Goal: Contribute content: Add original content to the website for others to see

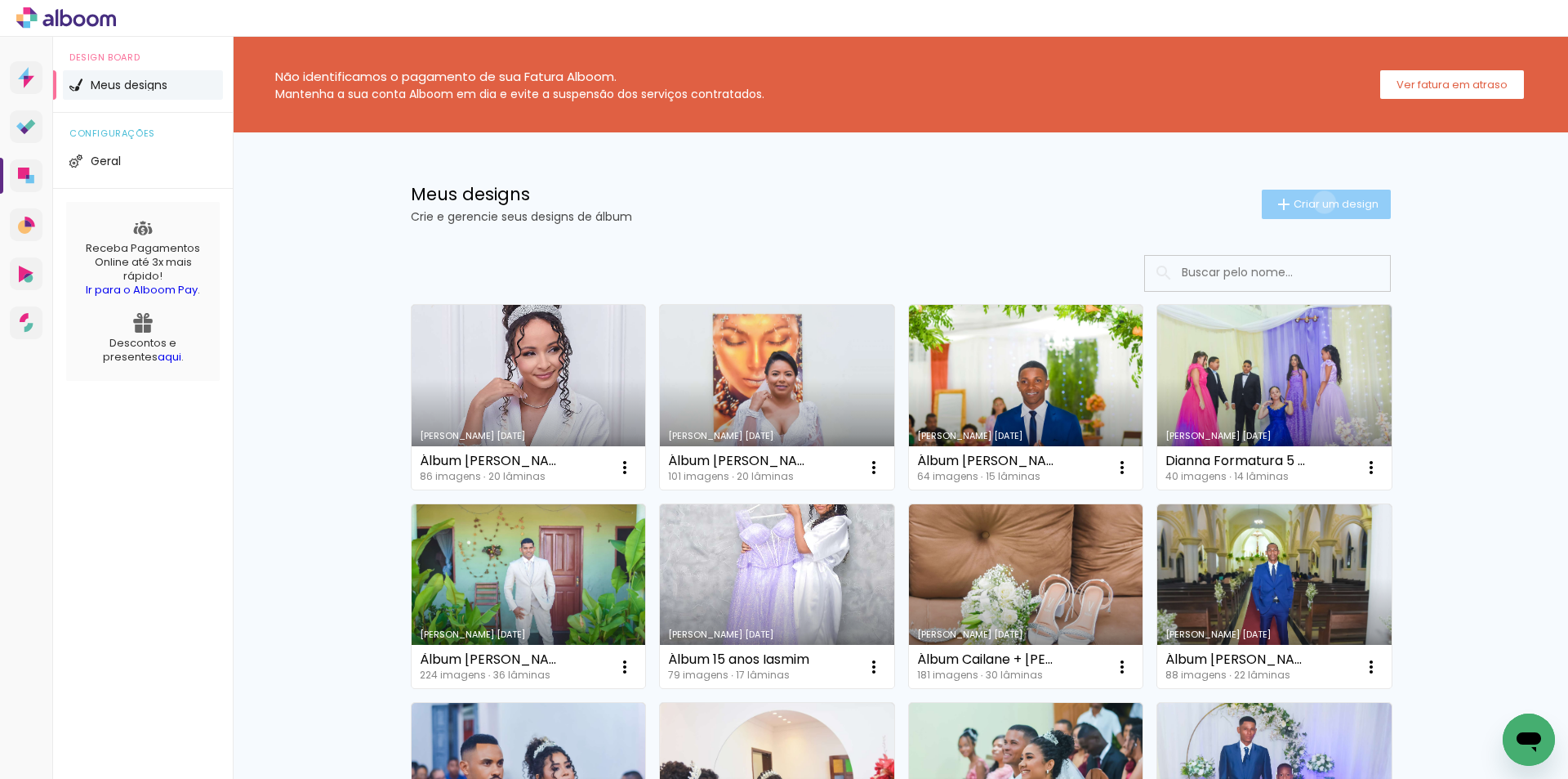
click at [1315, 202] on span "Criar um design" at bounding box center [1336, 204] width 85 height 11
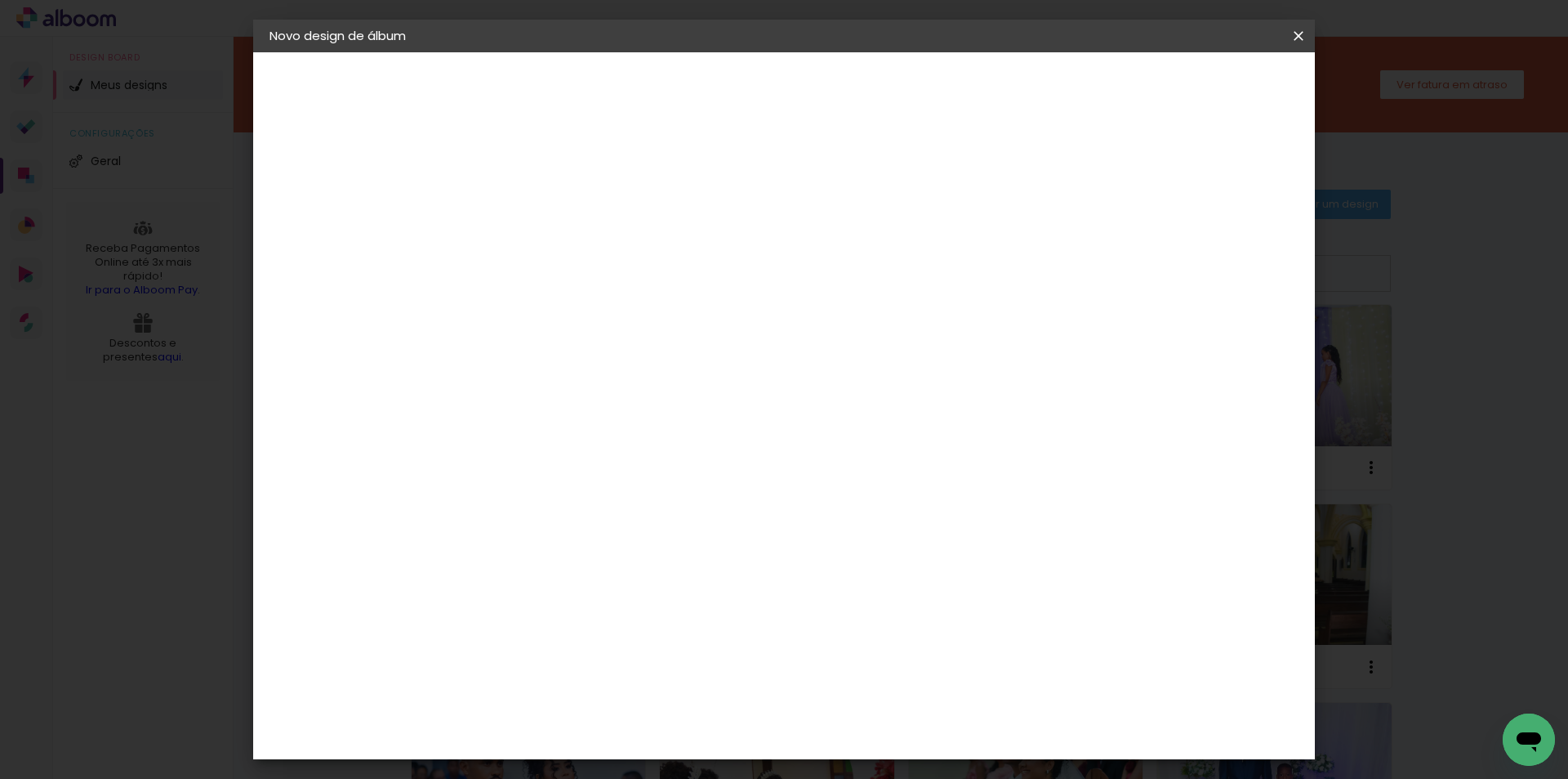
click at [536, 217] on input at bounding box center [536, 219] width 0 height 25
type input "Álbum de [PERSON_NAME] 15 anos"
type paper-input "Álbum de [PERSON_NAME] 15 anos"
click at [0, 0] on slot "Avançar" at bounding box center [0, 0] width 0 height 0
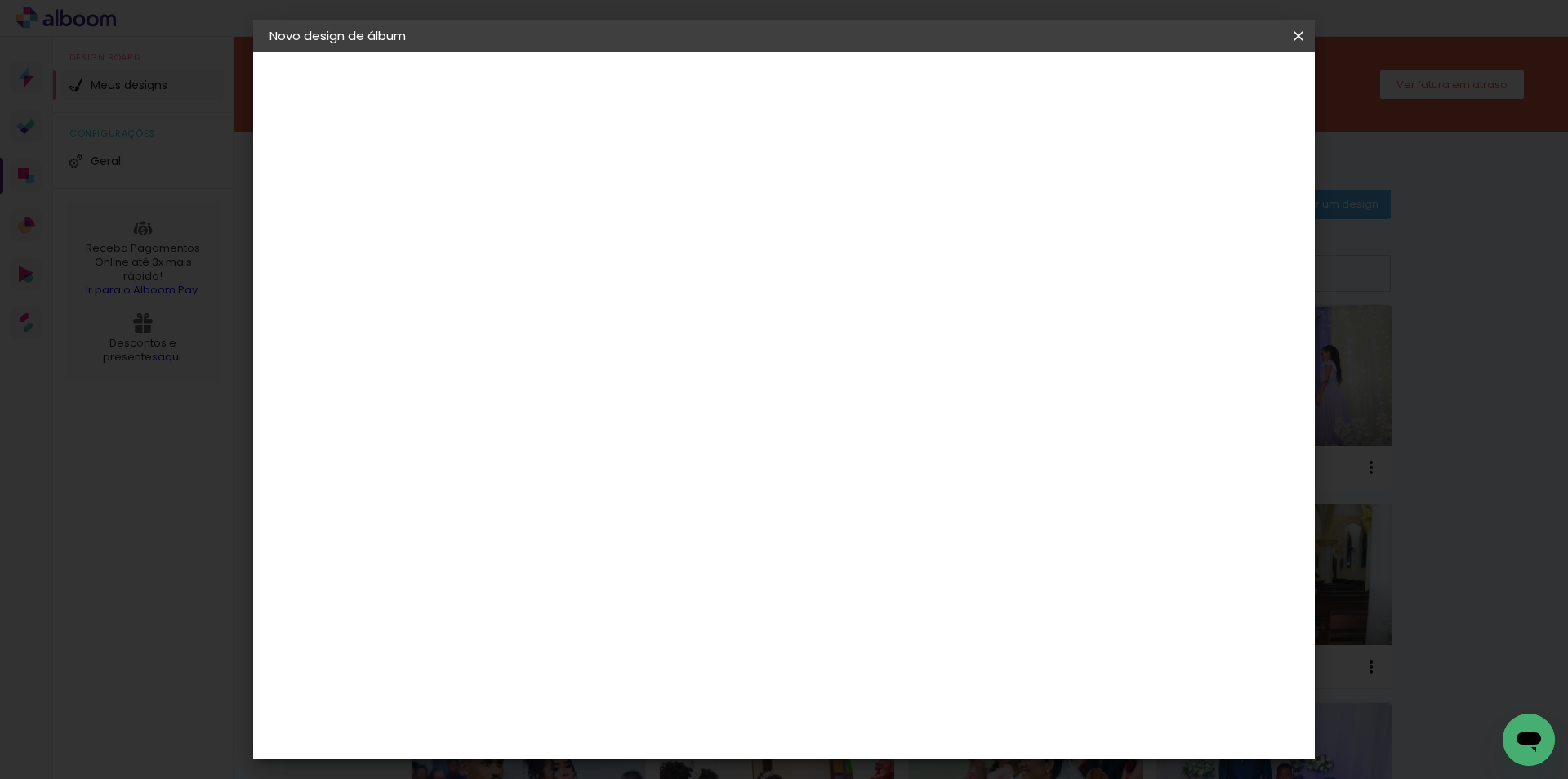
click at [0, 0] on slot "Avançar" at bounding box center [0, 0] width 0 height 0
click at [0, 0] on slot "Voltar" at bounding box center [0, 0] width 0 height 0
click at [0, 0] on slot "Tamanho Livre" at bounding box center [0, 0] width 0 height 0
click at [0, 0] on slot "Avançar" at bounding box center [0, 0] width 0 height 0
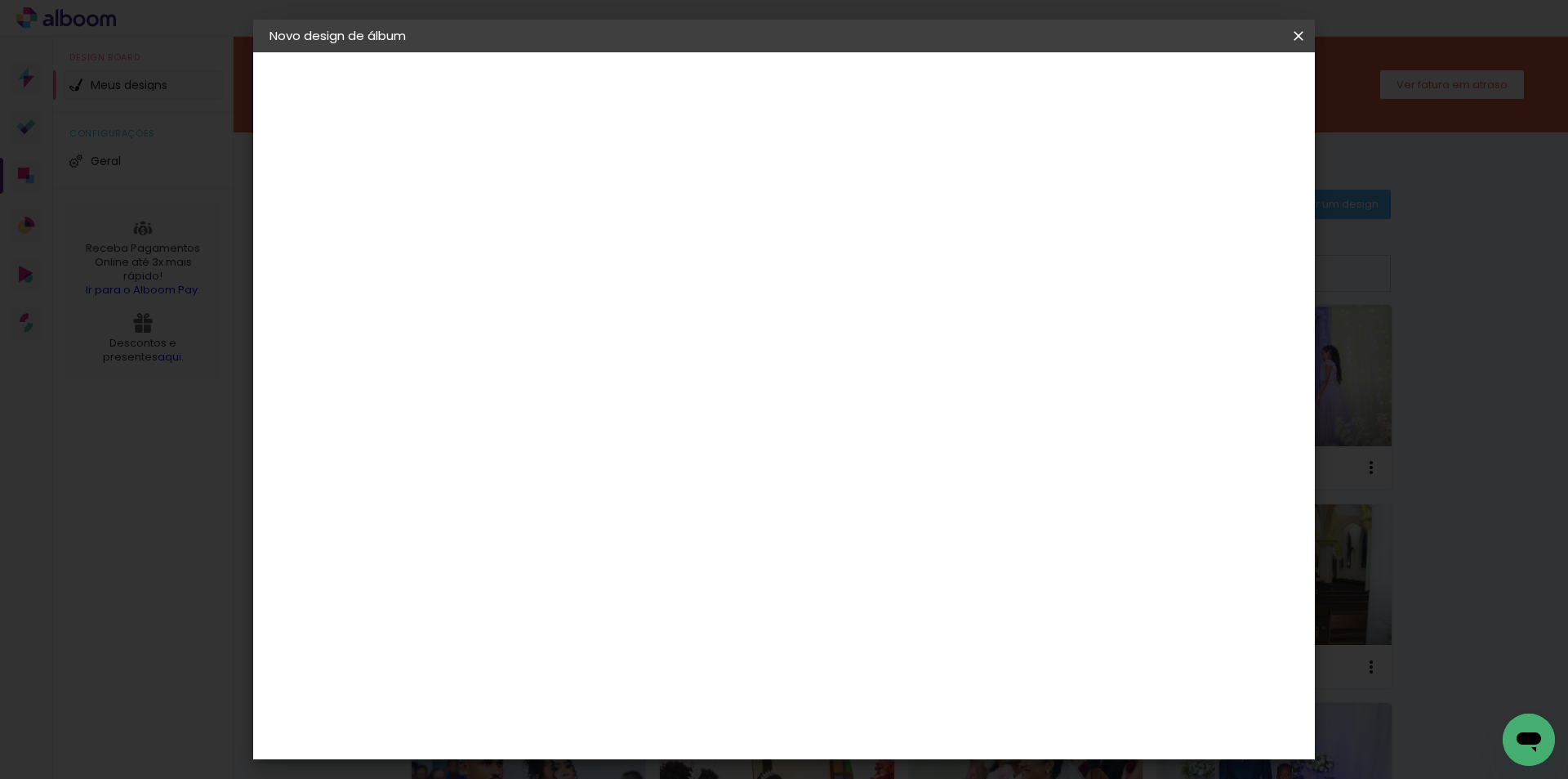
click at [507, 465] on div "cm" at bounding box center [516, 464] width 19 height 25
drag, startPoint x: 508, startPoint y: 464, endPoint x: 484, endPoint y: 468, distance: 24.3
click at [484, 468] on div "30" at bounding box center [494, 464] width 62 height 25
type paper-input "30"
click at [500, 465] on input "30" at bounding box center [485, 464] width 43 height 25
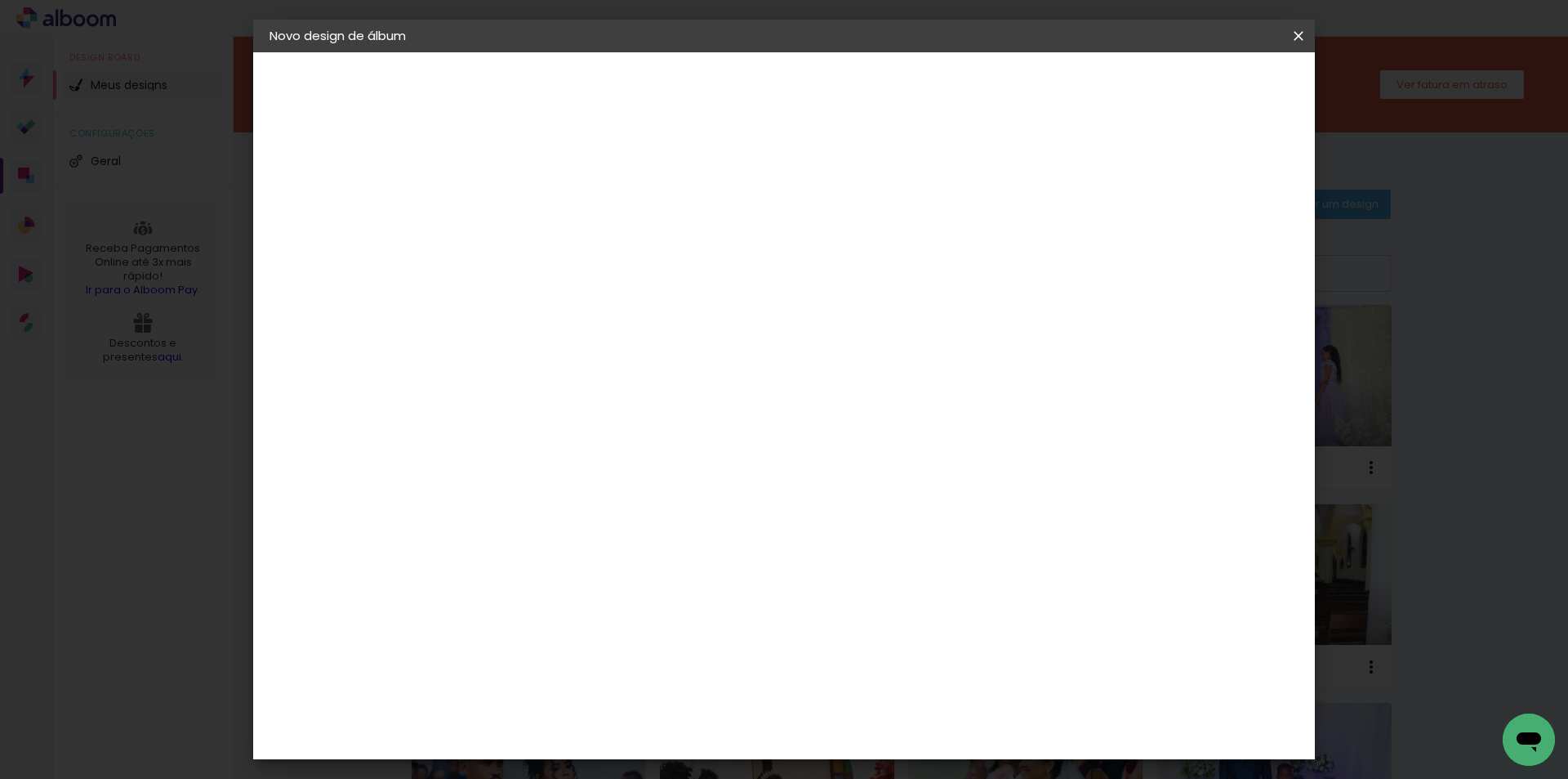
click at [506, 466] on input "30" at bounding box center [485, 464] width 43 height 25
drag, startPoint x: 487, startPoint y: 472, endPoint x: 739, endPoint y: 621, distance: 292.8
click at [489, 472] on input "30" at bounding box center [485, 464] width 43 height 25
drag, startPoint x: 893, startPoint y: 682, endPoint x: 863, endPoint y: 684, distance: 30.1
click at [863, 684] on input "60" at bounding box center [874, 682] width 43 height 25
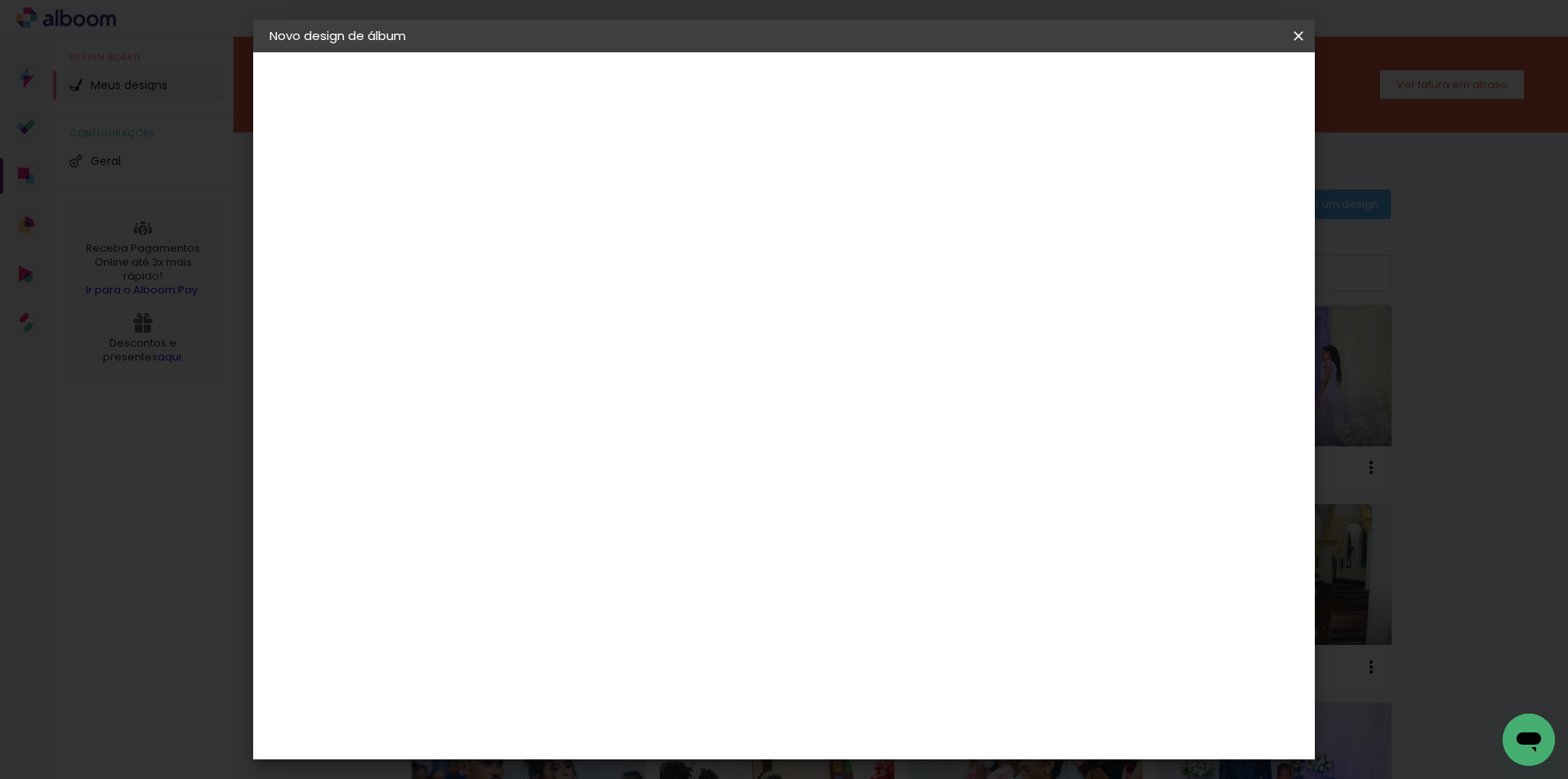
scroll to position [214, 0]
type input "42"
type paper-input "42"
drag, startPoint x: 503, startPoint y: 445, endPoint x: 466, endPoint y: 445, distance: 37.0
click at [466, 445] on input "30" at bounding box center [485, 444] width 43 height 25
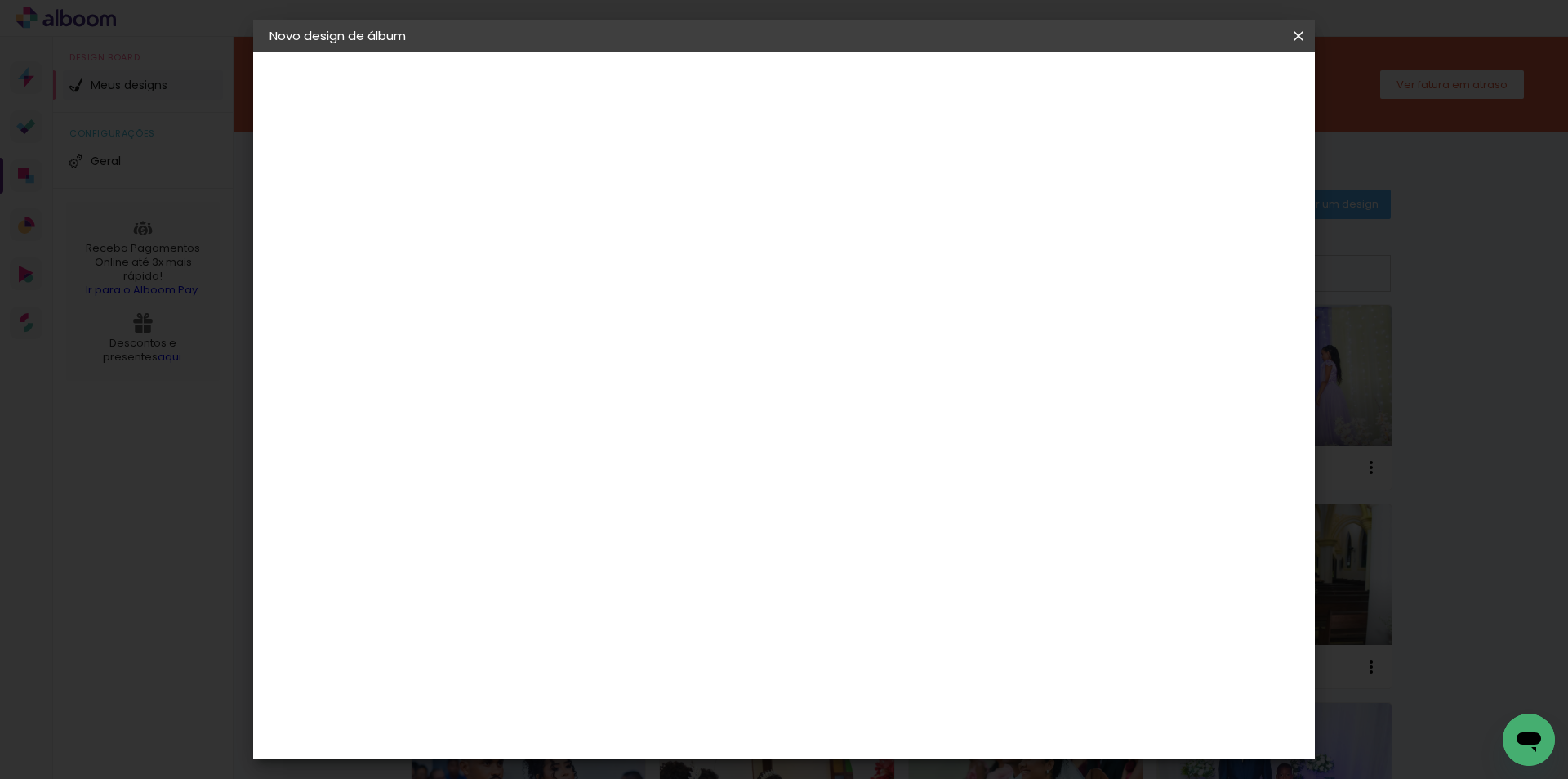
scroll to position [154, 0]
type input "15"
type paper-input "15"
click at [1087, 183] on div "21 cm cm cm mm A maioria das encadernadoras sugere 5mm de sangria." at bounding box center [851, 117] width 772 height 130
type input "4"
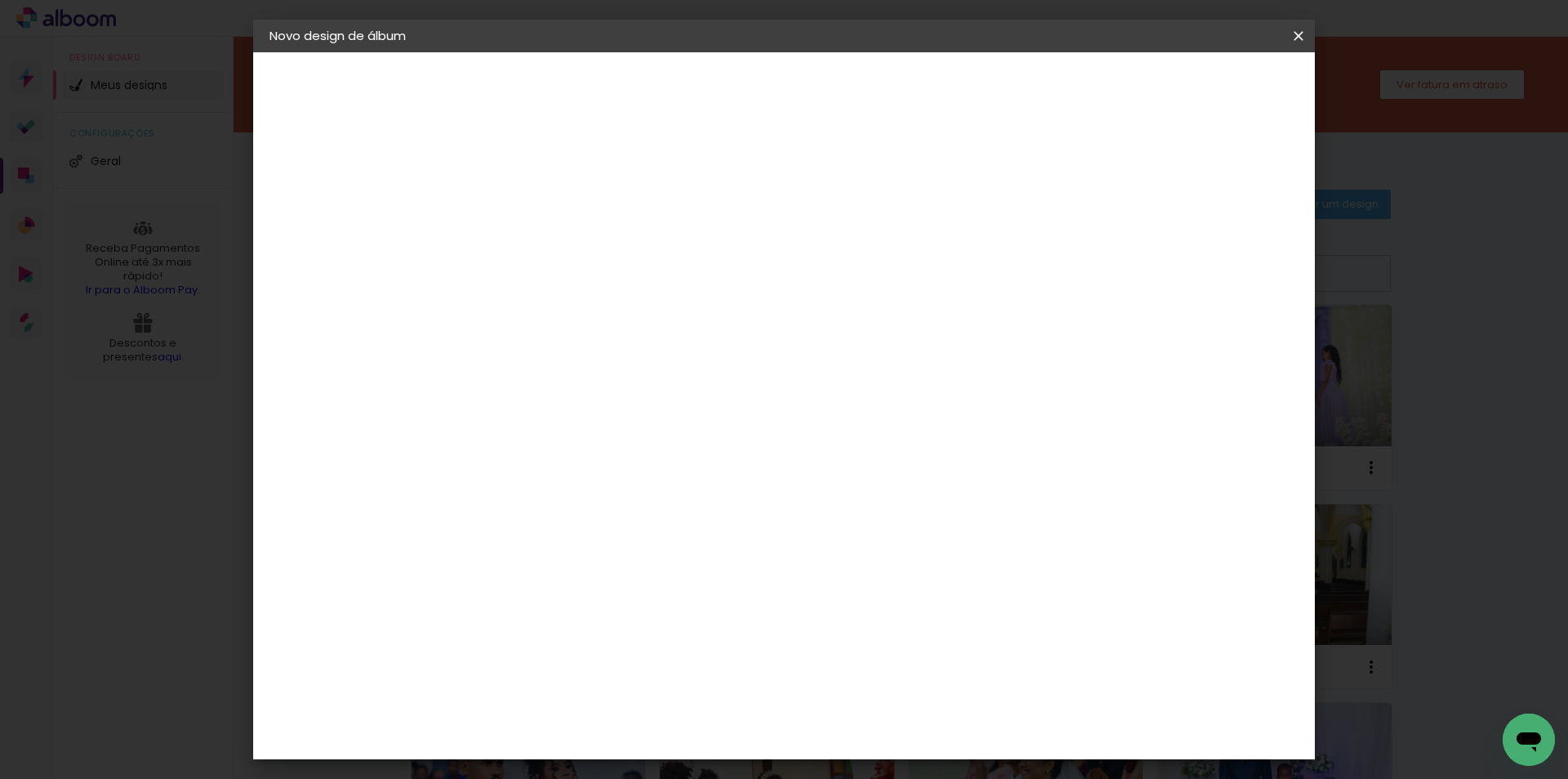
type paper-input "4"
click at [1220, 252] on input "4" at bounding box center [1210, 247] width 30 height 25
type input "3"
type paper-input "3"
click at [1220, 252] on input "3" at bounding box center [1213, 247] width 30 height 25
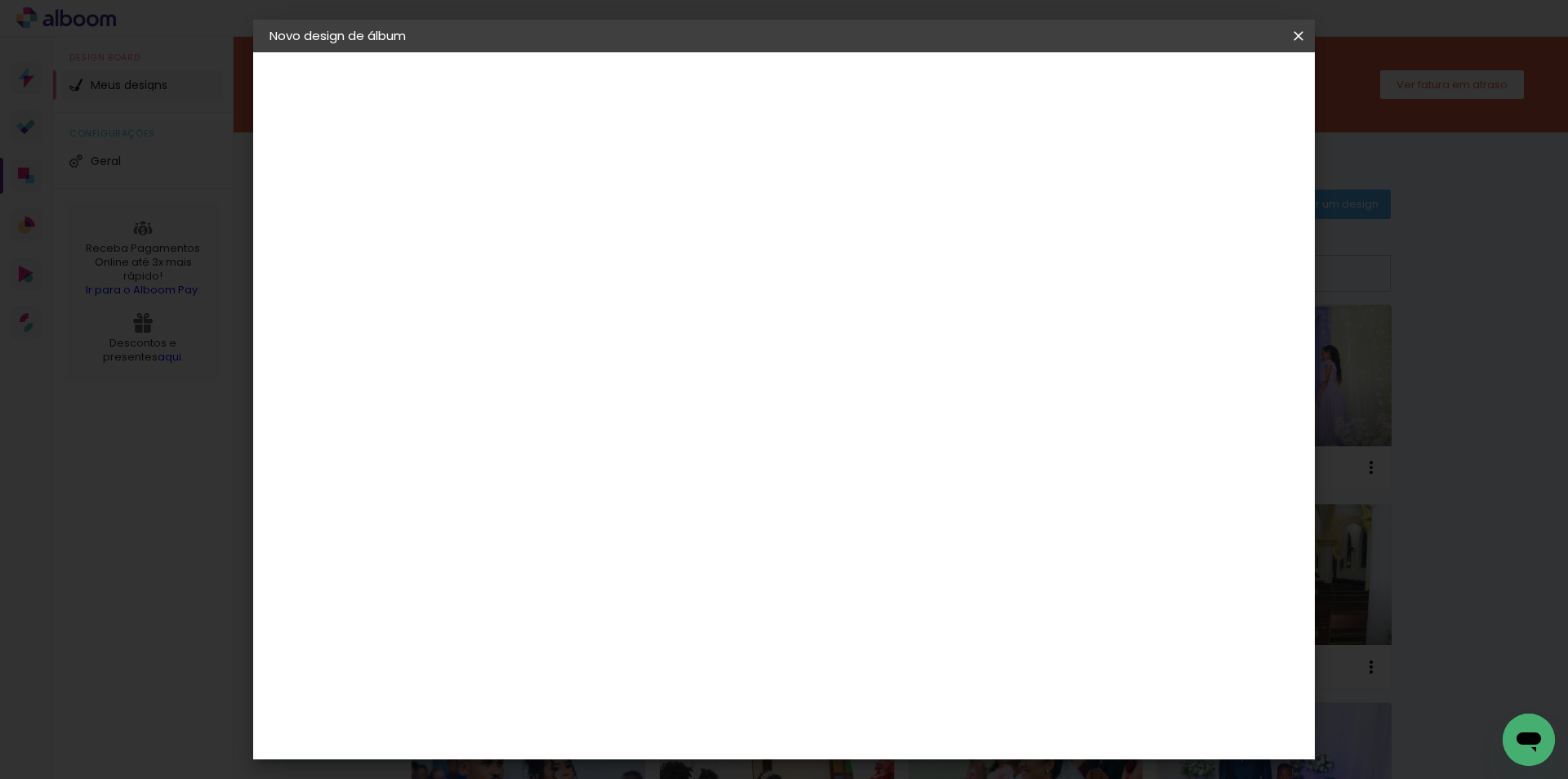
type input "2"
type paper-input "2"
click at [1222, 251] on input "2" at bounding box center [1220, 247] width 30 height 25
type input "3"
type paper-input "3"
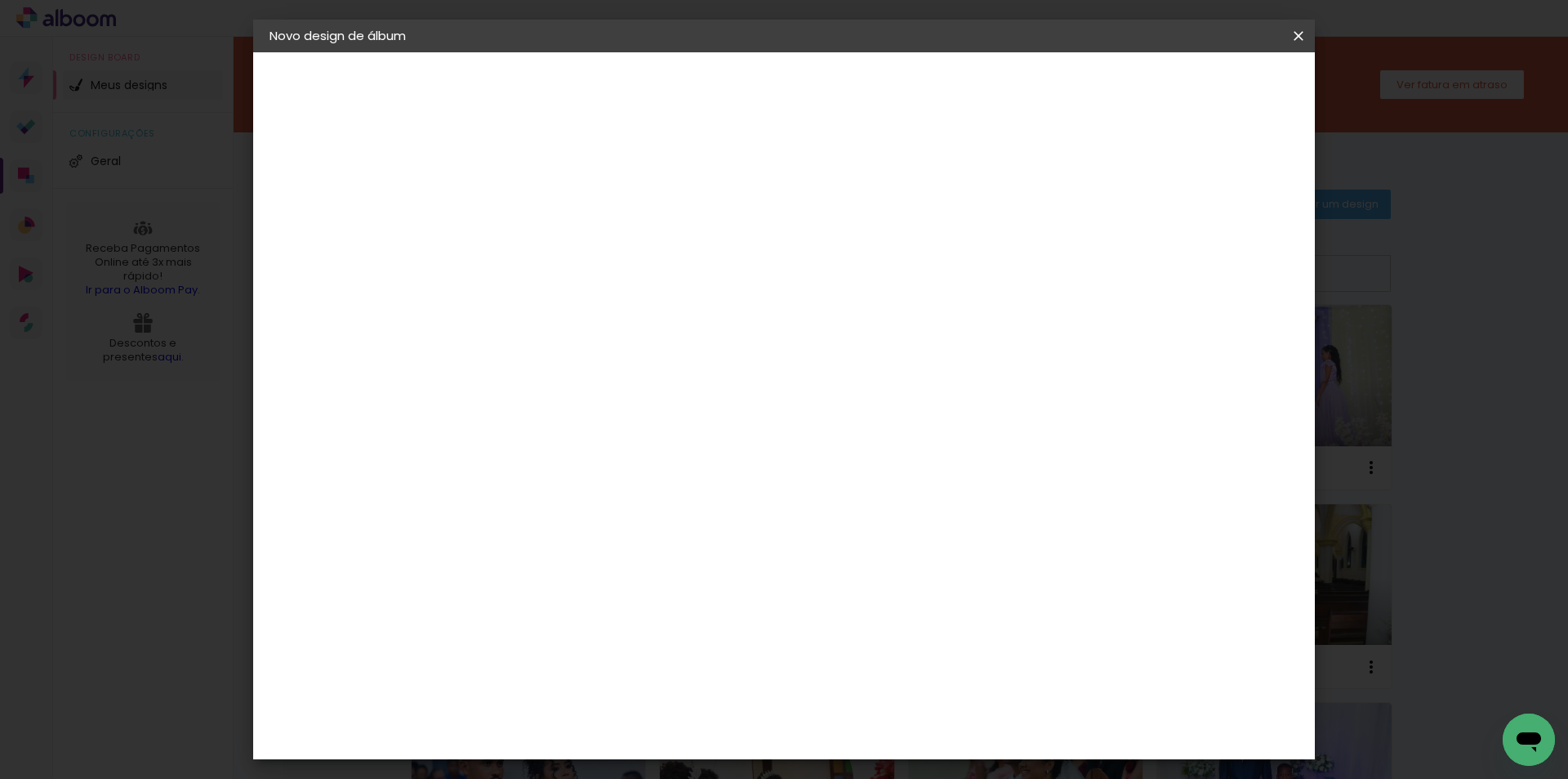
click at [1227, 238] on input "3" at bounding box center [1220, 247] width 30 height 25
type input "1"
type paper-input "1"
click at [545, 192] on input "1" at bounding box center [525, 187] width 56 height 20
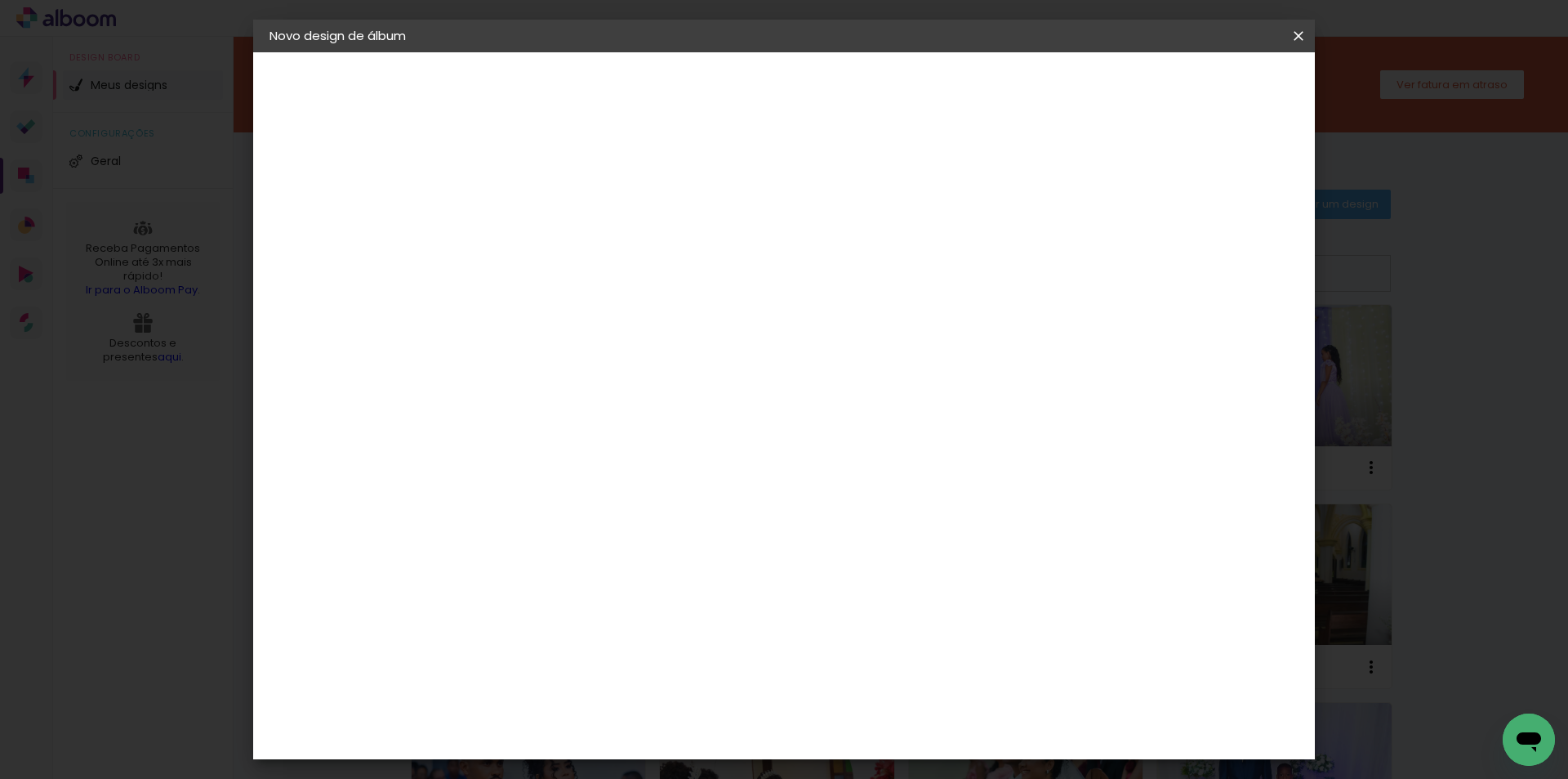
click at [1116, 189] on div at bounding box center [1108, 187] width 15 height 15
type paper-checkbox "on"
click at [1197, 81] on span "Iniciar design" at bounding box center [1159, 86] width 74 height 11
click at [1197, 88] on span "Iniciar design" at bounding box center [1159, 86] width 74 height 11
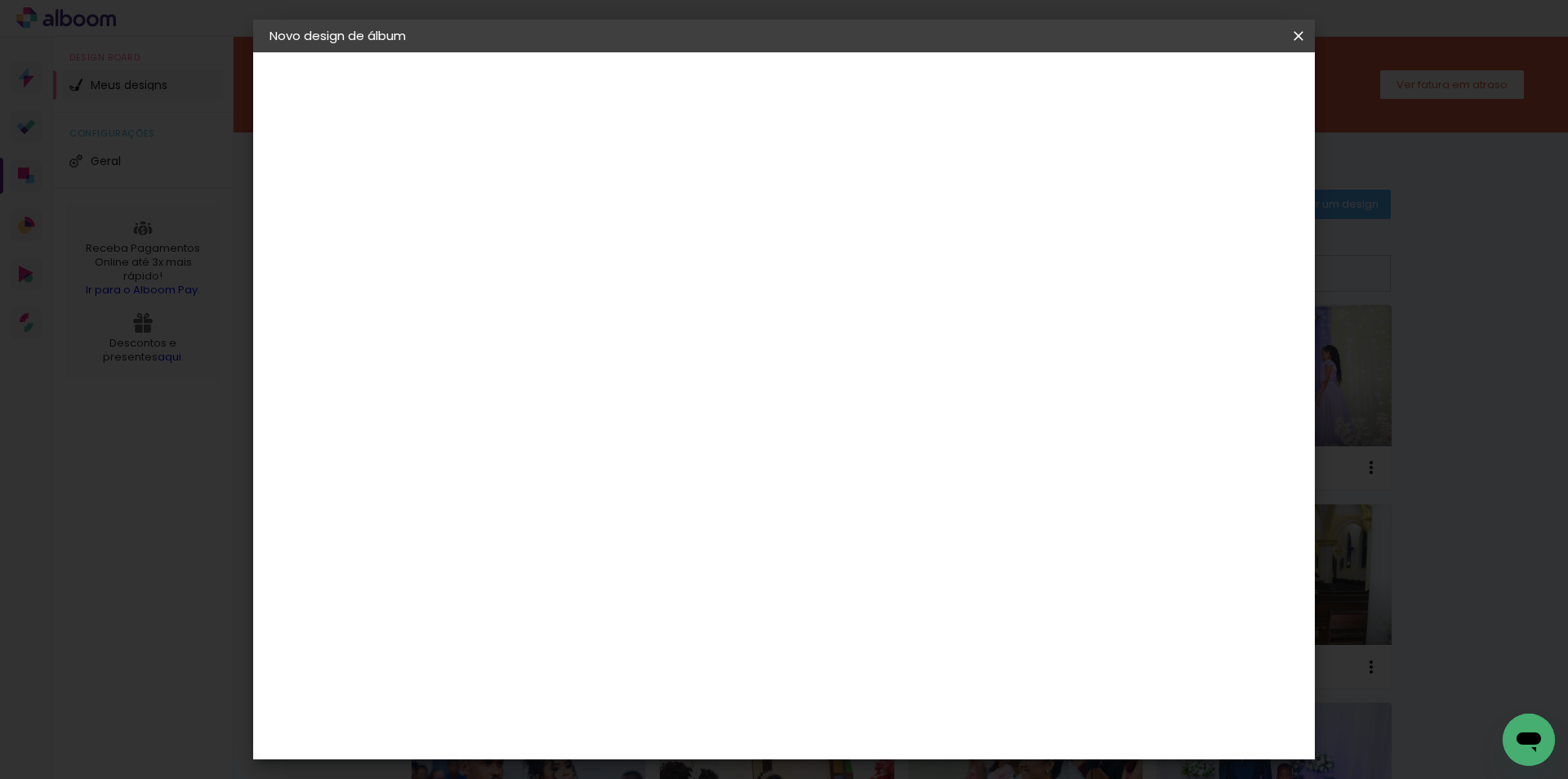
click at [1197, 82] on span "Iniciar design" at bounding box center [1159, 86] width 74 height 11
click at [1197, 88] on span "Iniciar design" at bounding box center [1159, 86] width 74 height 11
click at [1197, 92] on span "Iniciar design" at bounding box center [1159, 86] width 74 height 11
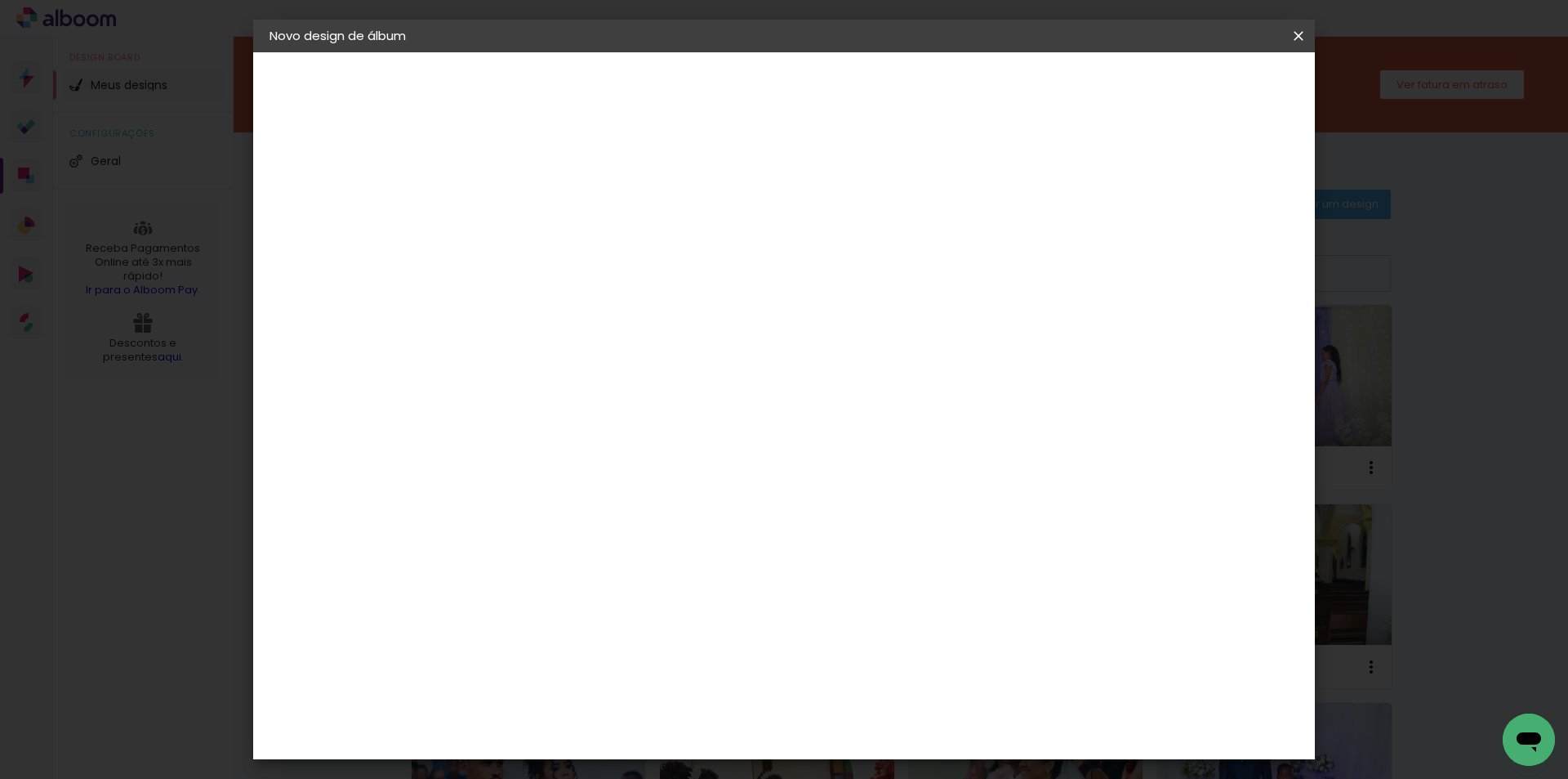
click at [1197, 92] on span "Iniciar design" at bounding box center [1159, 86] width 74 height 11
click at [1213, 77] on paper-button "Iniciar design" at bounding box center [1159, 87] width 107 height 28
click at [1213, 76] on paper-button "Iniciar design" at bounding box center [1159, 87] width 107 height 28
click at [1213, 75] on paper-button "Iniciar design" at bounding box center [1159, 87] width 107 height 28
click at [0, 0] on slot "Voltar" at bounding box center [0, 0] width 0 height 0
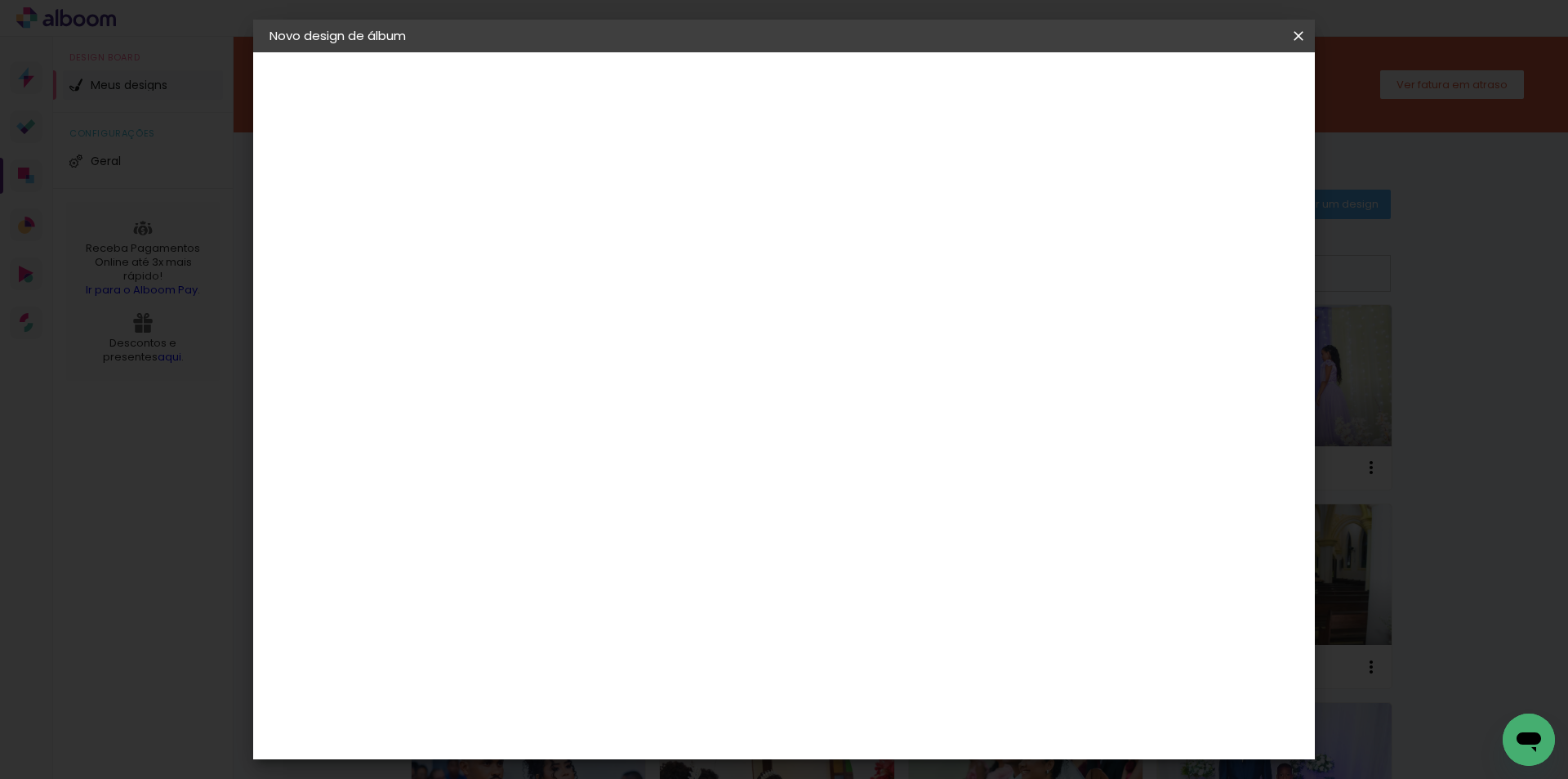
click at [0, 0] on slot "Tamanho Livre" at bounding box center [0, 0] width 0 height 0
click at [0, 0] on slot "Avançar" at bounding box center [0, 0] width 0 height 0
click at [1197, 92] on span "Iniciar design" at bounding box center [1159, 86] width 74 height 11
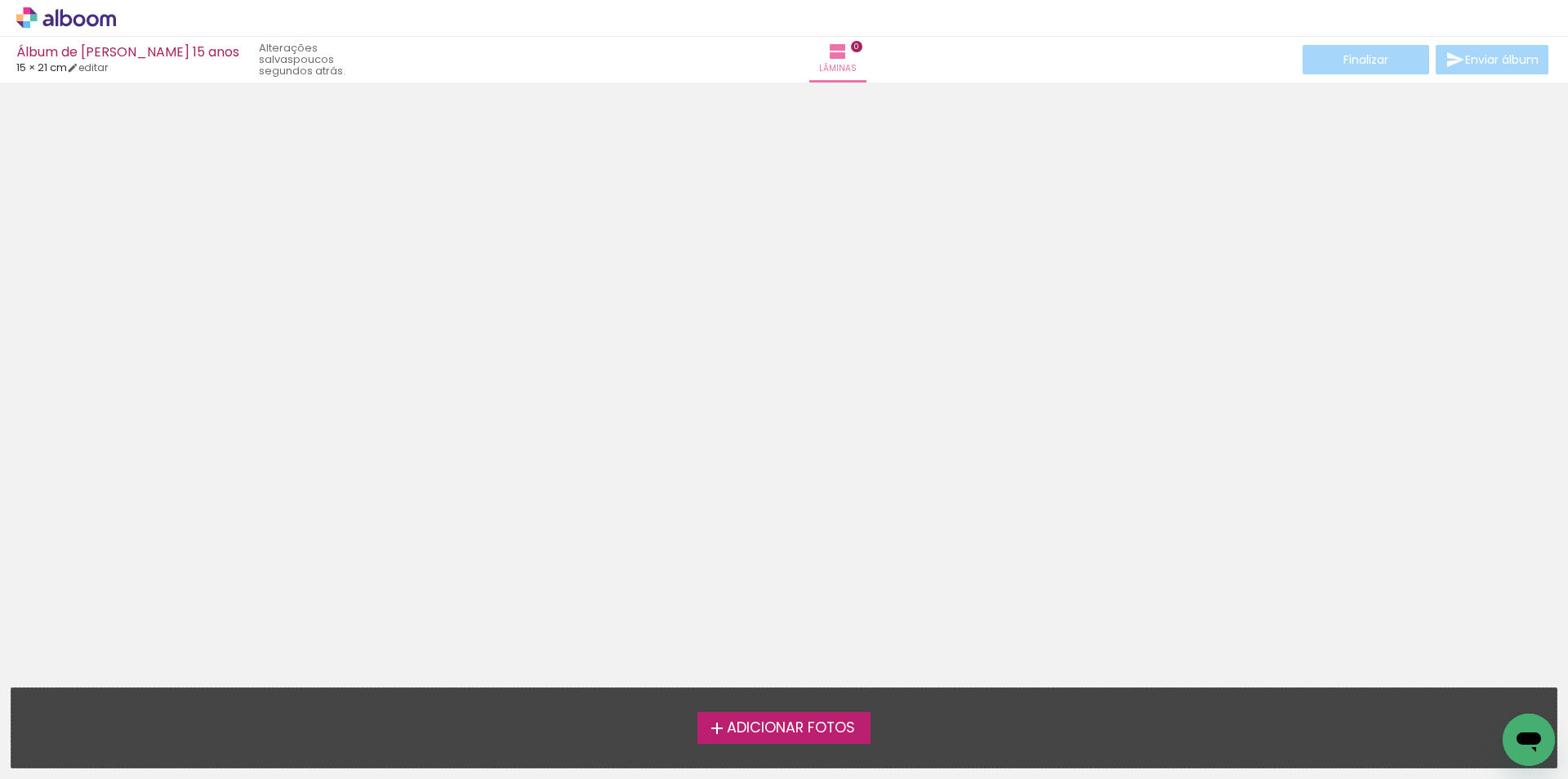
click at [777, 728] on span "Adicionar Fotos" at bounding box center [791, 727] width 129 height 15
click at [0, 0] on input "file" at bounding box center [0, 0] width 0 height 0
click at [773, 730] on span "Adicionar Fotos" at bounding box center [791, 727] width 129 height 15
click at [0, 0] on input "file" at bounding box center [0, 0] width 0 height 0
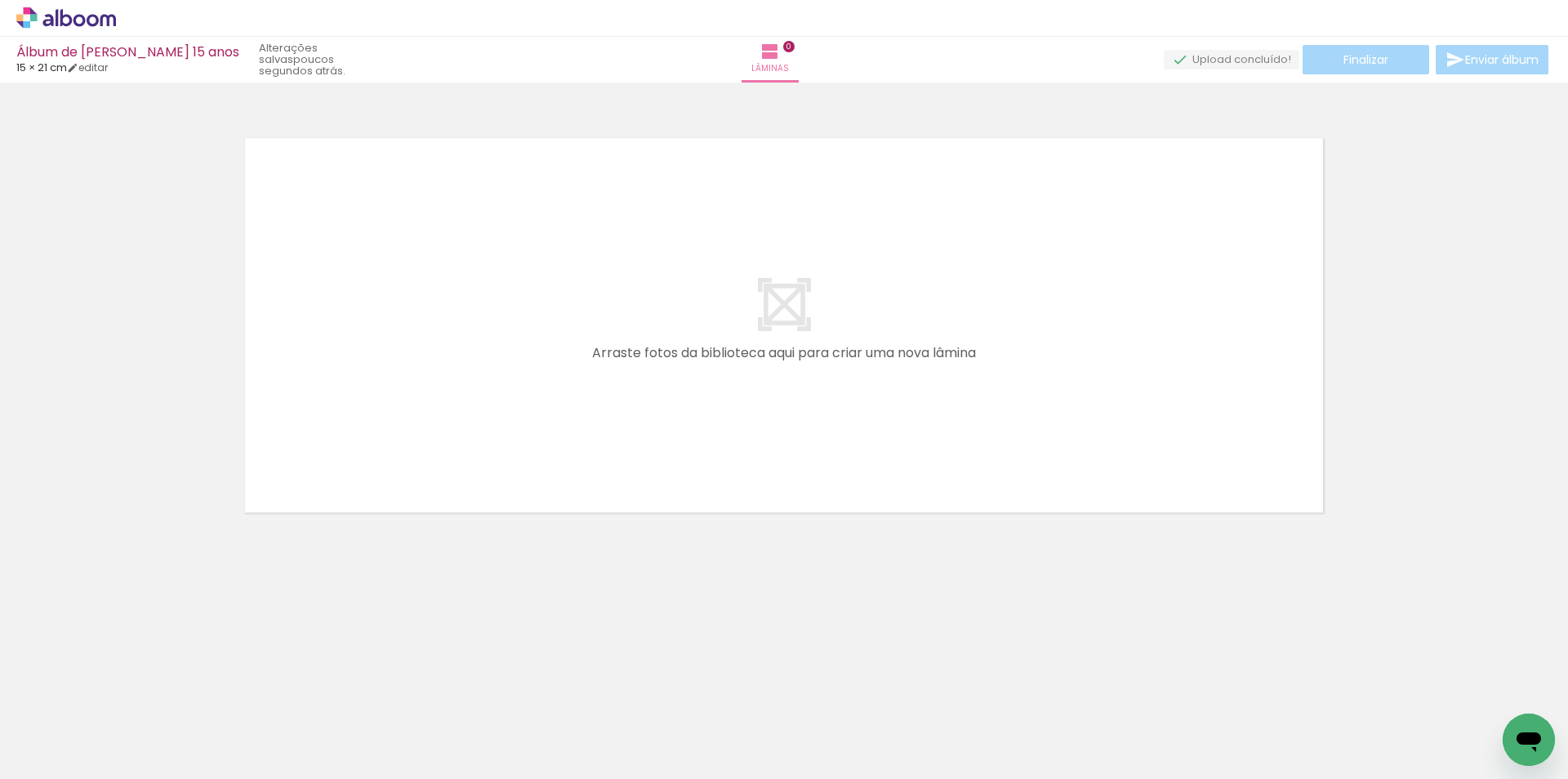
click at [52, 761] on span "Adicionar Fotos" at bounding box center [58, 756] width 49 height 18
click at [0, 0] on input "file" at bounding box center [0, 0] width 0 height 0
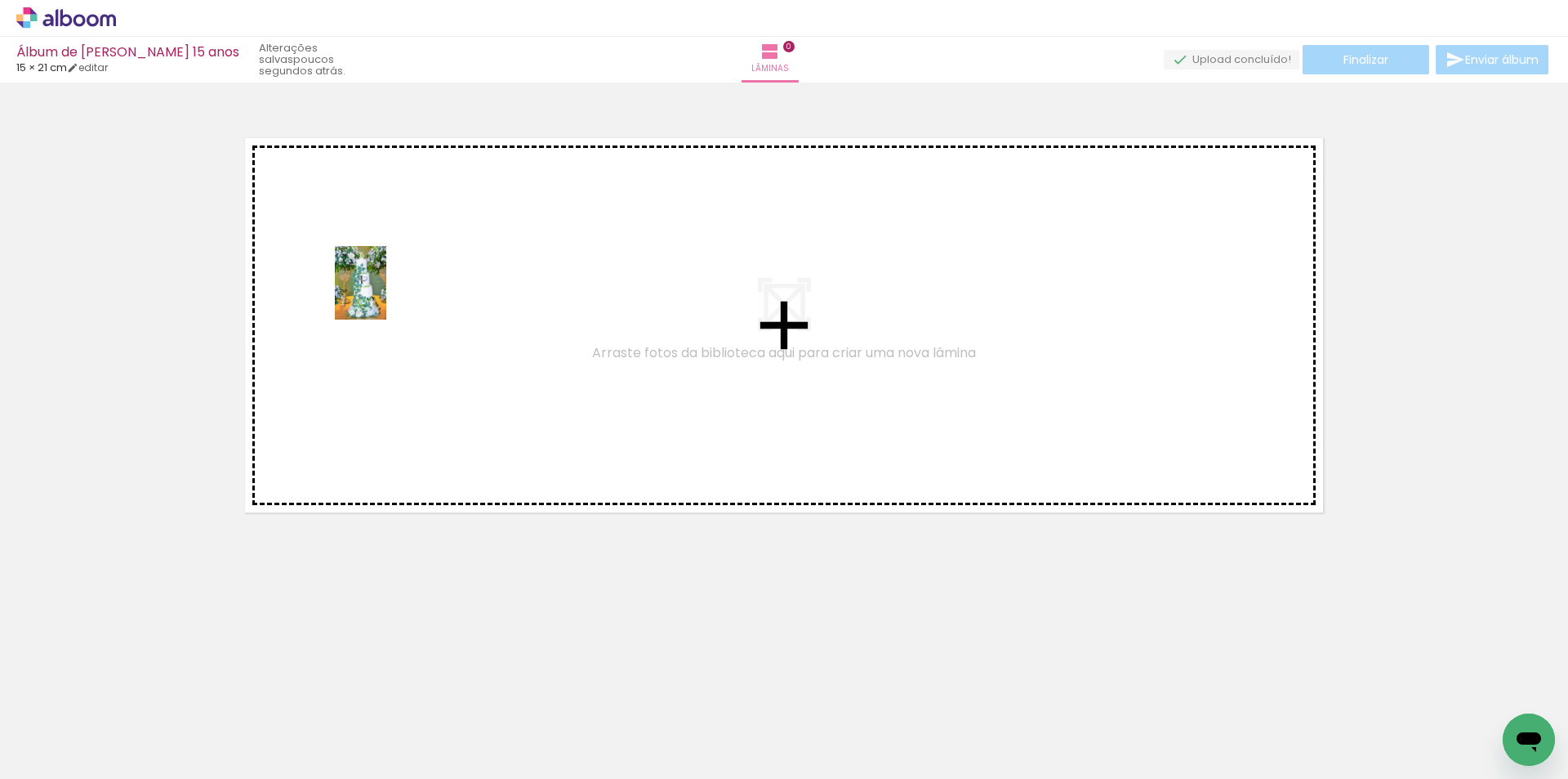
drag, startPoint x: 268, startPoint y: 487, endPoint x: 383, endPoint y: 294, distance: 224.7
click at [384, 294] on quentale-workspace at bounding box center [784, 390] width 1568 height 779
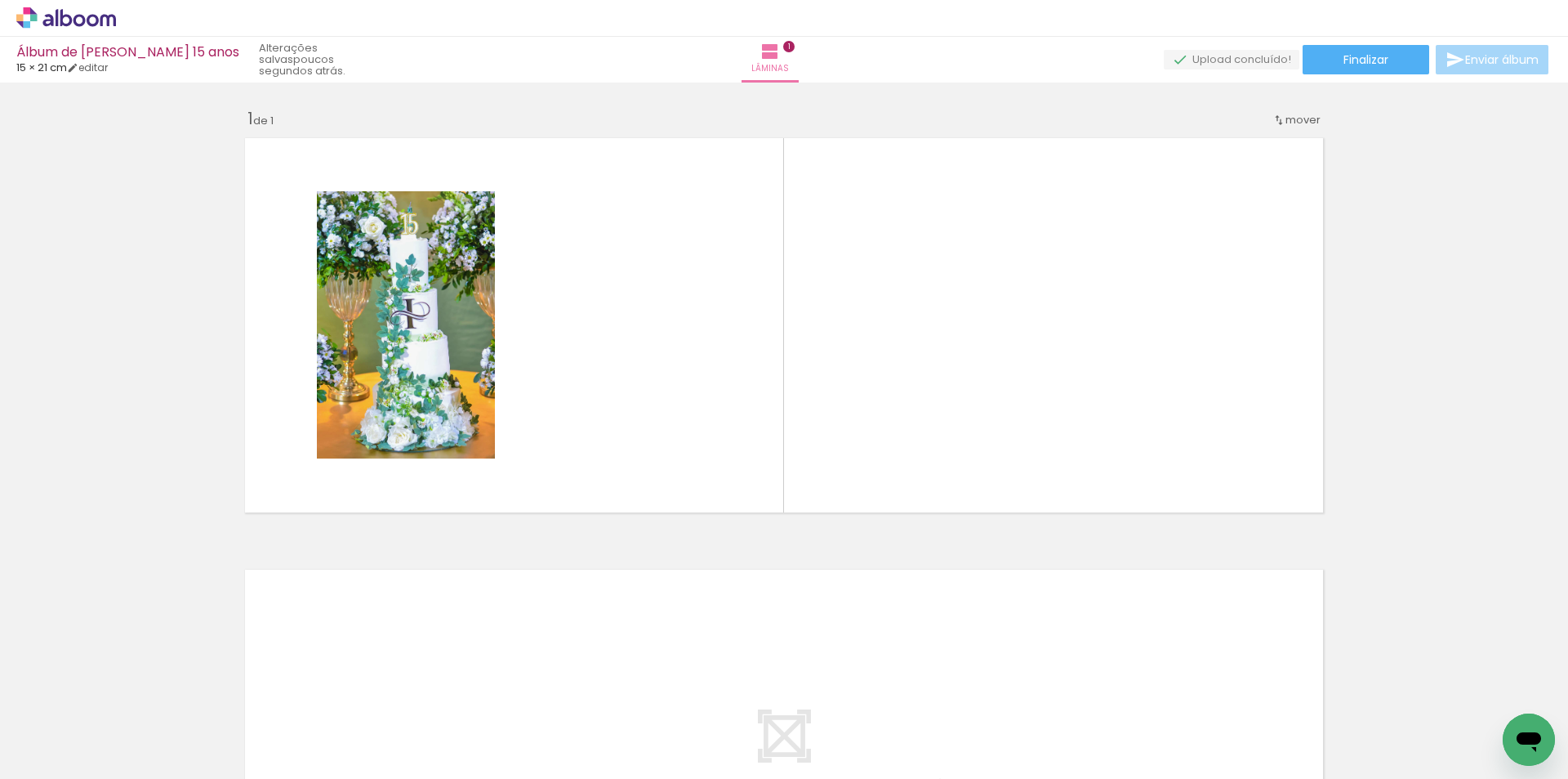
scroll to position [0, 2634]
drag, startPoint x: 606, startPoint y: 774, endPoint x: 41, endPoint y: 46, distance: 921.5
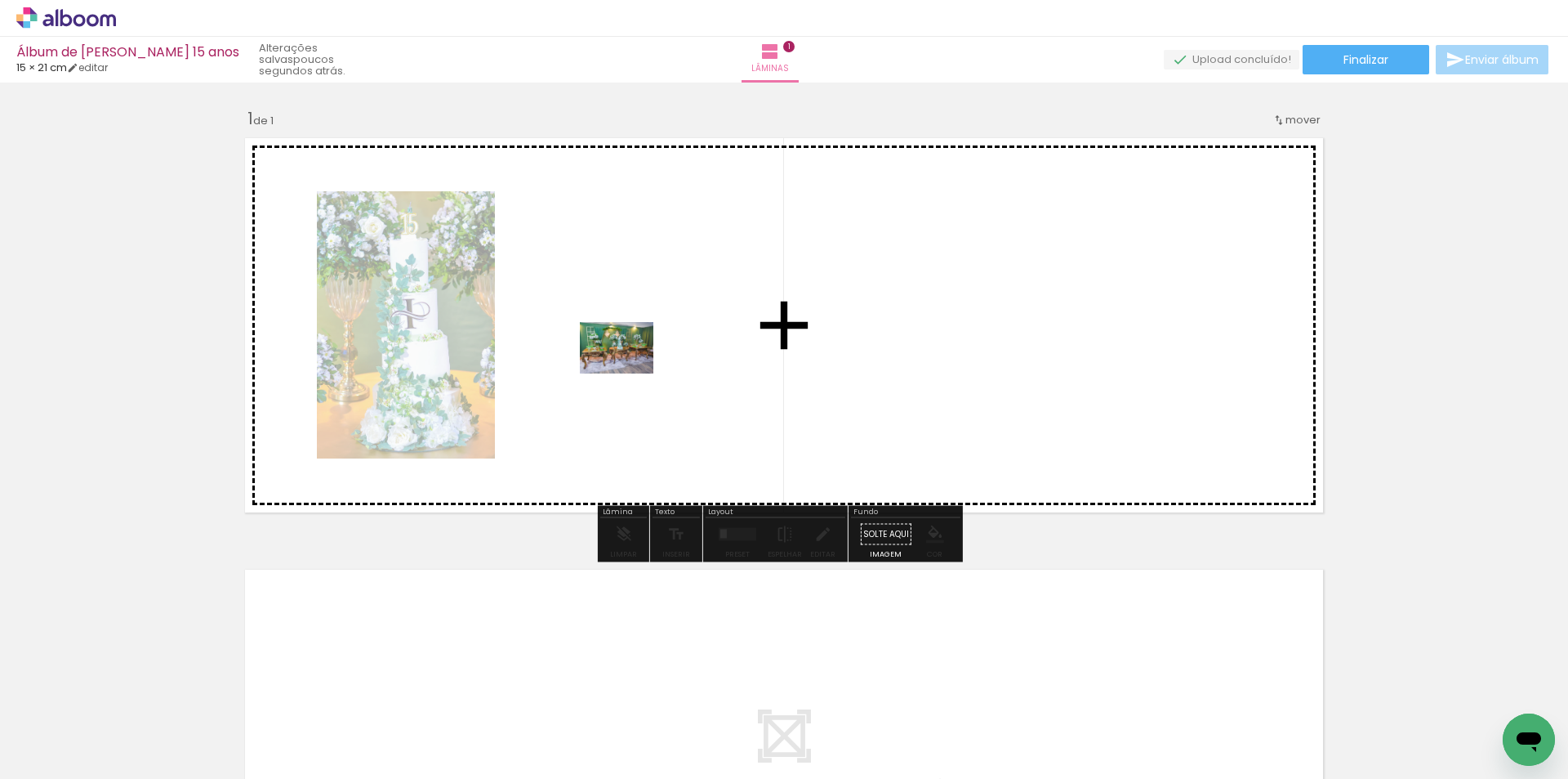
drag, startPoint x: 1564, startPoint y: 712, endPoint x: 629, endPoint y: 371, distance: 995.2
click at [629, 371] on quentale-workspace at bounding box center [784, 390] width 1568 height 779
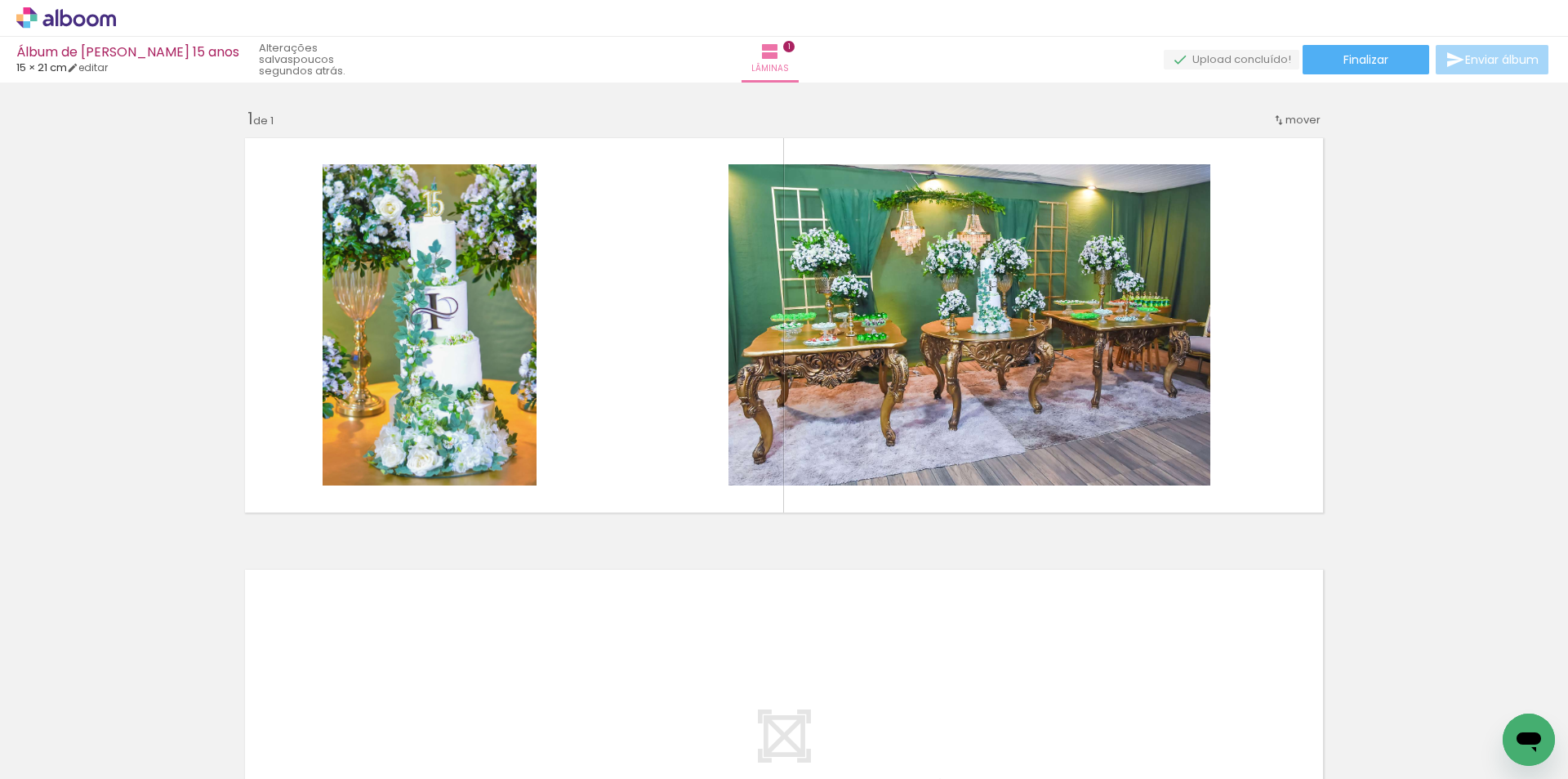
scroll to position [0, 0]
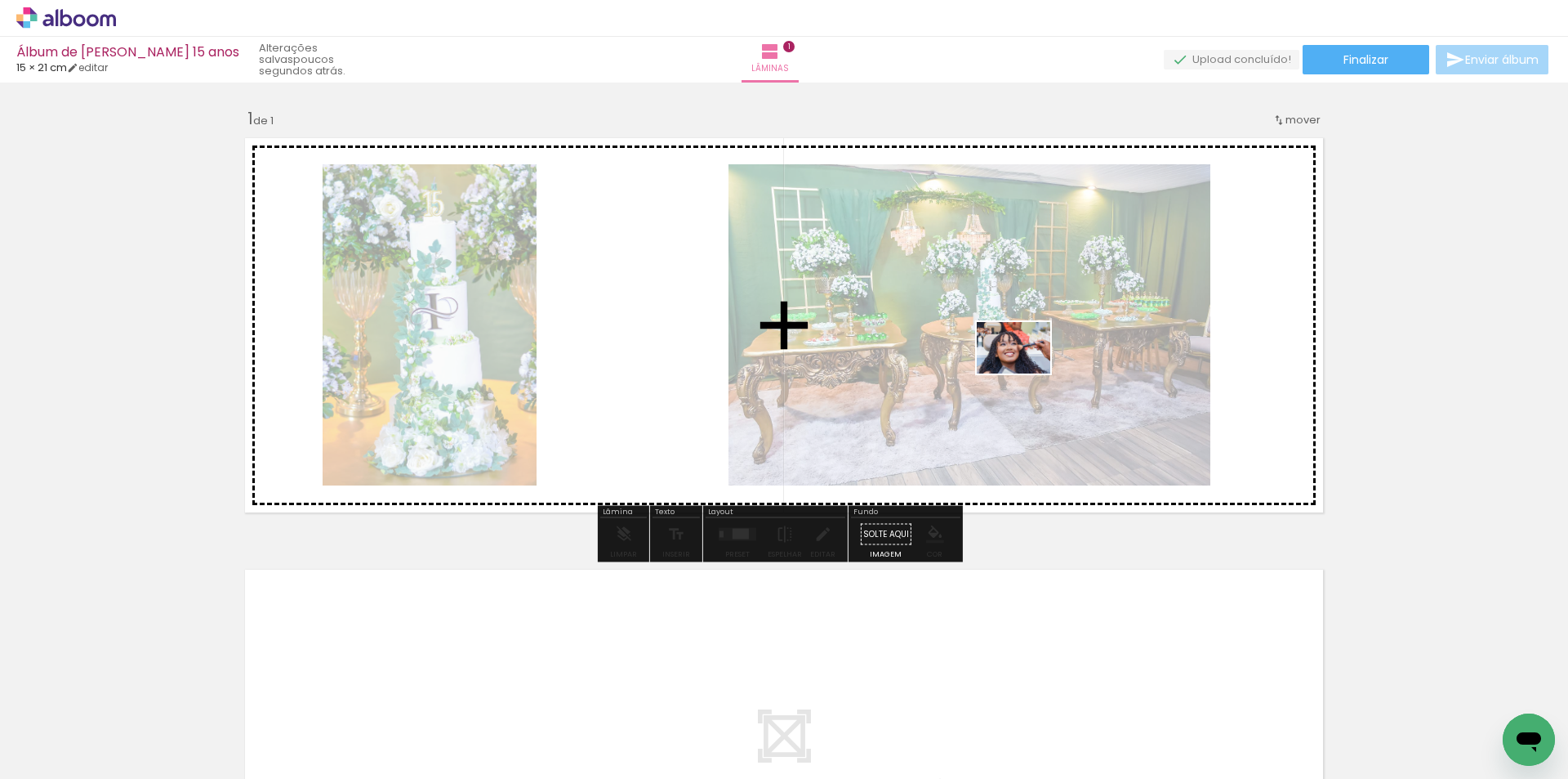
drag, startPoint x: 708, startPoint y: 587, endPoint x: 1026, endPoint y: 371, distance: 384.4
click at [1026, 371] on quentale-workspace at bounding box center [784, 390] width 1568 height 779
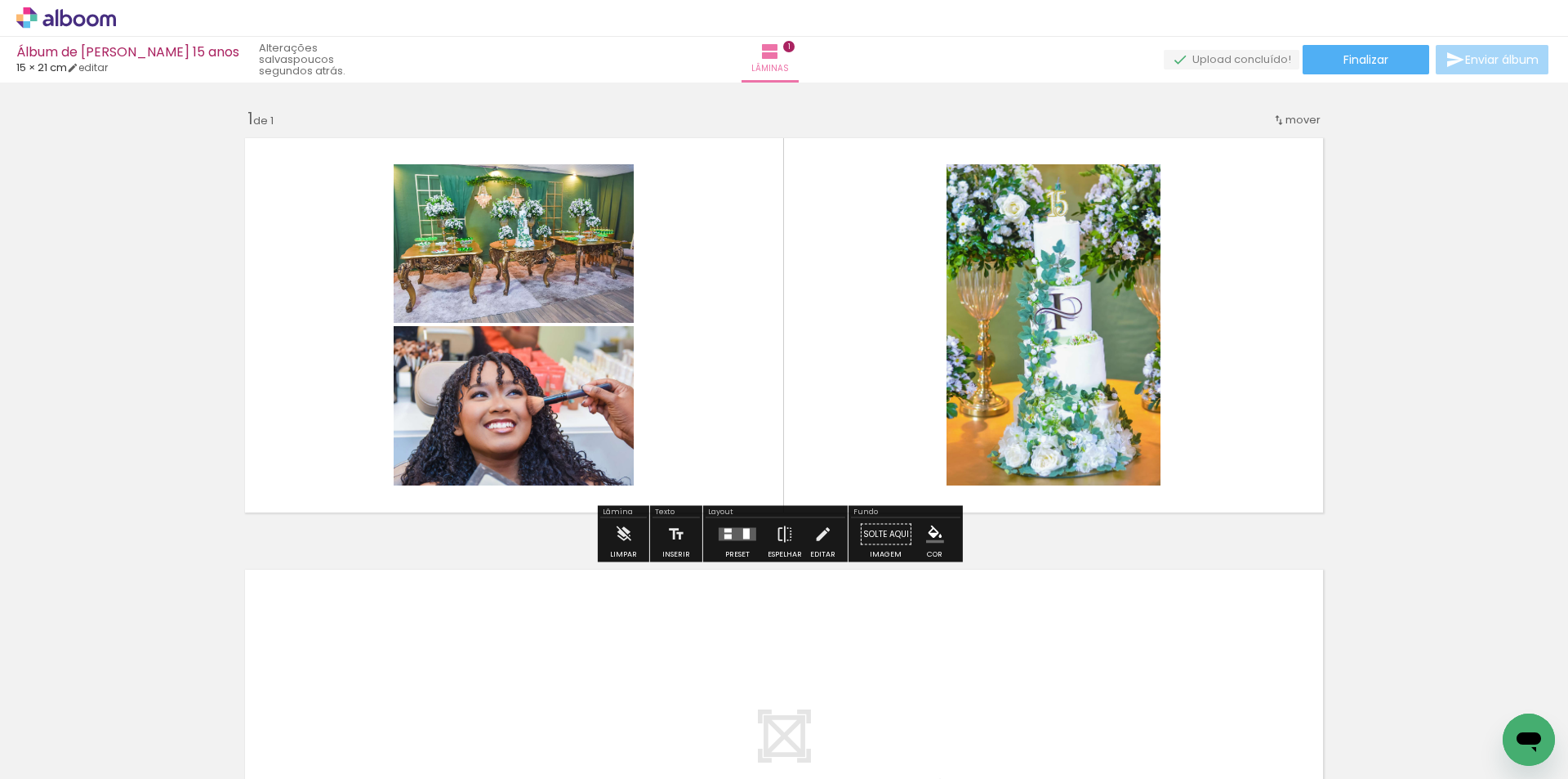
click at [743, 535] on div at bounding box center [746, 534] width 6 height 11
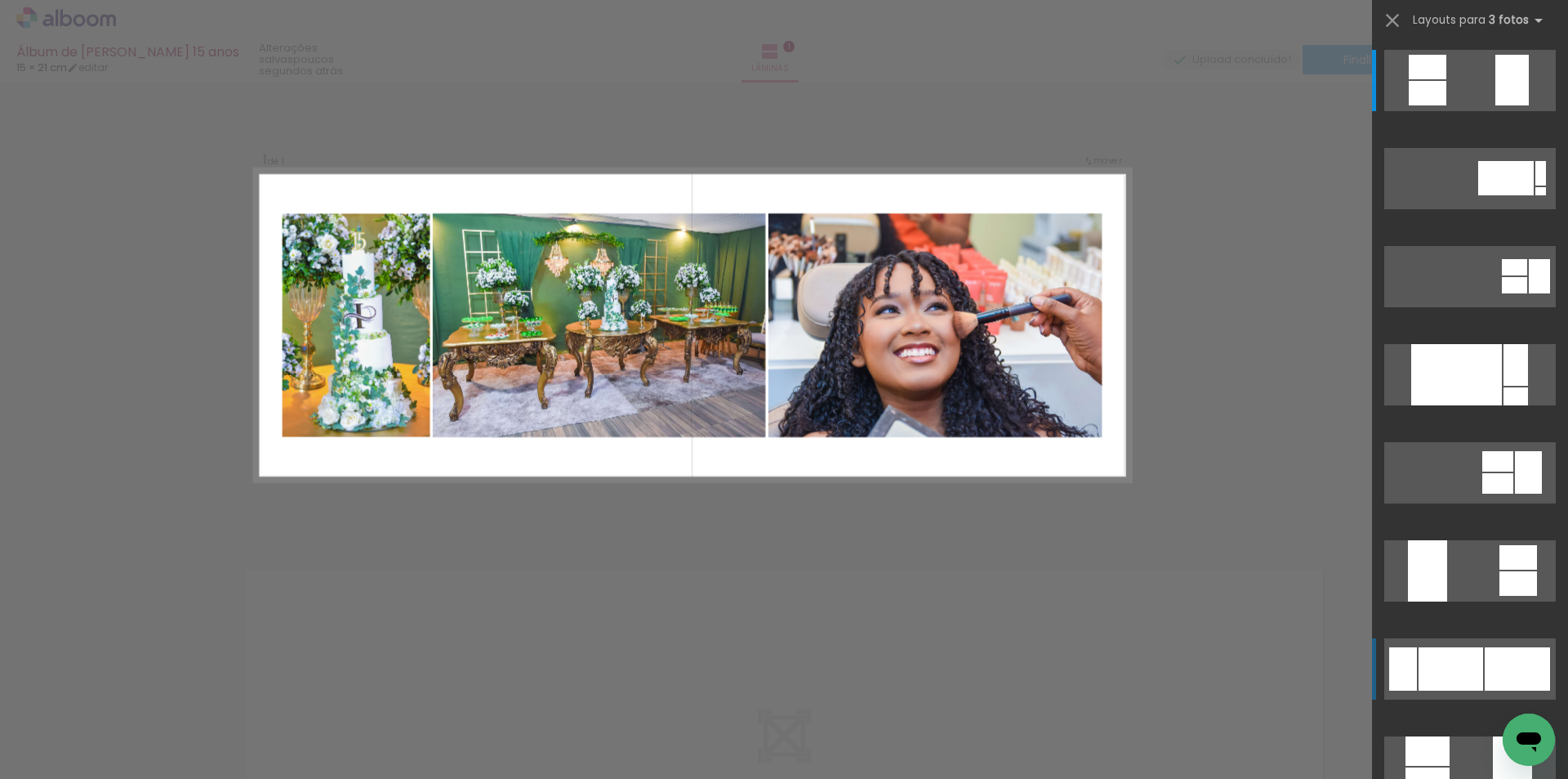
click at [1519, 670] on div at bounding box center [1517, 668] width 66 height 43
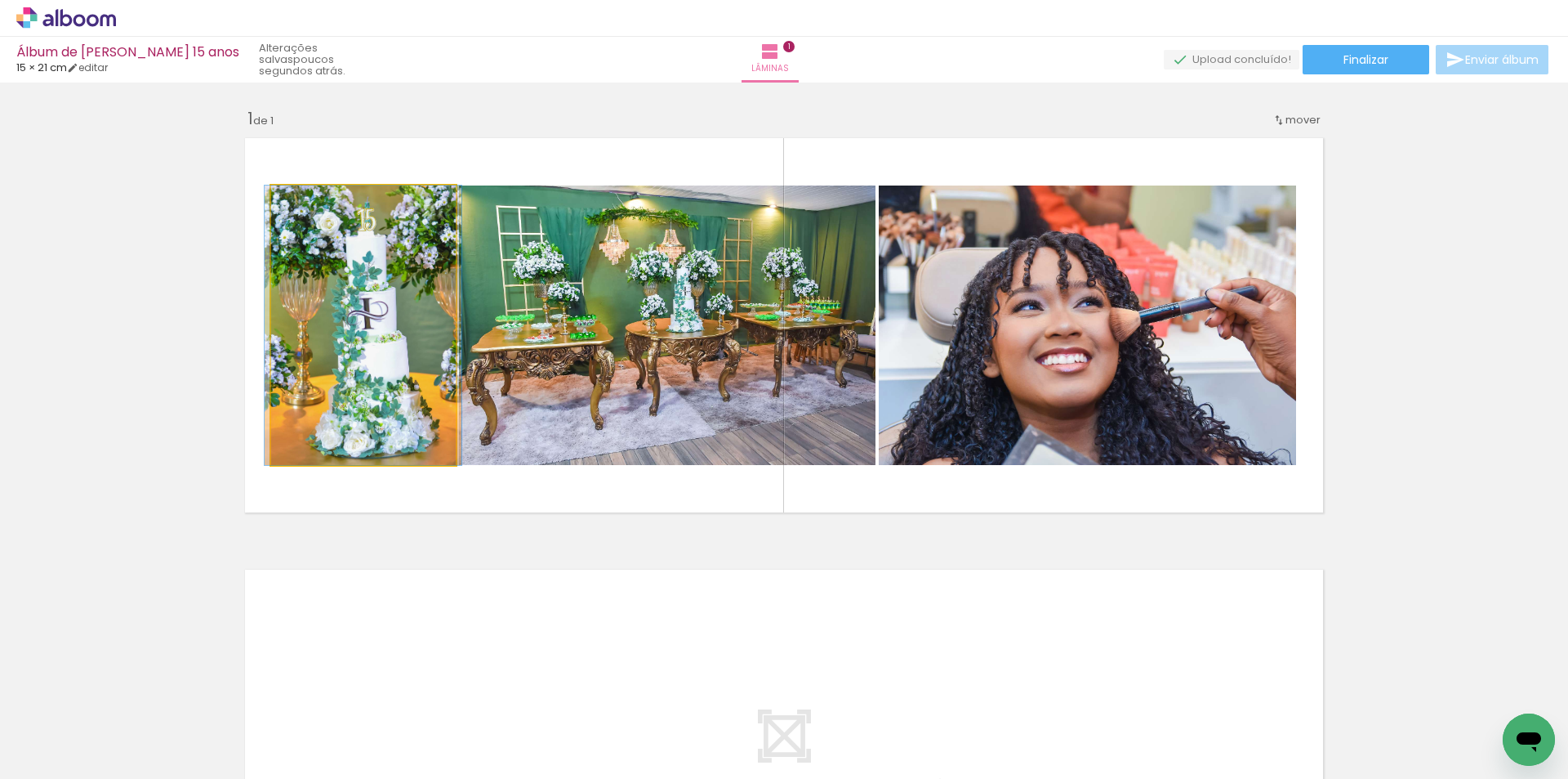
click at [388, 372] on quentale-photo at bounding box center [363, 325] width 185 height 279
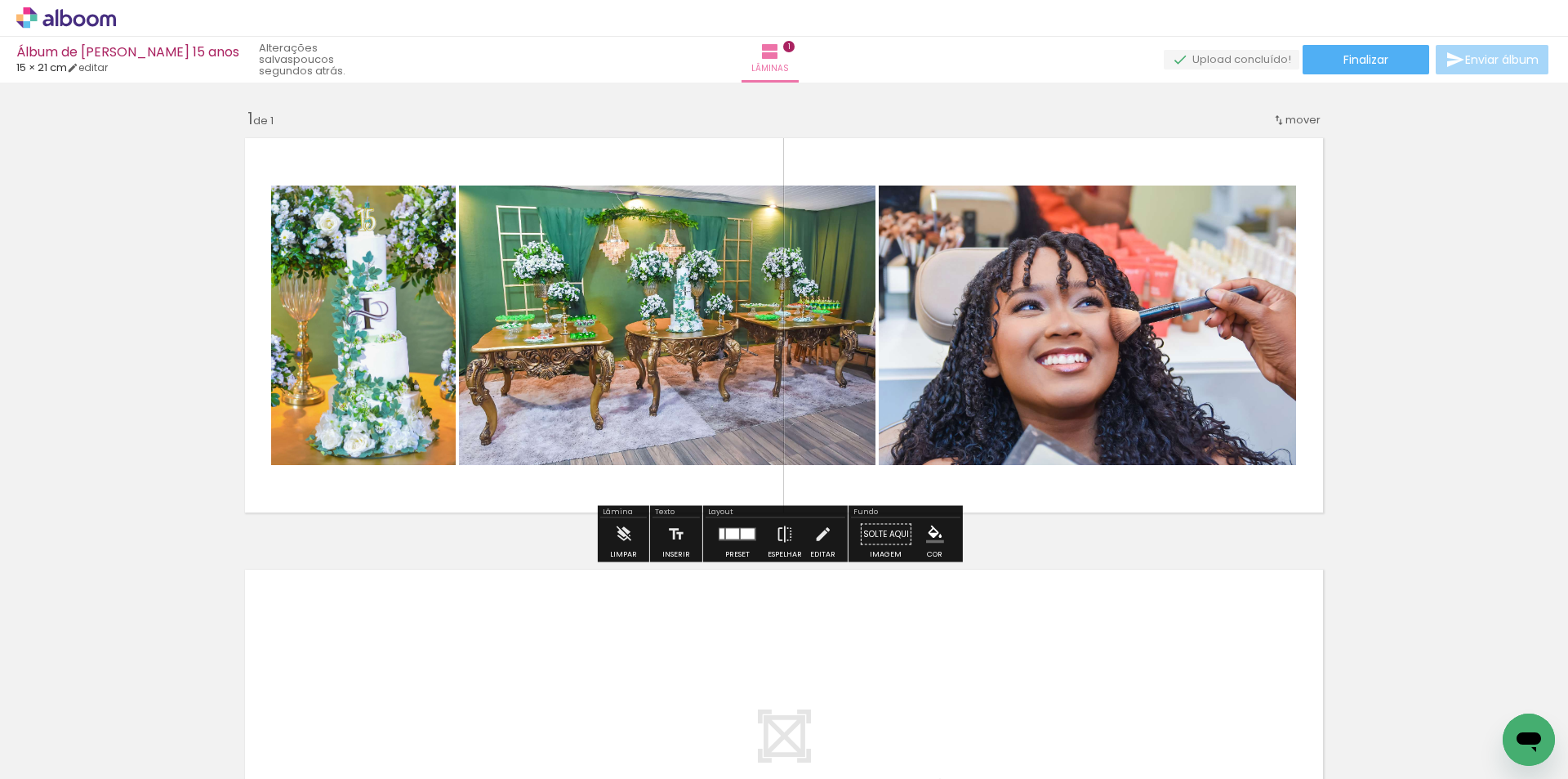
click at [726, 536] on div at bounding box center [732, 534] width 13 height 11
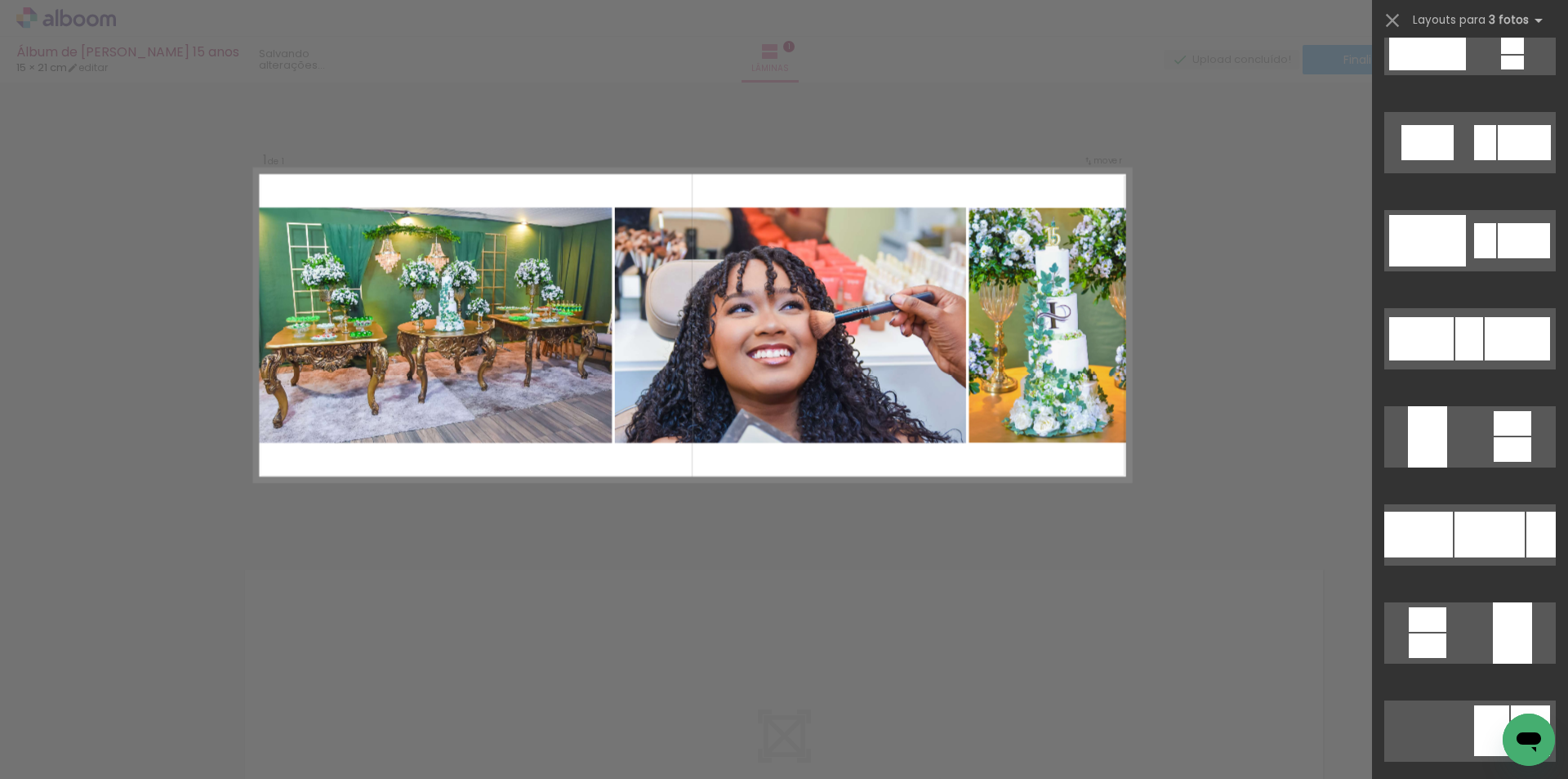
scroll to position [1896, 0]
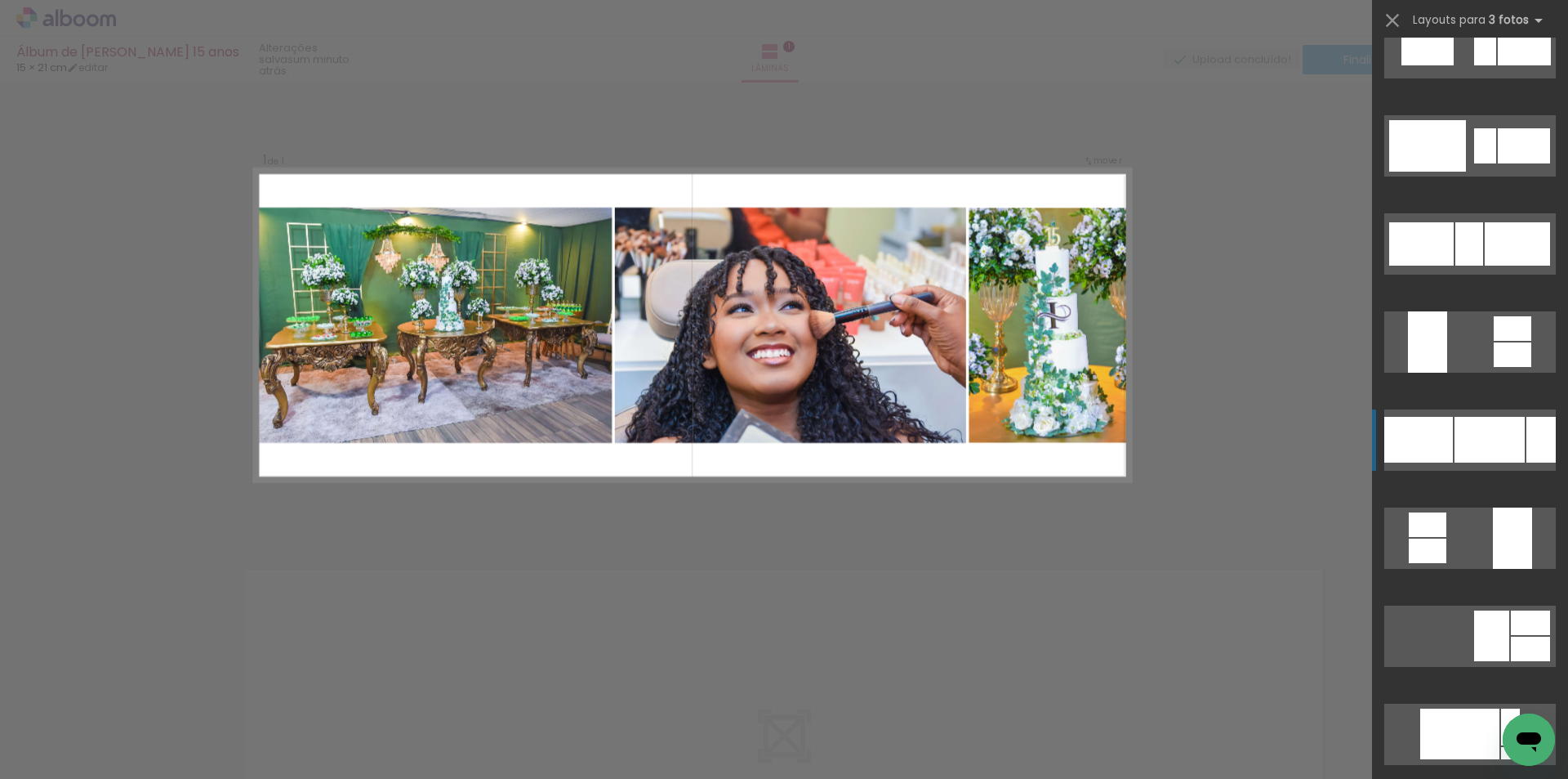
click at [1494, 444] on div at bounding box center [1490, 439] width 70 height 46
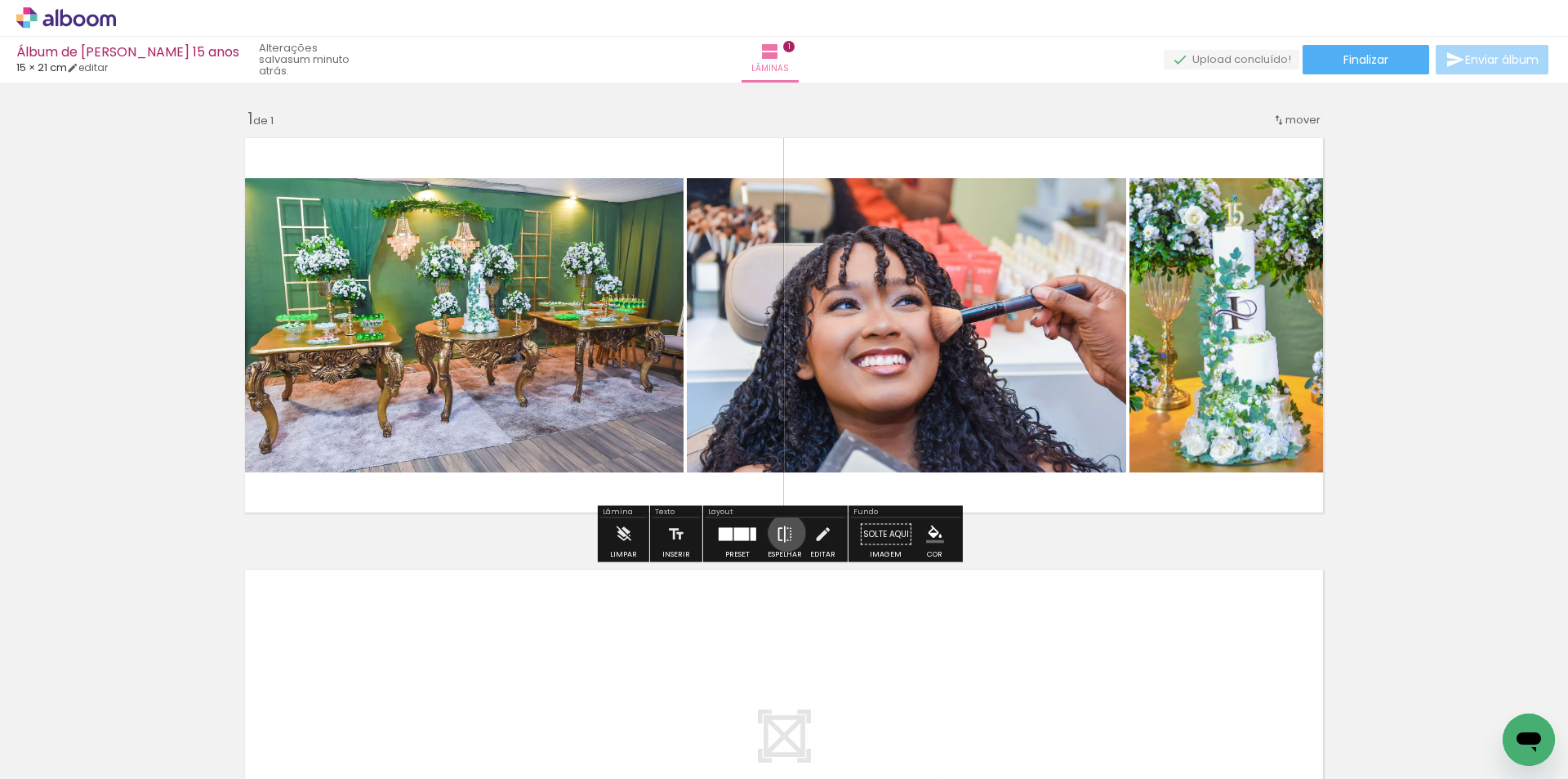
click at [781, 532] on iron-icon at bounding box center [785, 534] width 18 height 32
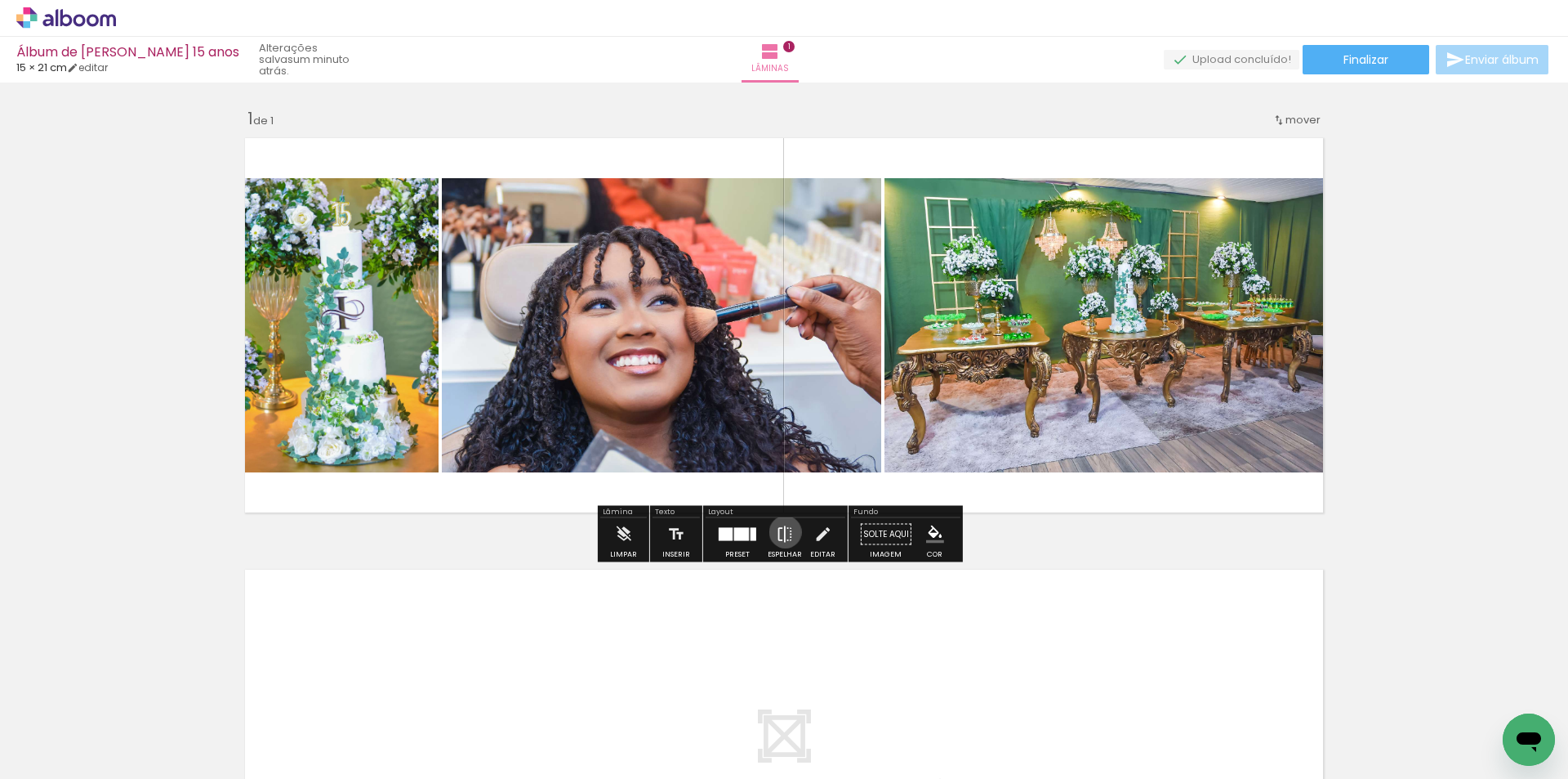
click at [781, 532] on iron-icon at bounding box center [785, 534] width 18 height 32
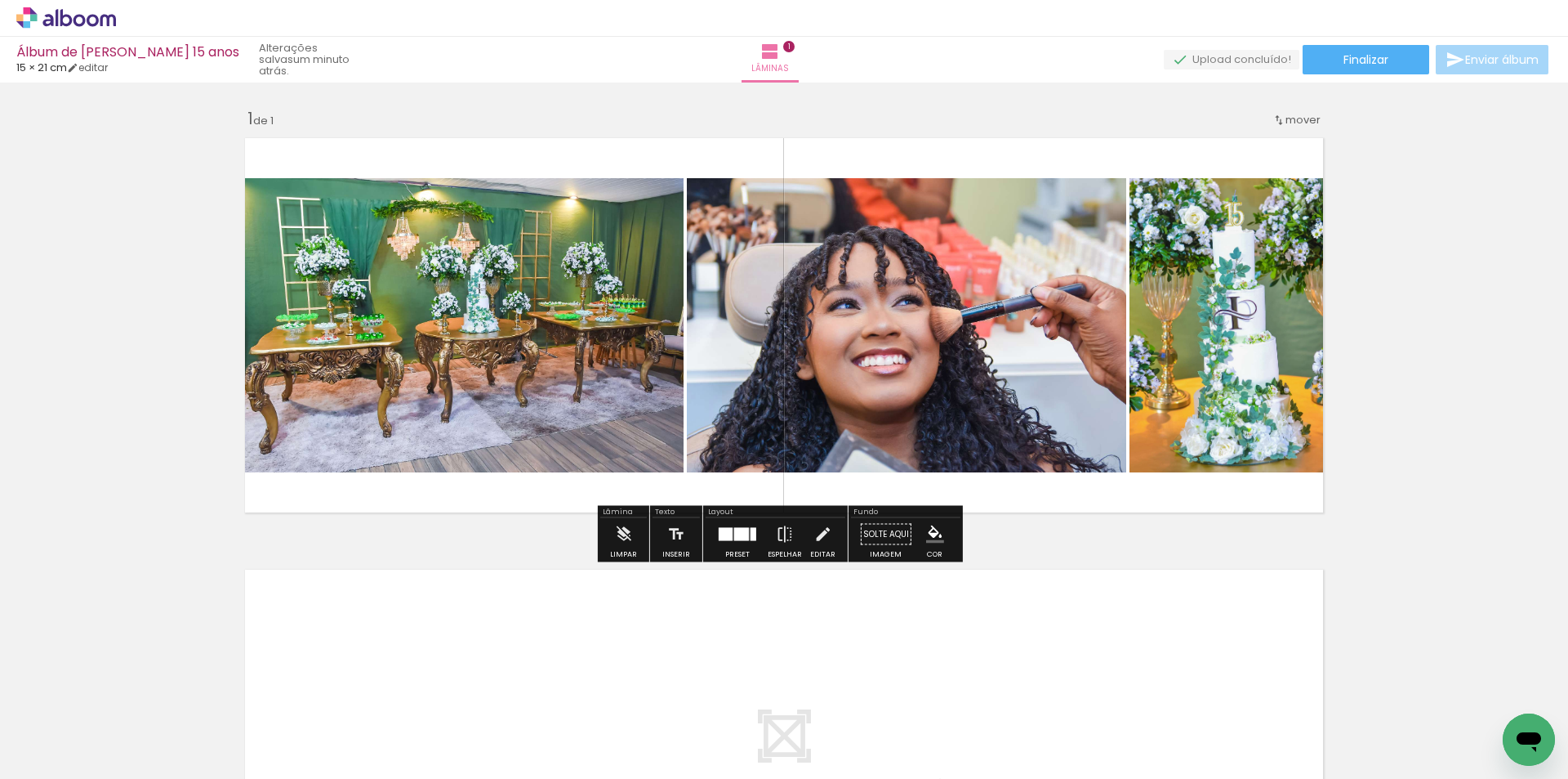
click at [739, 534] on div at bounding box center [741, 534] width 15 height 13
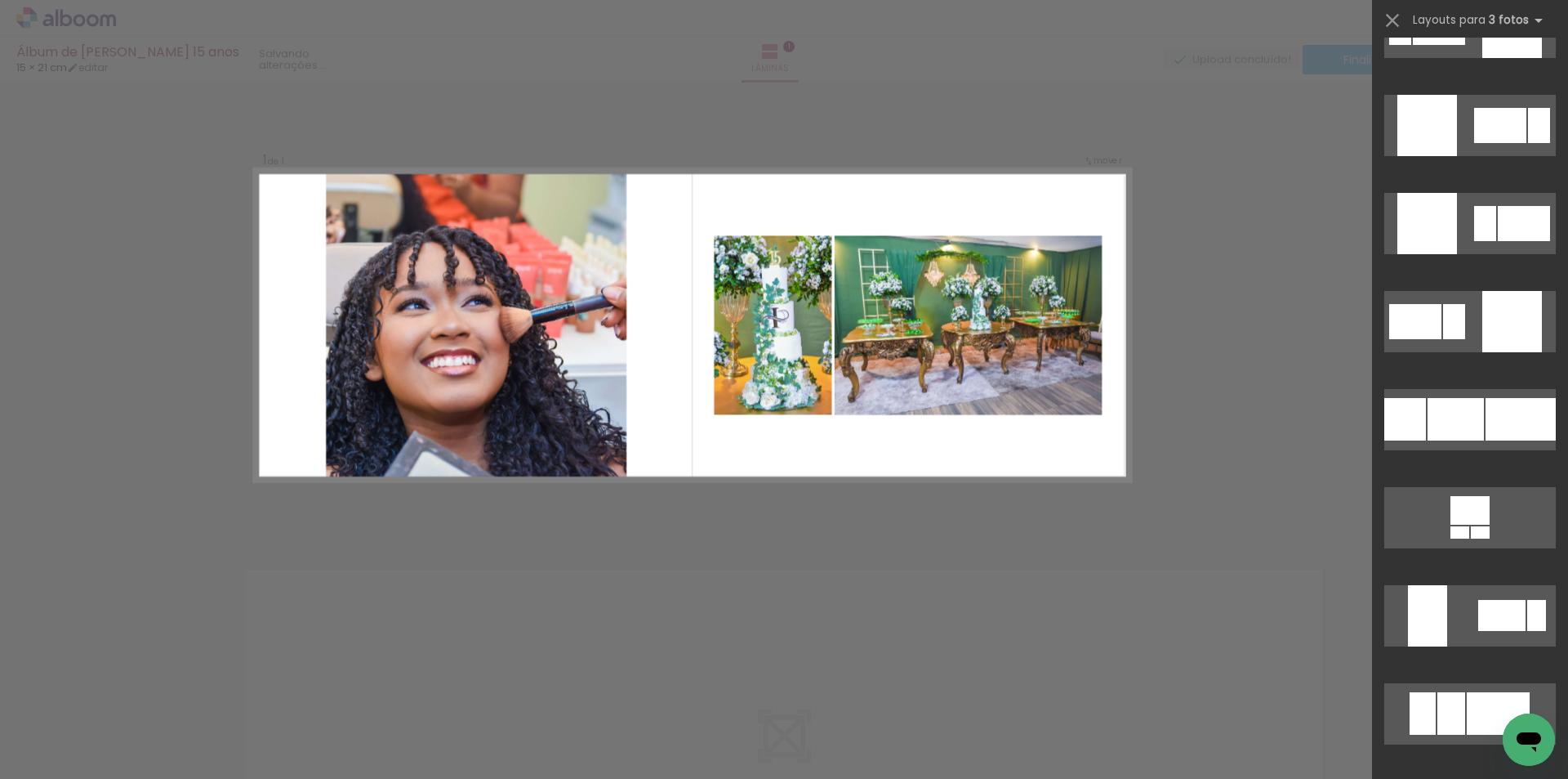
scroll to position [3644, 0]
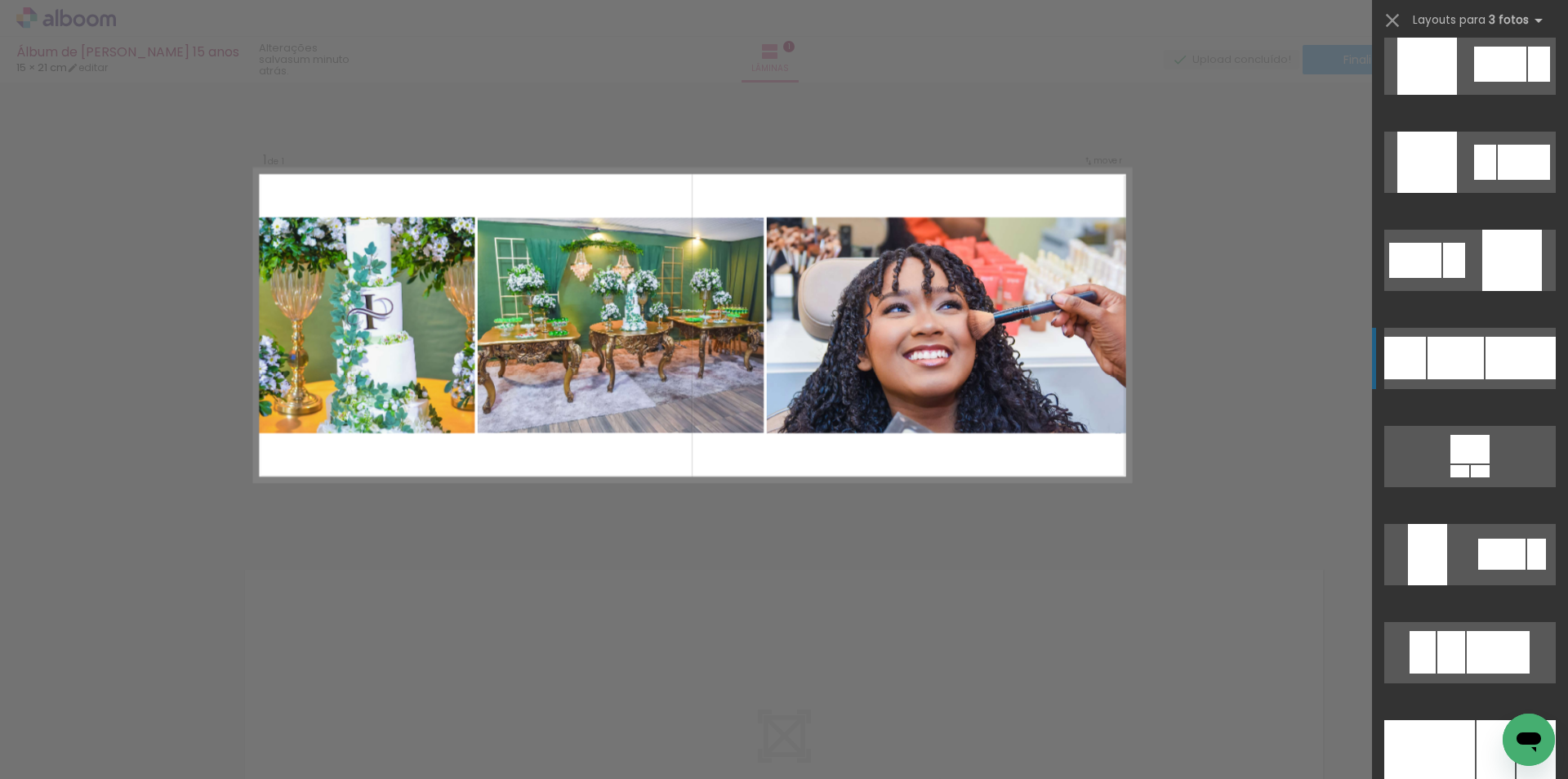
click at [1516, 361] on div at bounding box center [1521, 358] width 70 height 43
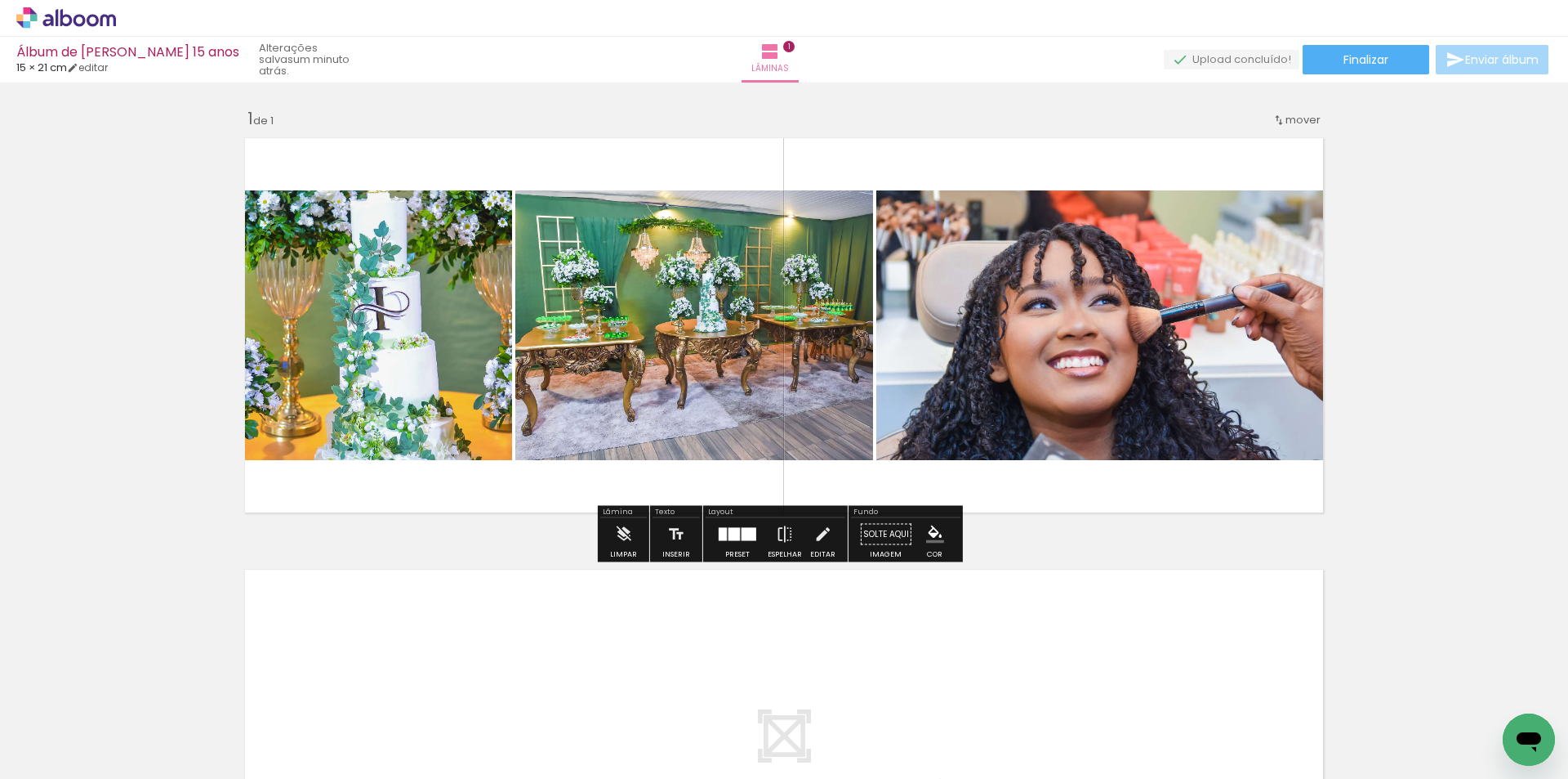
click at [733, 535] on div at bounding box center [734, 534] width 11 height 13
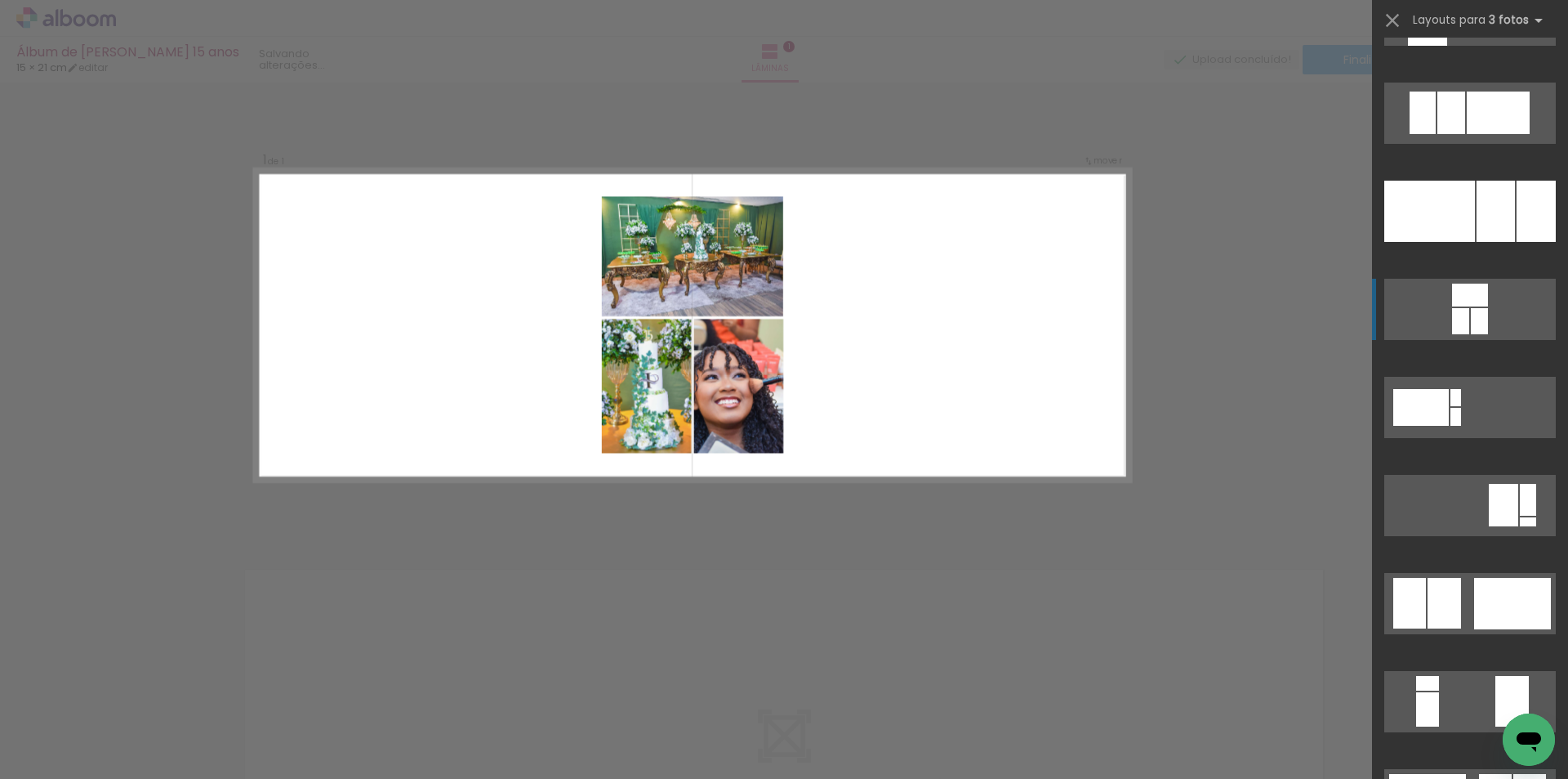
scroll to position [4167, 0]
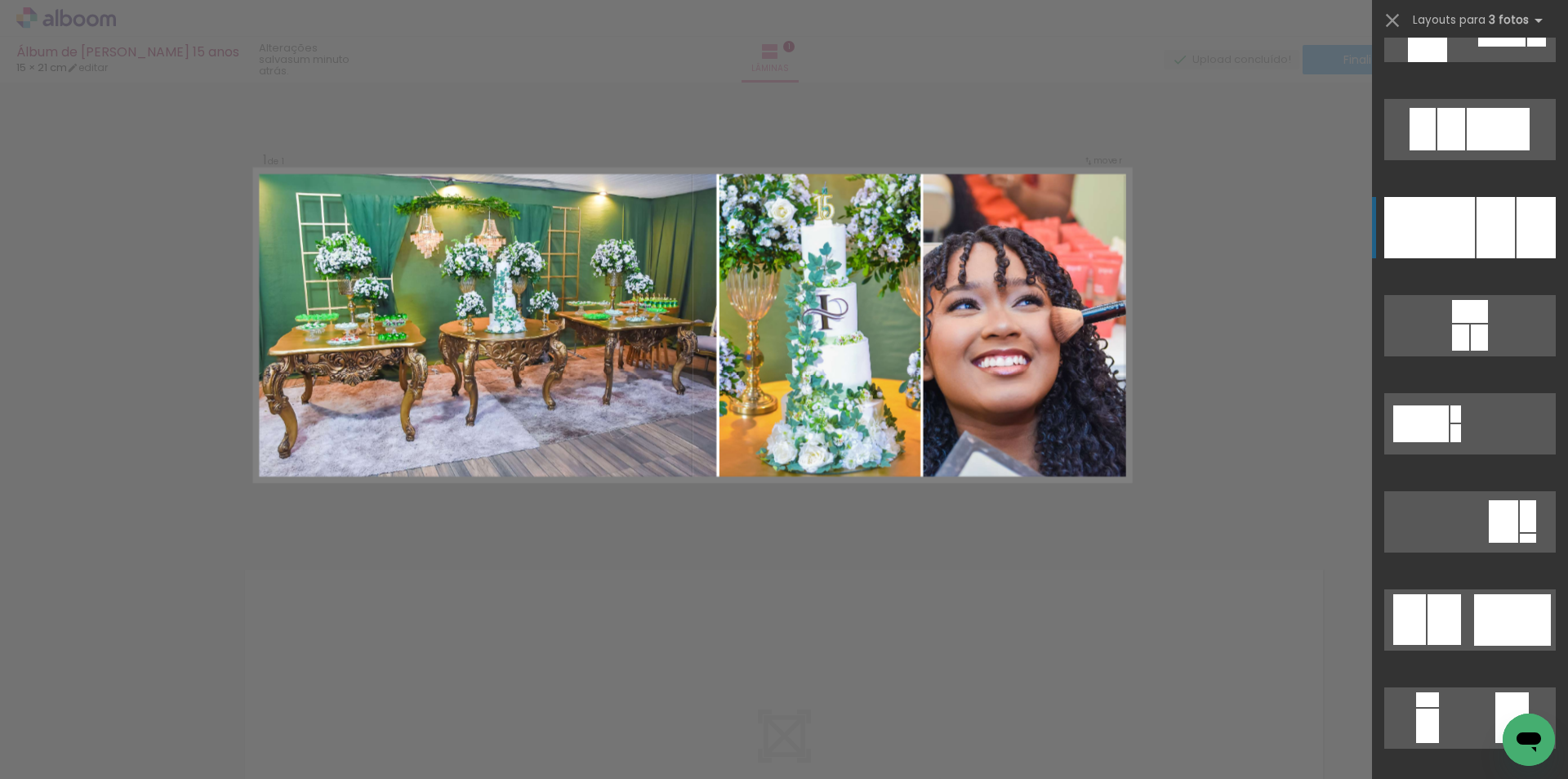
click at [1485, 235] on div at bounding box center [1496, 228] width 38 height 61
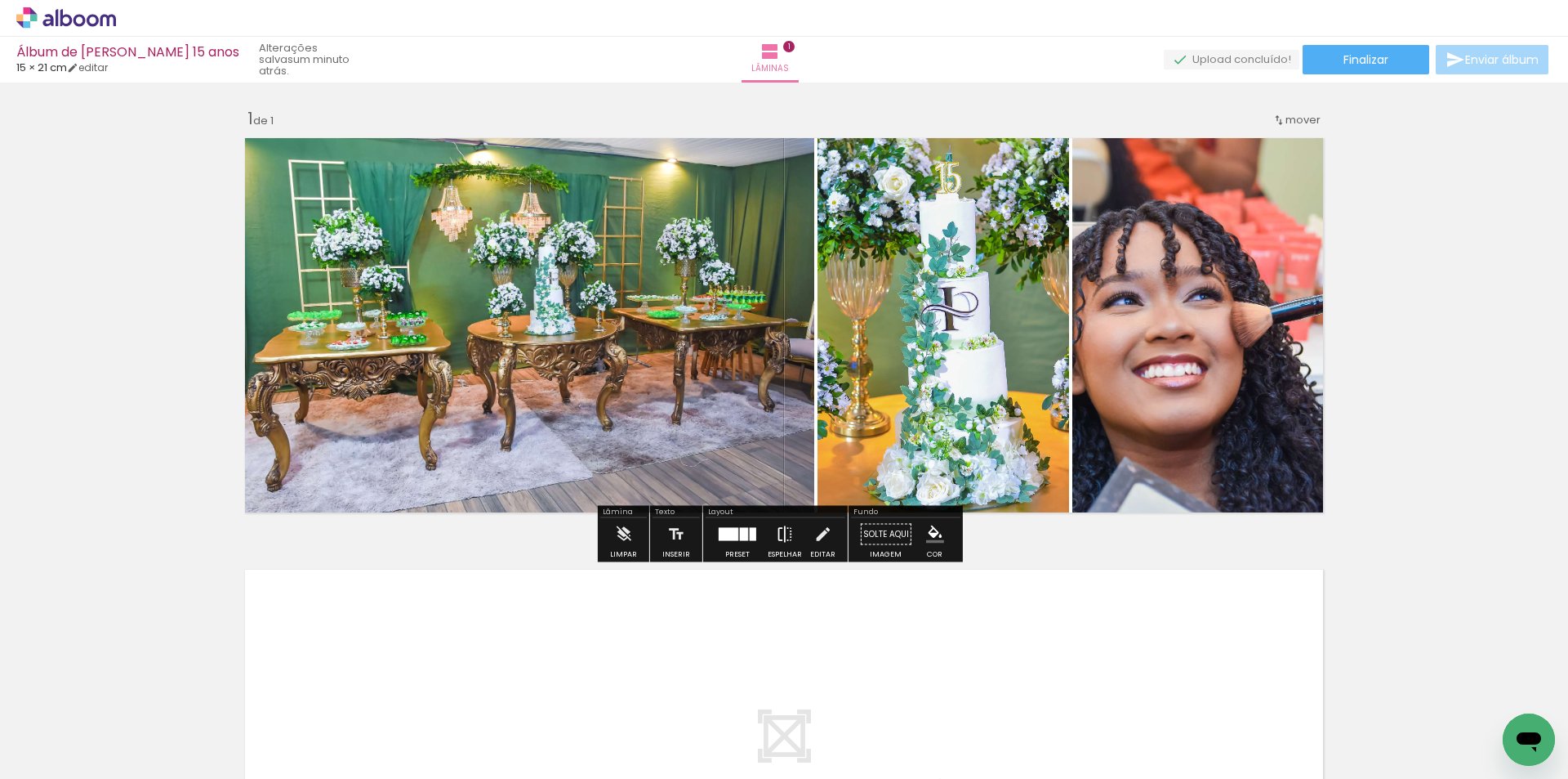
click at [780, 531] on iron-icon at bounding box center [785, 534] width 18 height 32
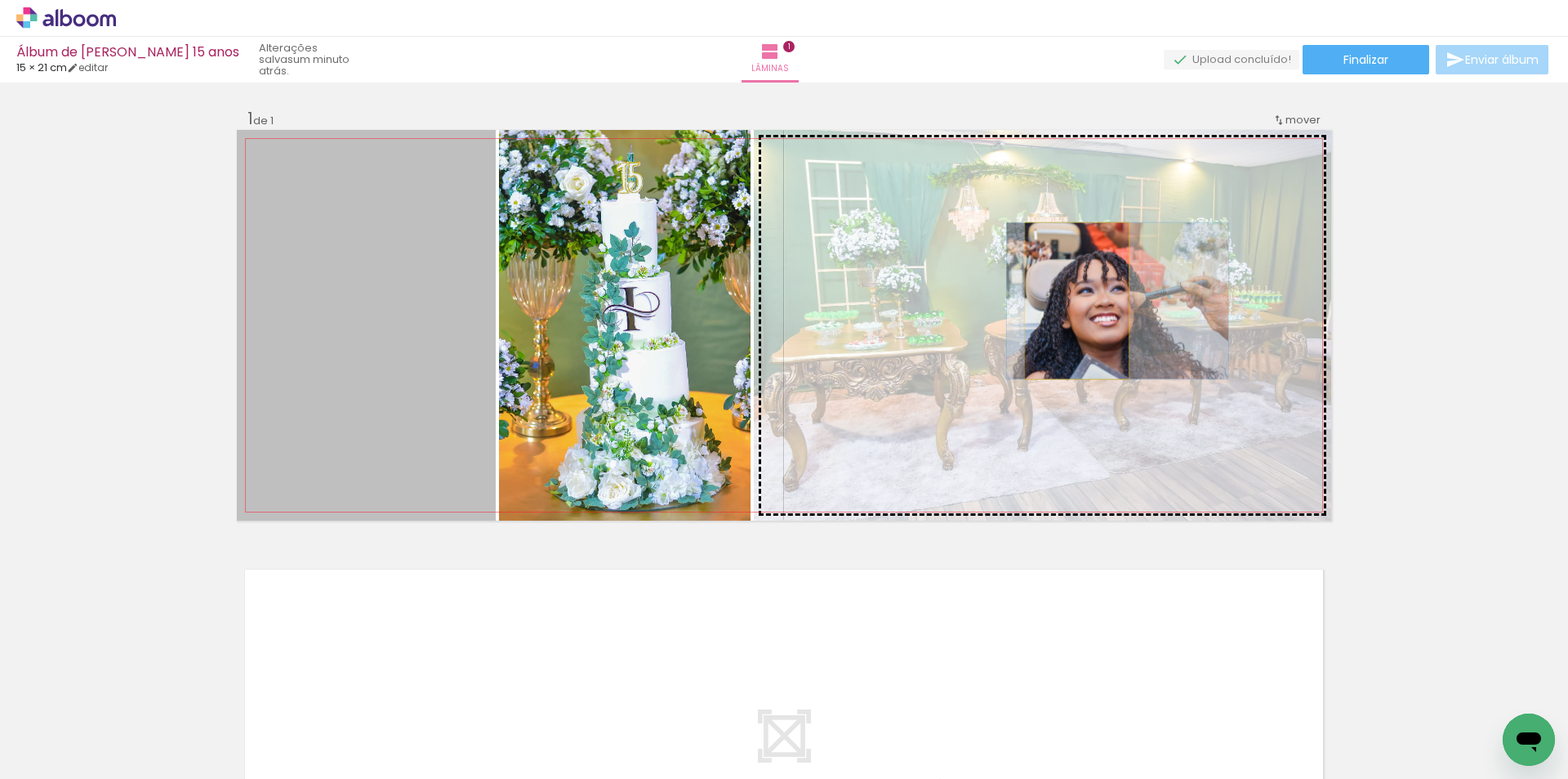
drag, startPoint x: 390, startPoint y: 312, endPoint x: 1072, endPoint y: 301, distance: 682.1
click at [0, 0] on slot at bounding box center [0, 0] width 0 height 0
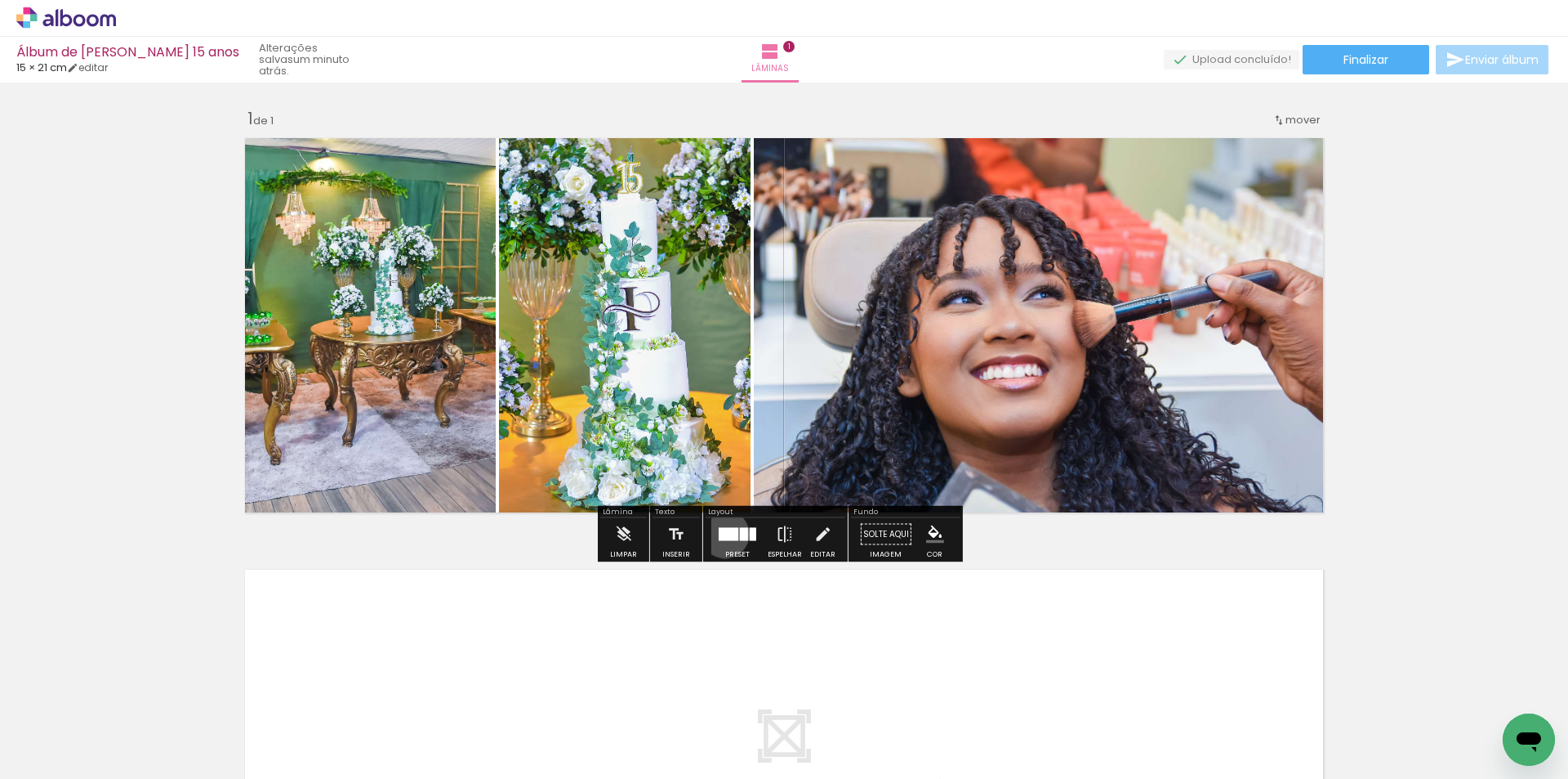
click at [721, 534] on div at bounding box center [728, 534] width 19 height 13
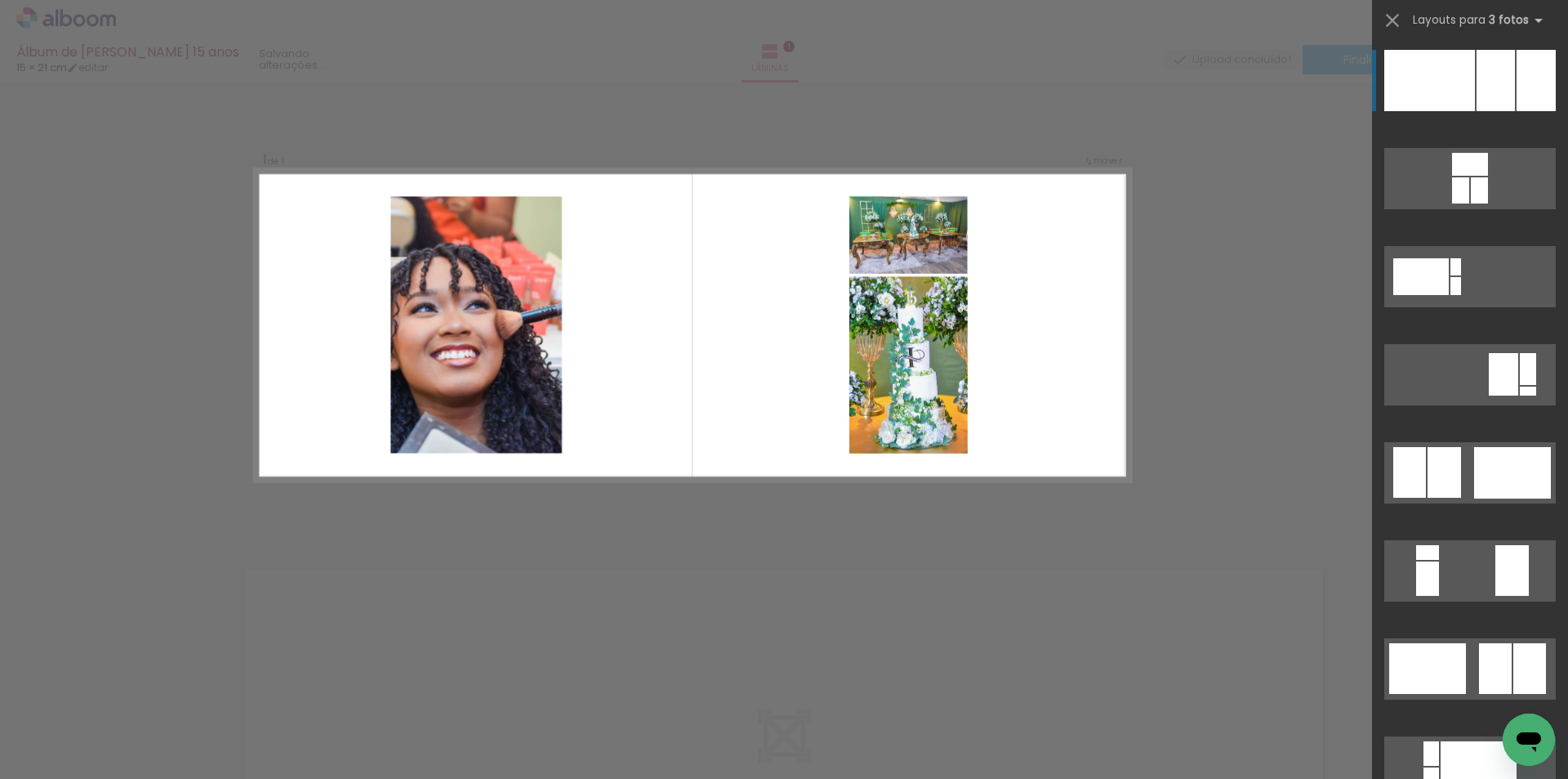
scroll to position [4477, 0]
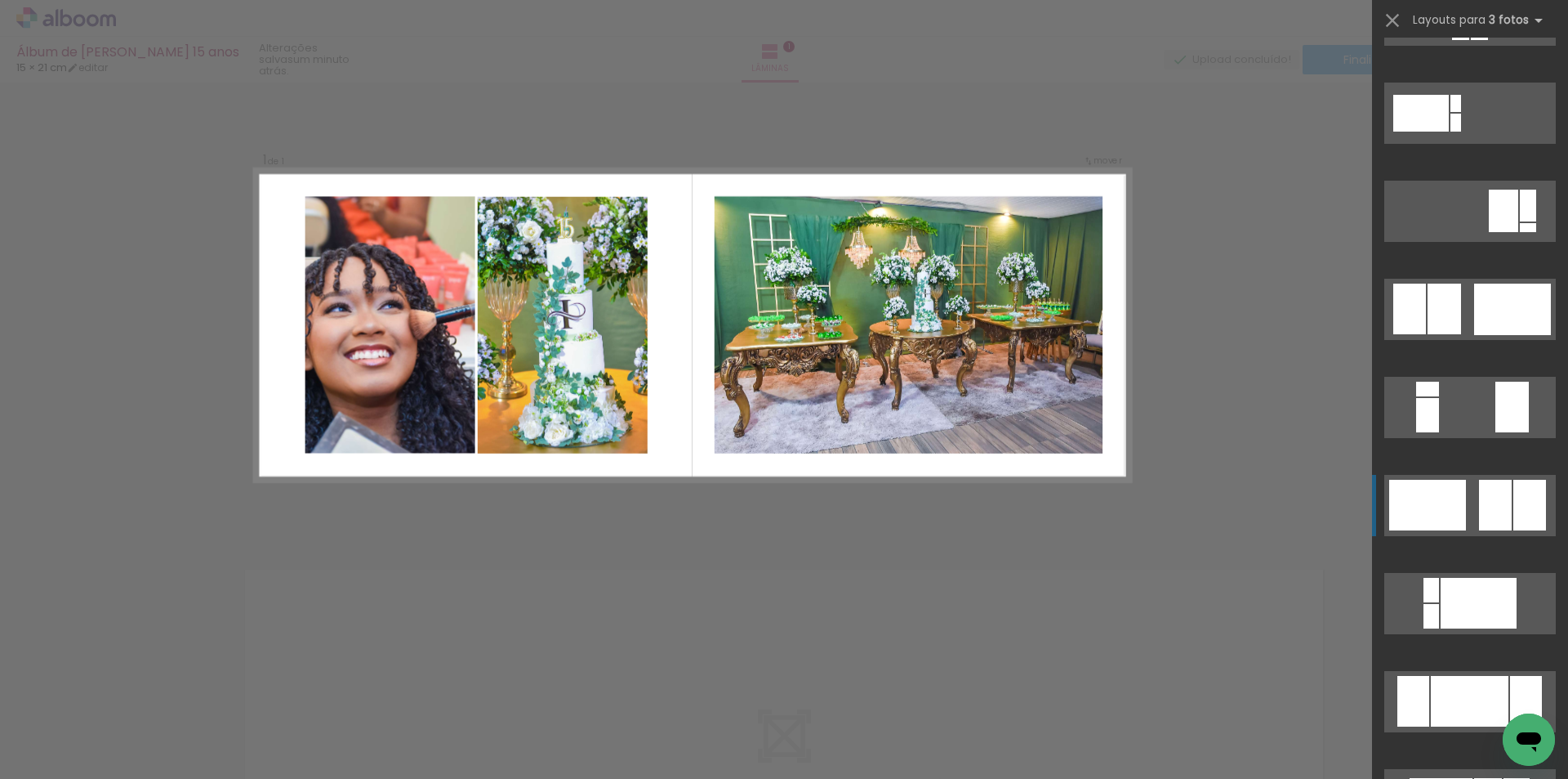
click at [1504, 504] on div at bounding box center [1495, 505] width 32 height 51
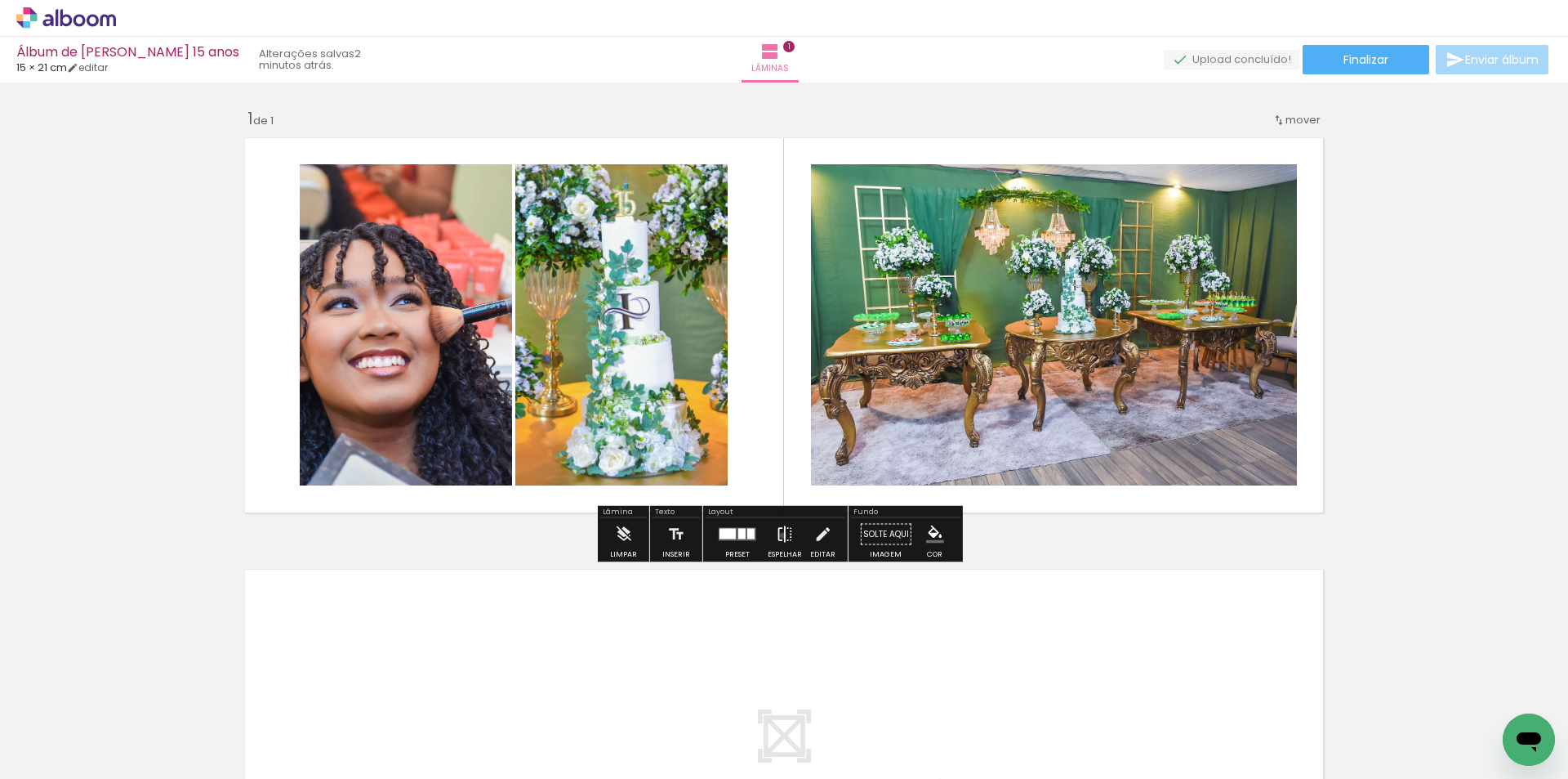
click at [780, 535] on iron-icon at bounding box center [785, 534] width 18 height 32
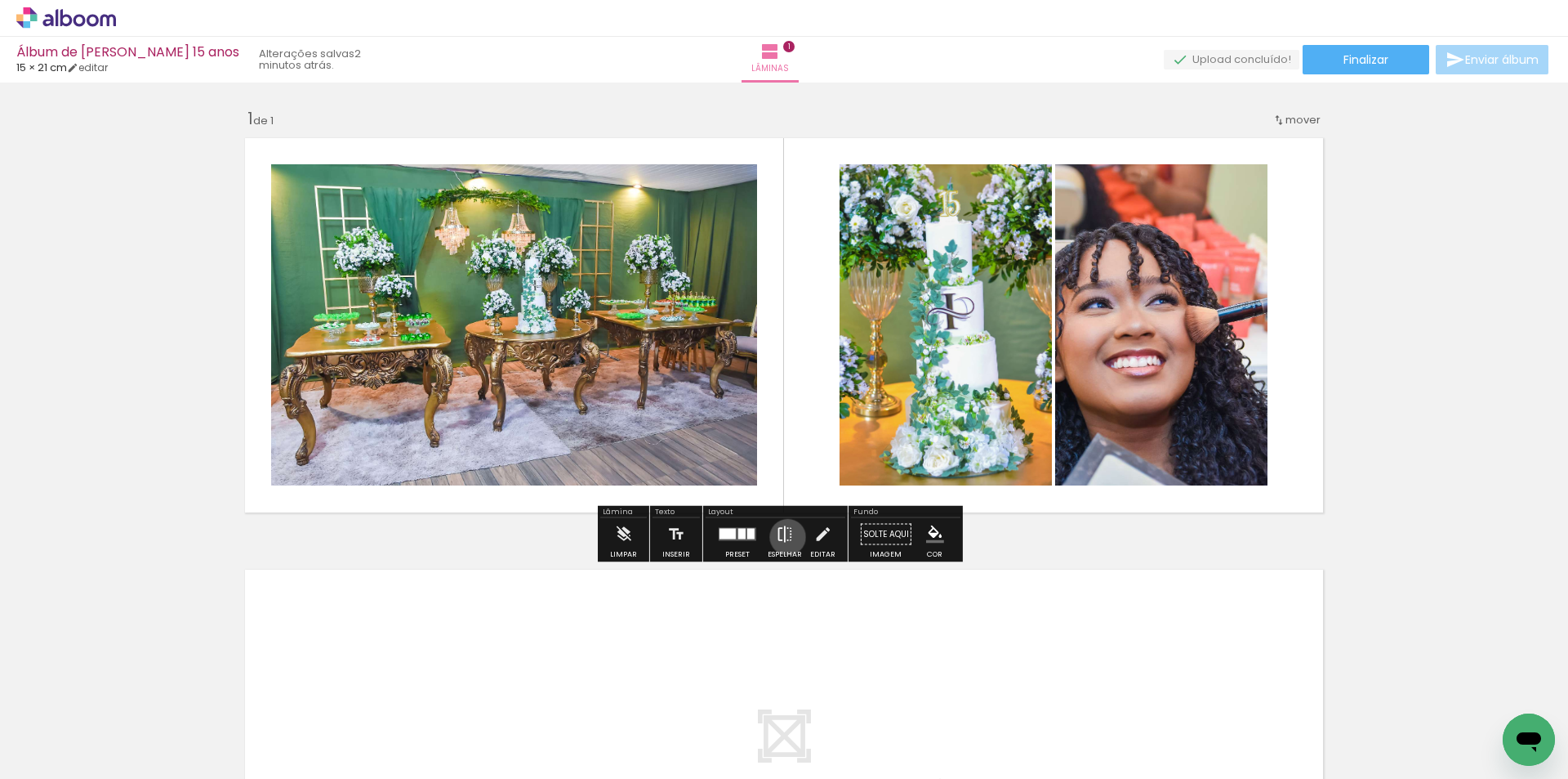
click at [784, 537] on iron-icon at bounding box center [785, 534] width 18 height 32
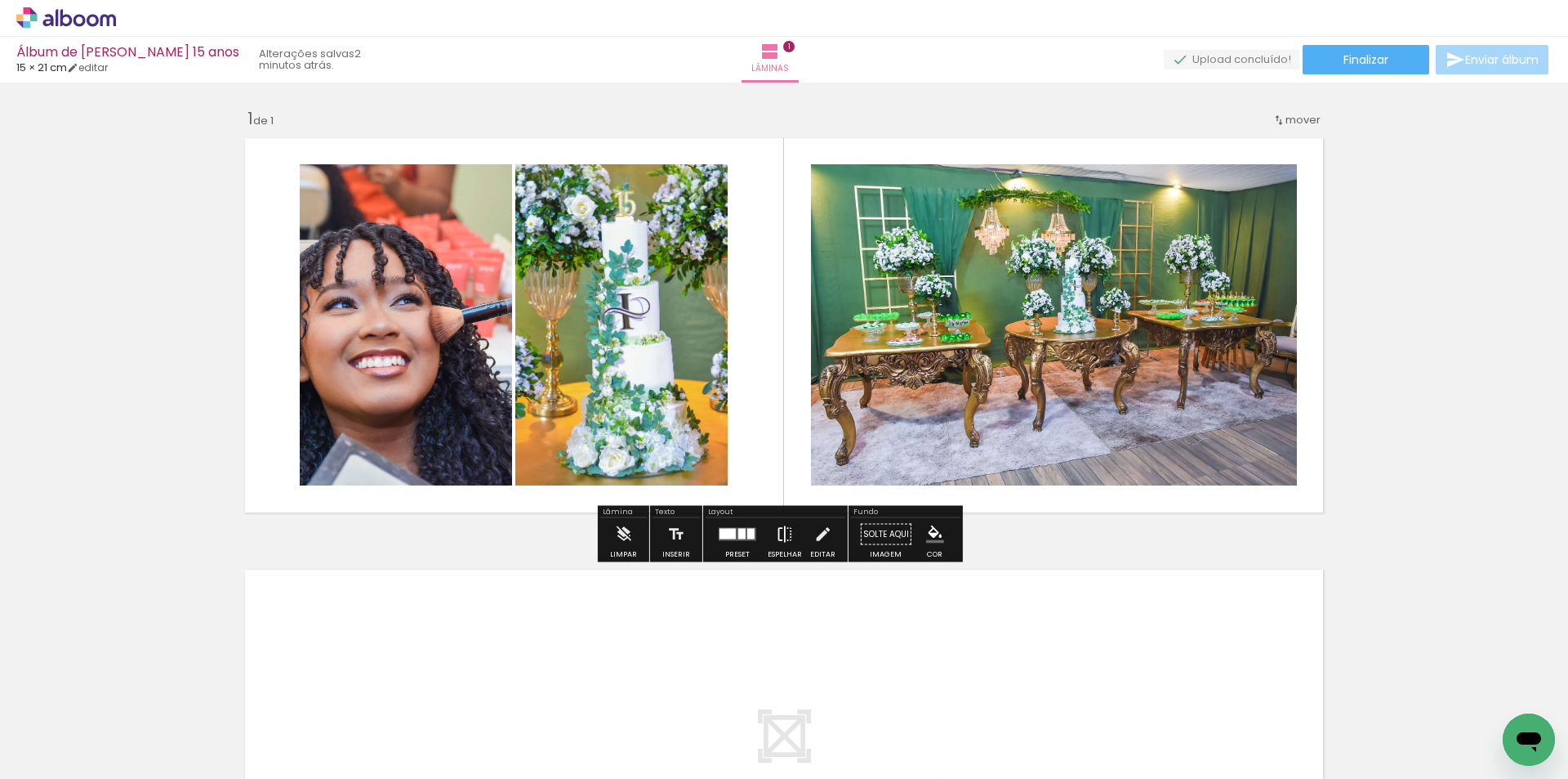
click at [784, 537] on iron-icon at bounding box center [785, 534] width 18 height 32
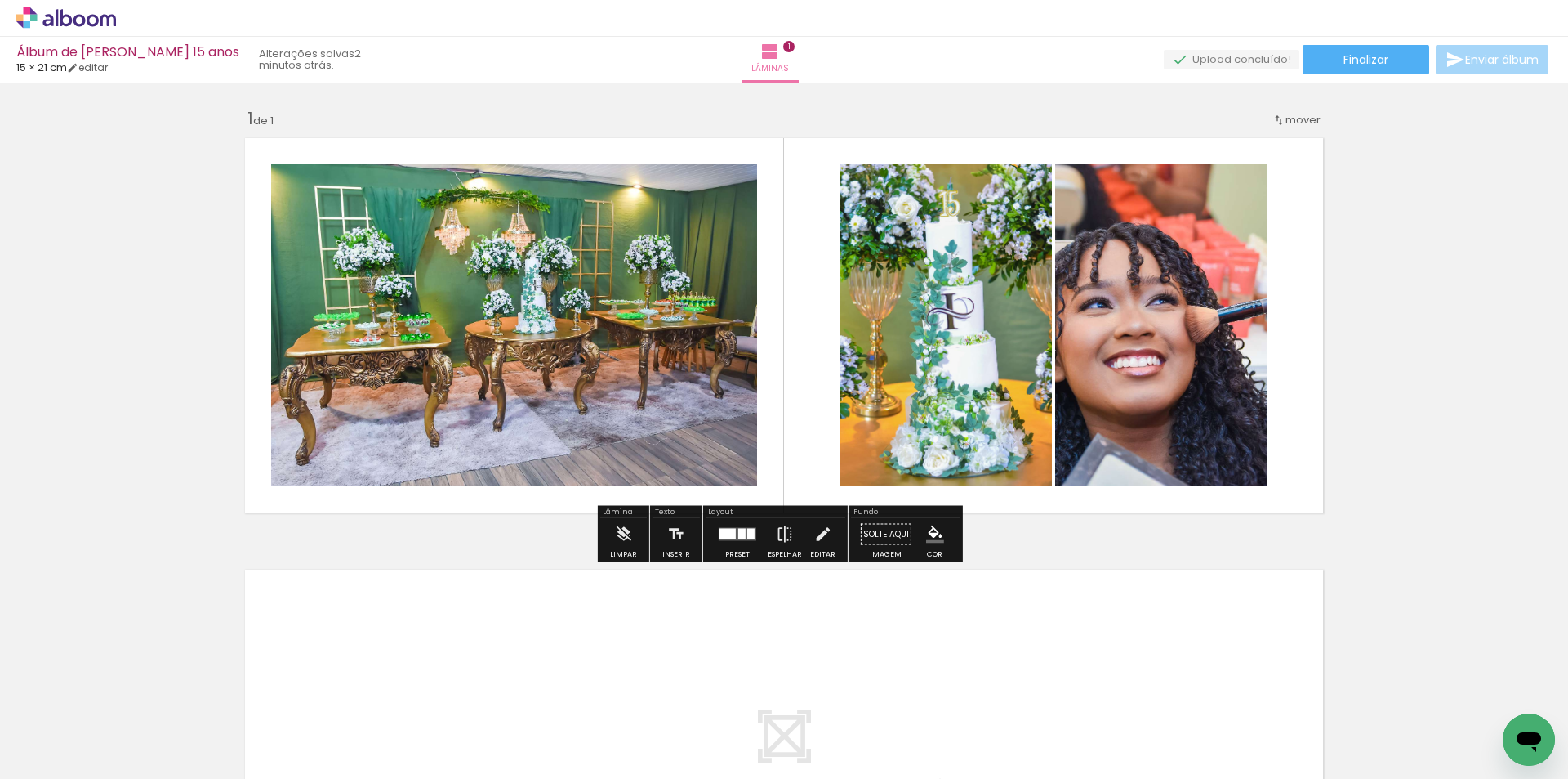
click at [739, 535] on div at bounding box center [742, 534] width 7 height 11
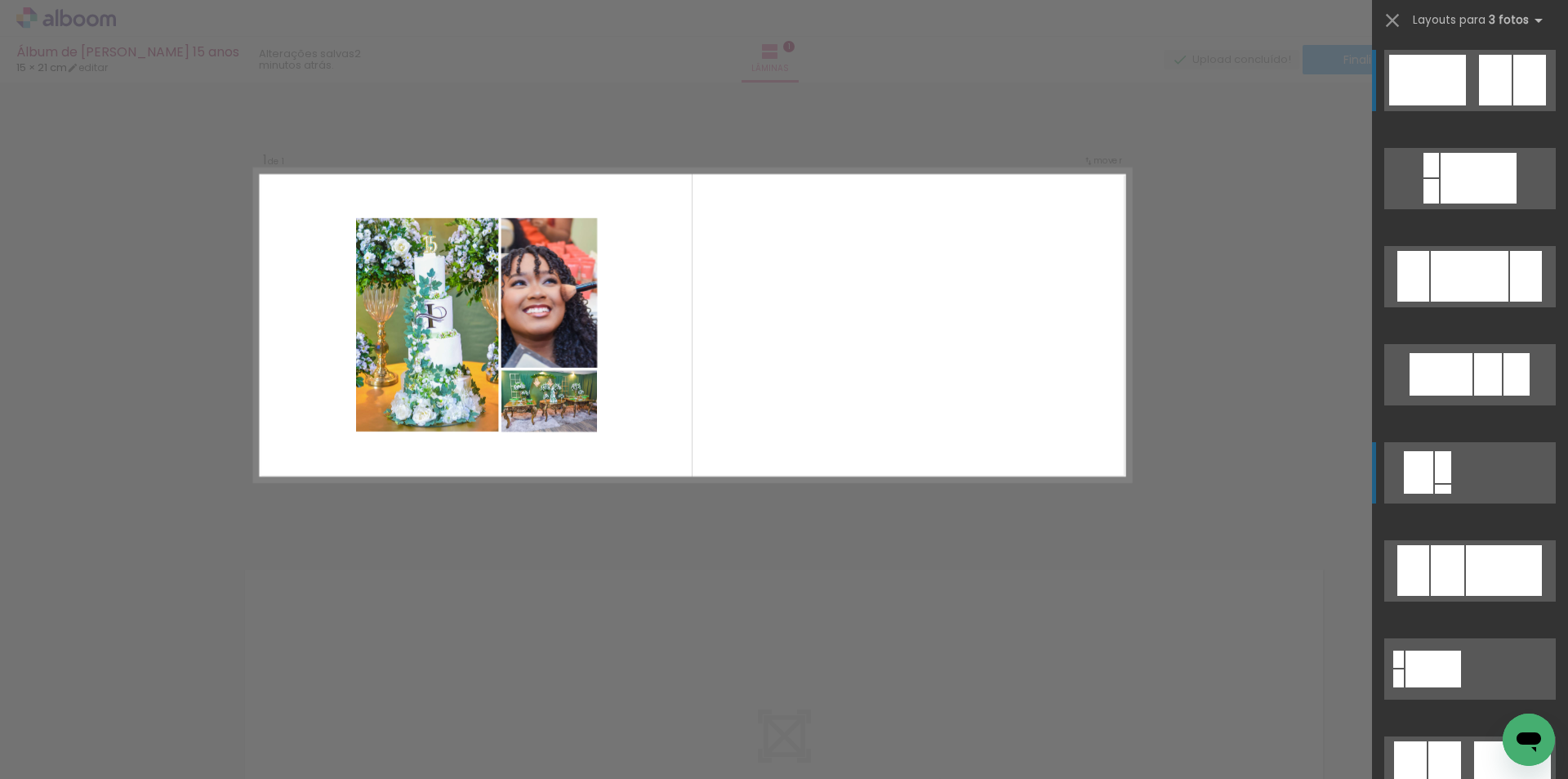
scroll to position [4984, 0]
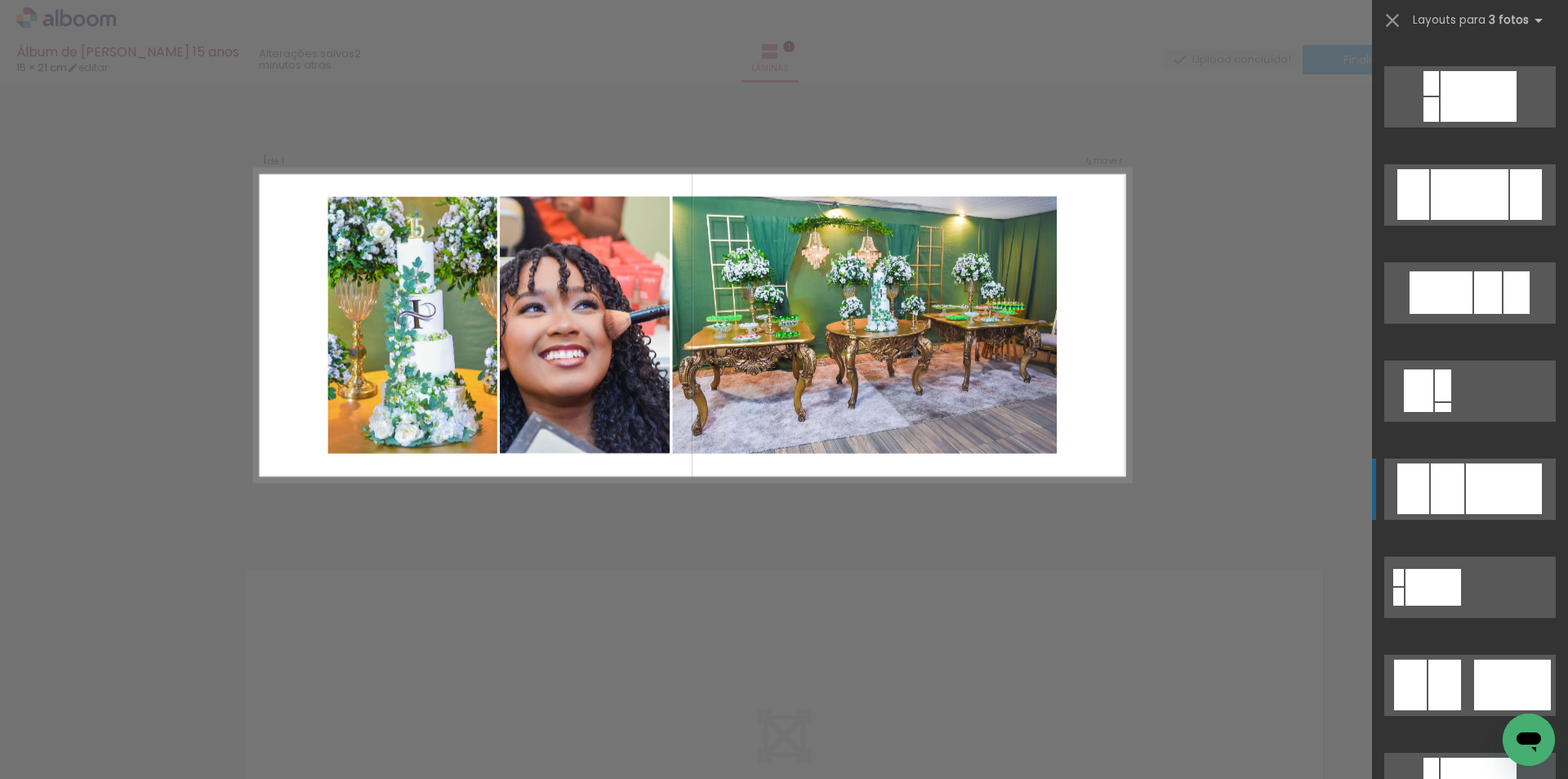
click at [1488, 489] on div at bounding box center [1504, 488] width 76 height 51
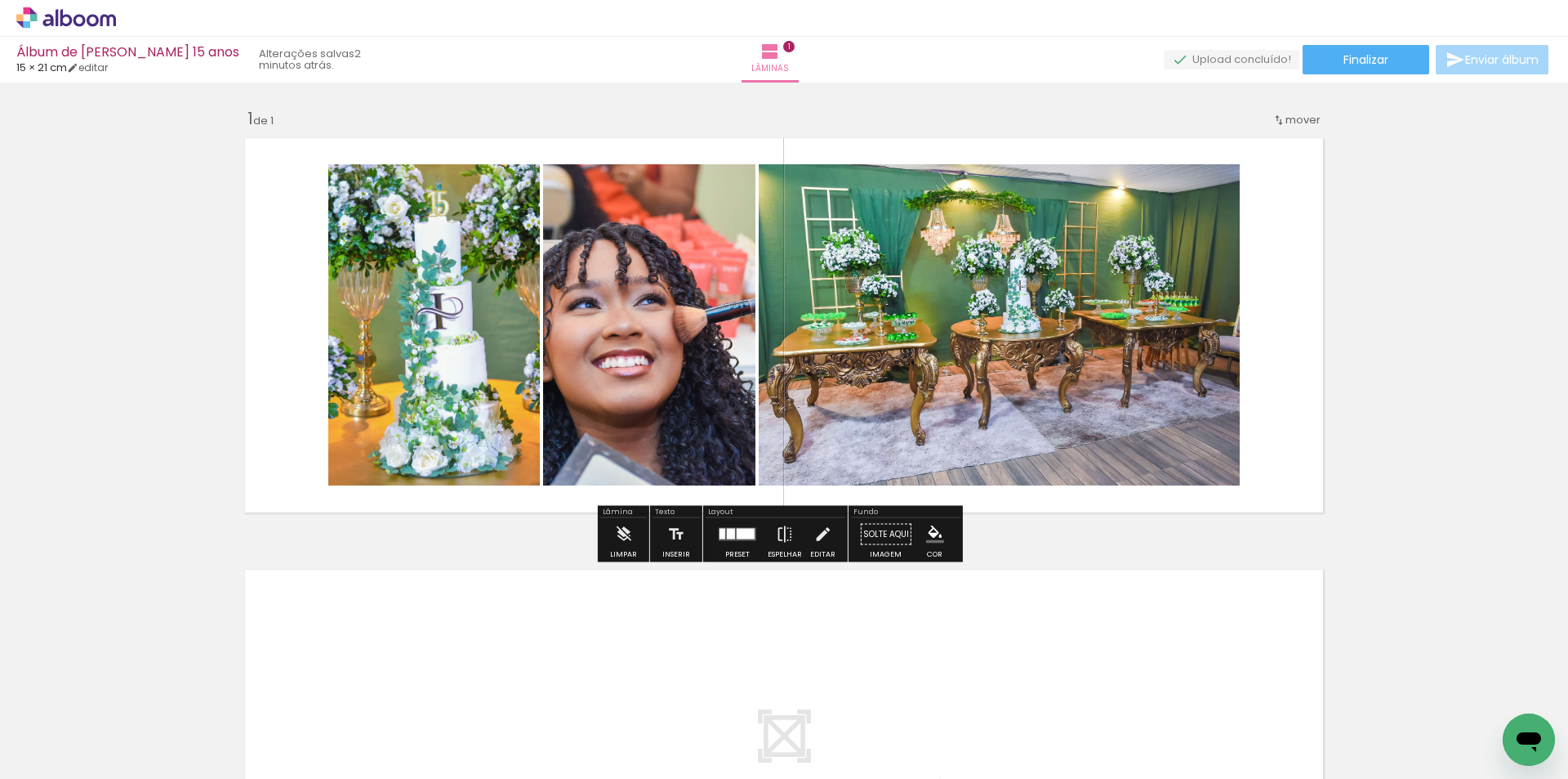
click at [745, 531] on div at bounding box center [746, 534] width 18 height 11
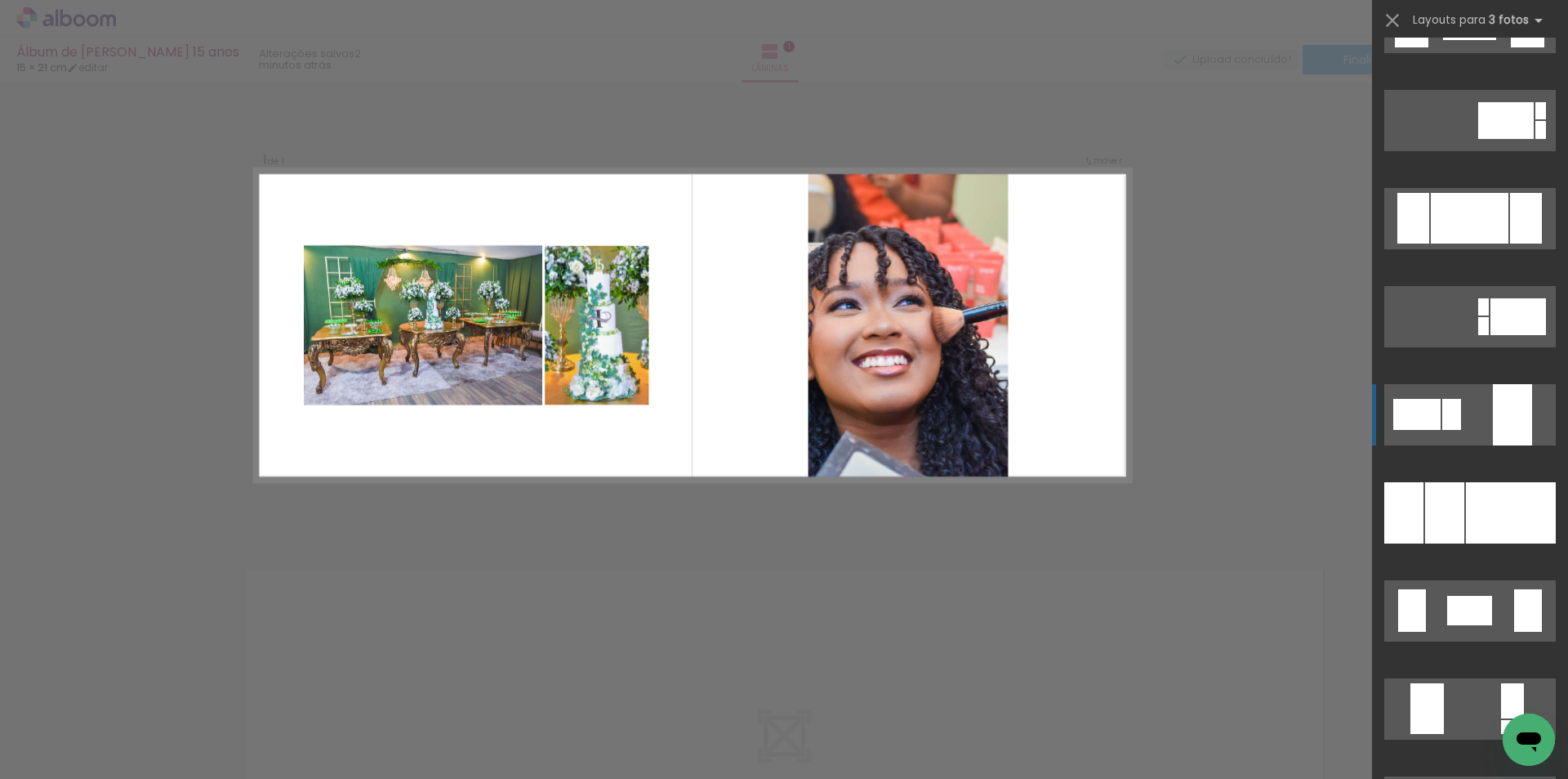
scroll to position [6944, 0]
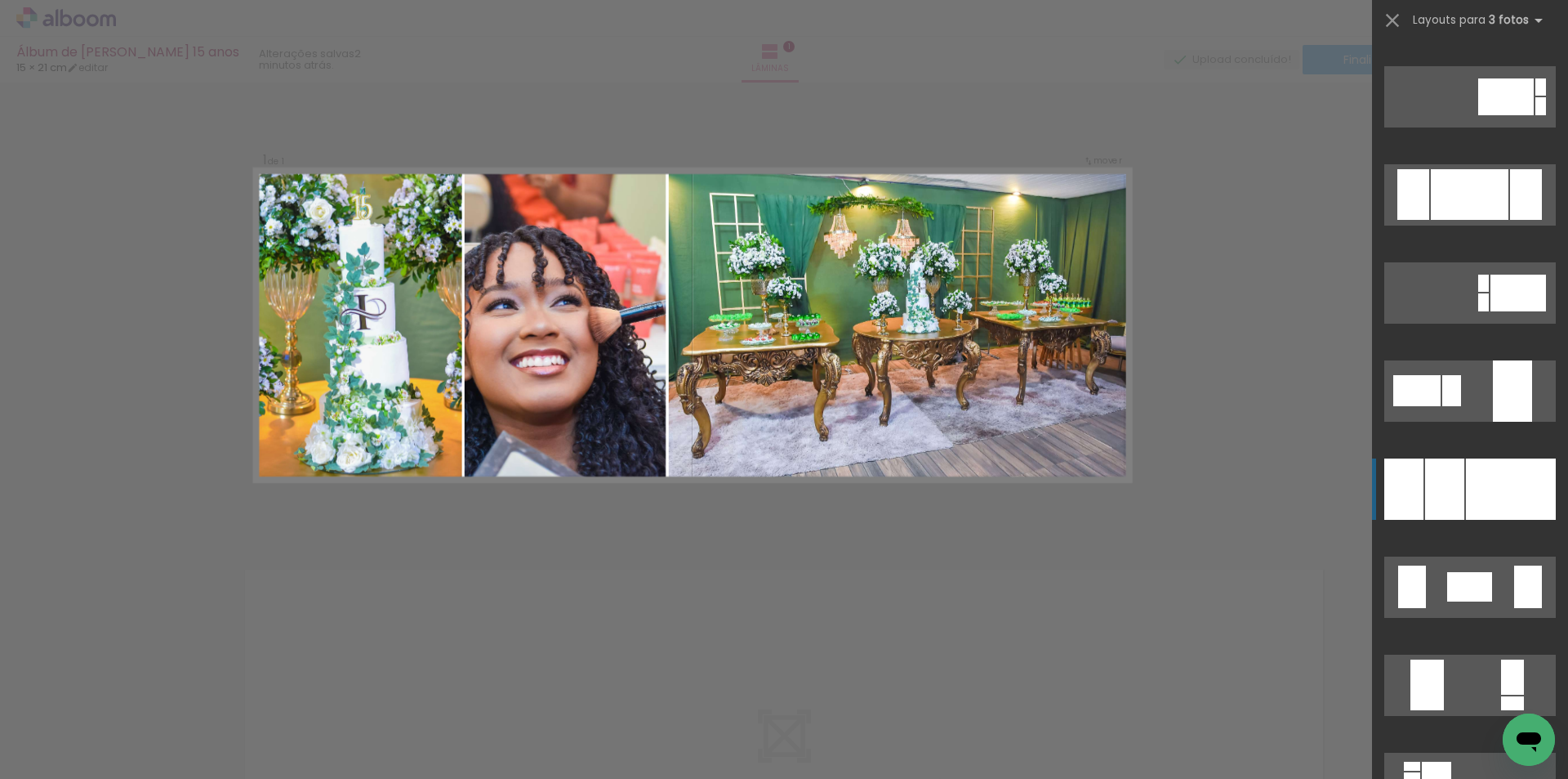
click at [1522, 476] on div at bounding box center [1511, 489] width 90 height 61
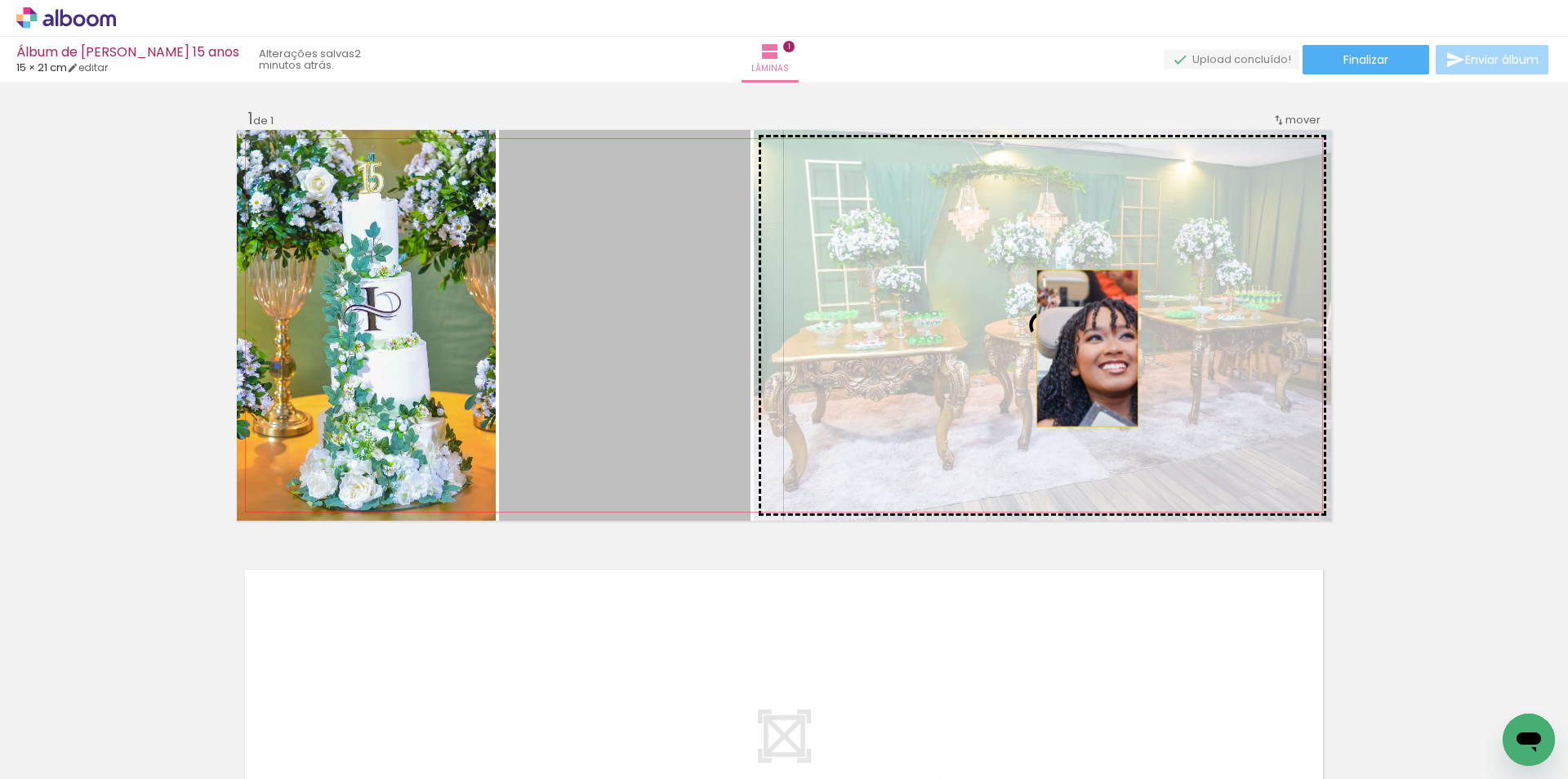
drag, startPoint x: 608, startPoint y: 354, endPoint x: 1082, endPoint y: 348, distance: 474.0
click at [0, 0] on slot at bounding box center [0, 0] width 0 height 0
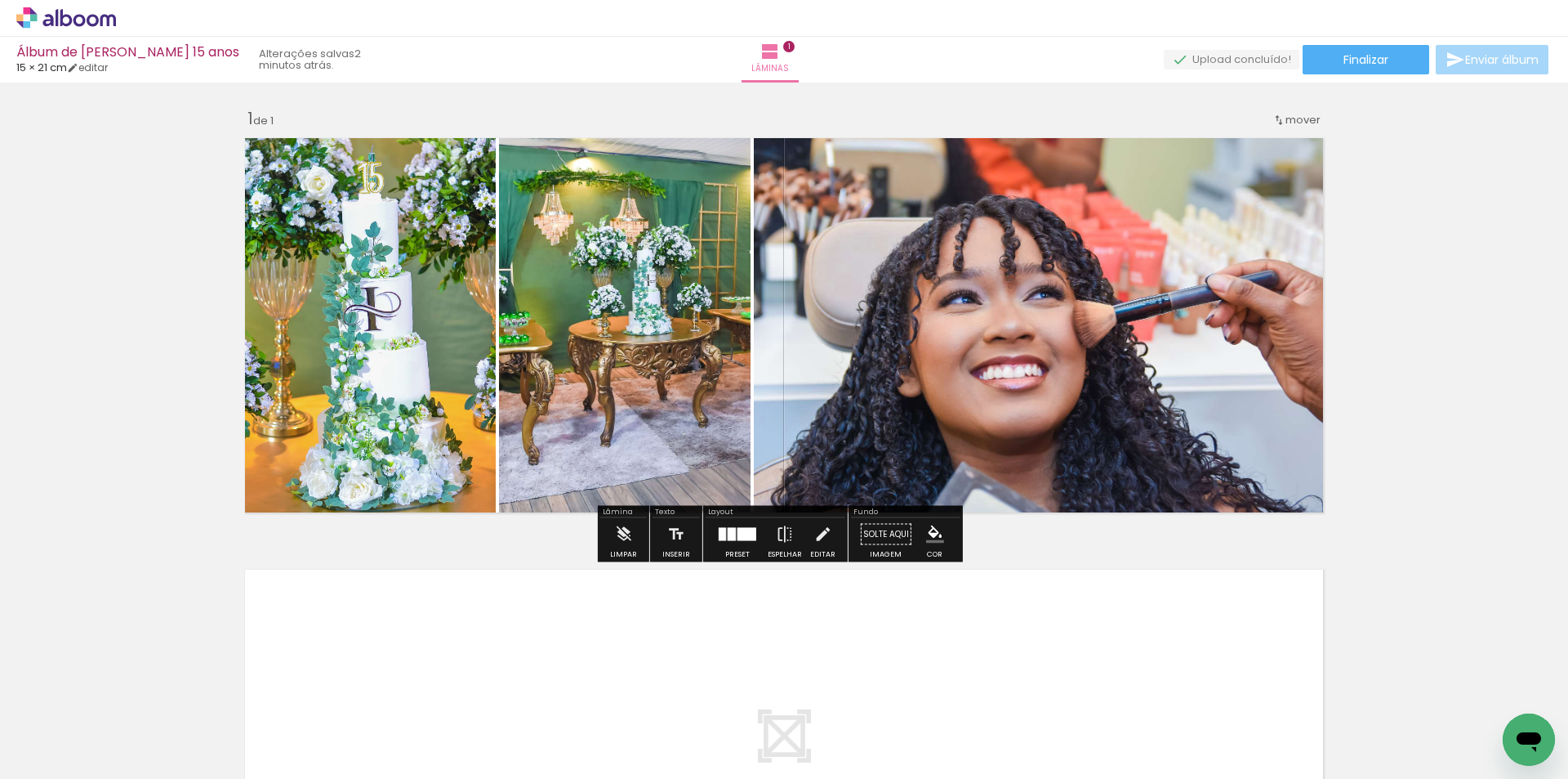
click at [732, 534] on div at bounding box center [732, 534] width 8 height 13
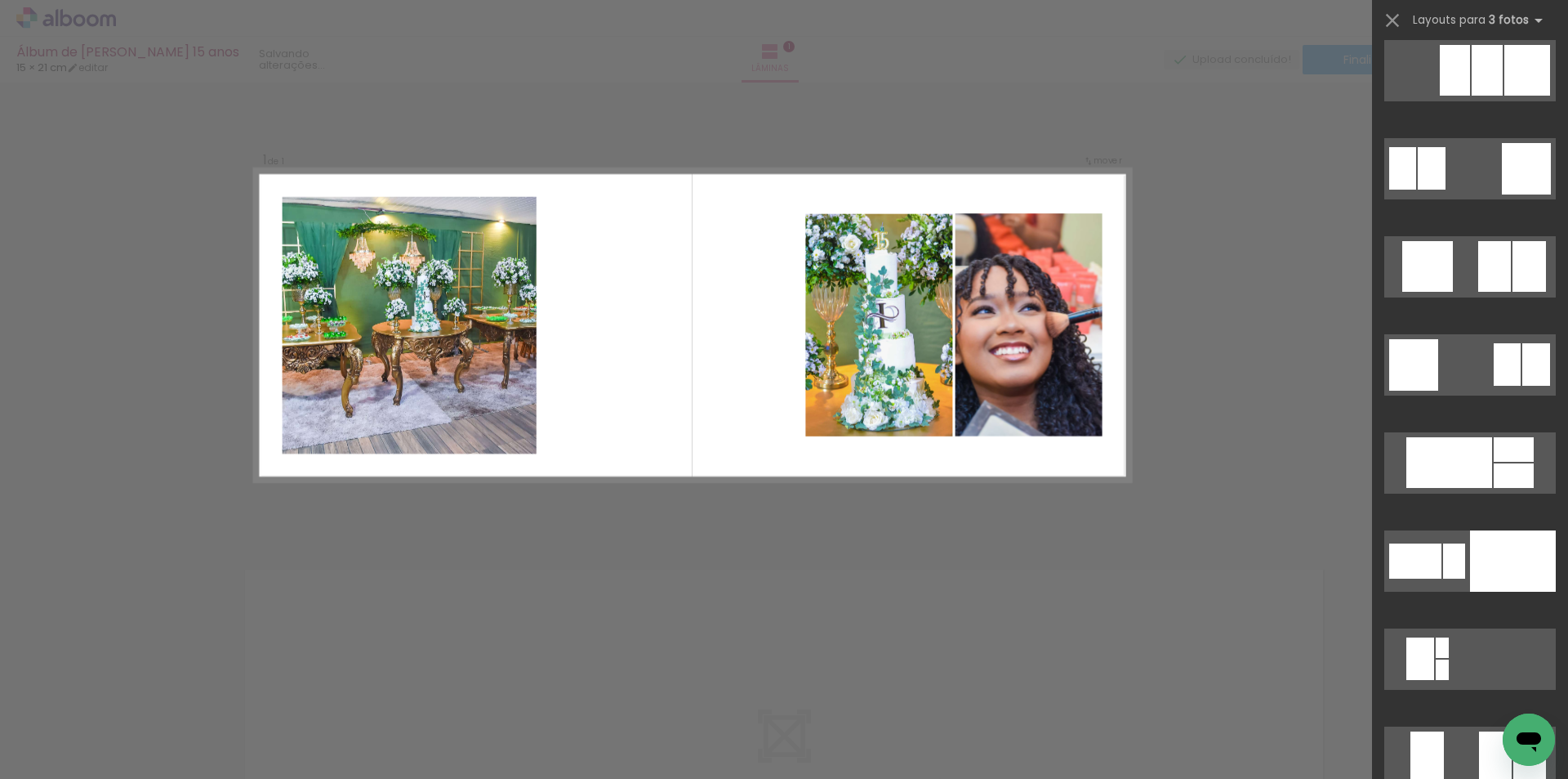
scroll to position [12910, 0]
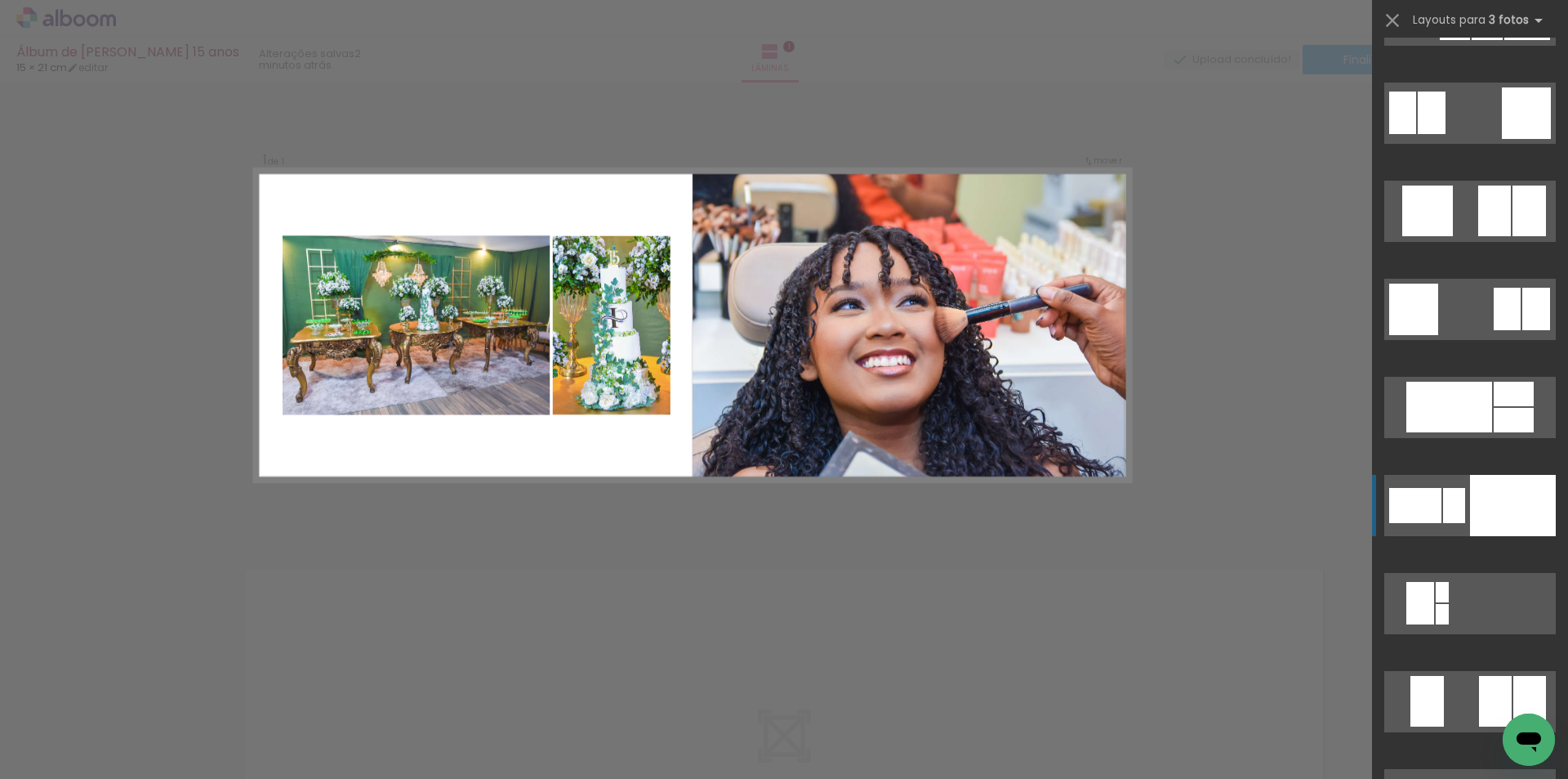
click at [1494, 486] on div at bounding box center [1513, 505] width 86 height 61
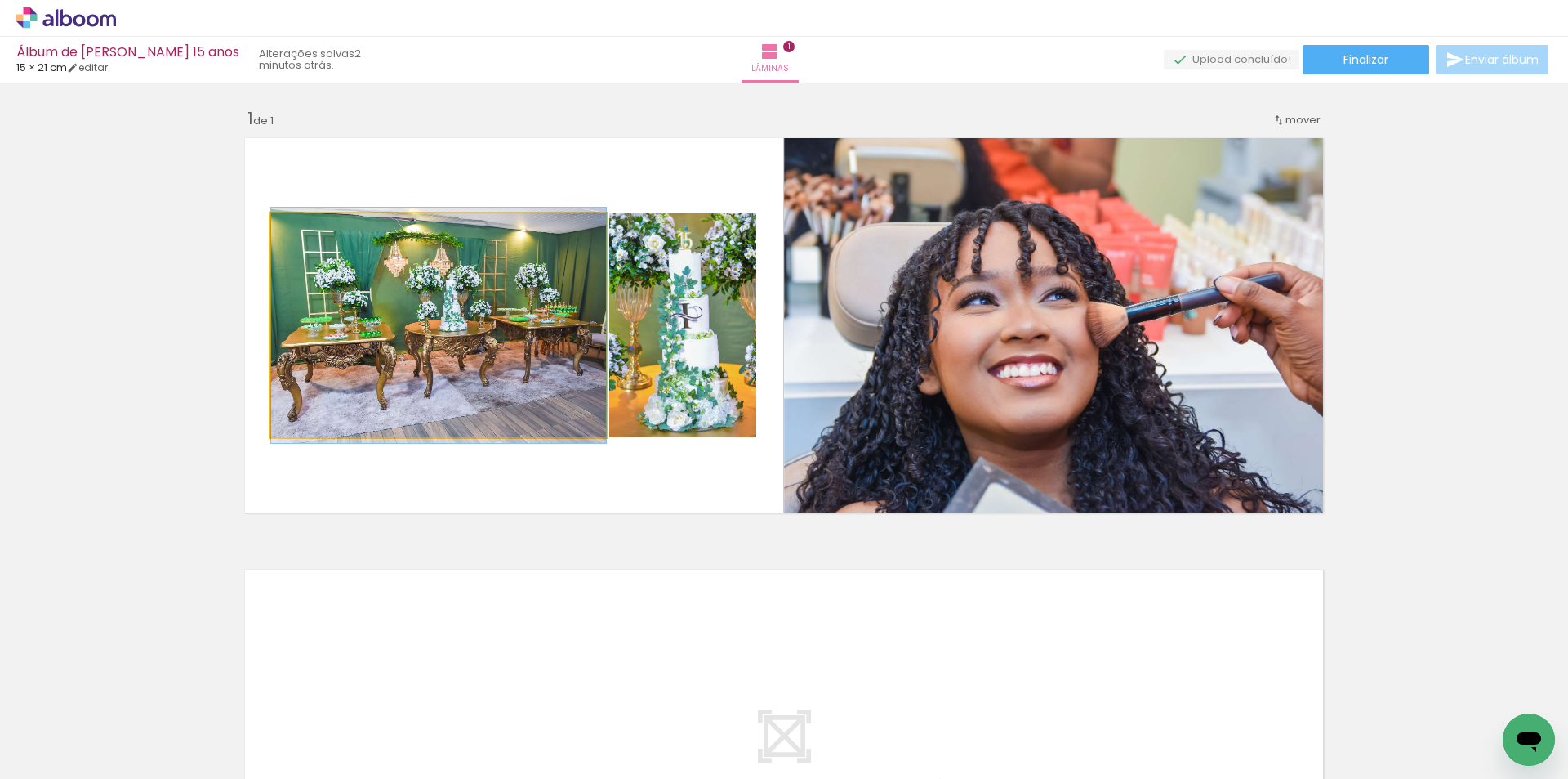
drag, startPoint x: 451, startPoint y: 335, endPoint x: 610, endPoint y: 362, distance: 161.3
click at [451, 334] on quentale-photo at bounding box center [438, 326] width 335 height 224
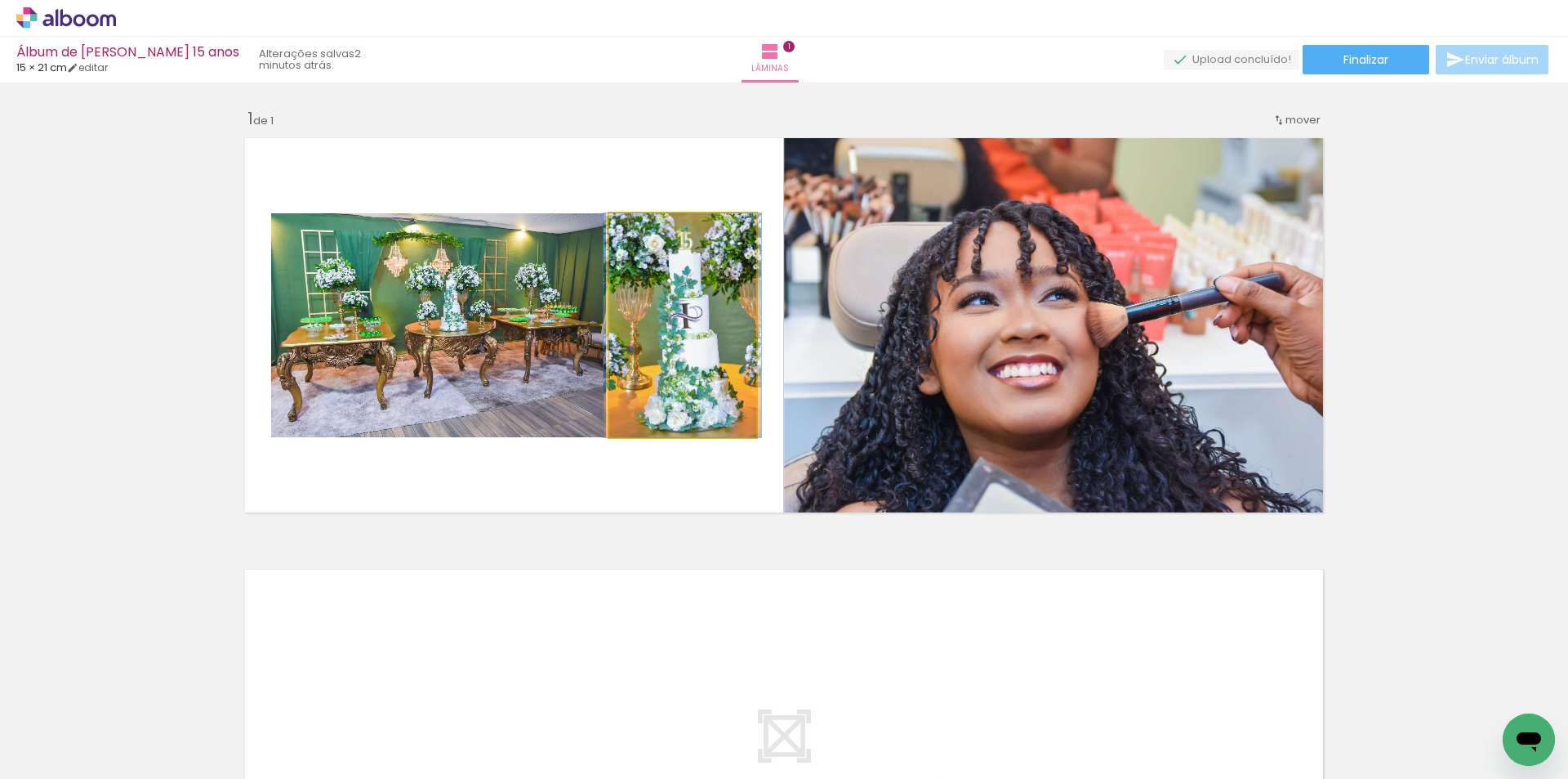
drag, startPoint x: 672, startPoint y: 377, endPoint x: 792, endPoint y: 403, distance: 122.8
click at [671, 377] on quentale-photo at bounding box center [682, 326] width 147 height 224
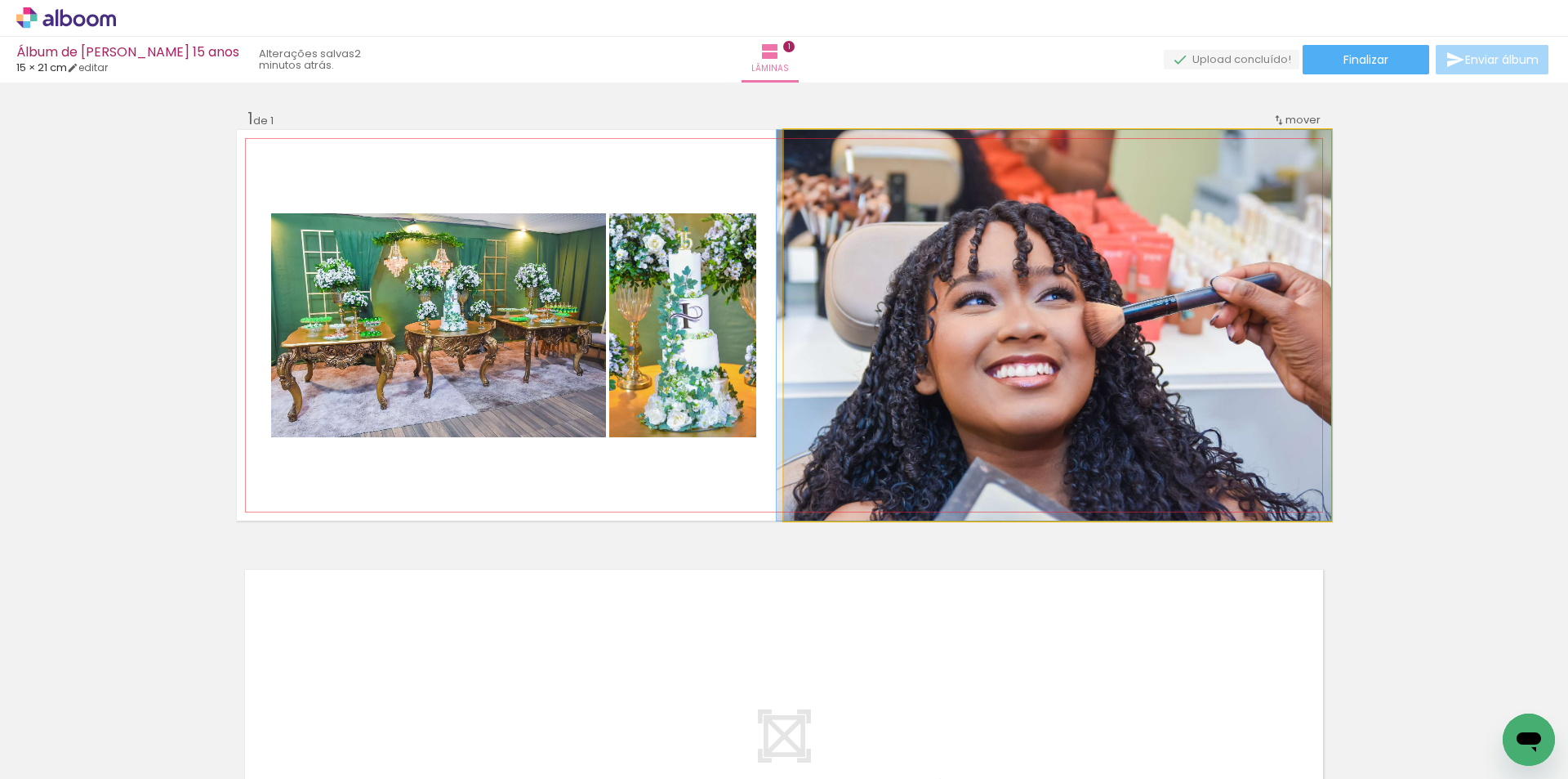
drag, startPoint x: 1224, startPoint y: 333, endPoint x: 1222, endPoint y: 321, distance: 12.2
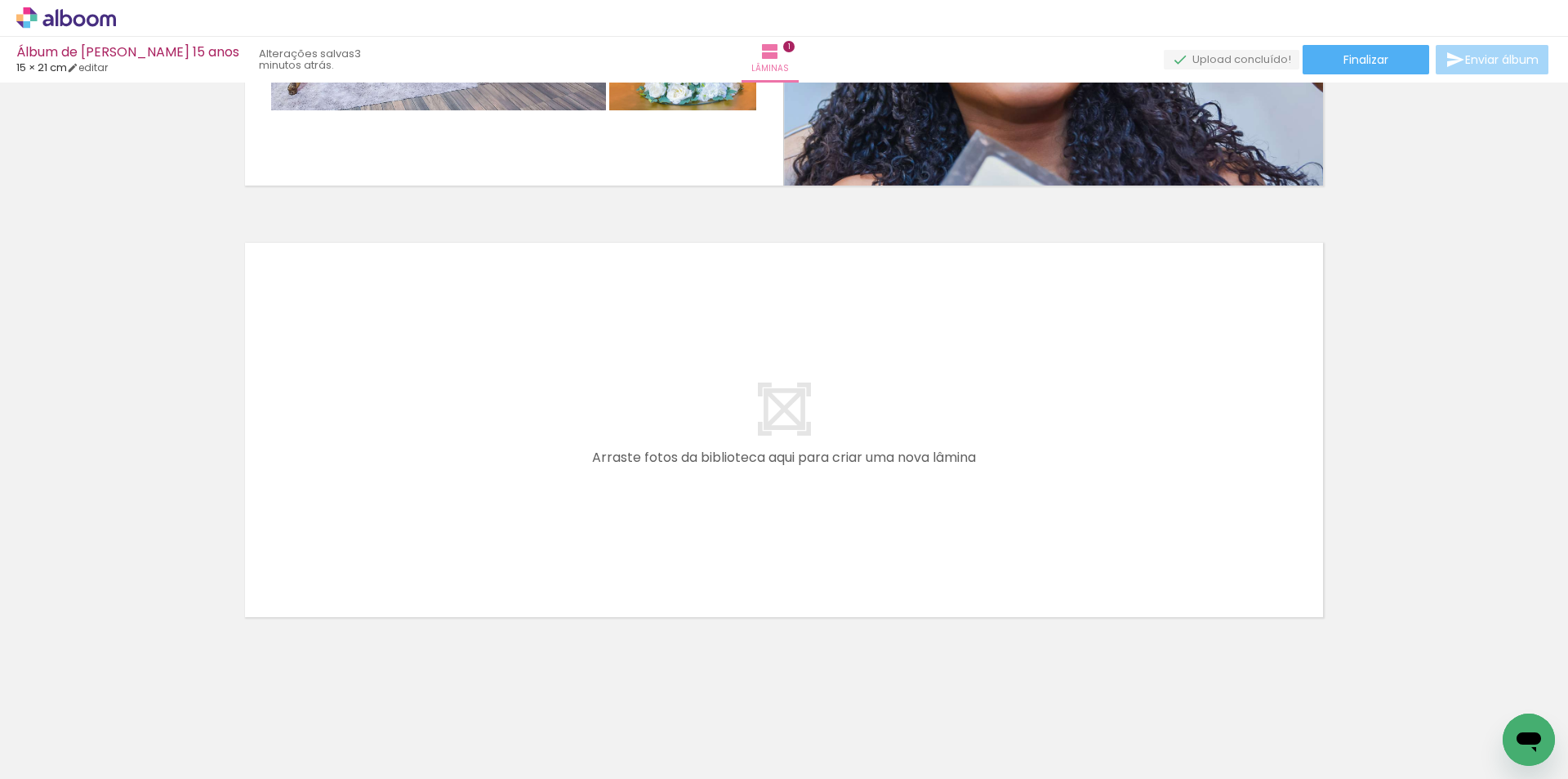
scroll to position [0, 92]
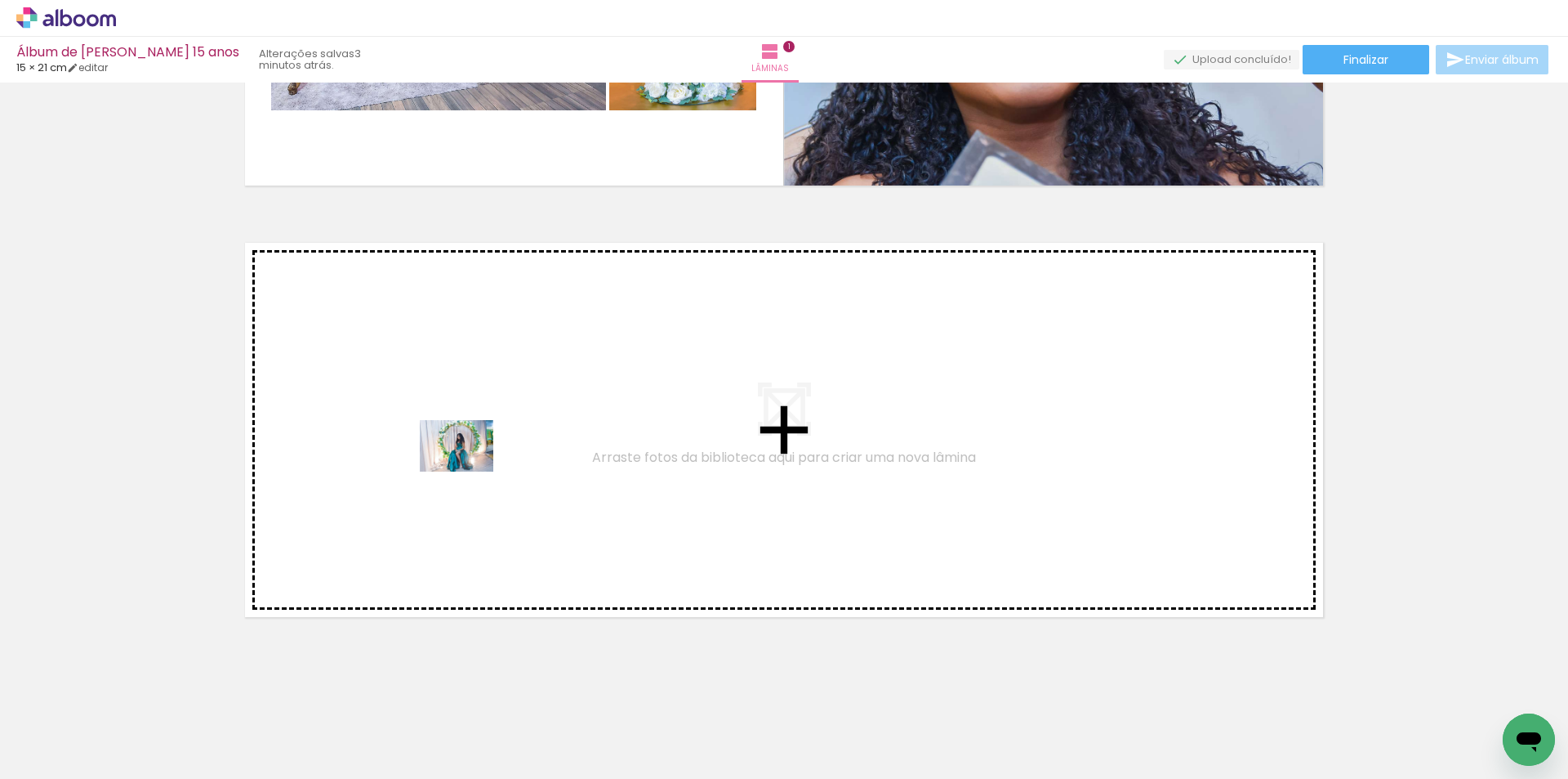
drag, startPoint x: 514, startPoint y: 583, endPoint x: 469, endPoint y: 469, distance: 122.6
click at [469, 469] on quentale-workspace at bounding box center [784, 390] width 1568 height 779
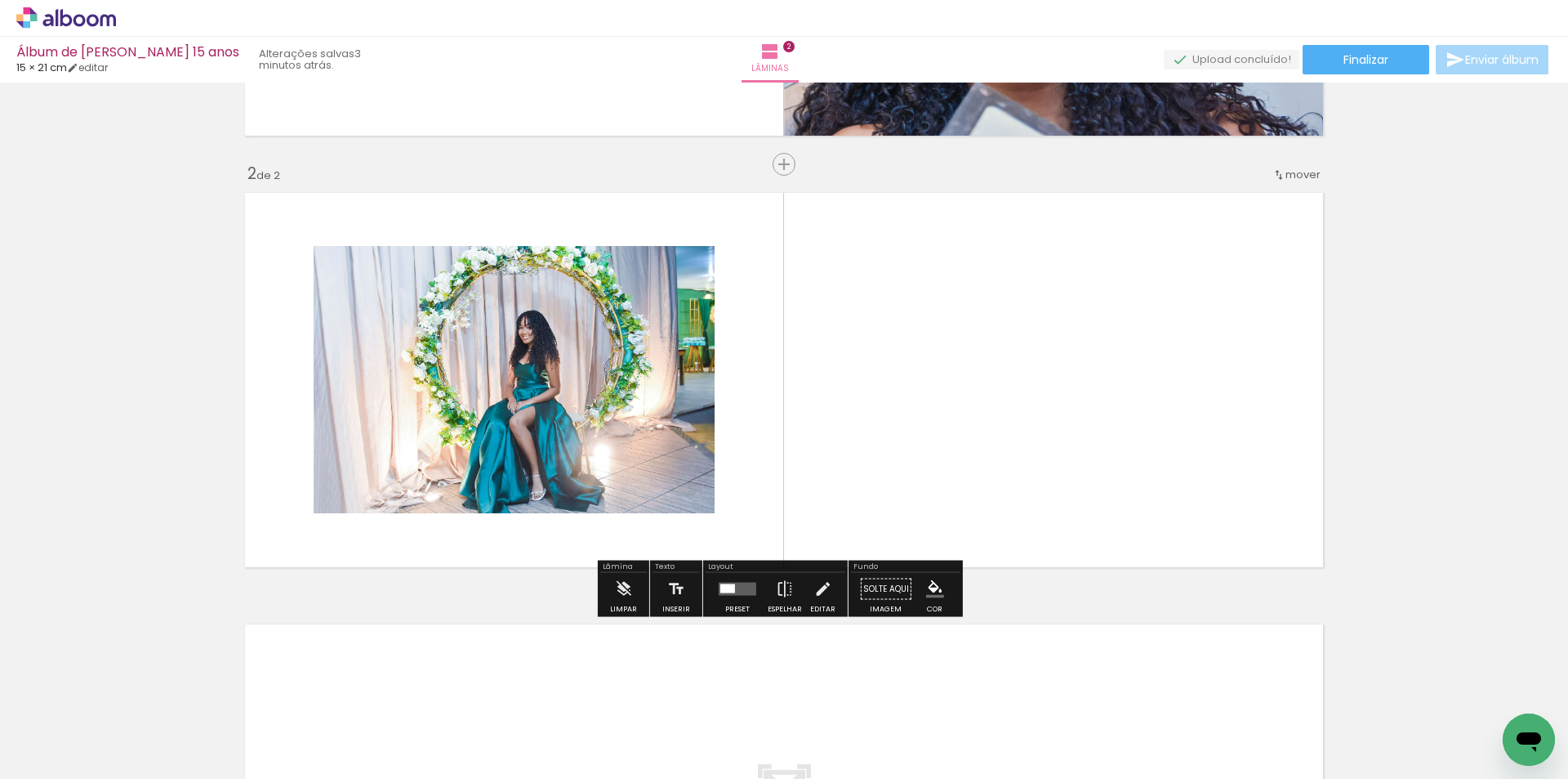
scroll to position [377, 0]
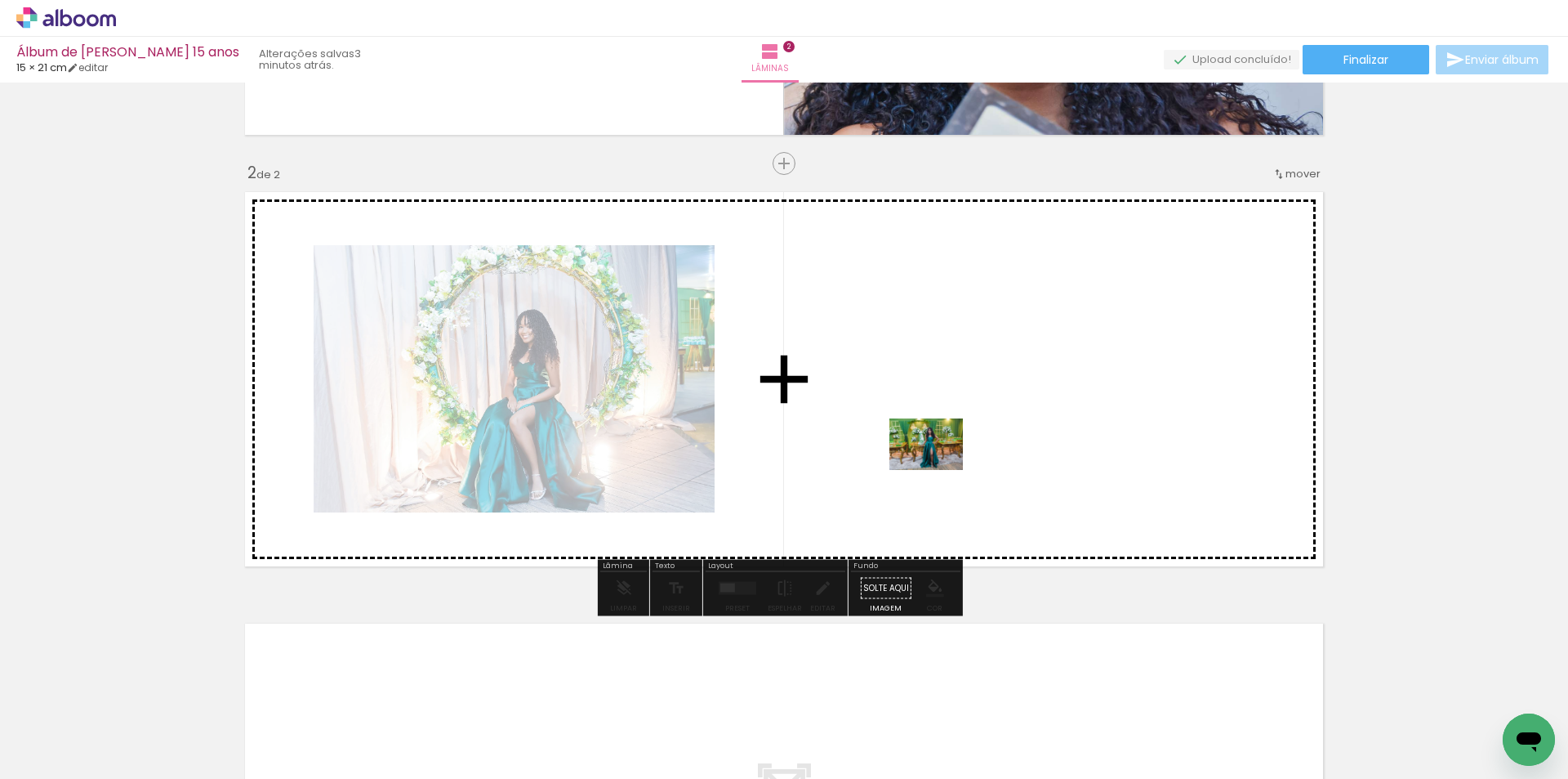
drag, startPoint x: 741, startPoint y: 600, endPoint x: 941, endPoint y: 463, distance: 242.4
click at [941, 463] on quentale-workspace at bounding box center [784, 390] width 1568 height 779
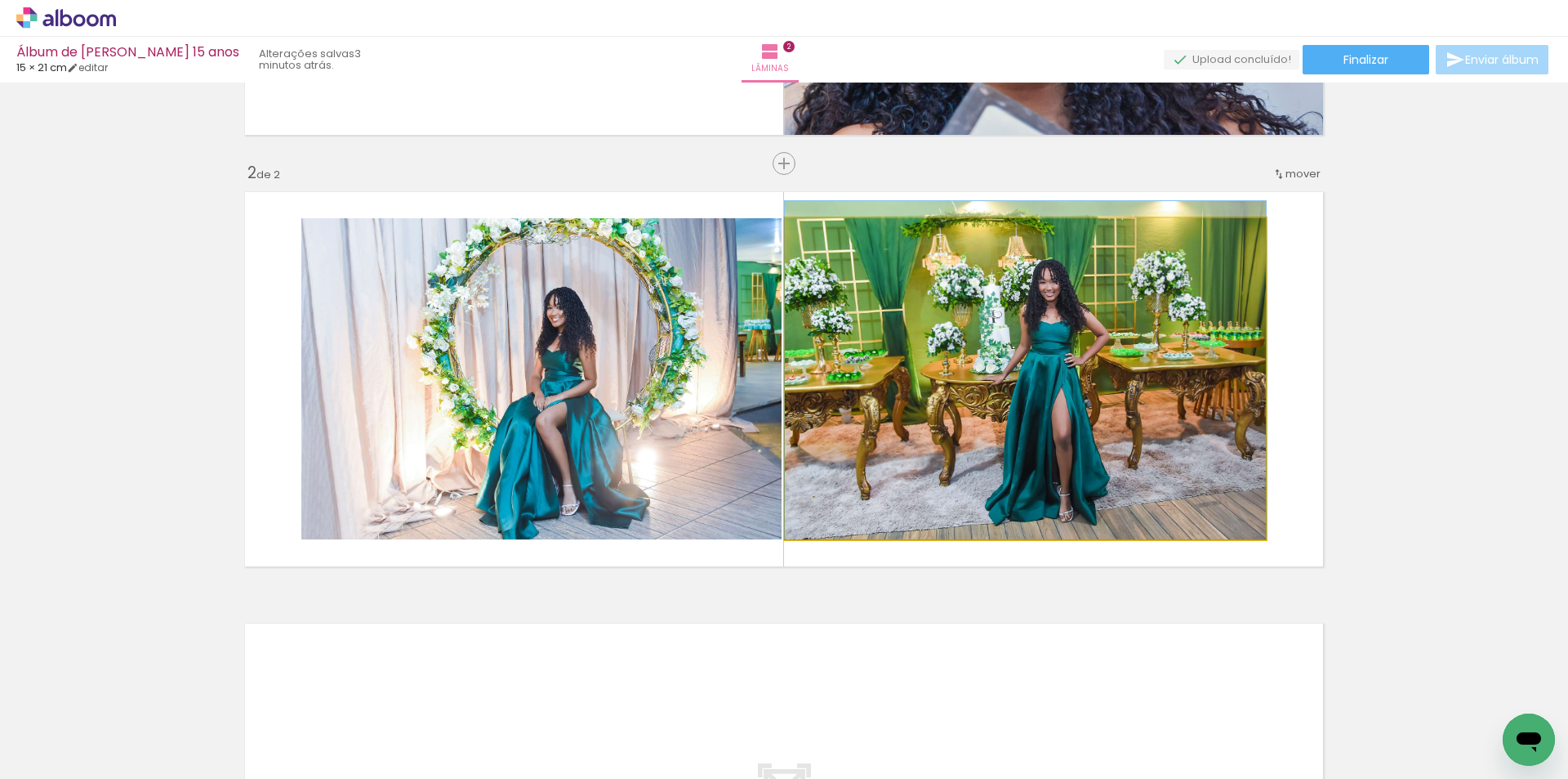
drag, startPoint x: 976, startPoint y: 443, endPoint x: 980, endPoint y: 432, distance: 11.7
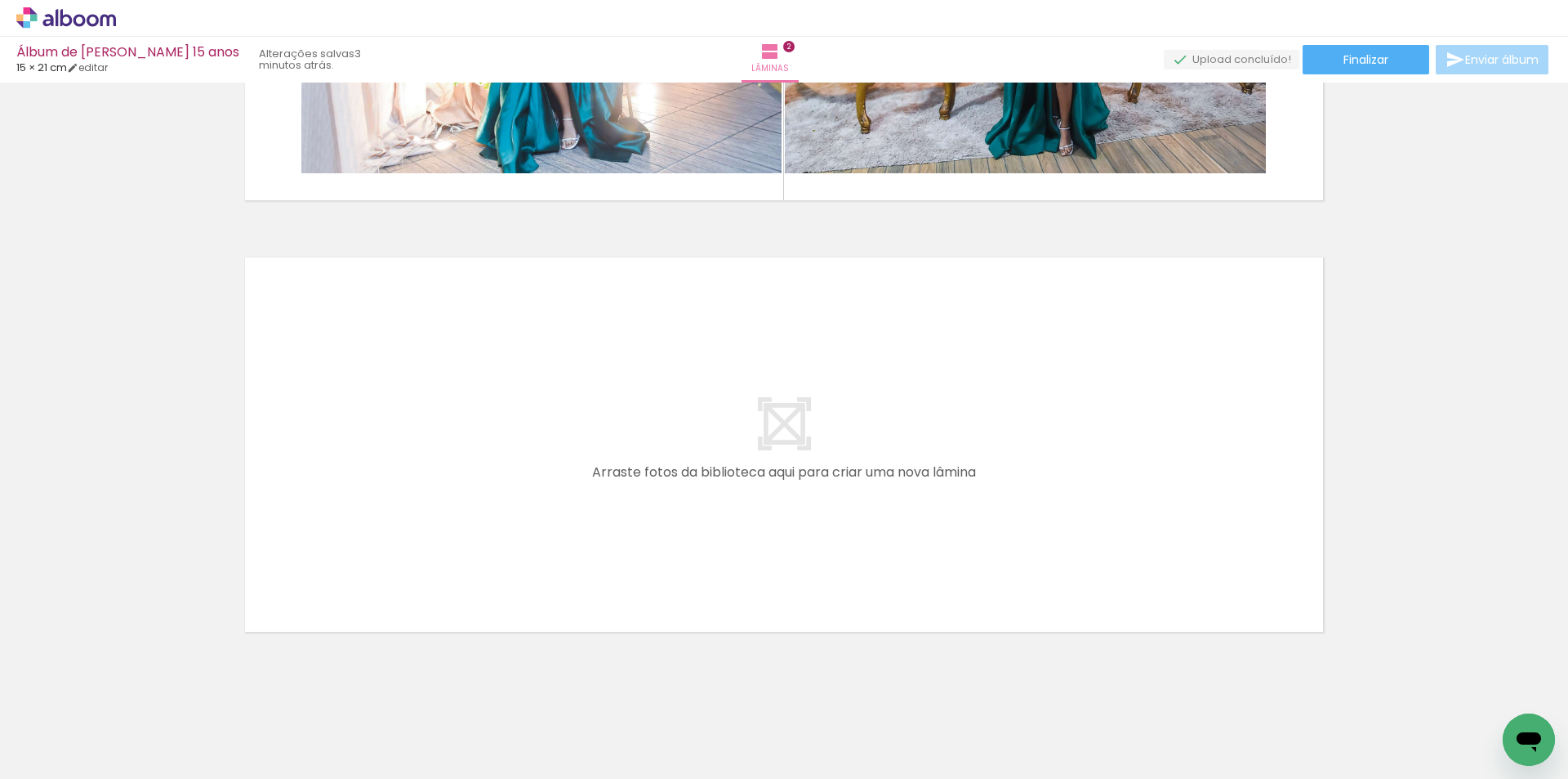
scroll to position [764, 0]
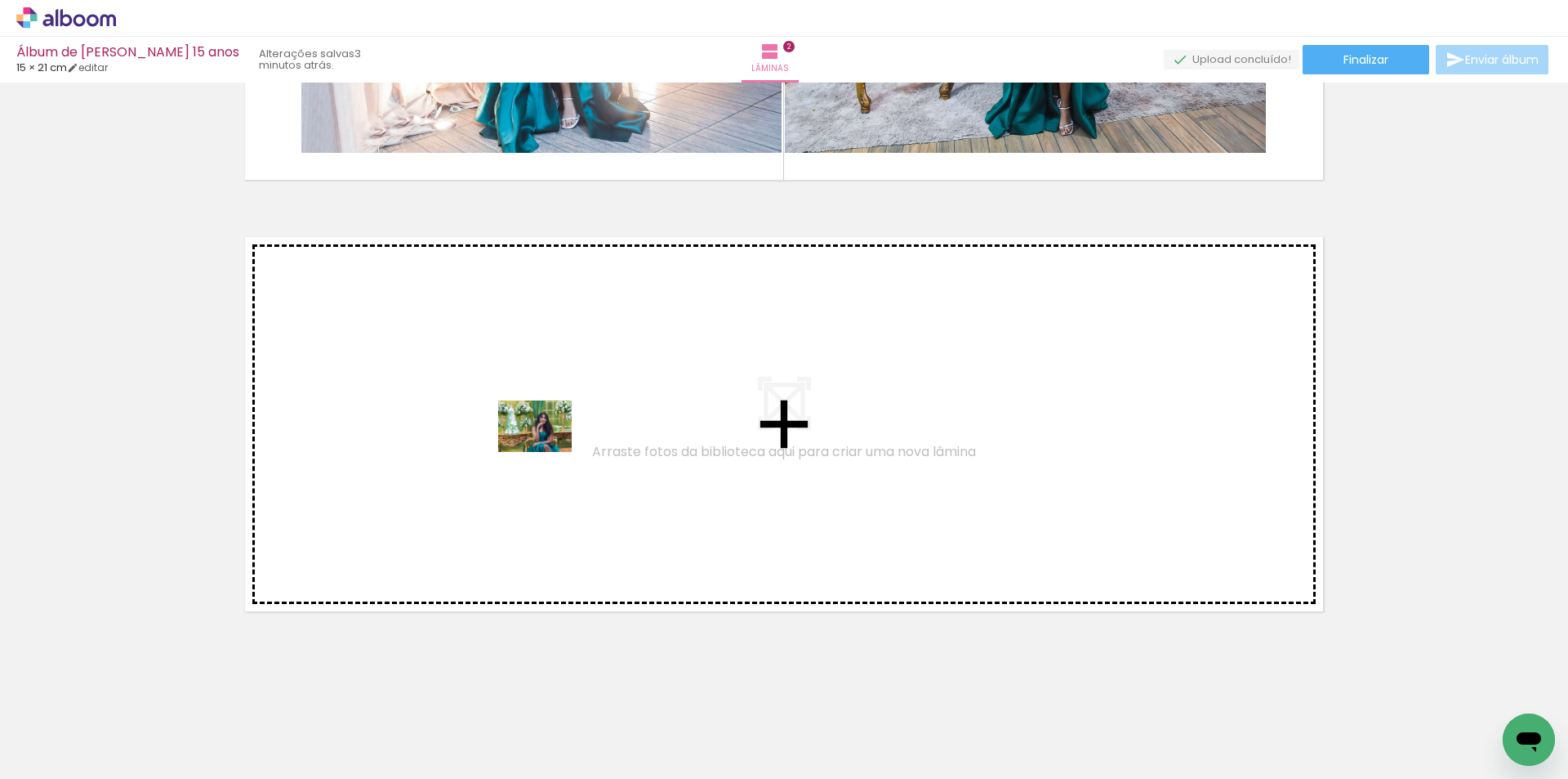
drag, startPoint x: 708, startPoint y: 685, endPoint x: 547, endPoint y: 449, distance: 285.7
click at [547, 449] on quentale-workspace at bounding box center [784, 390] width 1568 height 779
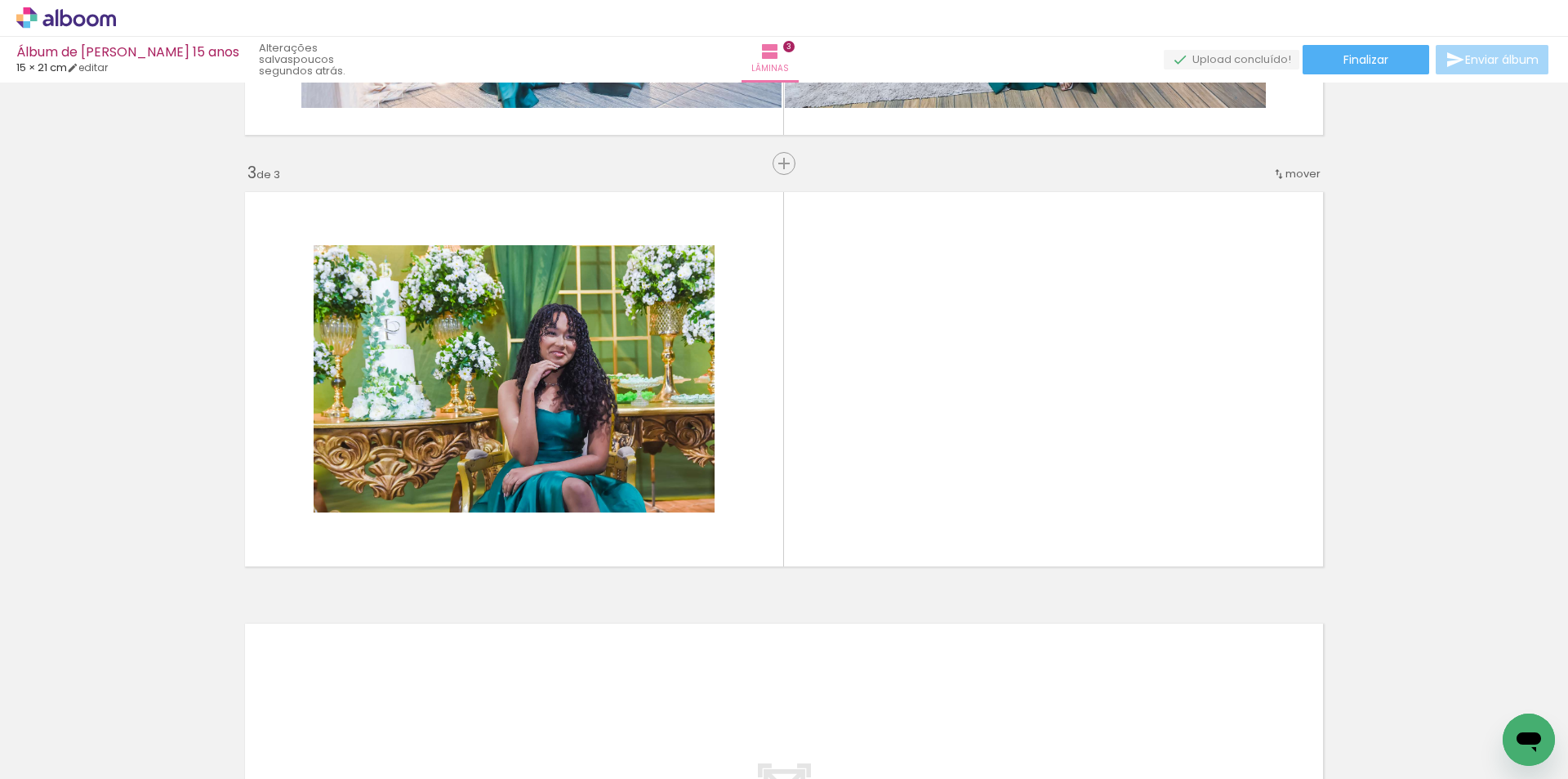
scroll to position [0, 357]
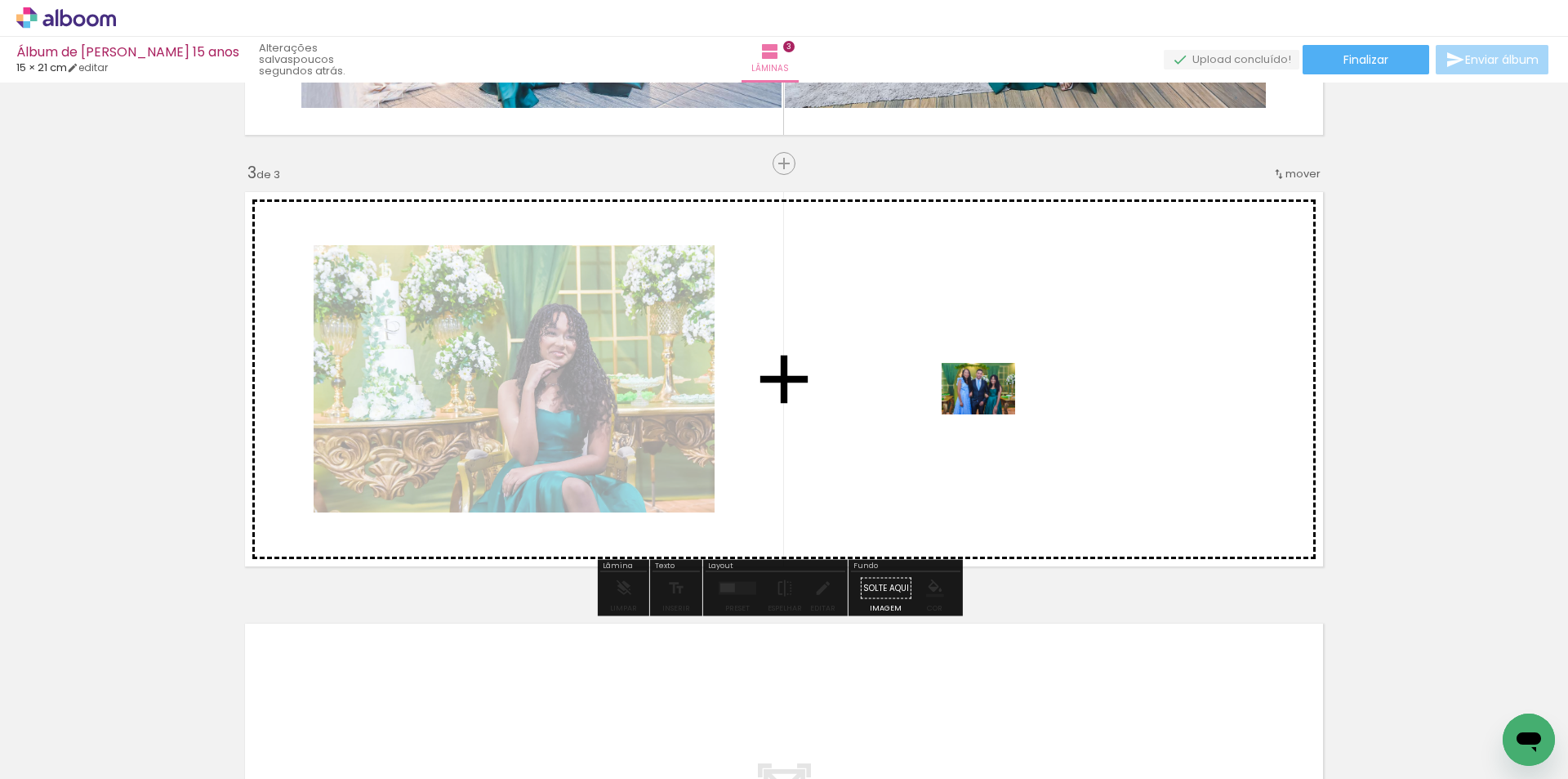
drag, startPoint x: 738, startPoint y: 736, endPoint x: 990, endPoint y: 411, distance: 411.3
click at [990, 411] on quentale-workspace at bounding box center [784, 390] width 1568 height 779
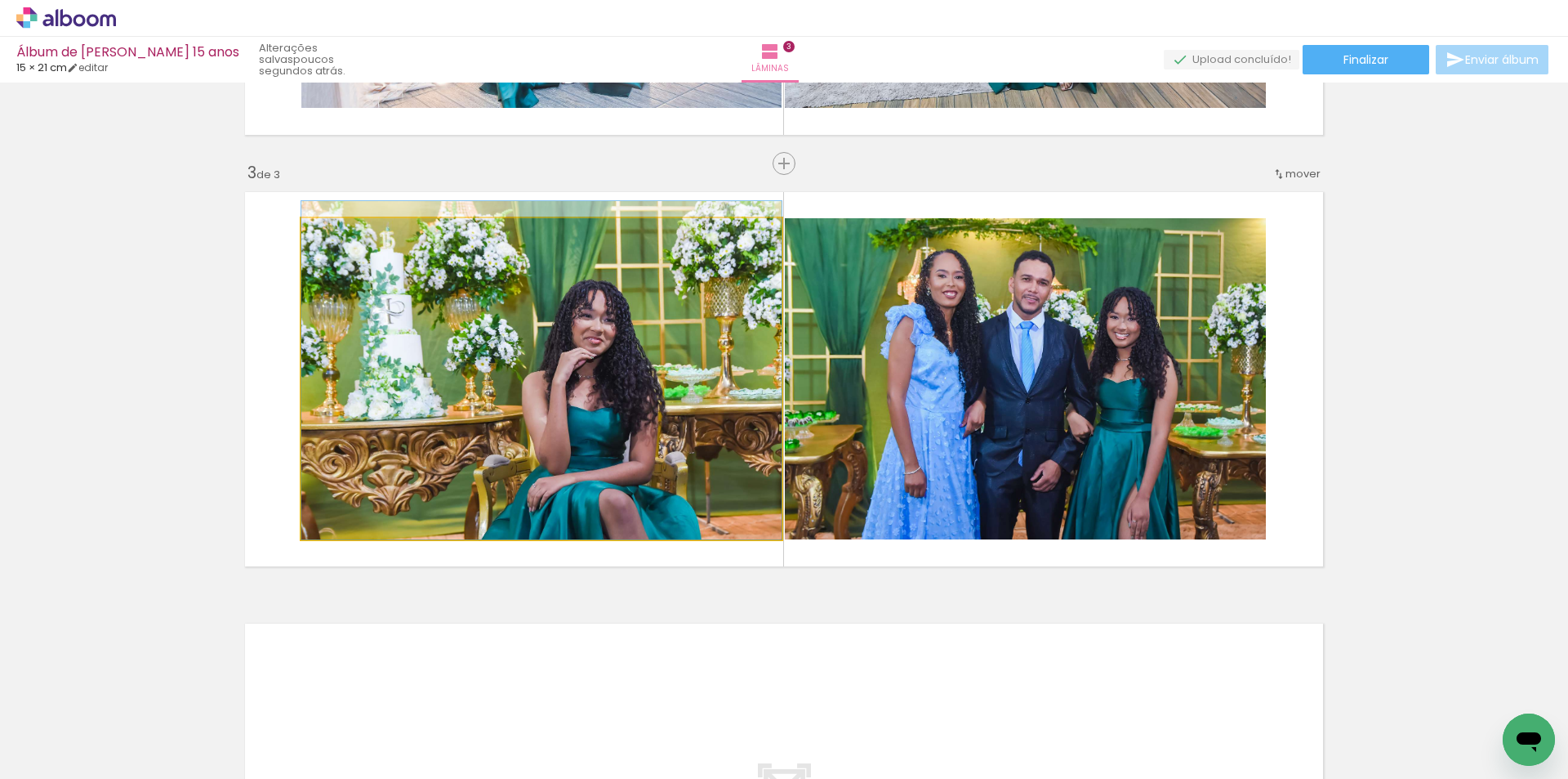
drag, startPoint x: 613, startPoint y: 433, endPoint x: 613, endPoint y: 411, distance: 22.0
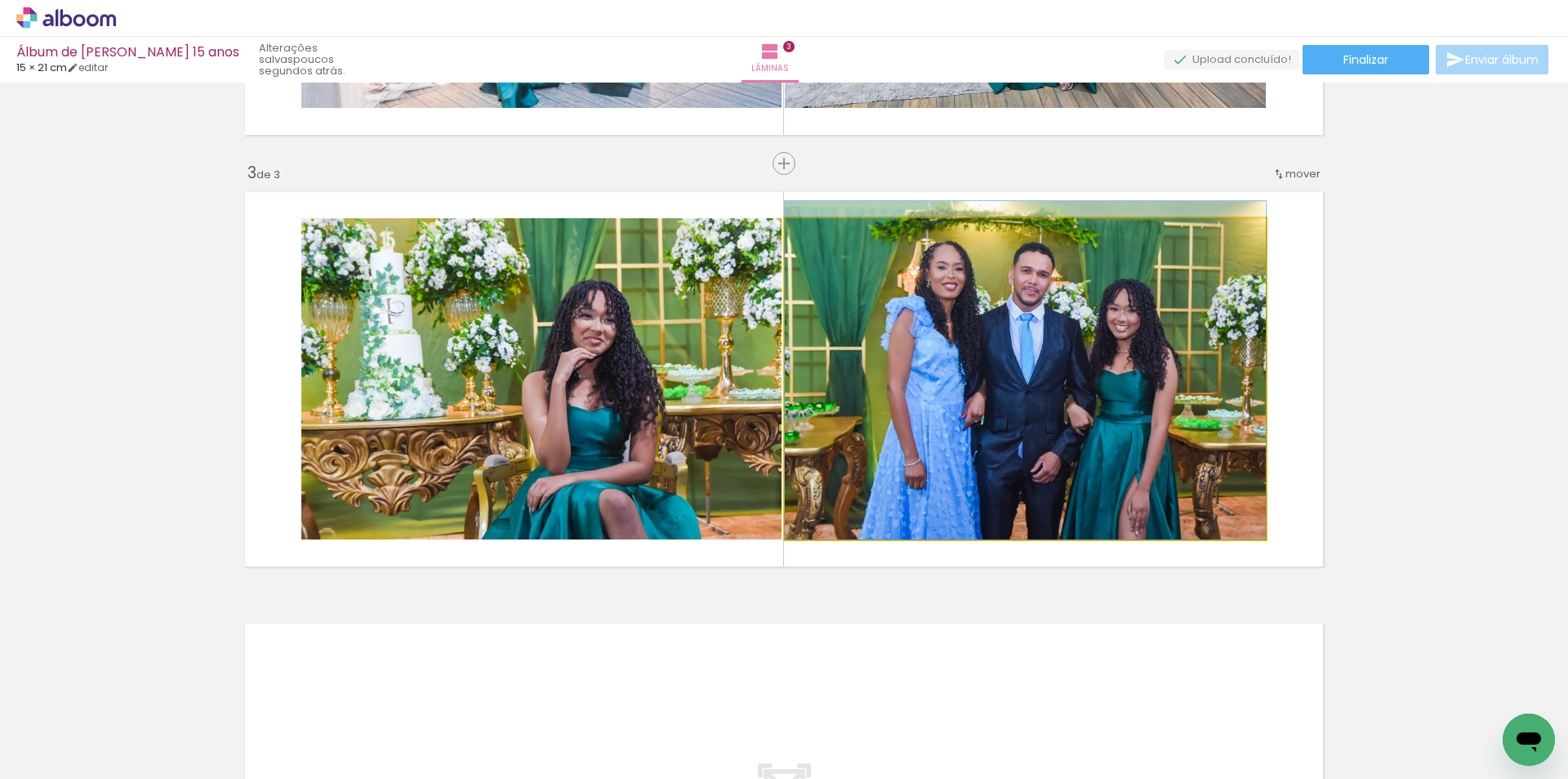
drag, startPoint x: 1021, startPoint y: 408, endPoint x: 1023, endPoint y: 388, distance: 20.1
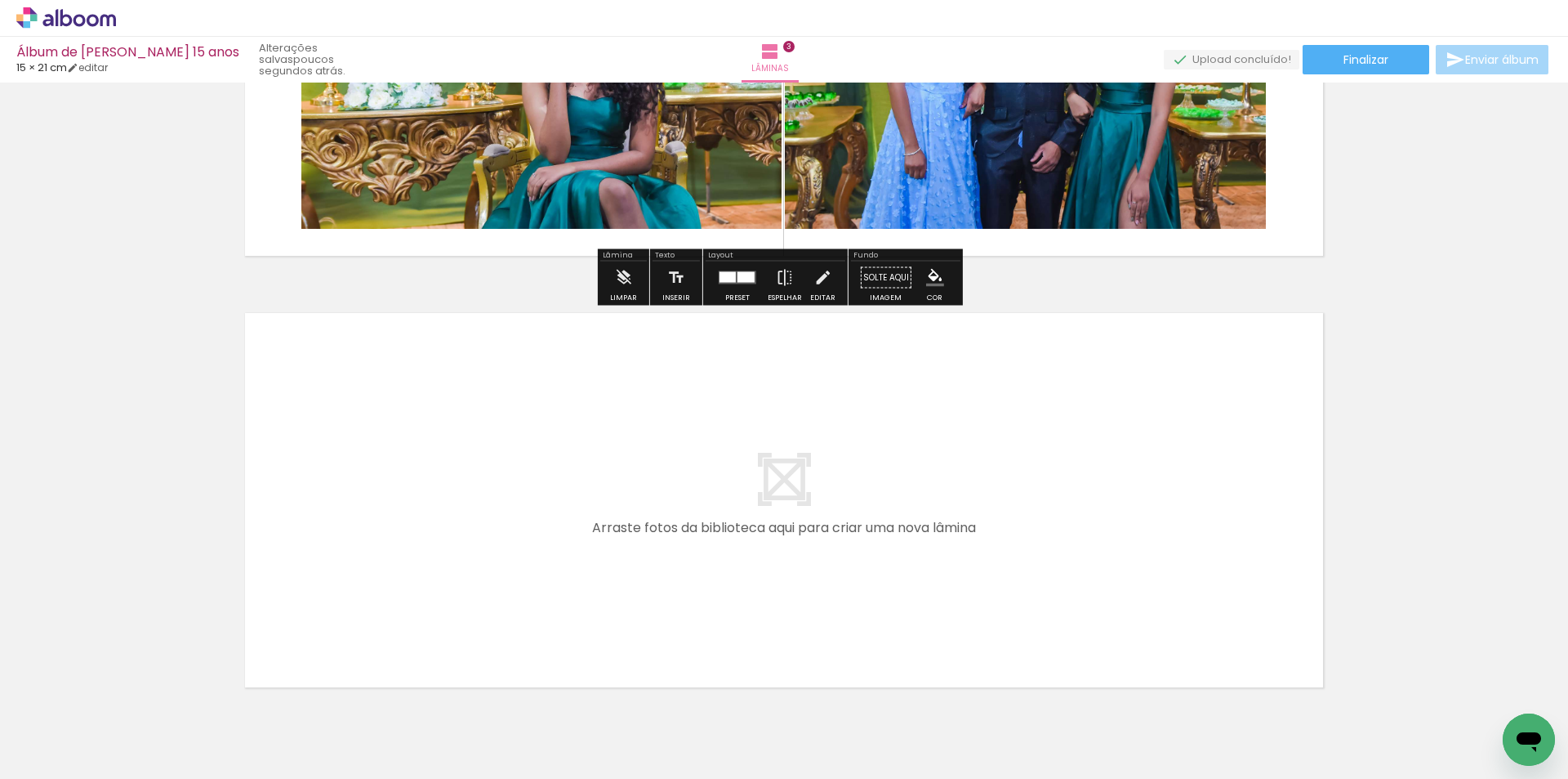
scroll to position [1196, 0]
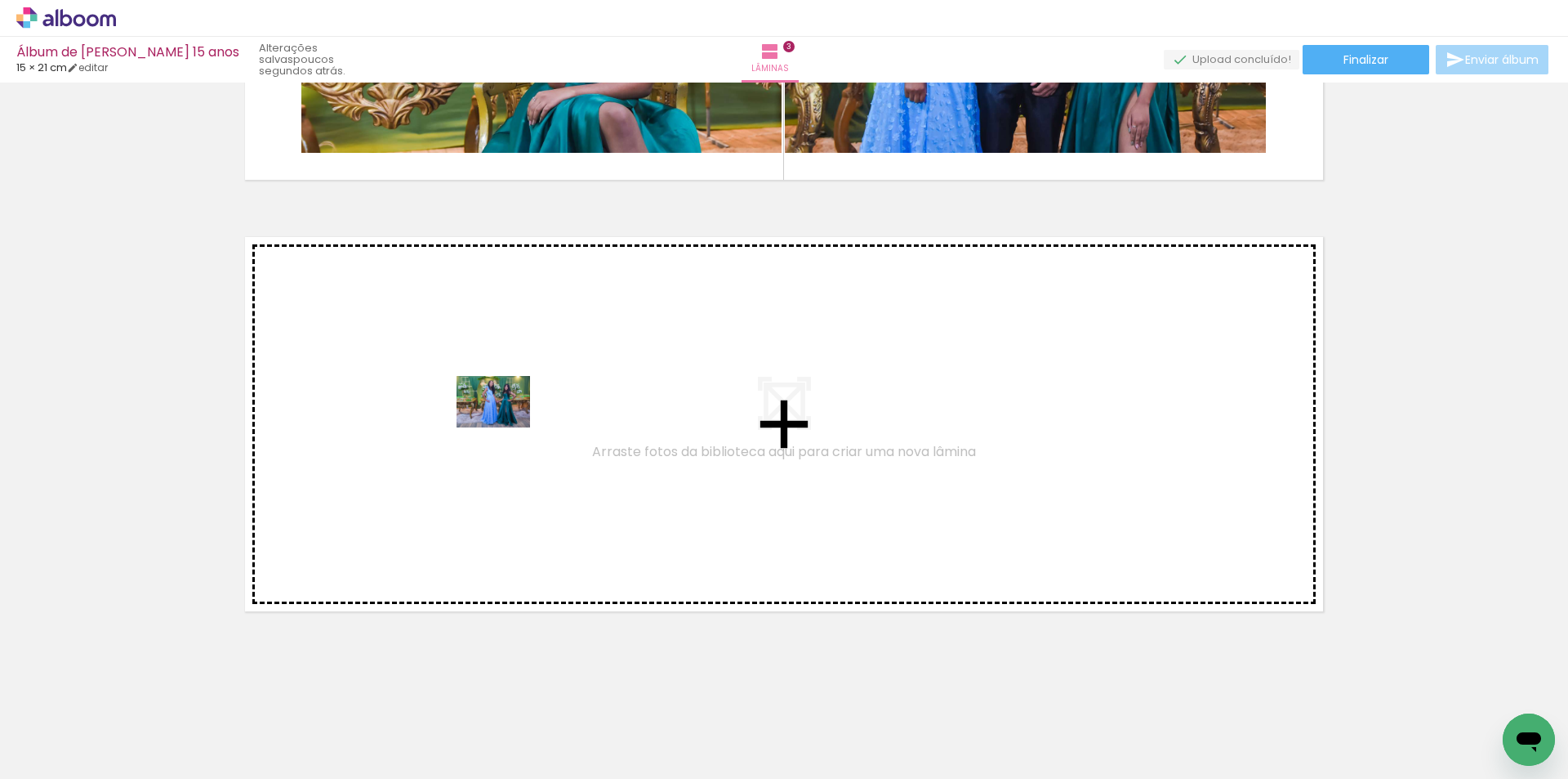
drag, startPoint x: 558, startPoint y: 691, endPoint x: 503, endPoint y: 423, distance: 273.6
click at [503, 423] on quentale-workspace at bounding box center [784, 390] width 1568 height 779
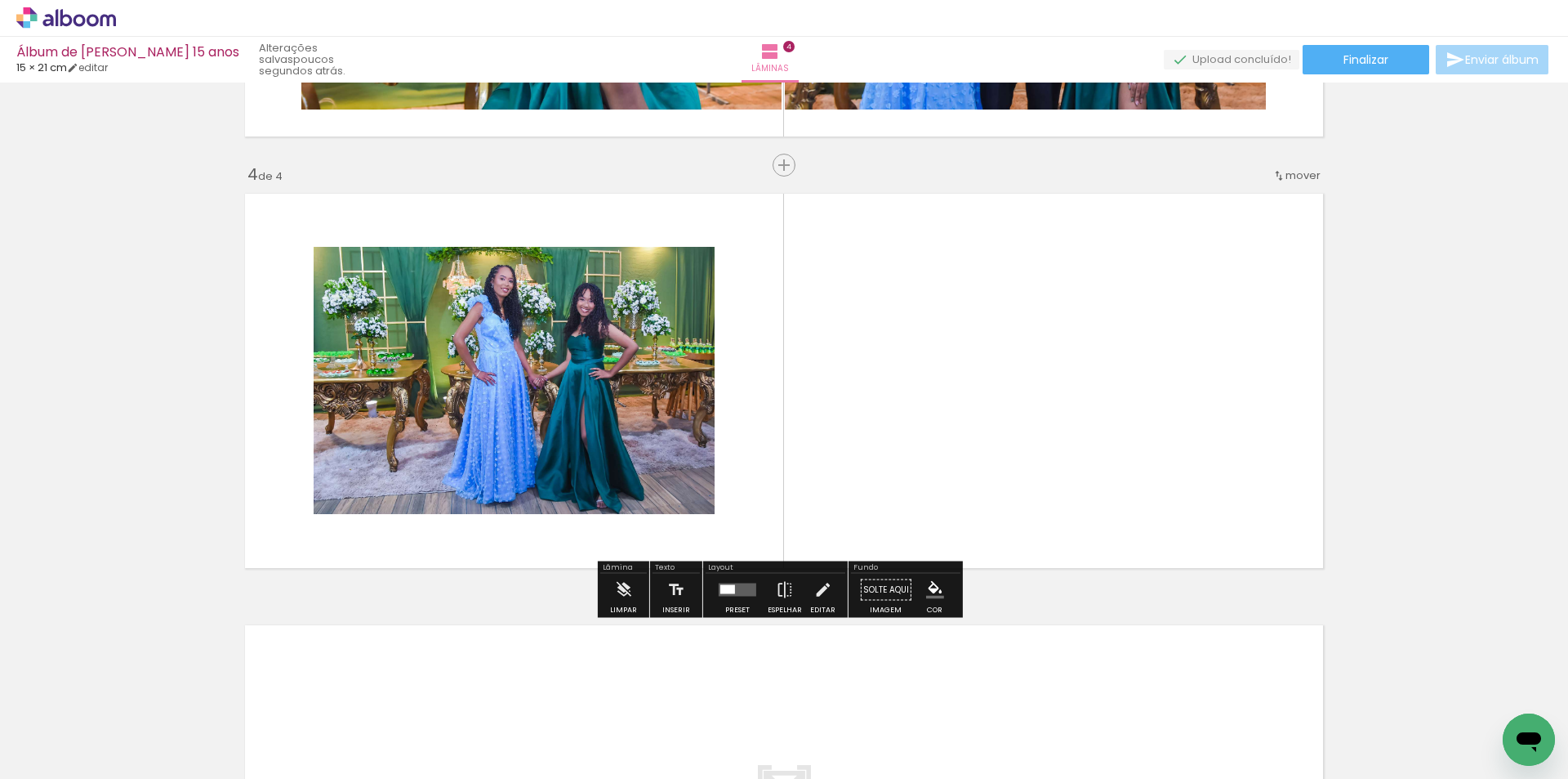
scroll to position [1240, 0]
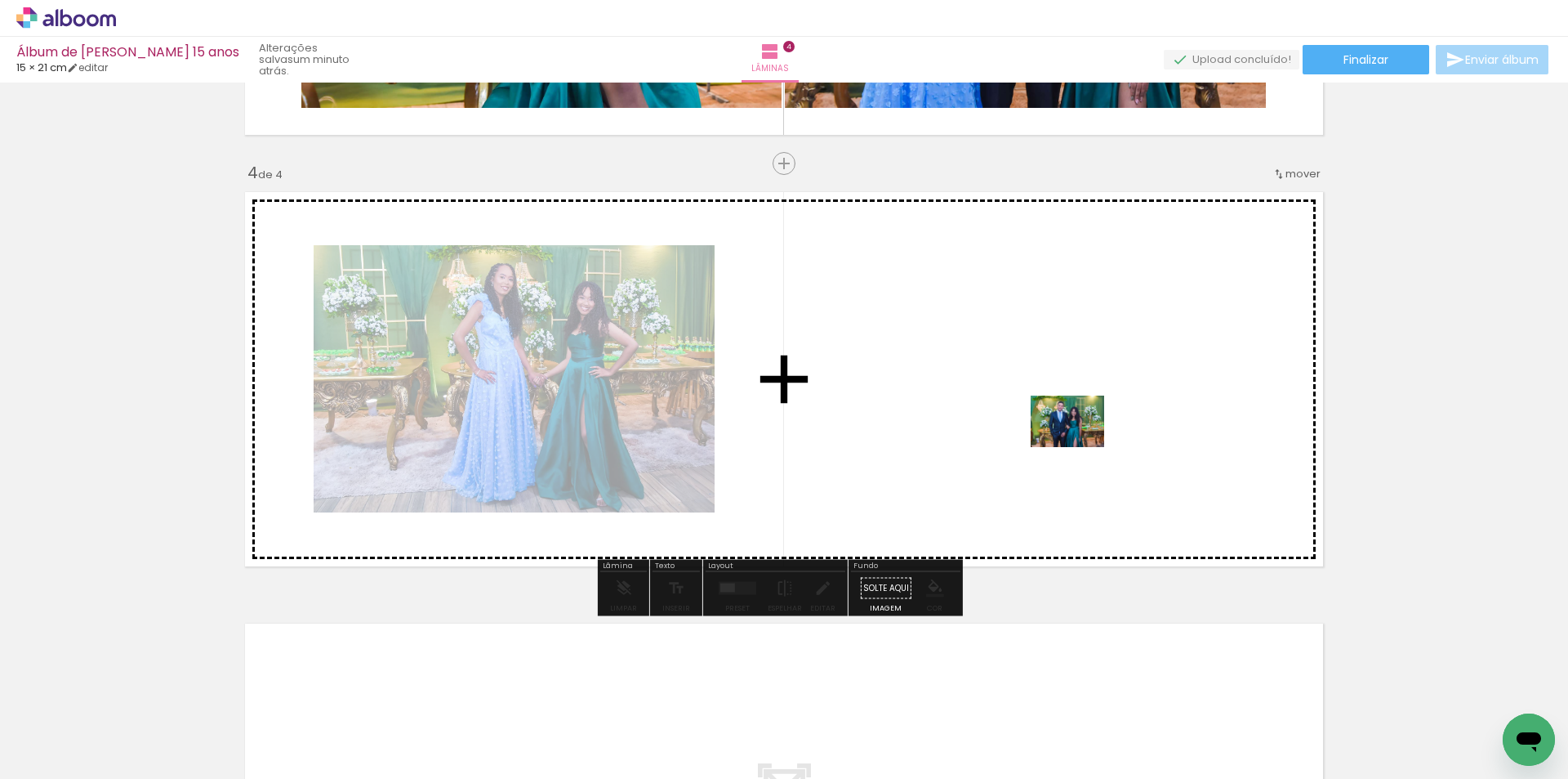
drag, startPoint x: 647, startPoint y: 734, endPoint x: 1080, endPoint y: 445, distance: 520.6
click at [1080, 445] on quentale-workspace at bounding box center [784, 390] width 1568 height 779
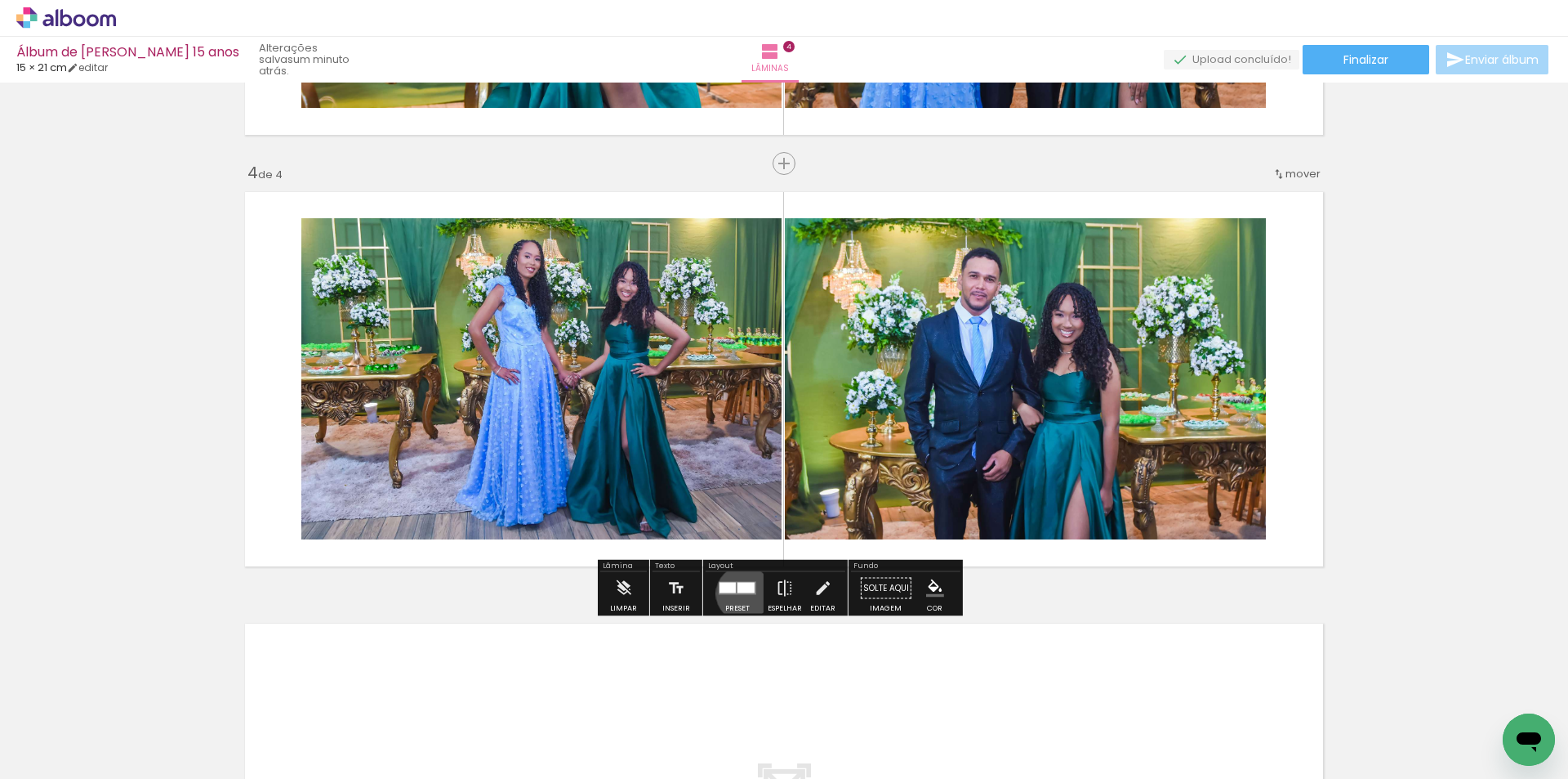
click at [740, 593] on quentale-layouter at bounding box center [737, 588] width 38 height 13
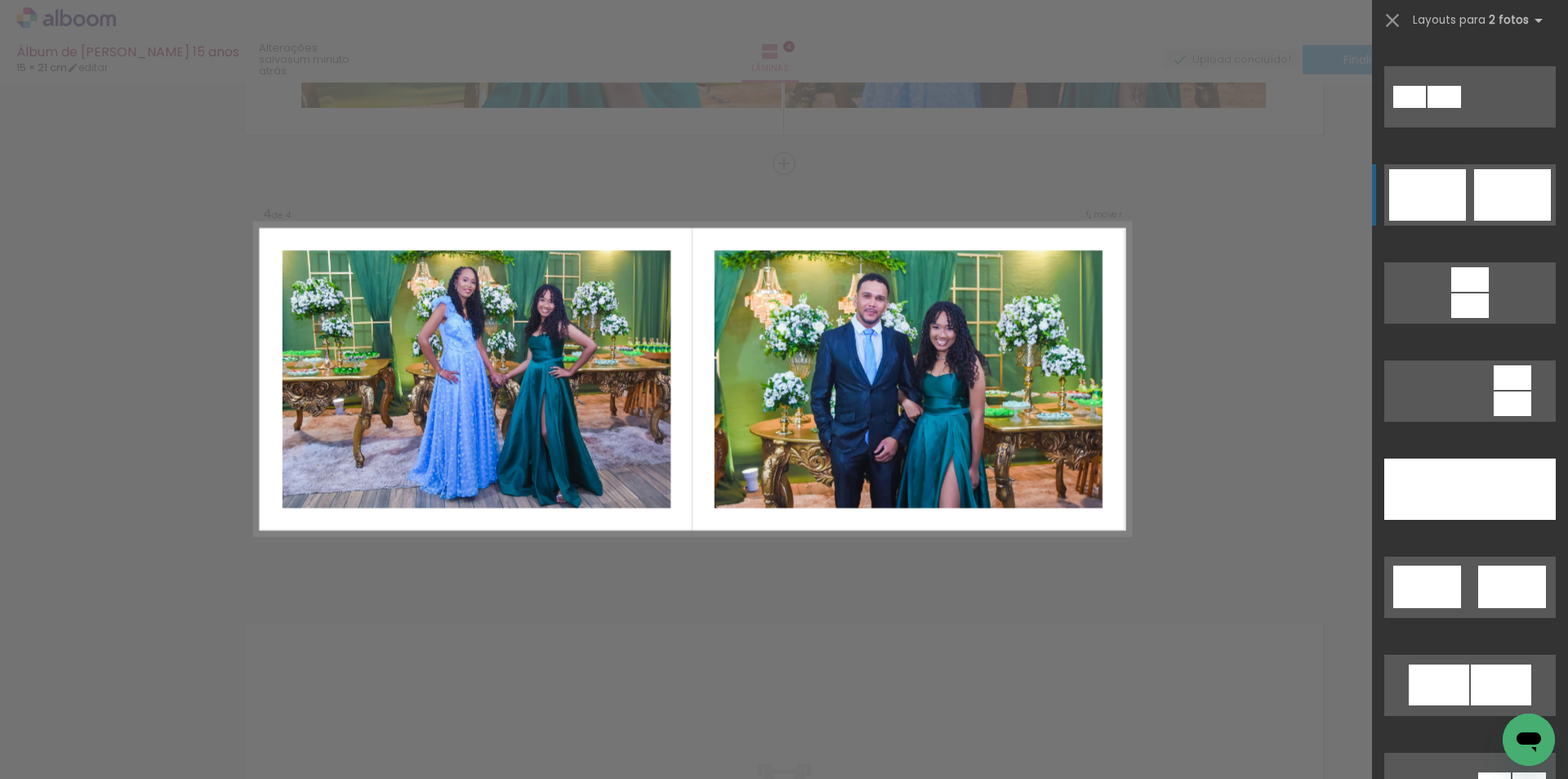
scroll to position [654, 0]
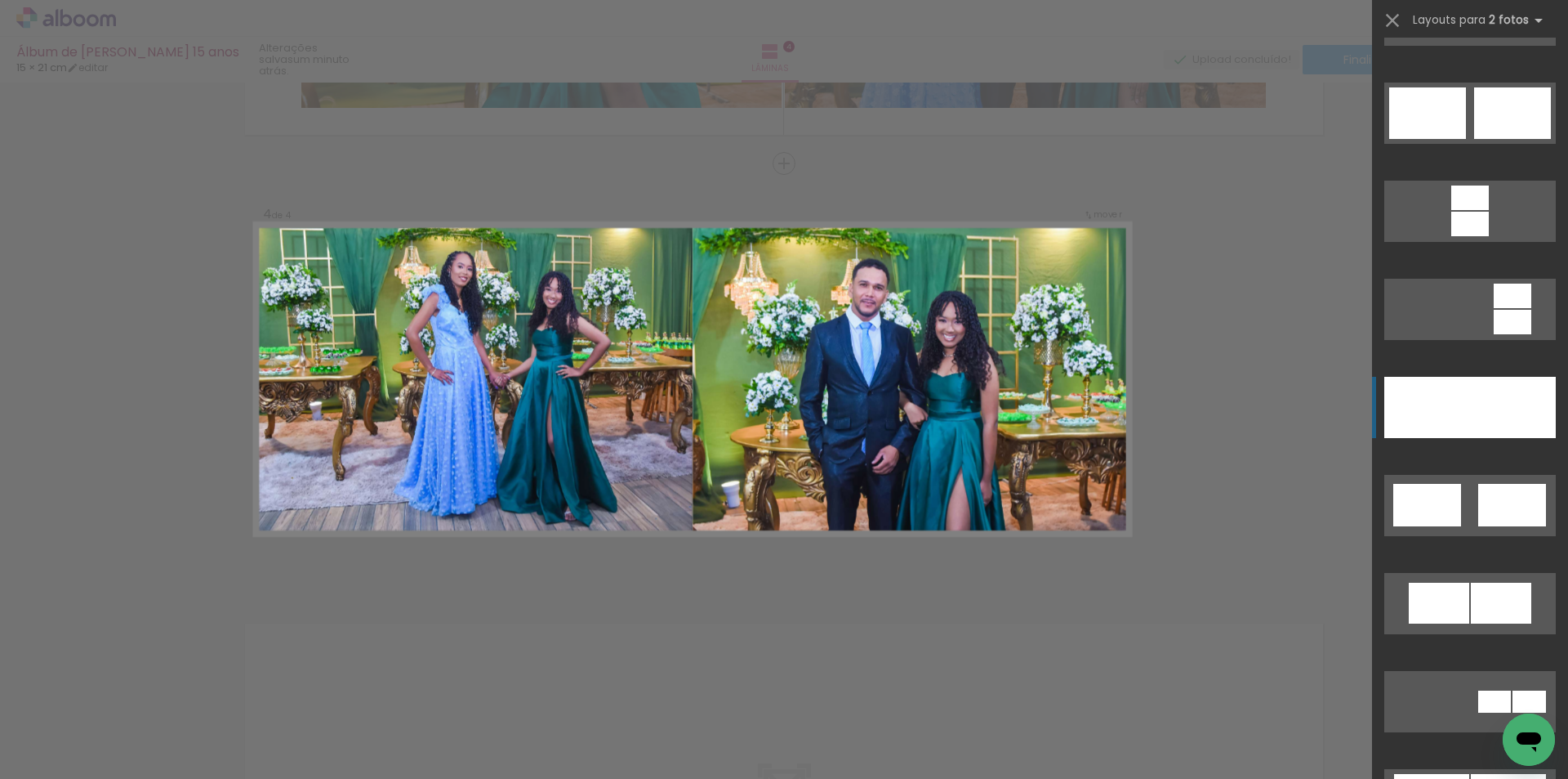
click at [1488, 406] on div at bounding box center [1513, 407] width 86 height 61
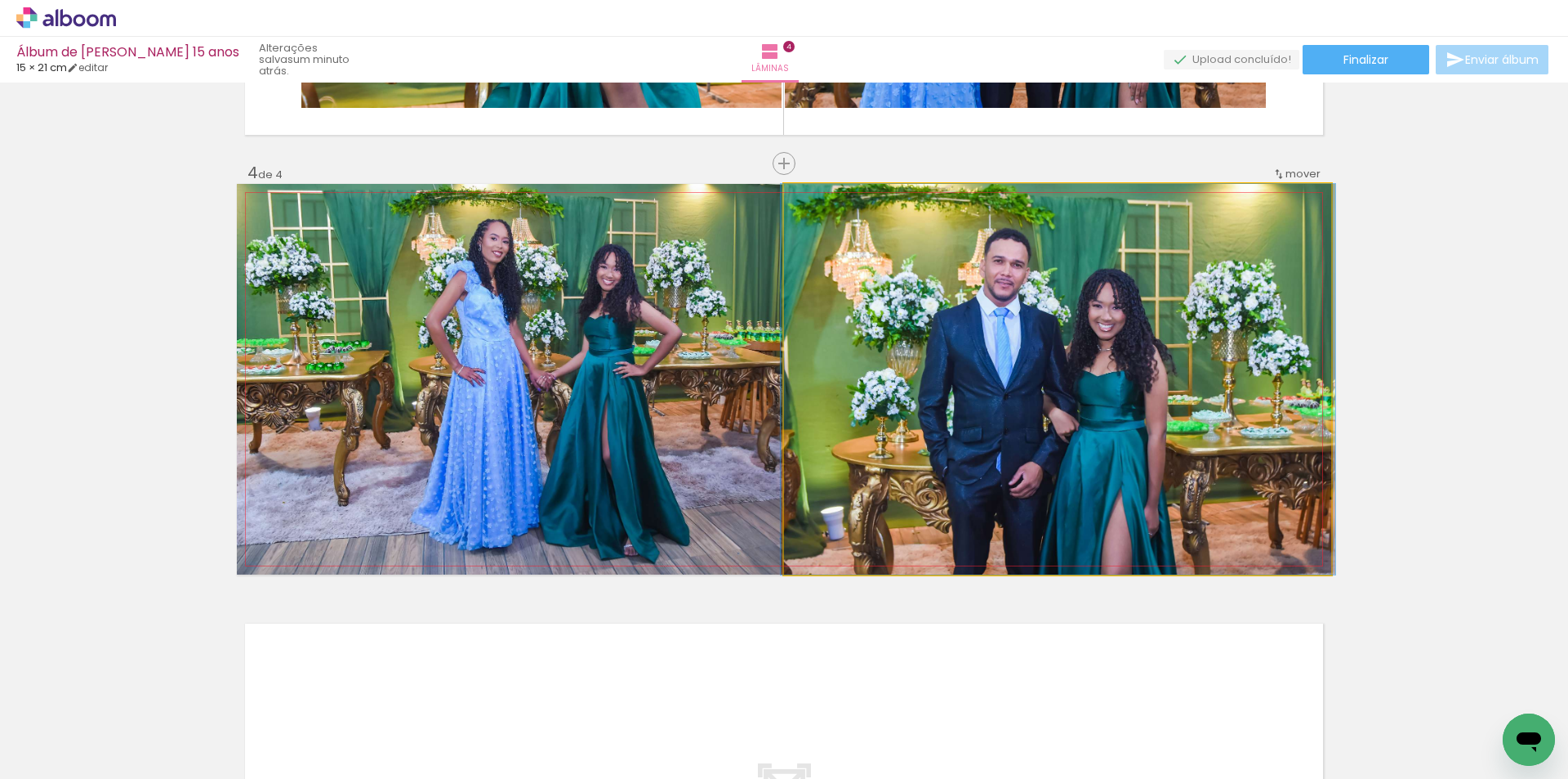
drag, startPoint x: 1074, startPoint y: 350, endPoint x: 1074, endPoint y: 337, distance: 13.0
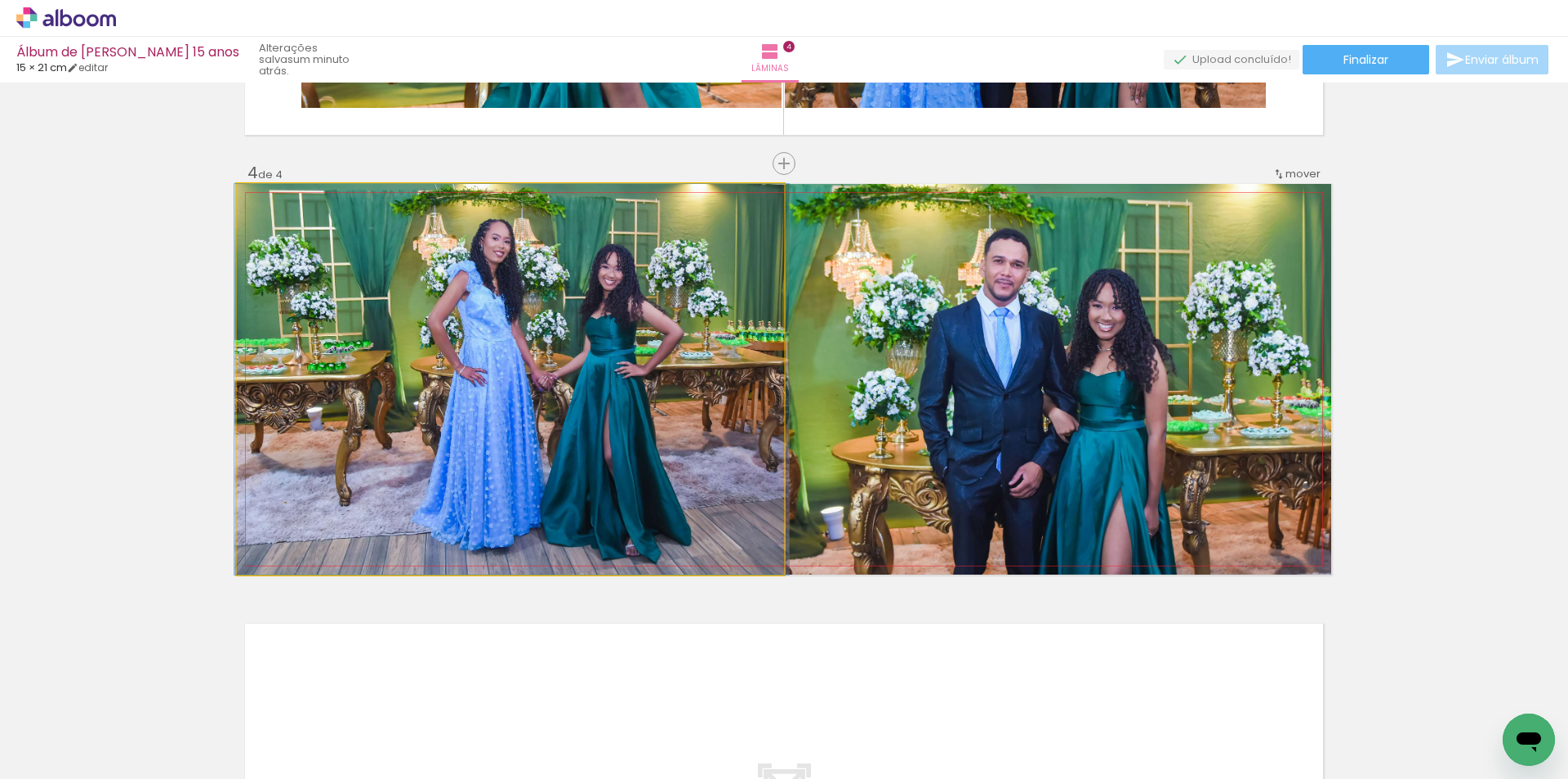
drag, startPoint x: 646, startPoint y: 415, endPoint x: 648, endPoint y: 425, distance: 10.2
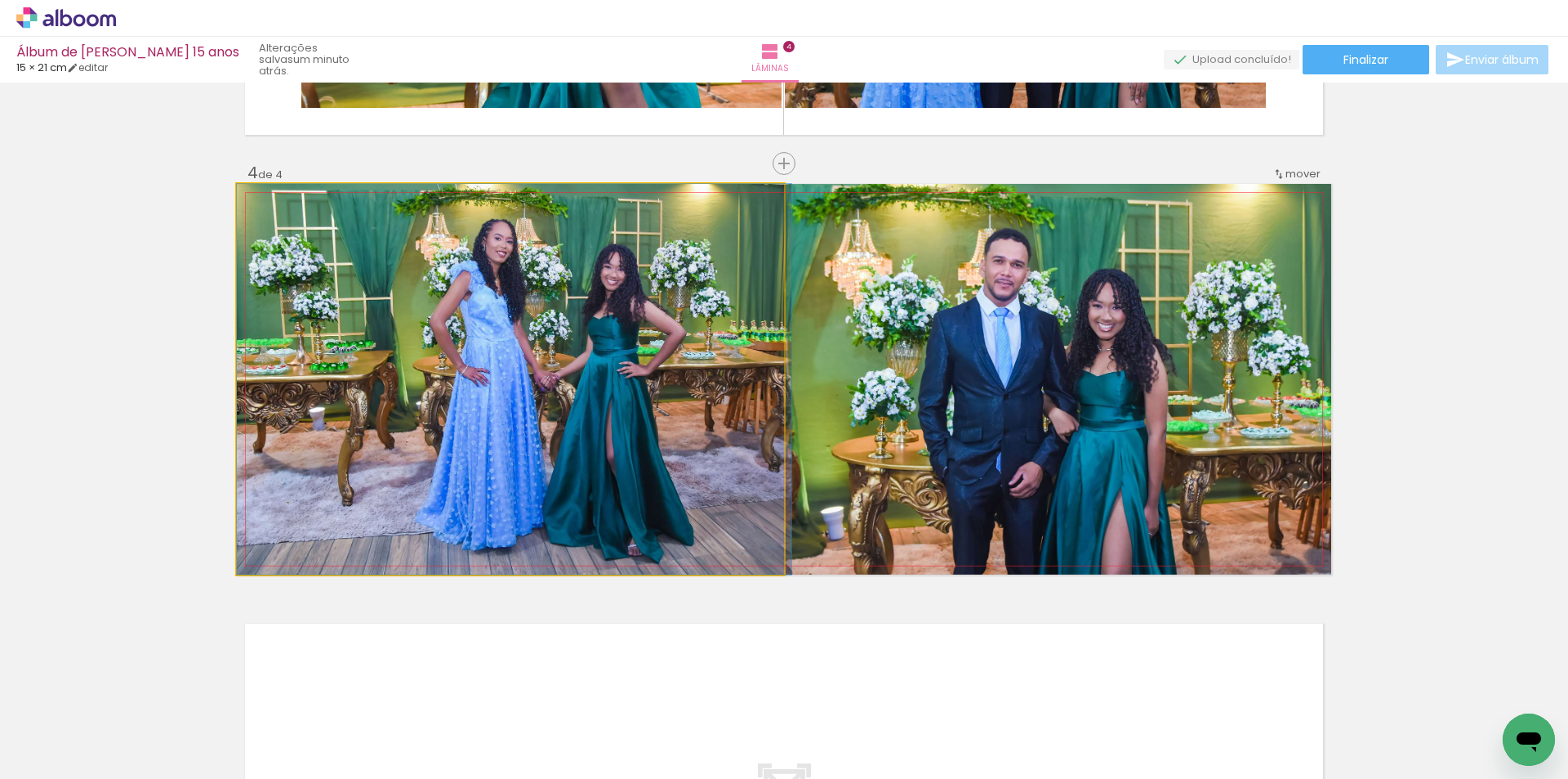
drag, startPoint x: 462, startPoint y: 466, endPoint x: 466, endPoint y: 459, distance: 8.1
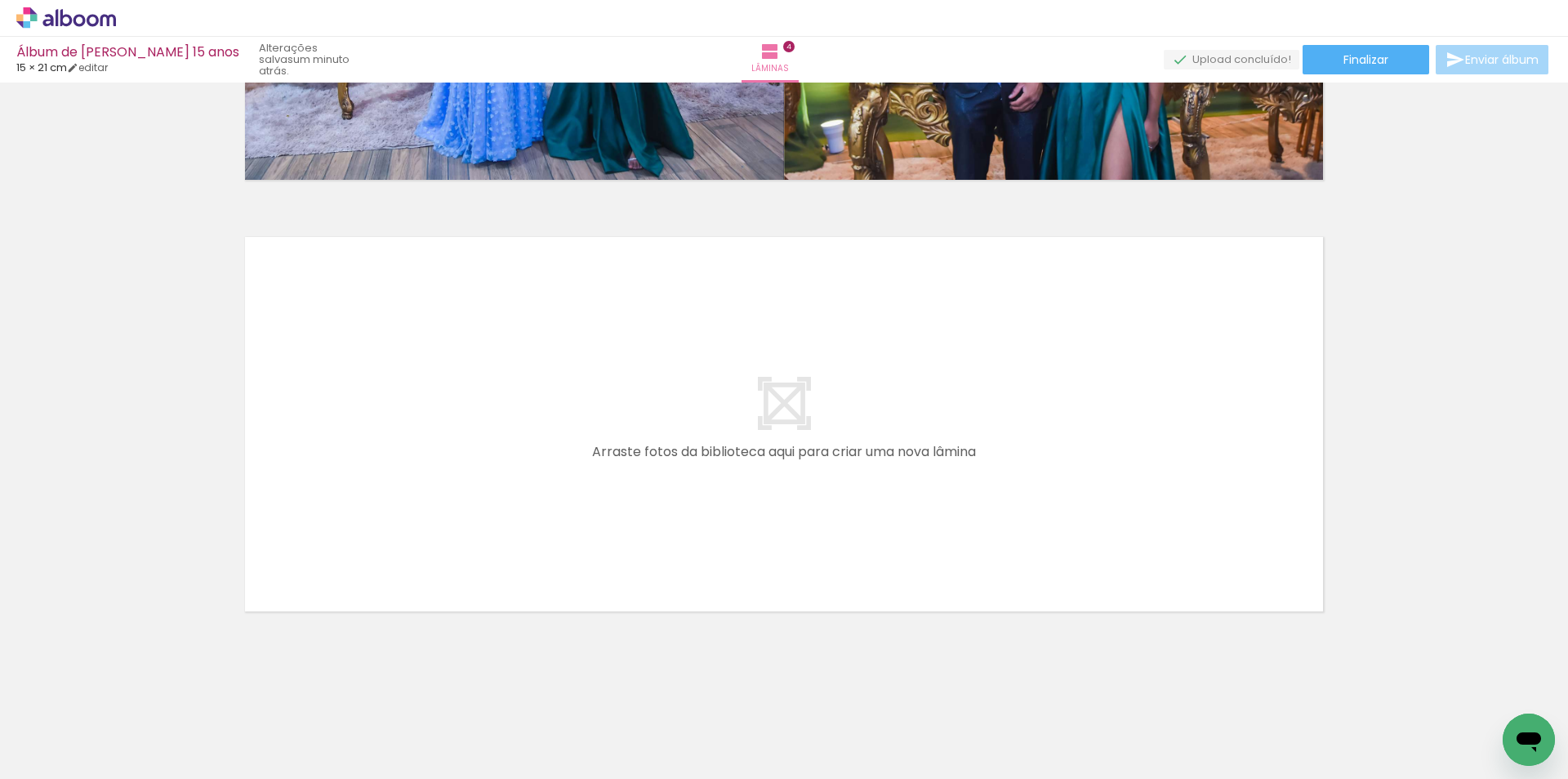
scroll to position [0, 307]
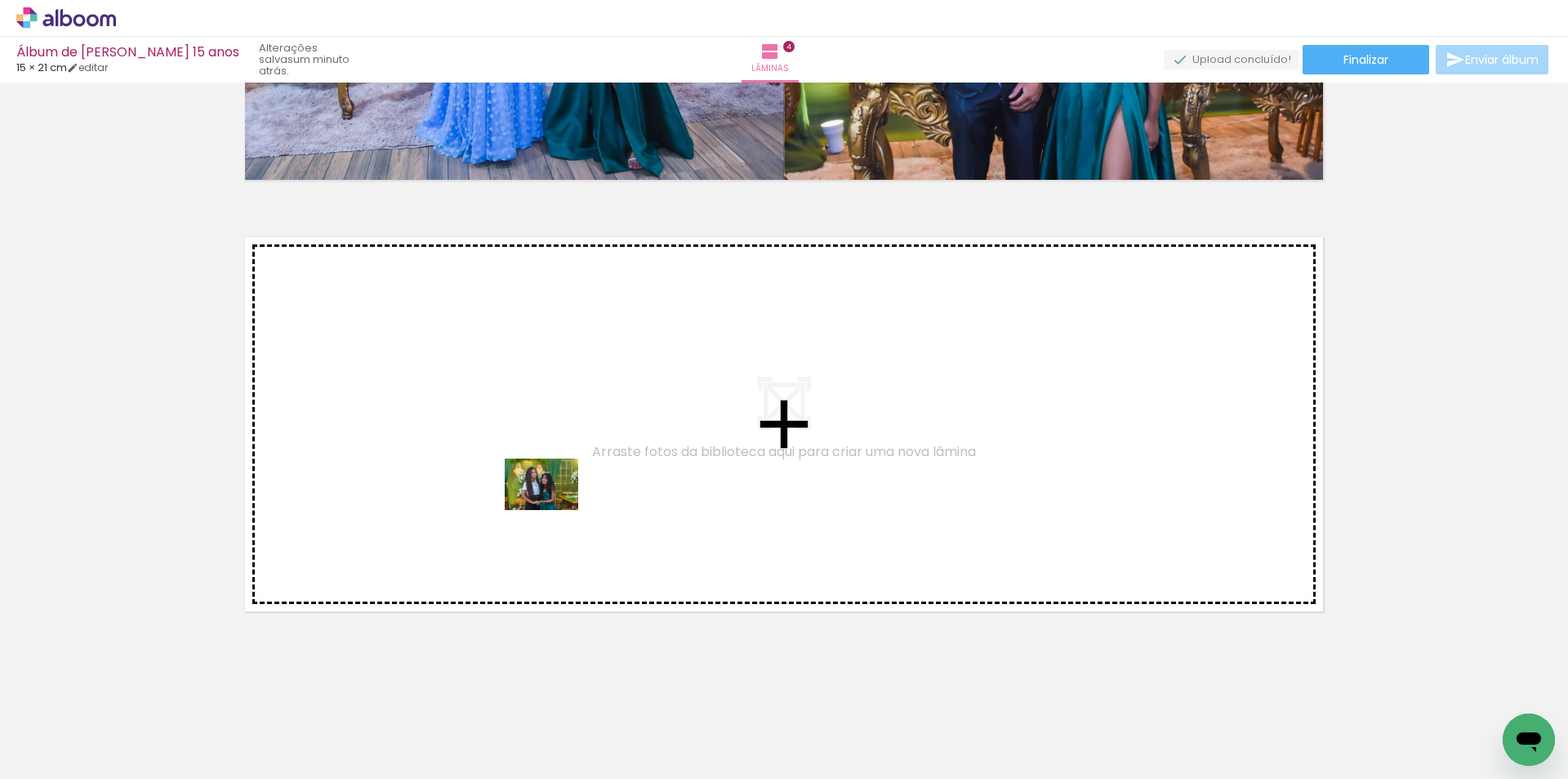
drag, startPoint x: 891, startPoint y: 743, endPoint x: 548, endPoint y: 504, distance: 418.1
click at [548, 504] on quentale-workspace at bounding box center [784, 390] width 1568 height 779
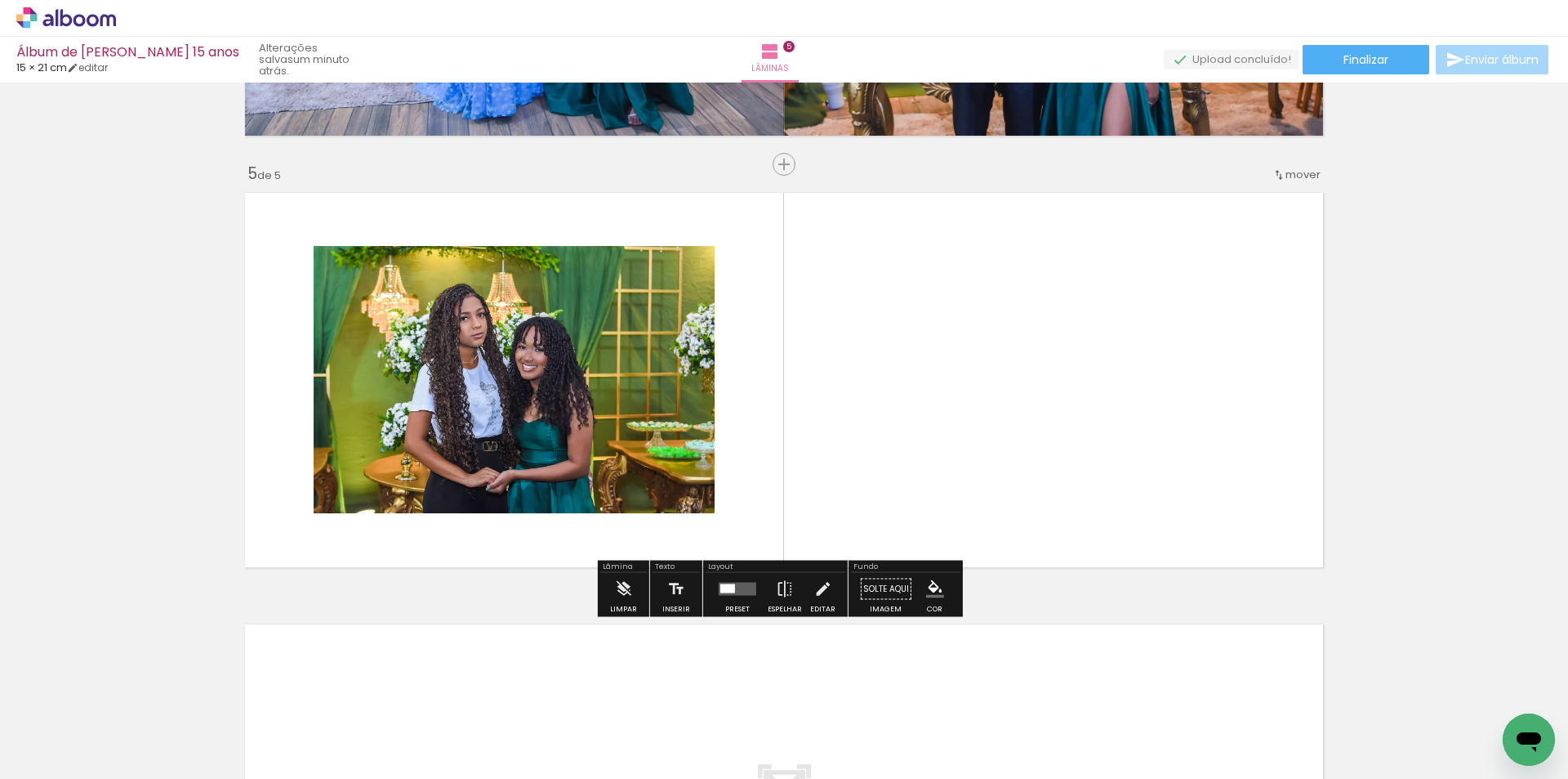
scroll to position [1672, 0]
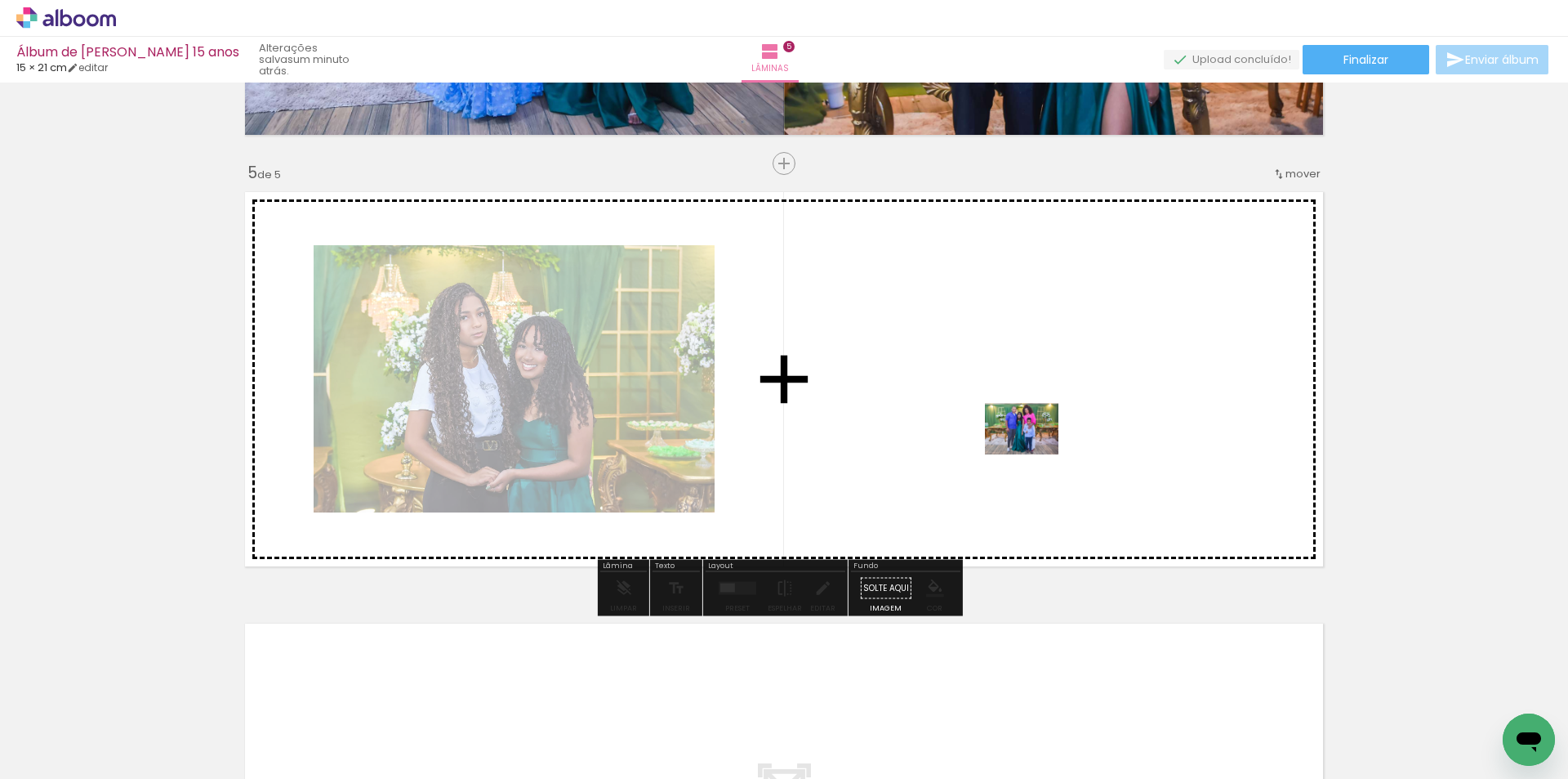
drag, startPoint x: 969, startPoint y: 726, endPoint x: 1034, endPoint y: 452, distance: 281.6
click at [1034, 452] on quentale-workspace at bounding box center [784, 390] width 1568 height 779
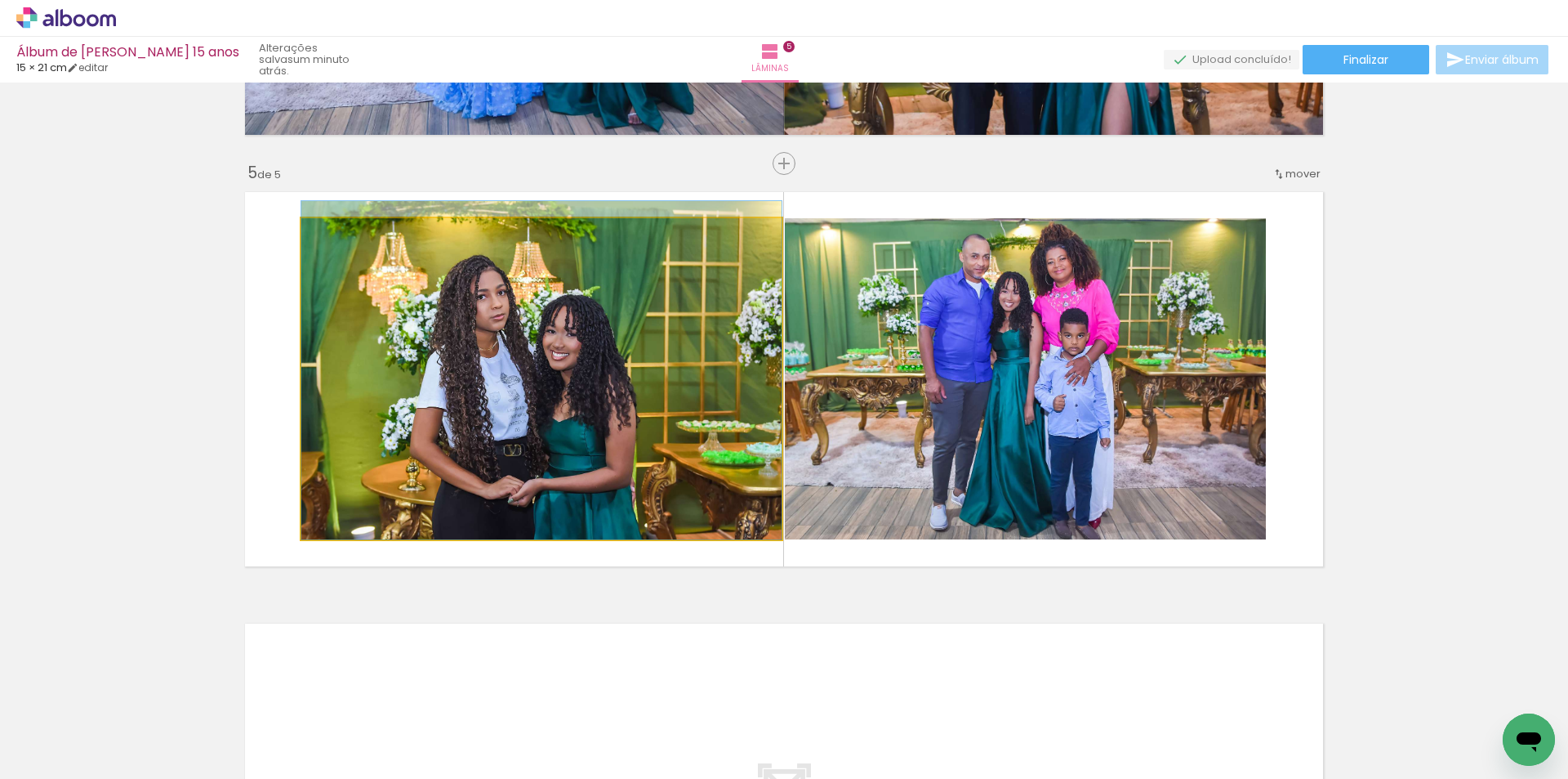
drag, startPoint x: 620, startPoint y: 404, endPoint x: 621, endPoint y: 390, distance: 14.0
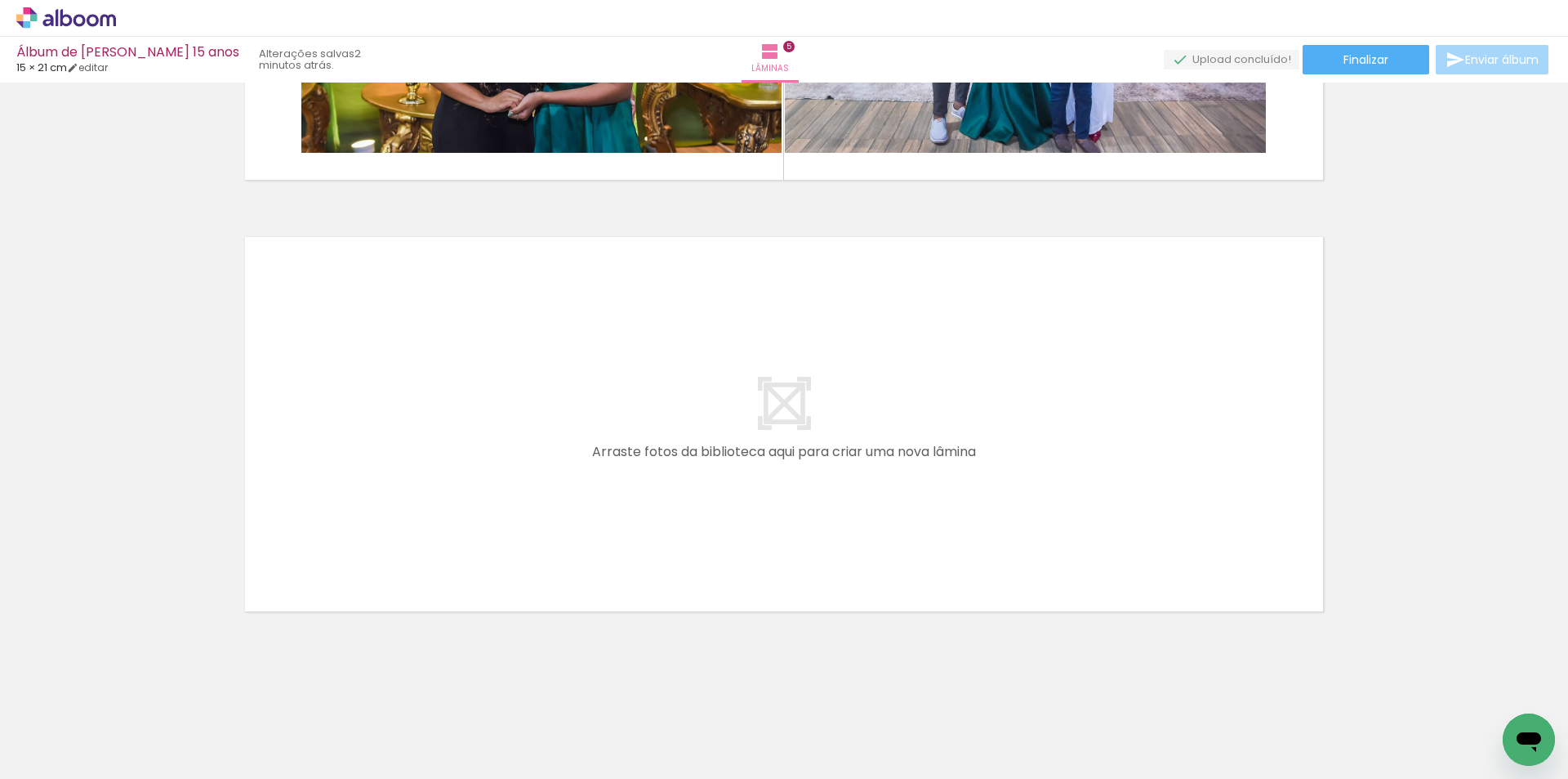
scroll to position [0, 760]
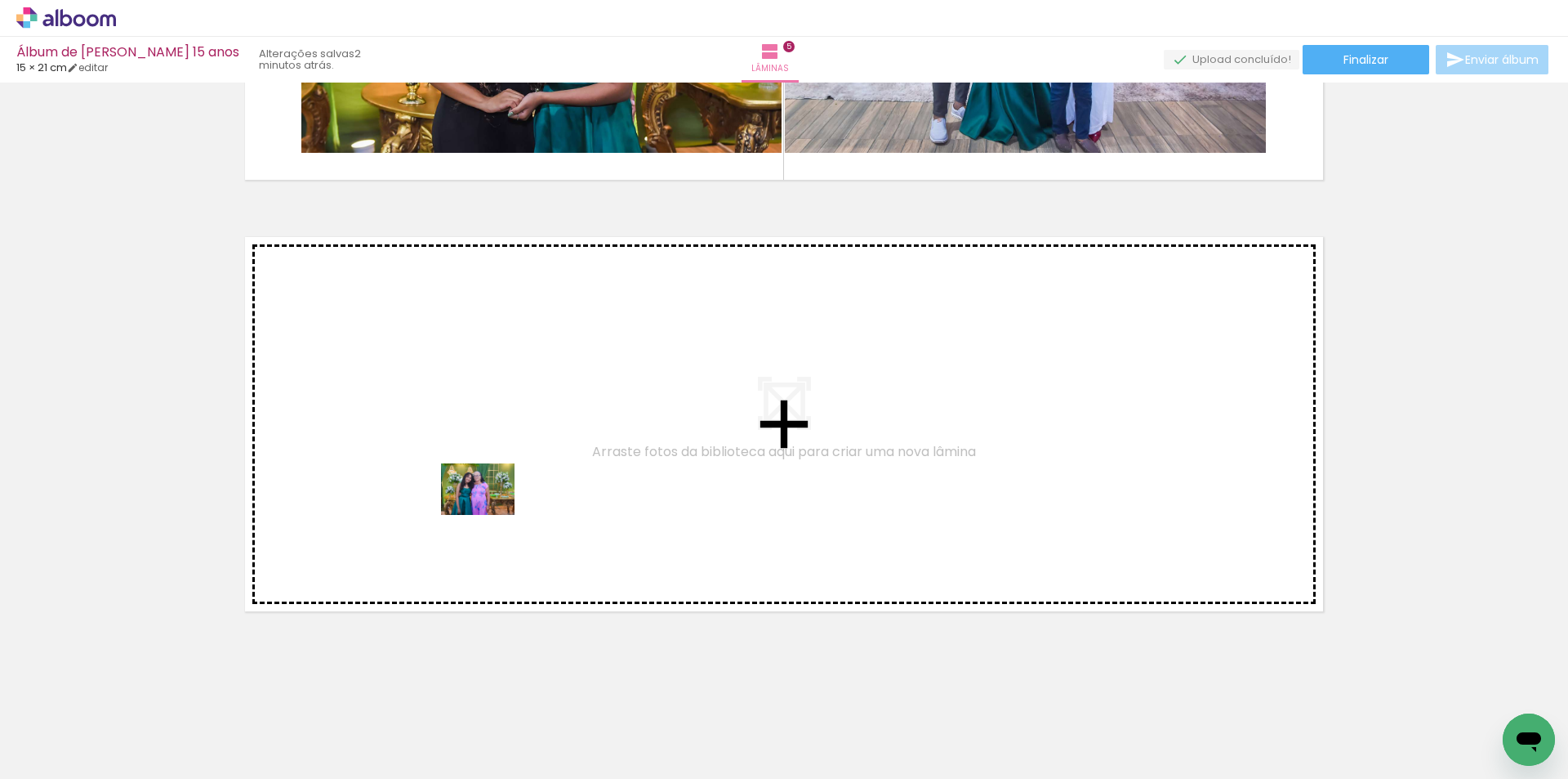
drag, startPoint x: 556, startPoint y: 595, endPoint x: 490, endPoint y: 512, distance: 106.0
click at [490, 512] on quentale-workspace at bounding box center [784, 390] width 1568 height 779
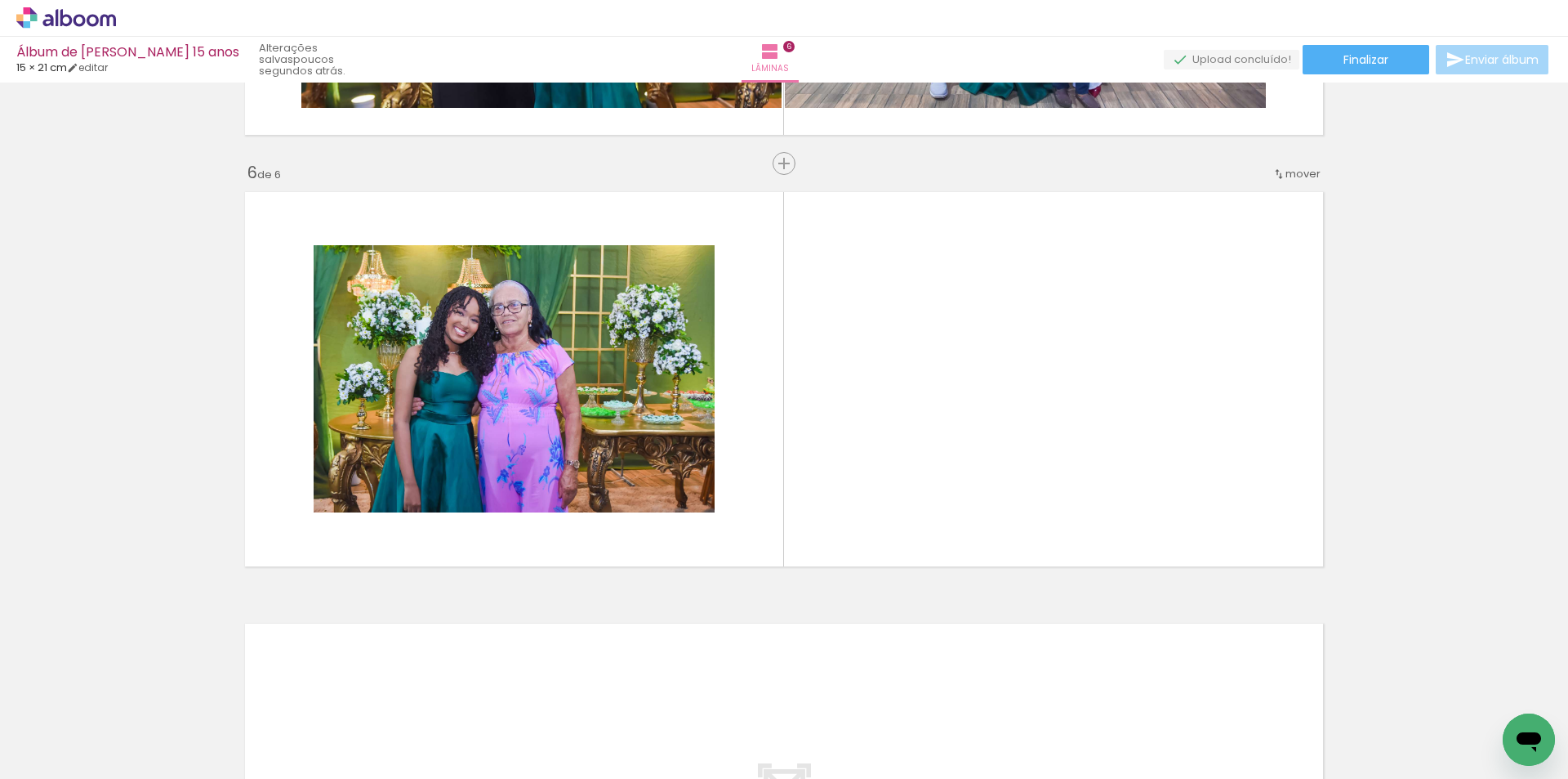
scroll to position [0, 2683]
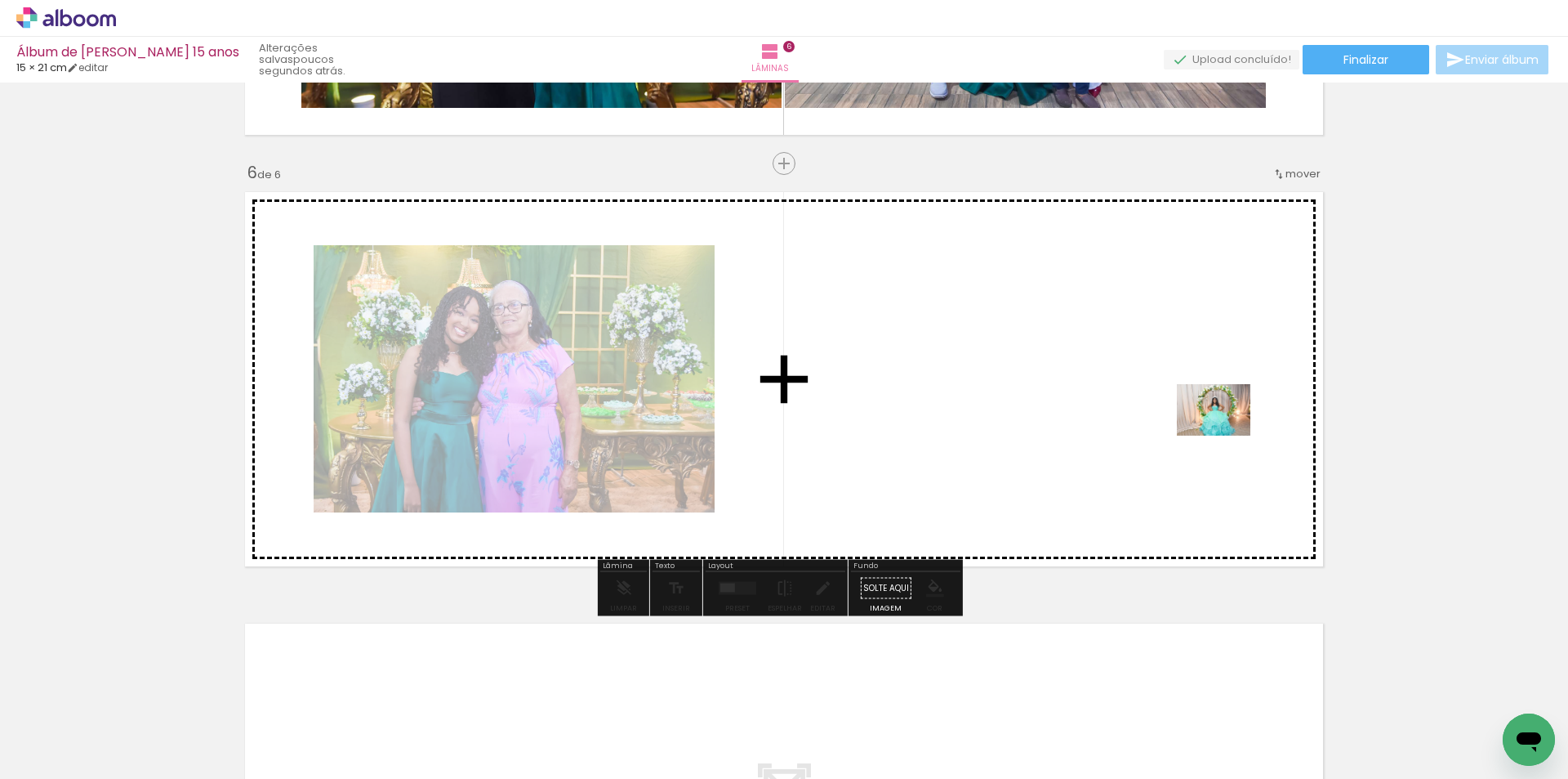
drag, startPoint x: 1246, startPoint y: 732, endPoint x: 1226, endPoint y: 433, distance: 299.7
click at [1226, 433] on quentale-workspace at bounding box center [784, 390] width 1568 height 779
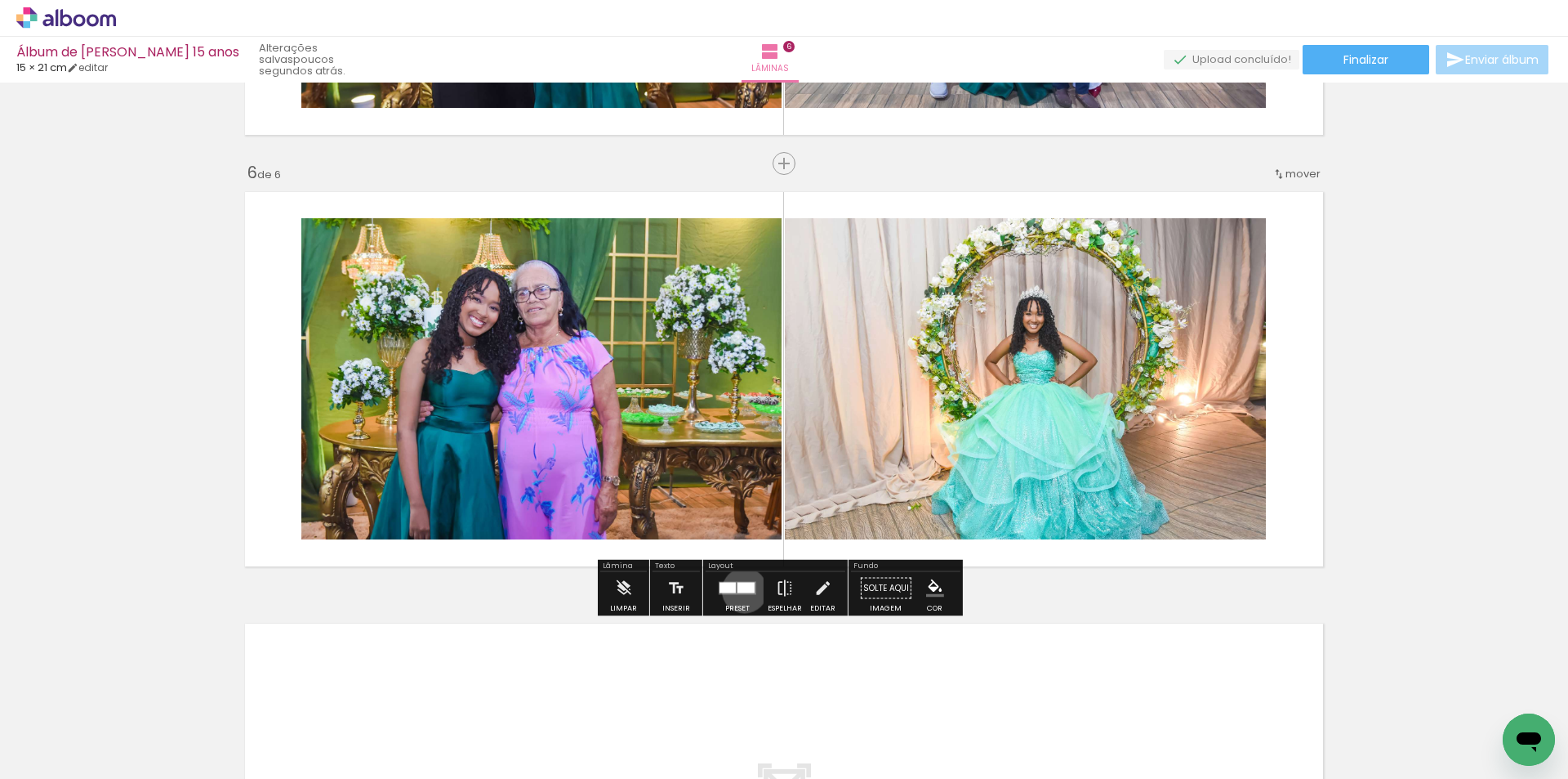
click at [741, 590] on div at bounding box center [746, 588] width 18 height 11
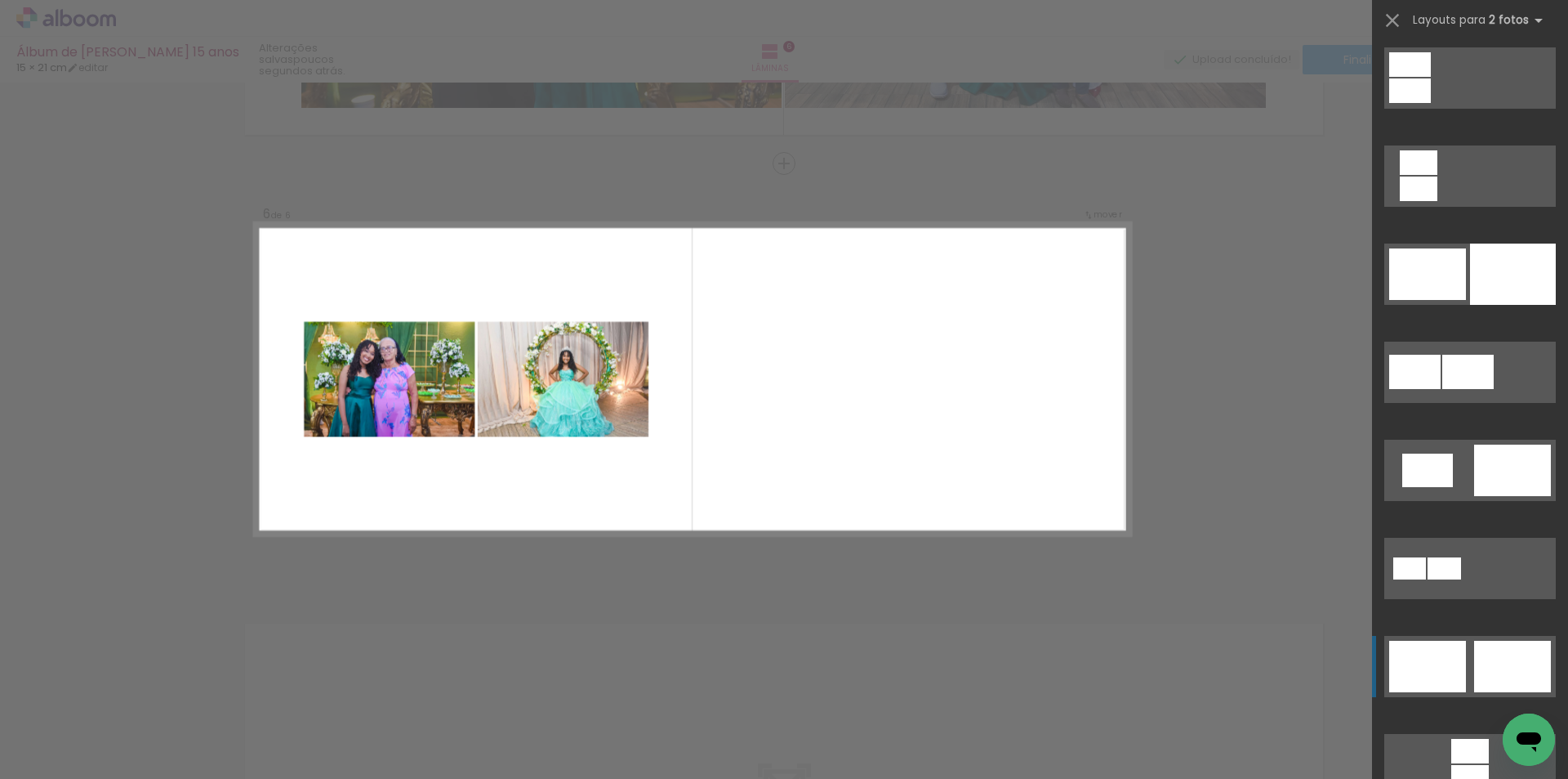
scroll to position [164, 0]
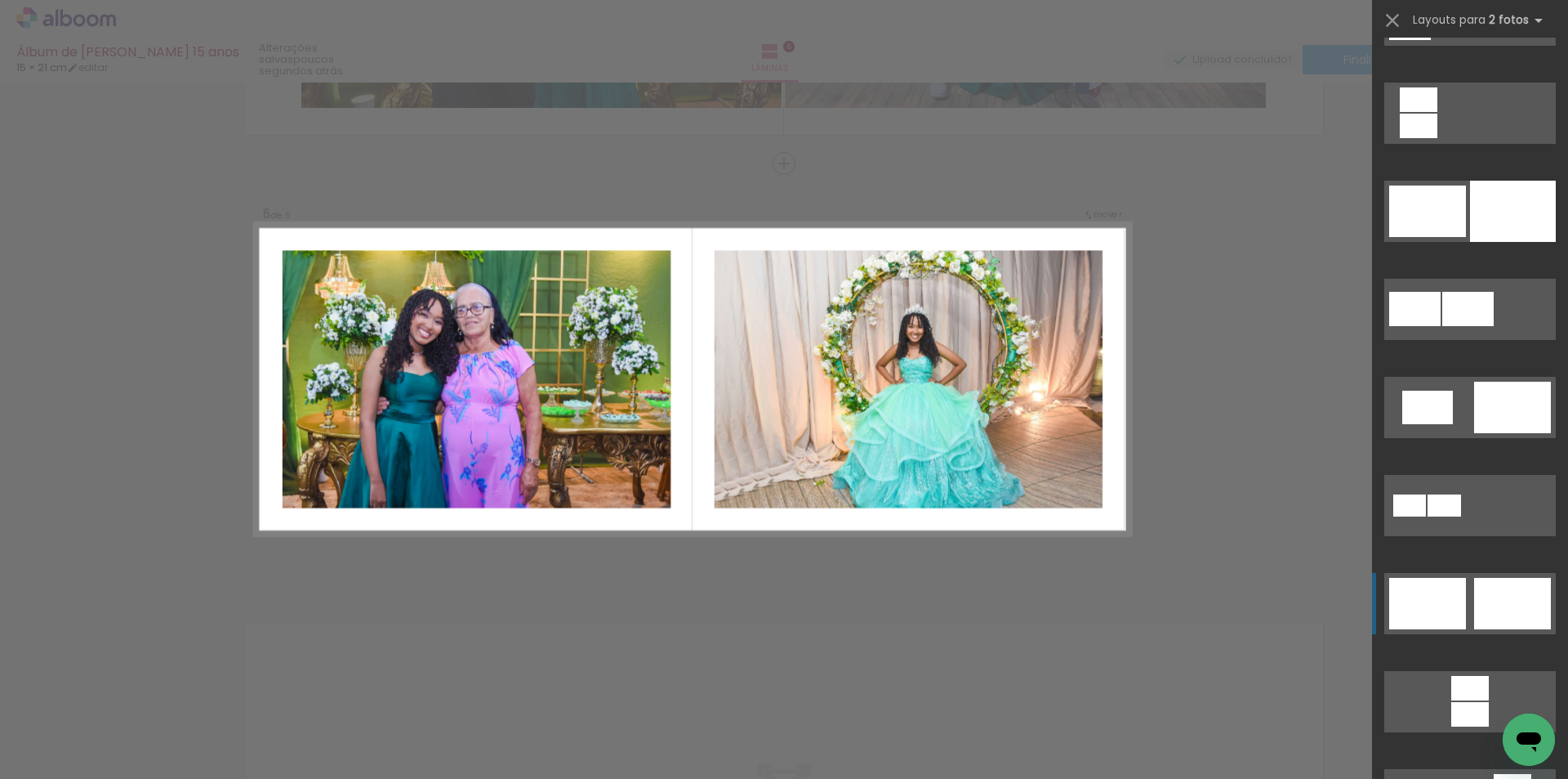
click at [1485, 608] on div at bounding box center [1513, 603] width 77 height 52
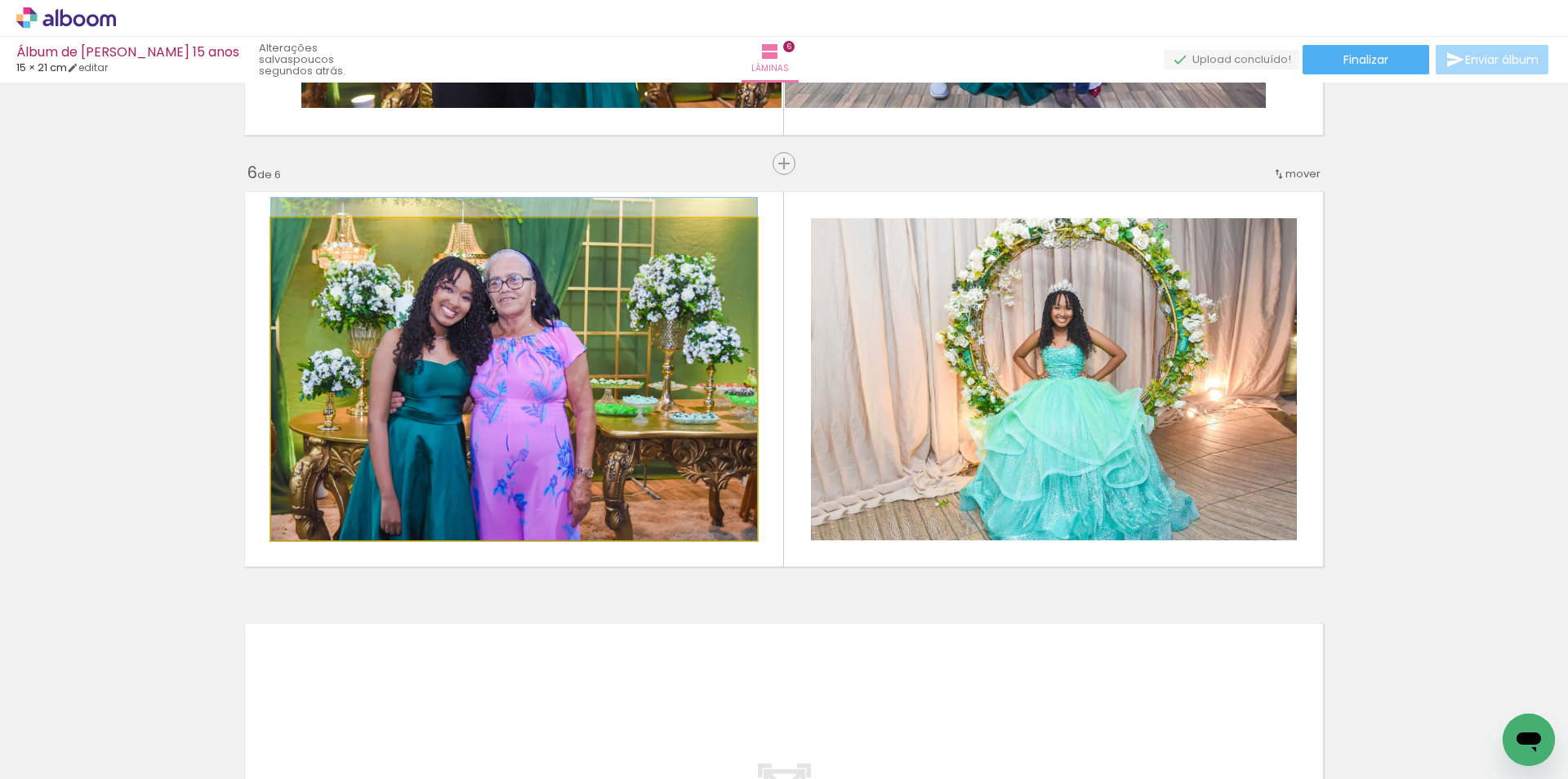
drag, startPoint x: 608, startPoint y: 400, endPoint x: 620, endPoint y: 380, distance: 23.3
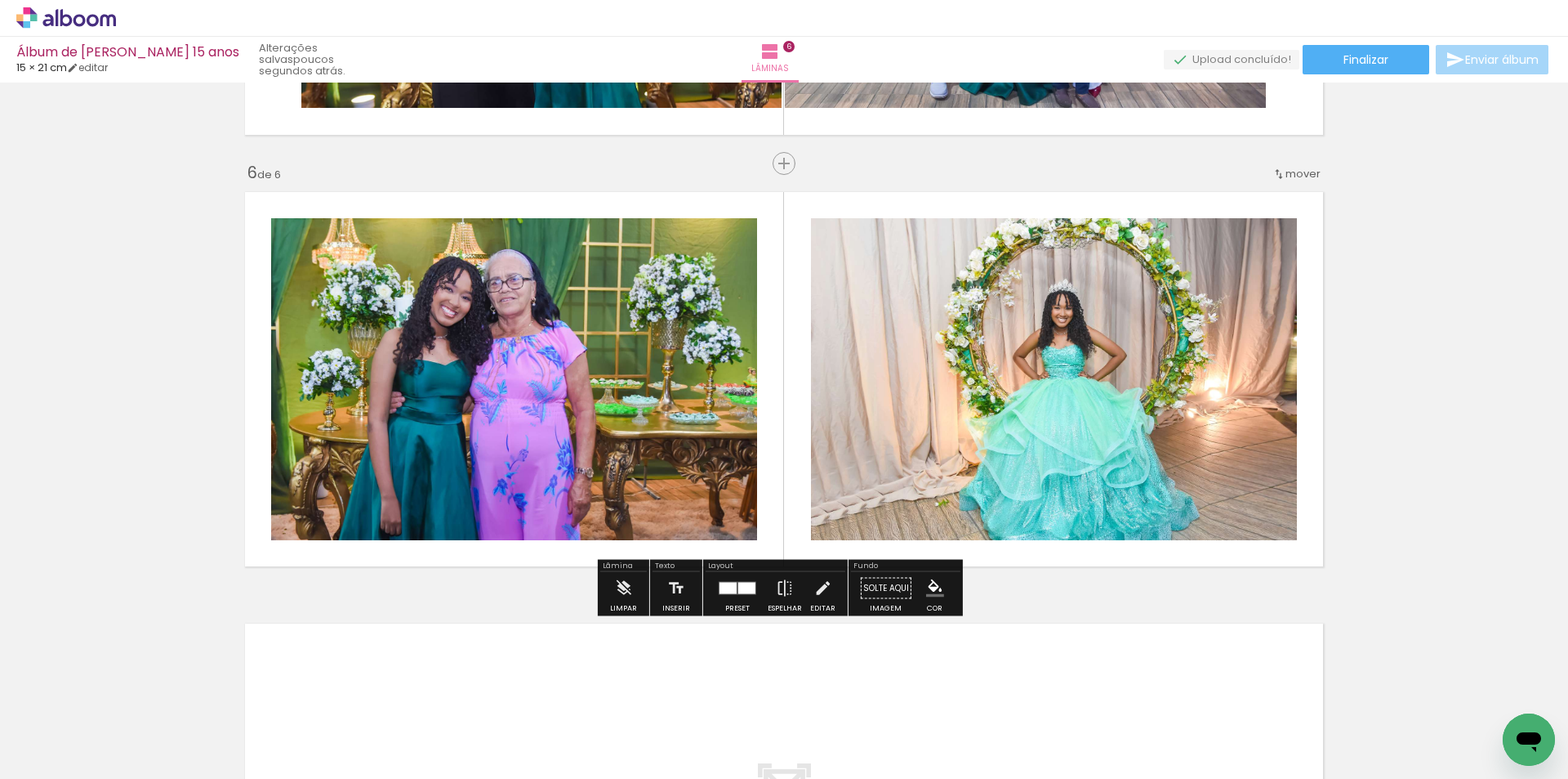
click at [741, 587] on div at bounding box center [747, 588] width 18 height 11
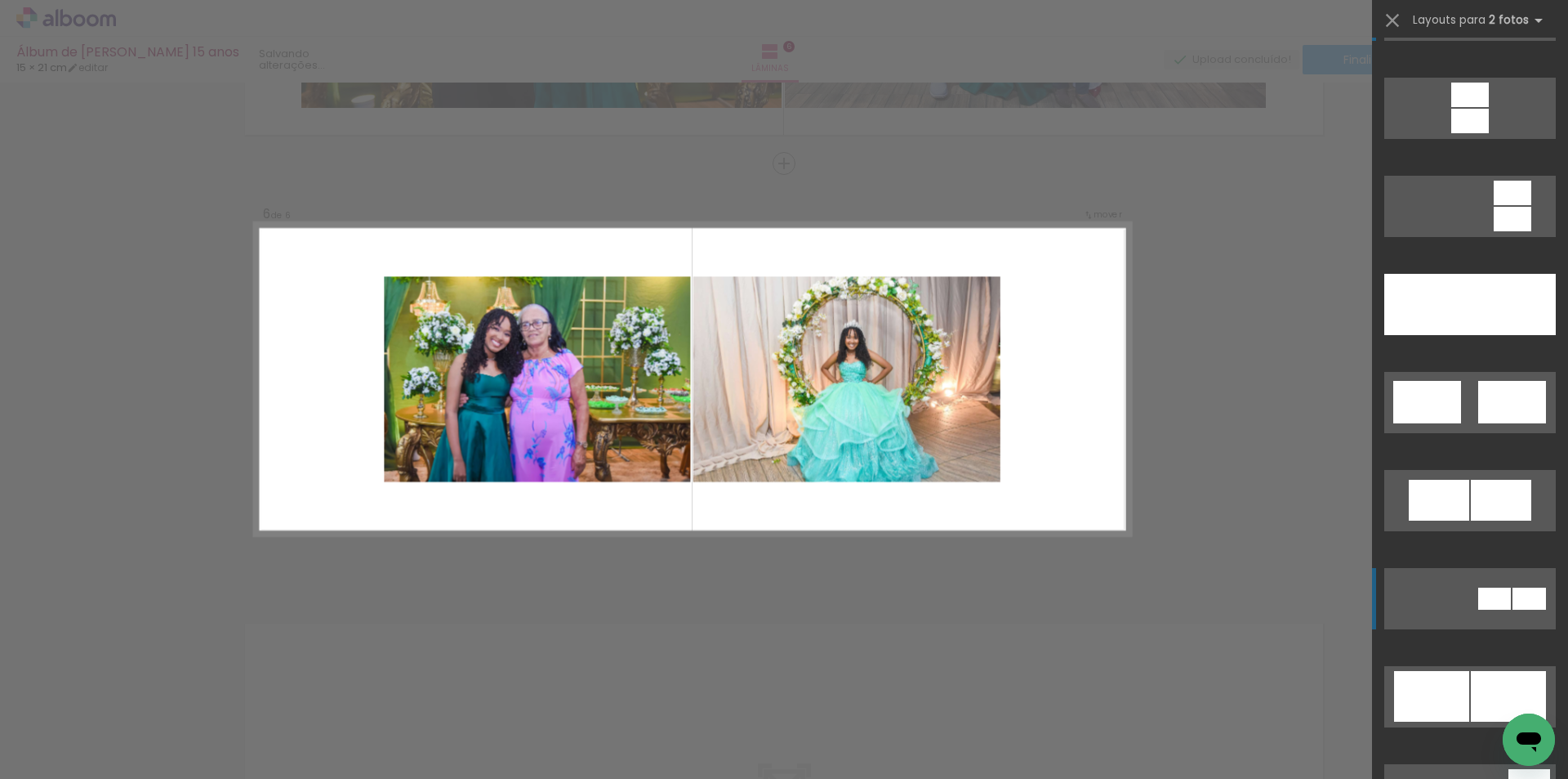
scroll to position [850, 0]
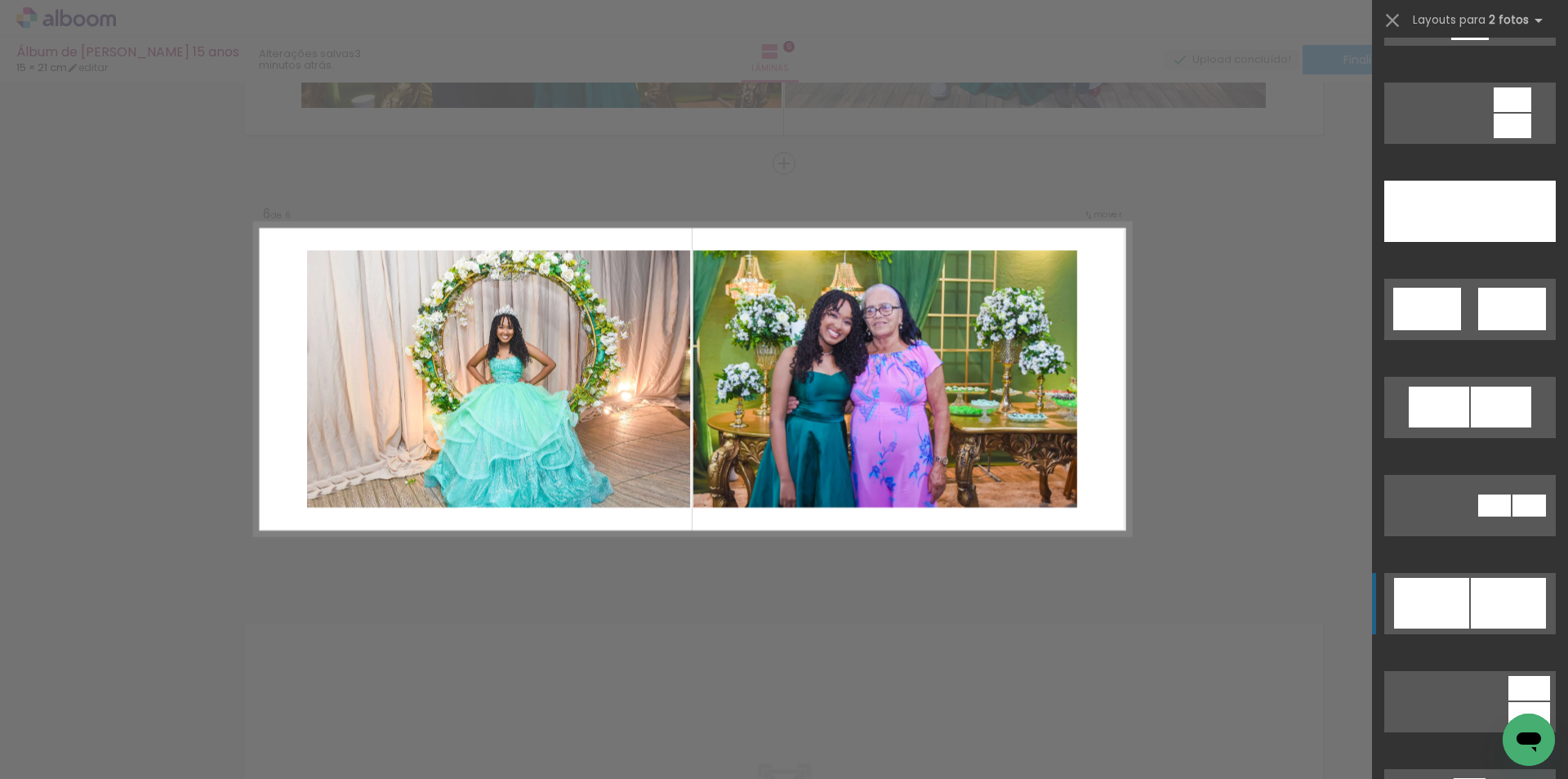
click at [1490, 593] on div at bounding box center [1508, 603] width 75 height 51
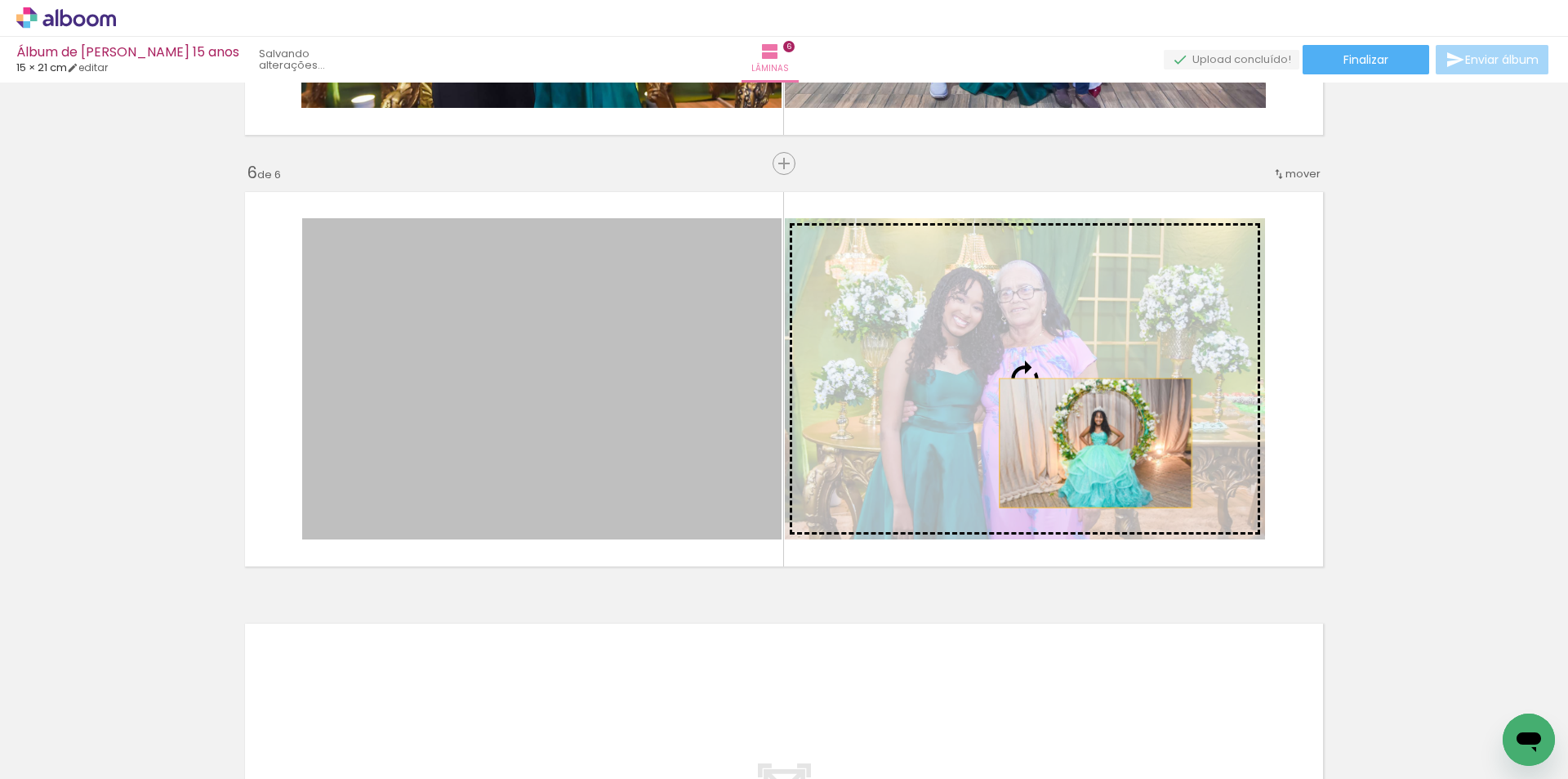
drag, startPoint x: 907, startPoint y: 444, endPoint x: 1110, endPoint y: 436, distance: 203.2
click at [0, 0] on slot at bounding box center [0, 0] width 0 height 0
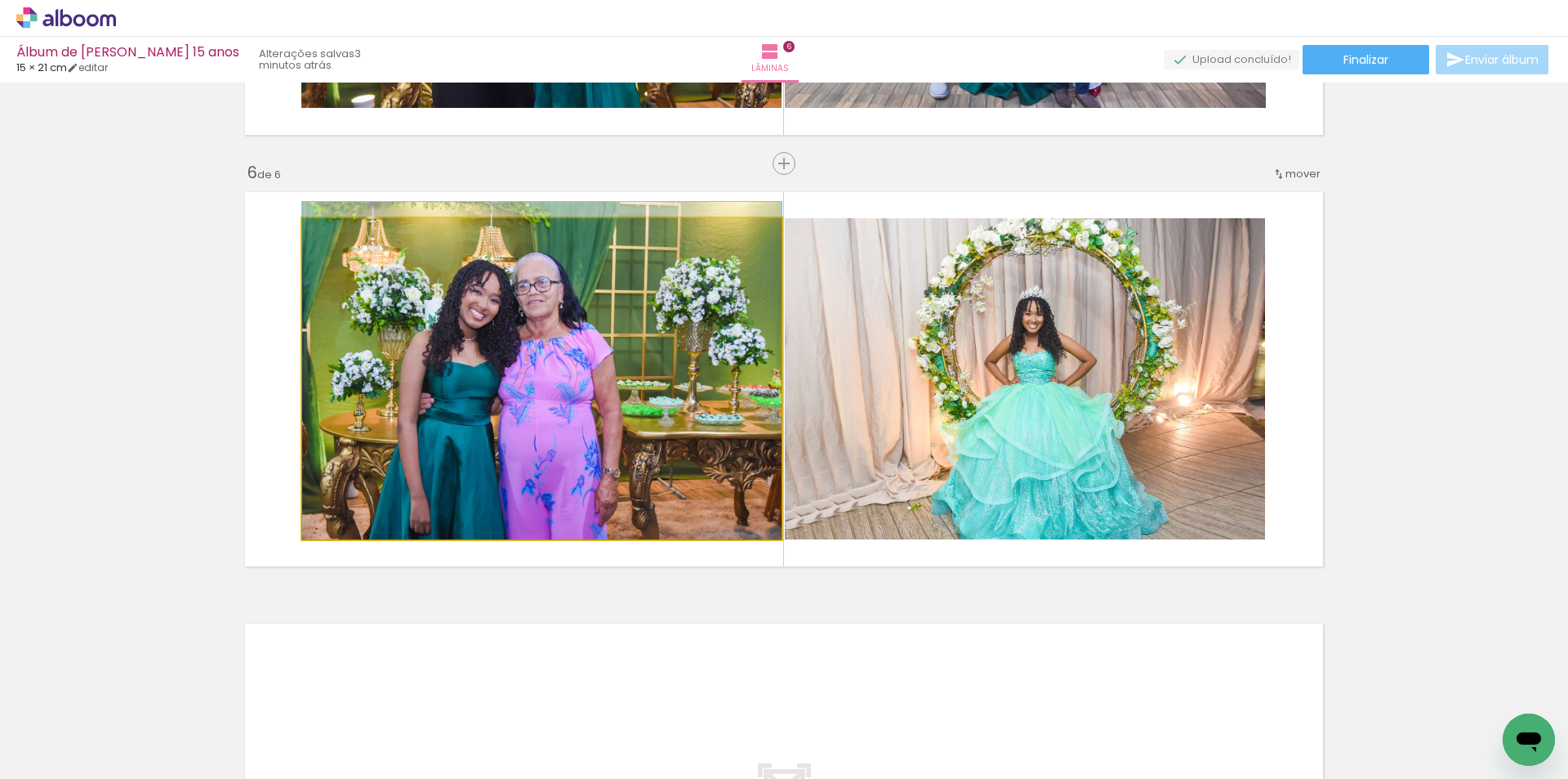
drag, startPoint x: 640, startPoint y: 443, endPoint x: 878, endPoint y: 416, distance: 239.5
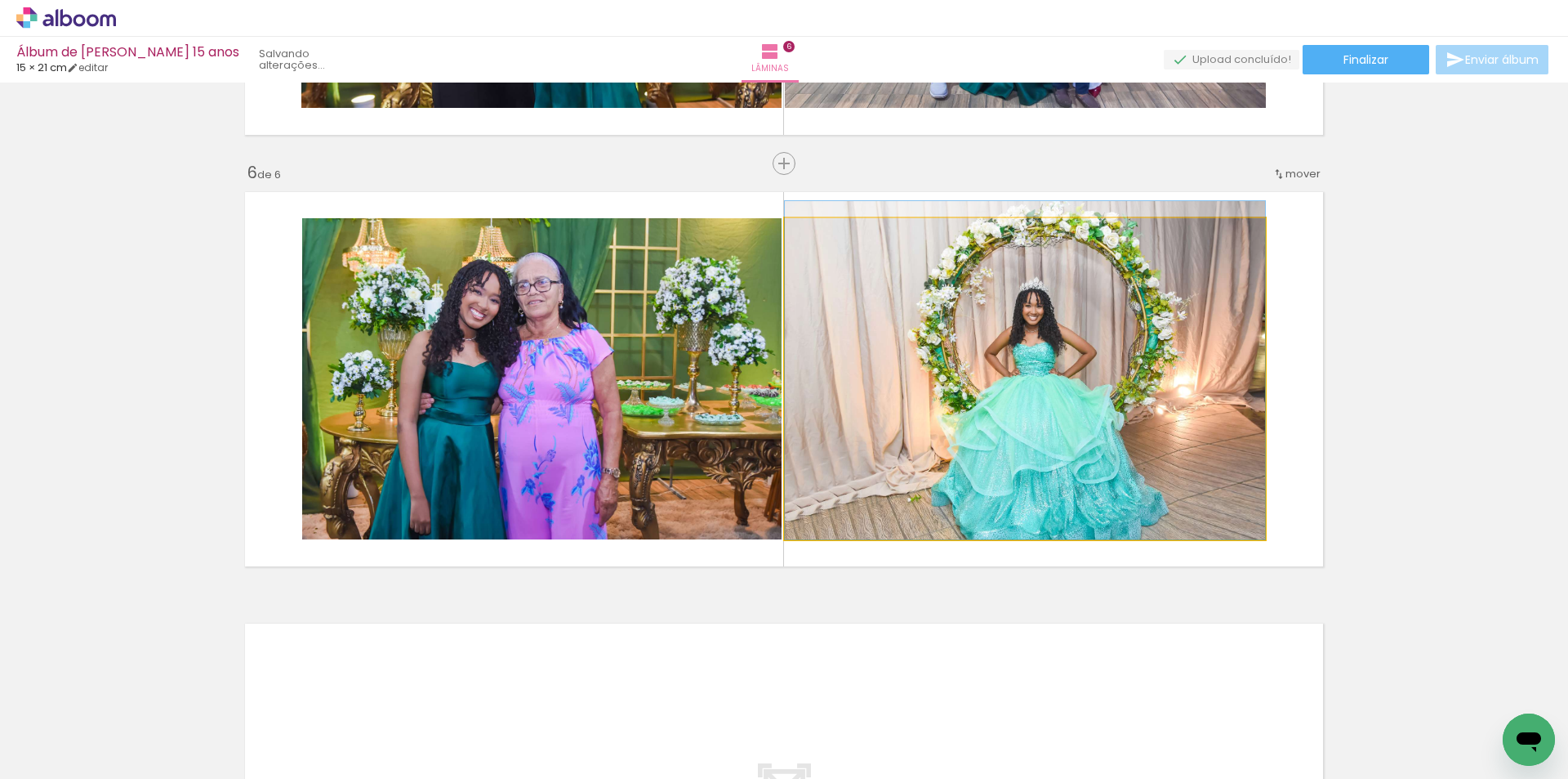
drag, startPoint x: 1018, startPoint y: 448, endPoint x: 1020, endPoint y: 435, distance: 13.2
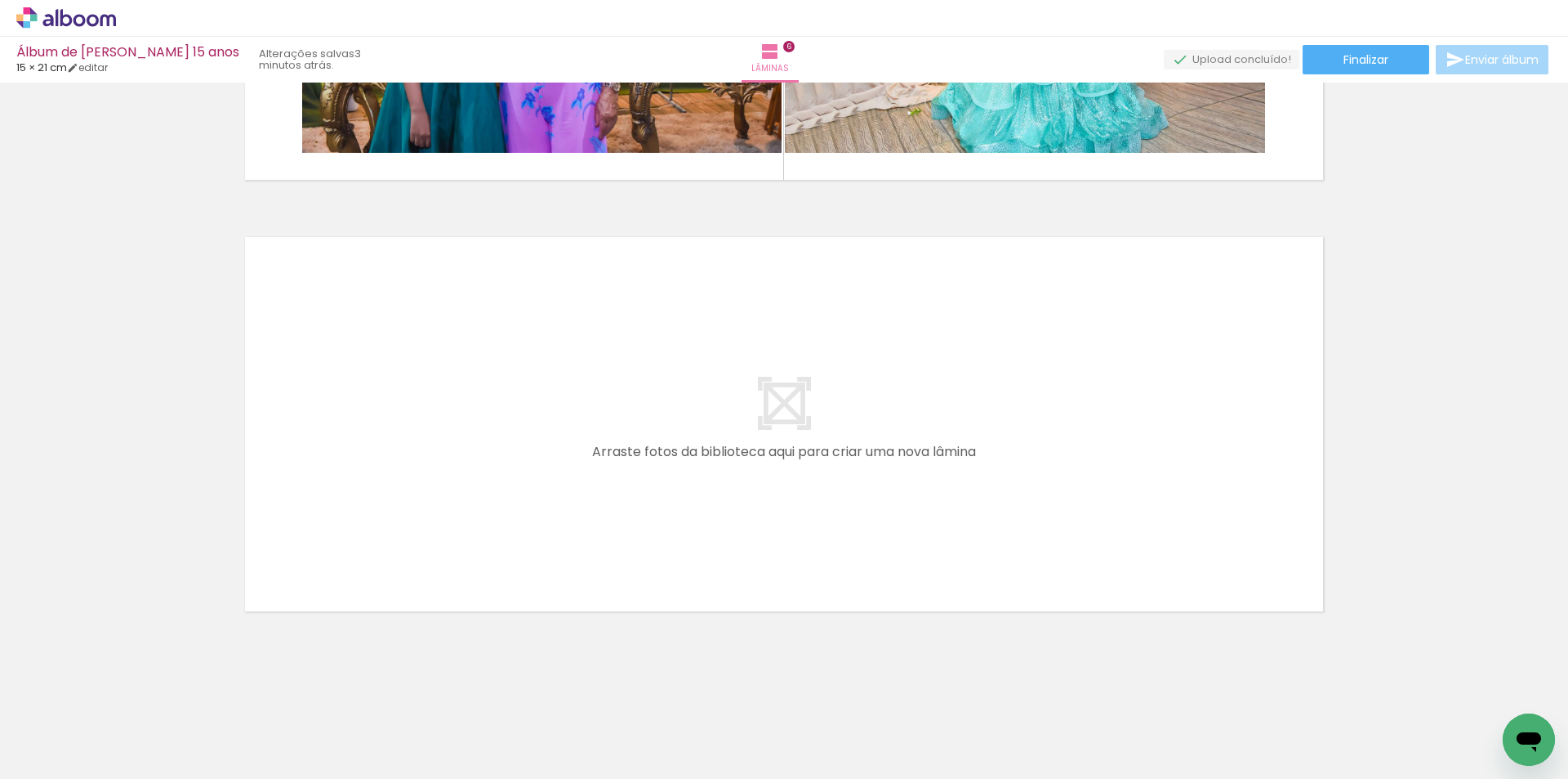
scroll to position [0, 0]
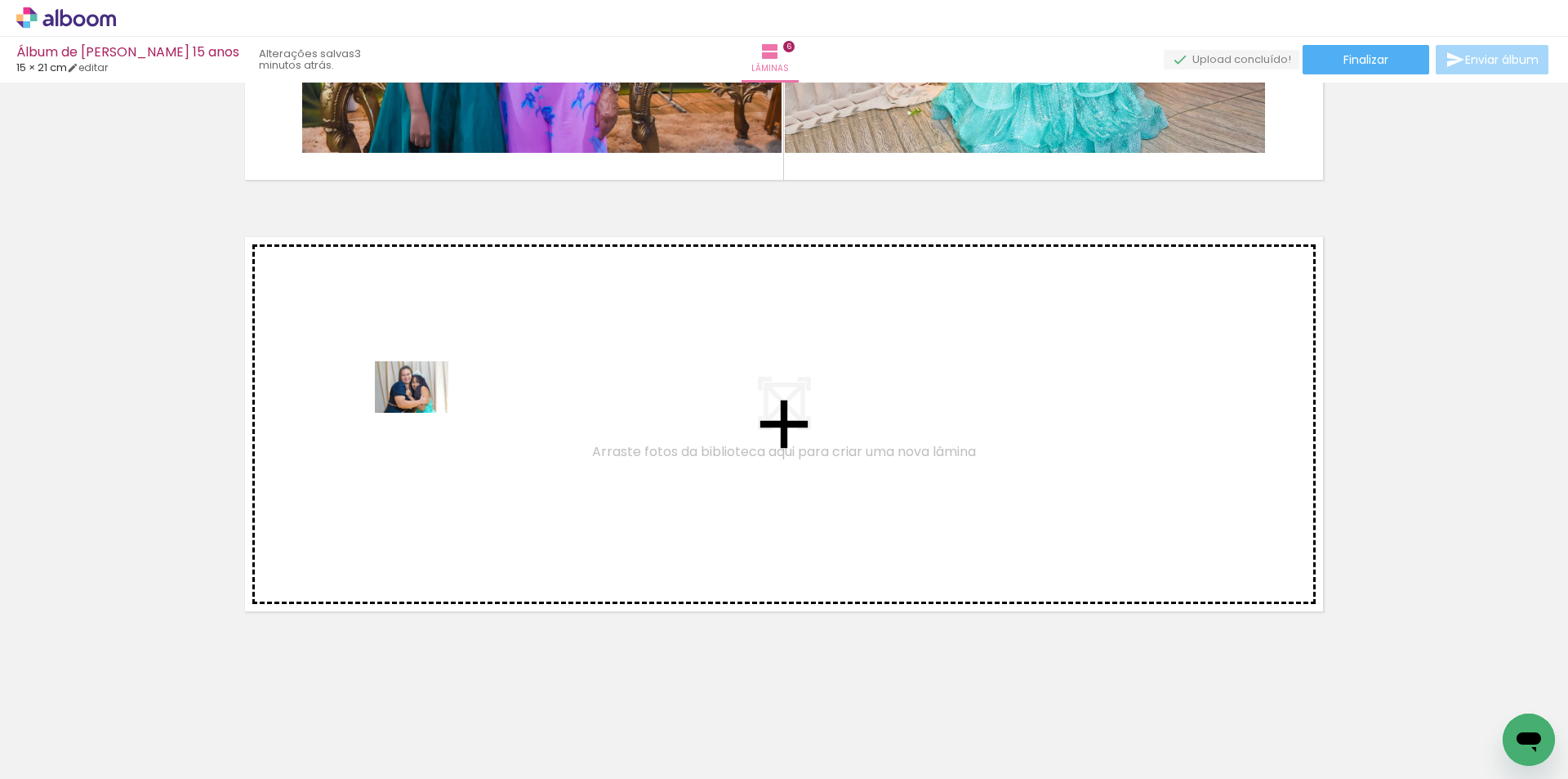
drag, startPoint x: 333, startPoint y: 625, endPoint x: 424, endPoint y: 410, distance: 233.5
click at [424, 410] on quentale-workspace at bounding box center [784, 390] width 1568 height 779
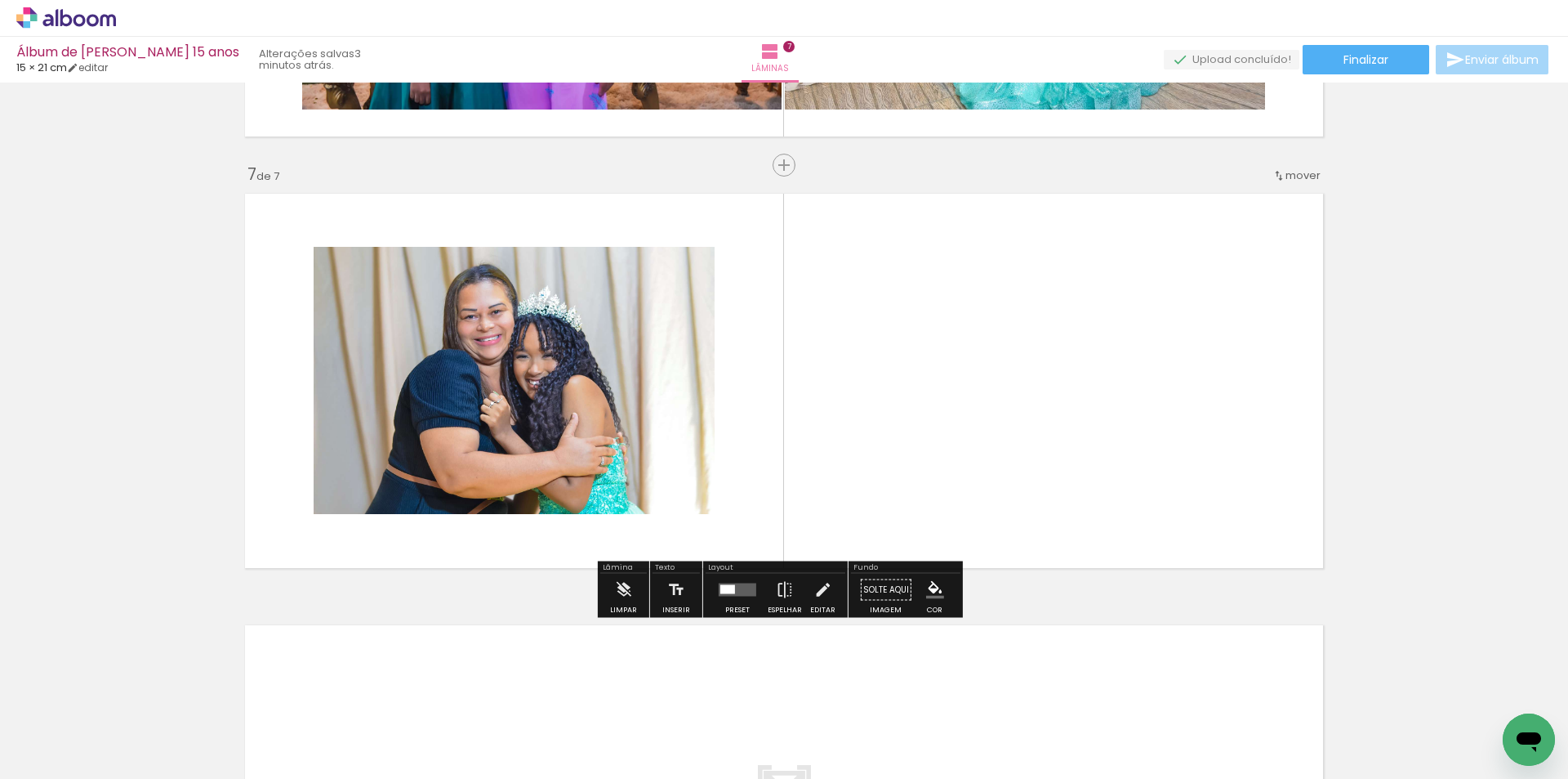
scroll to position [2535, 0]
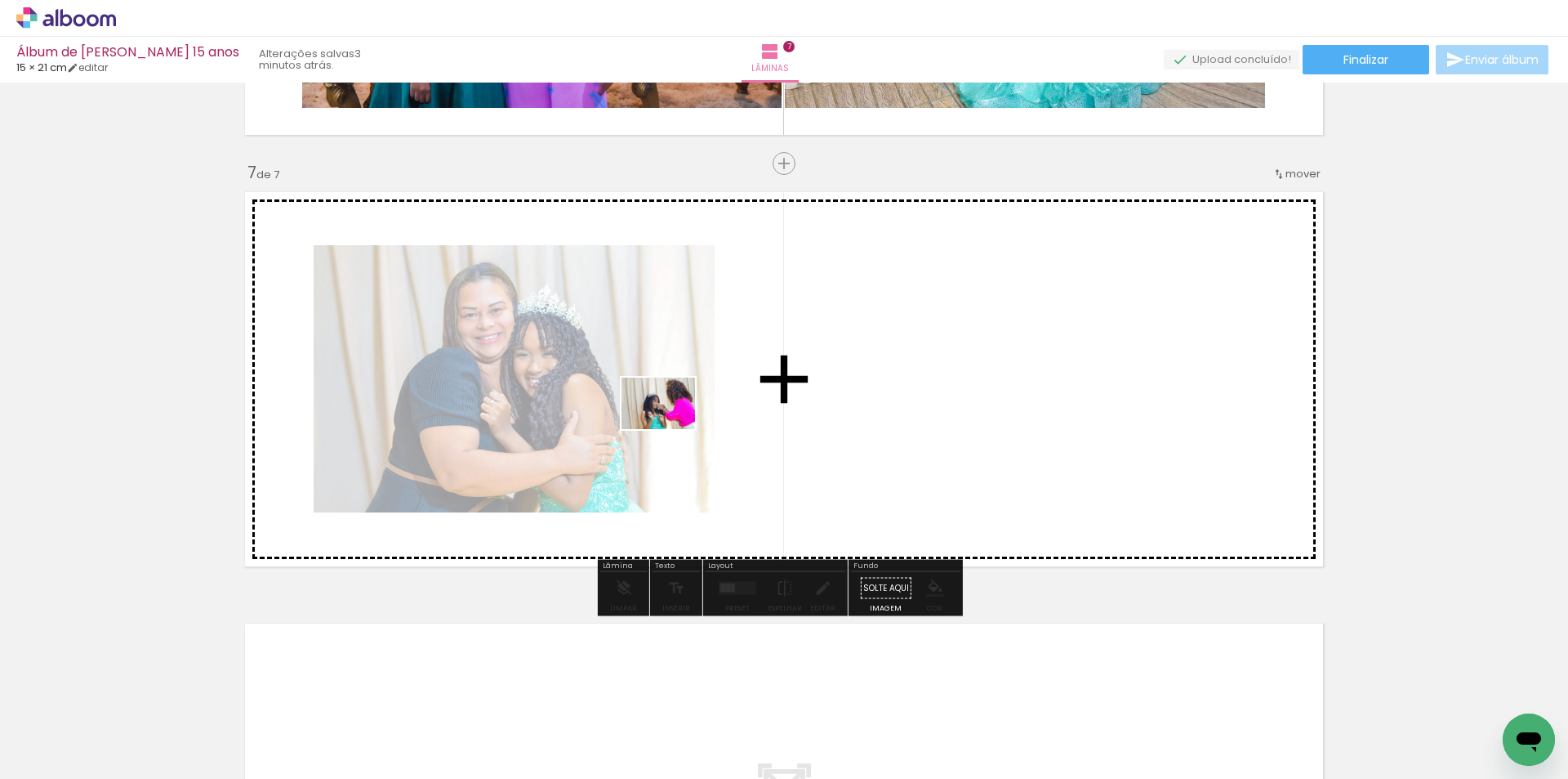
drag, startPoint x: 367, startPoint y: 730, endPoint x: 669, endPoint y: 425, distance: 429.2
click at [670, 425] on quentale-workspace at bounding box center [784, 390] width 1568 height 779
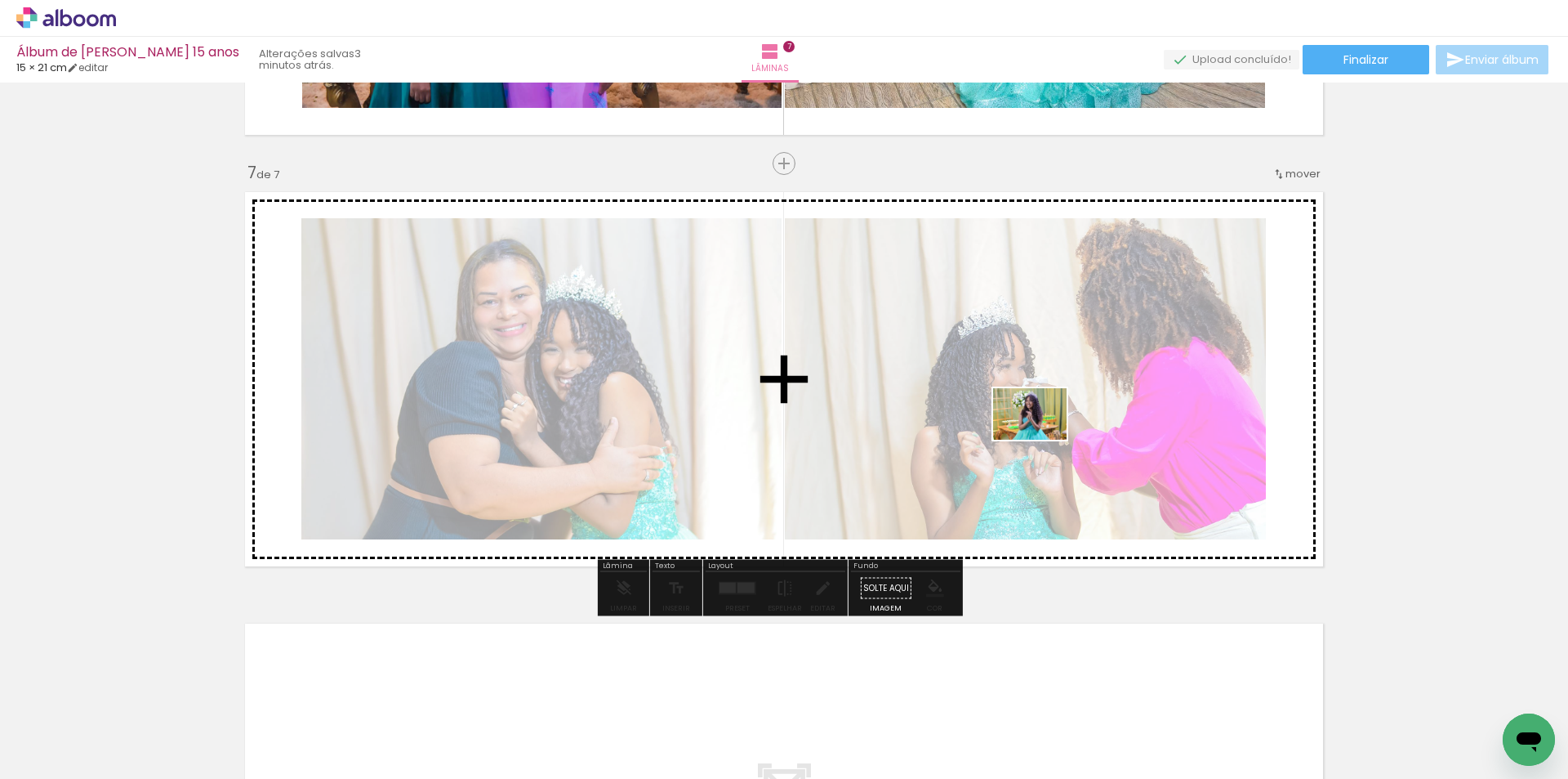
drag, startPoint x: 679, startPoint y: 582, endPoint x: 1042, endPoint y: 437, distance: 390.9
click at [1042, 437] on quentale-workspace at bounding box center [784, 390] width 1568 height 779
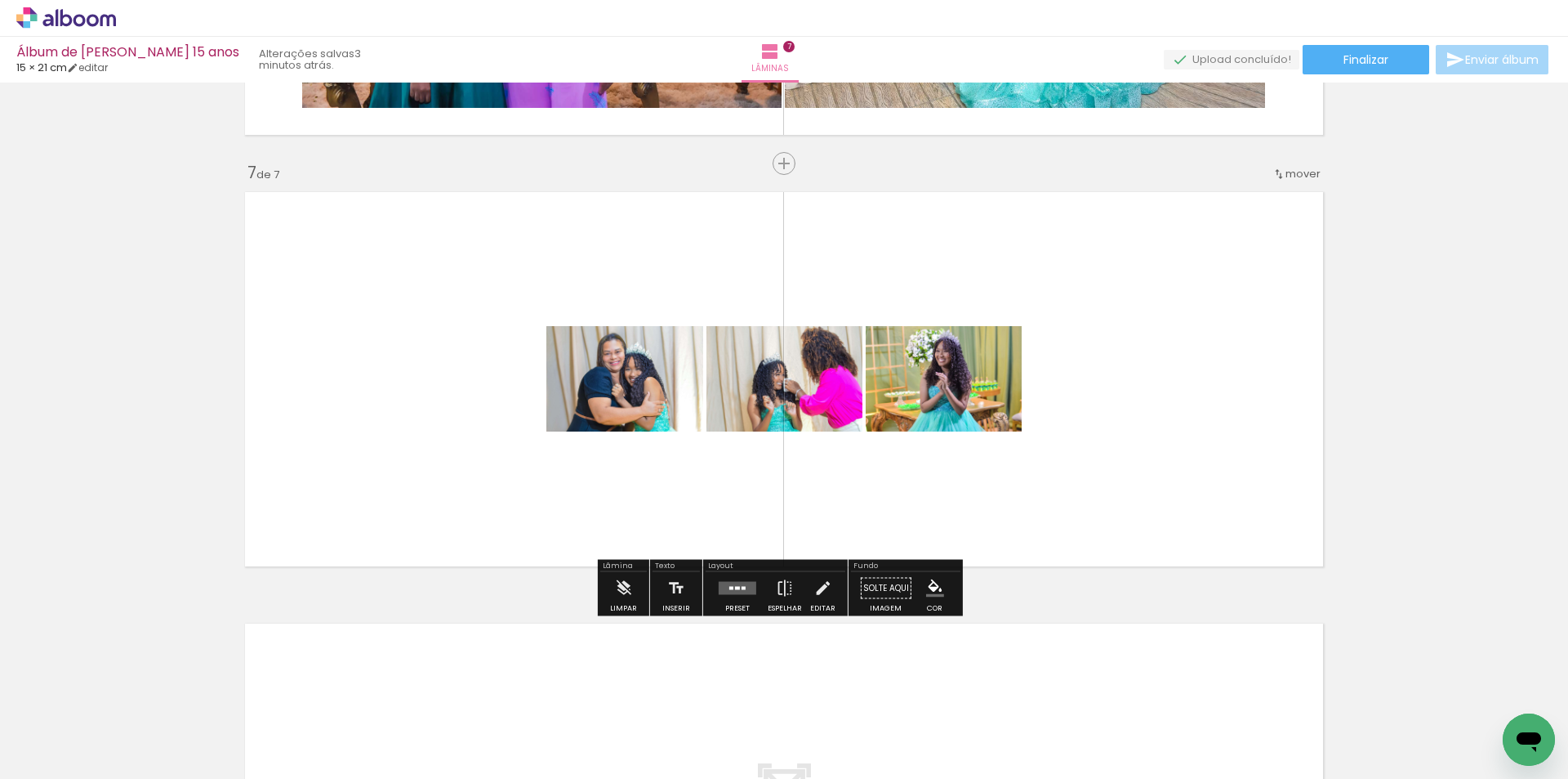
click at [736, 593] on quentale-layouter at bounding box center [737, 588] width 38 height 13
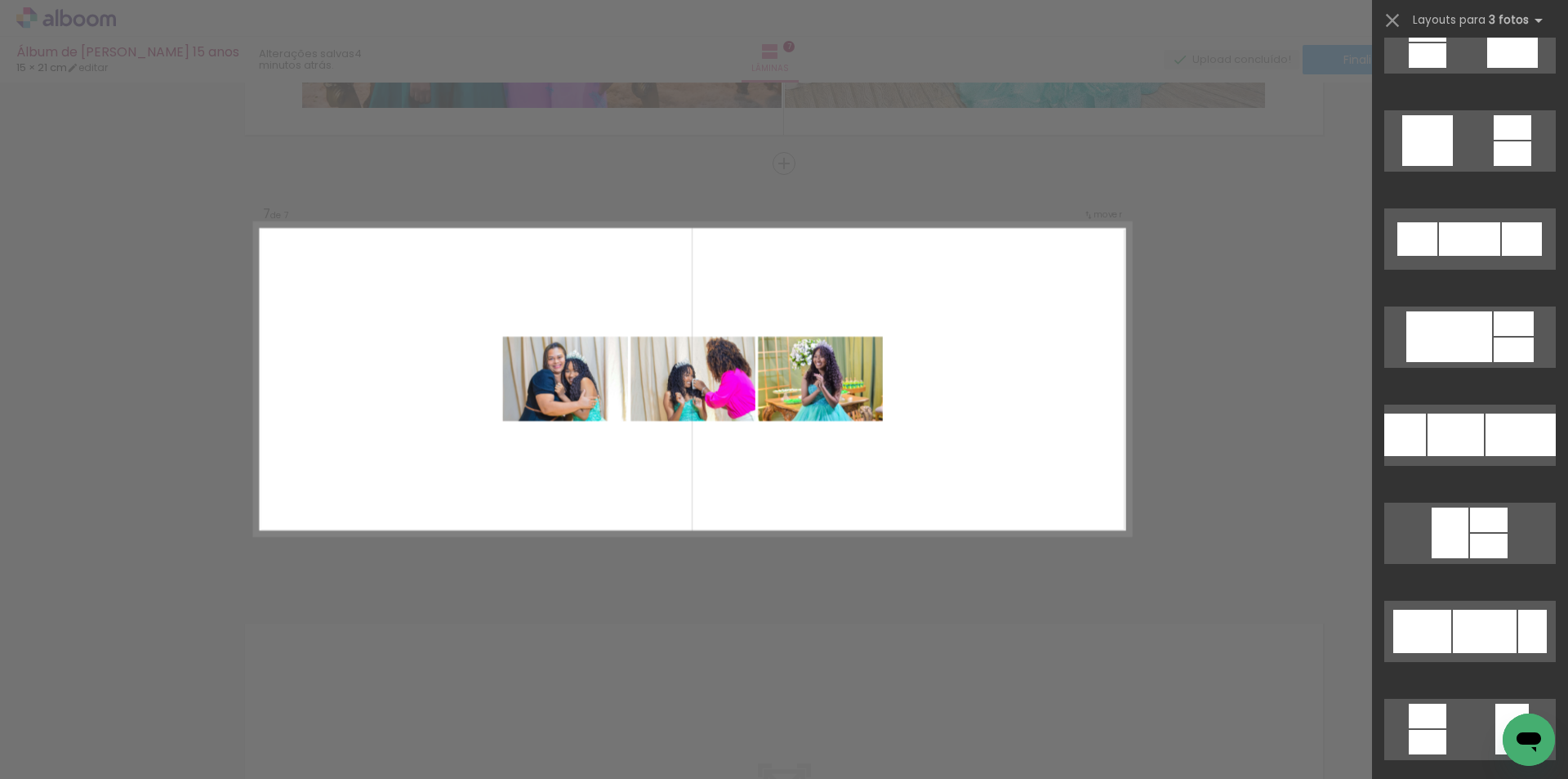
scroll to position [4575, 0]
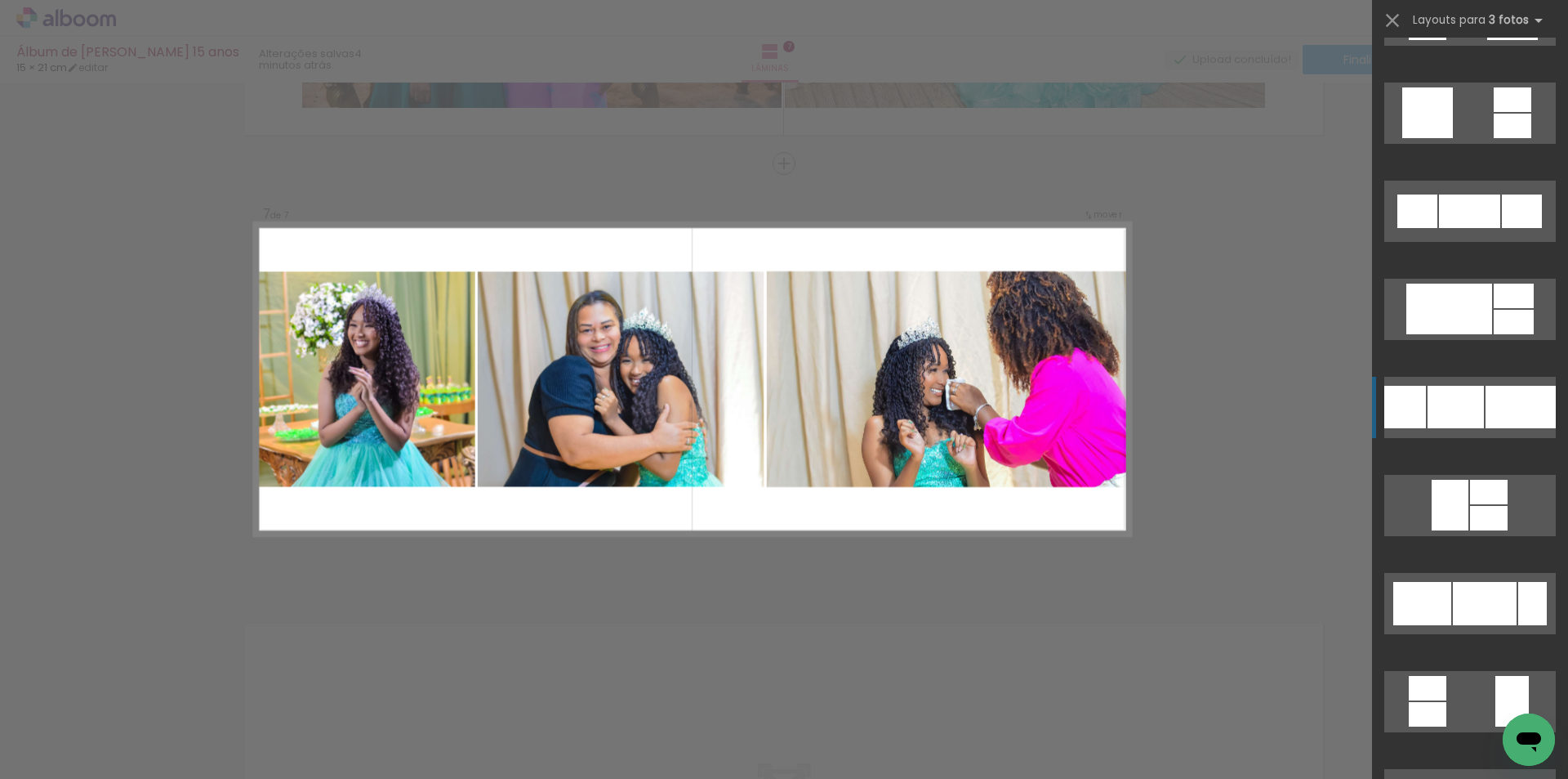
click at [1488, 410] on div at bounding box center [1521, 407] width 70 height 43
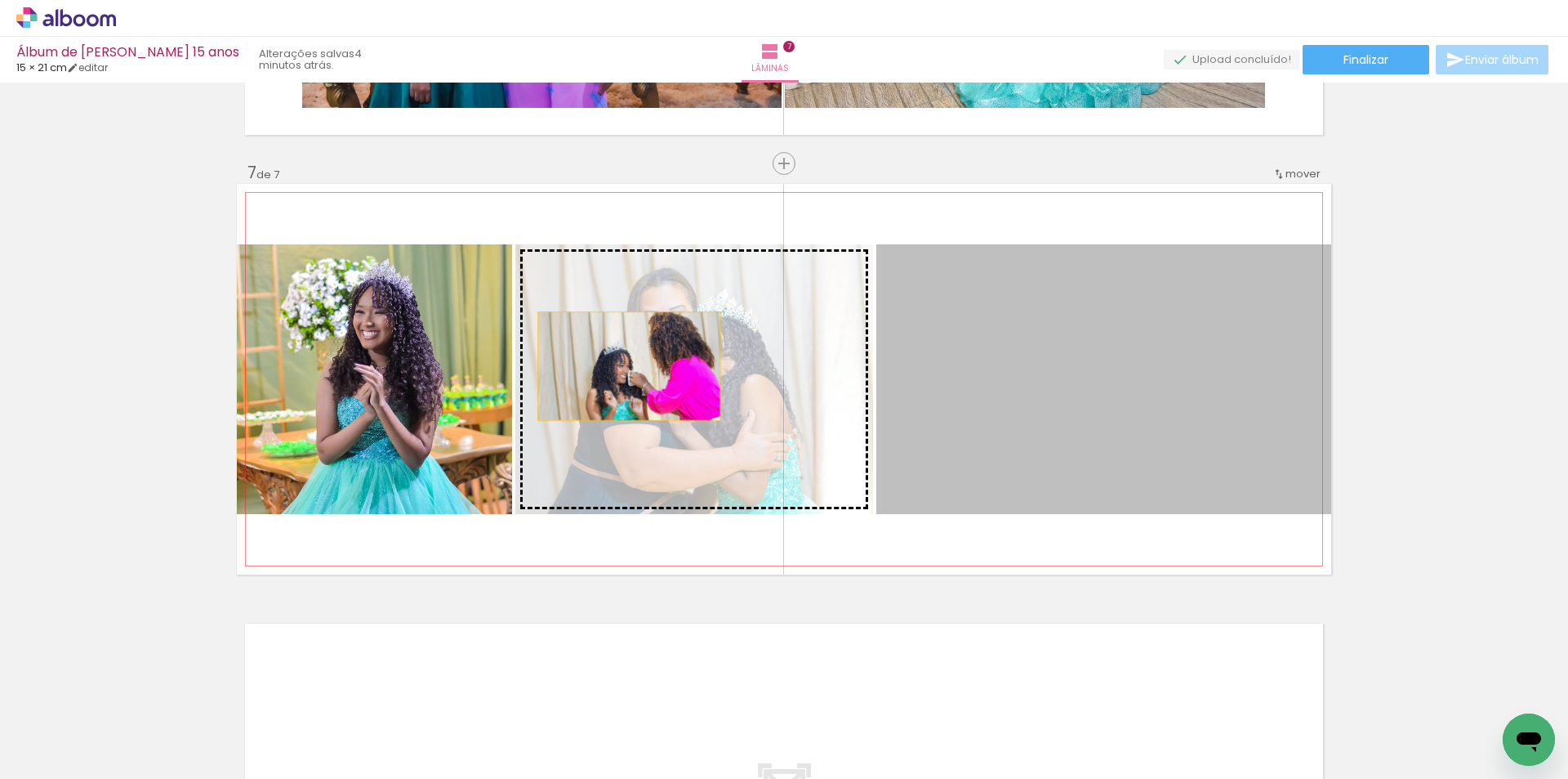
drag, startPoint x: 1152, startPoint y: 385, endPoint x: 623, endPoint y: 366, distance: 529.3
click at [0, 0] on slot at bounding box center [0, 0] width 0 height 0
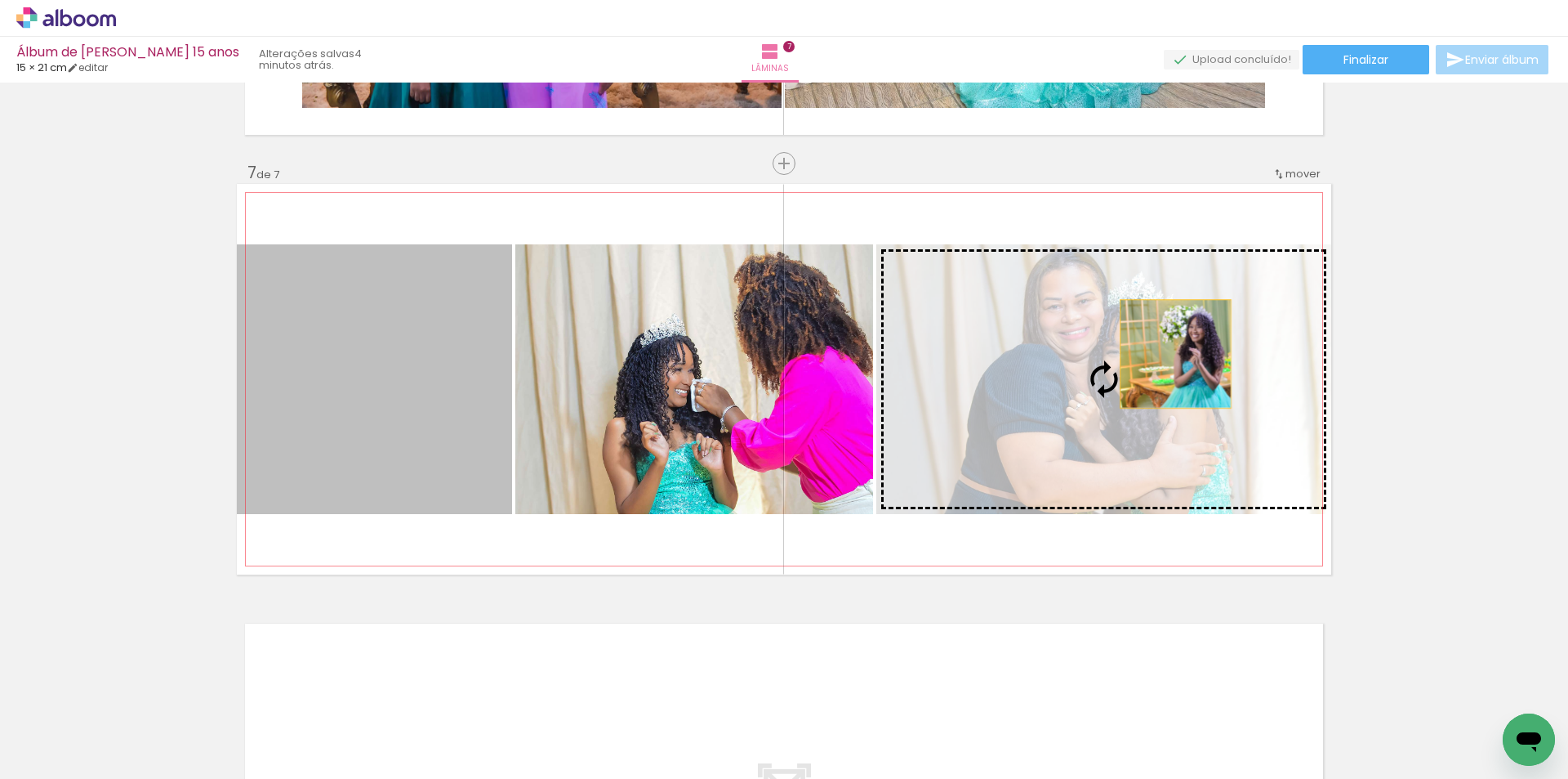
drag, startPoint x: 836, startPoint y: 392, endPoint x: 1177, endPoint y: 353, distance: 343.2
click at [0, 0] on slot at bounding box center [0, 0] width 0 height 0
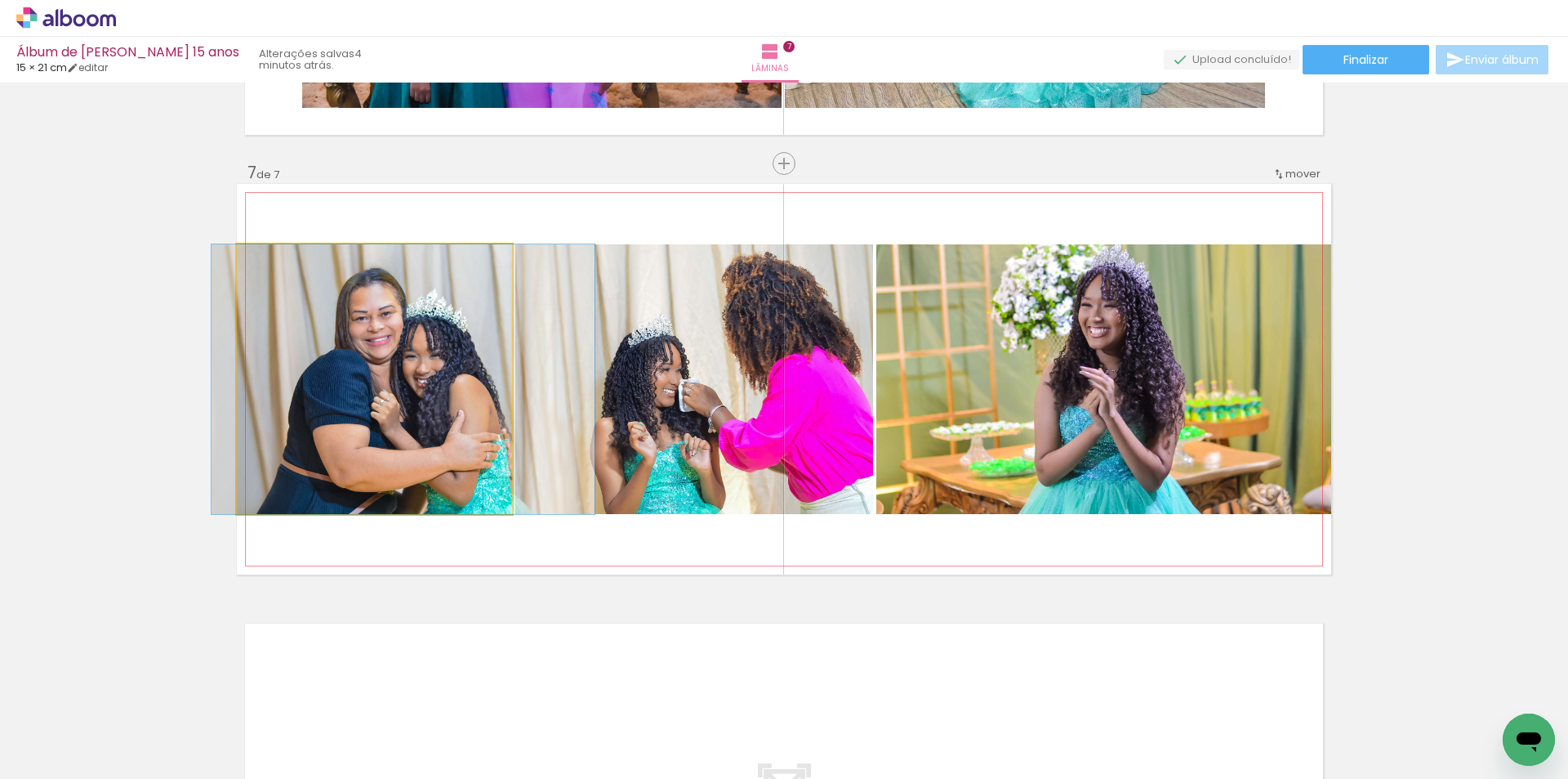
drag, startPoint x: 376, startPoint y: 396, endPoint x: 405, endPoint y: 390, distance: 29.6
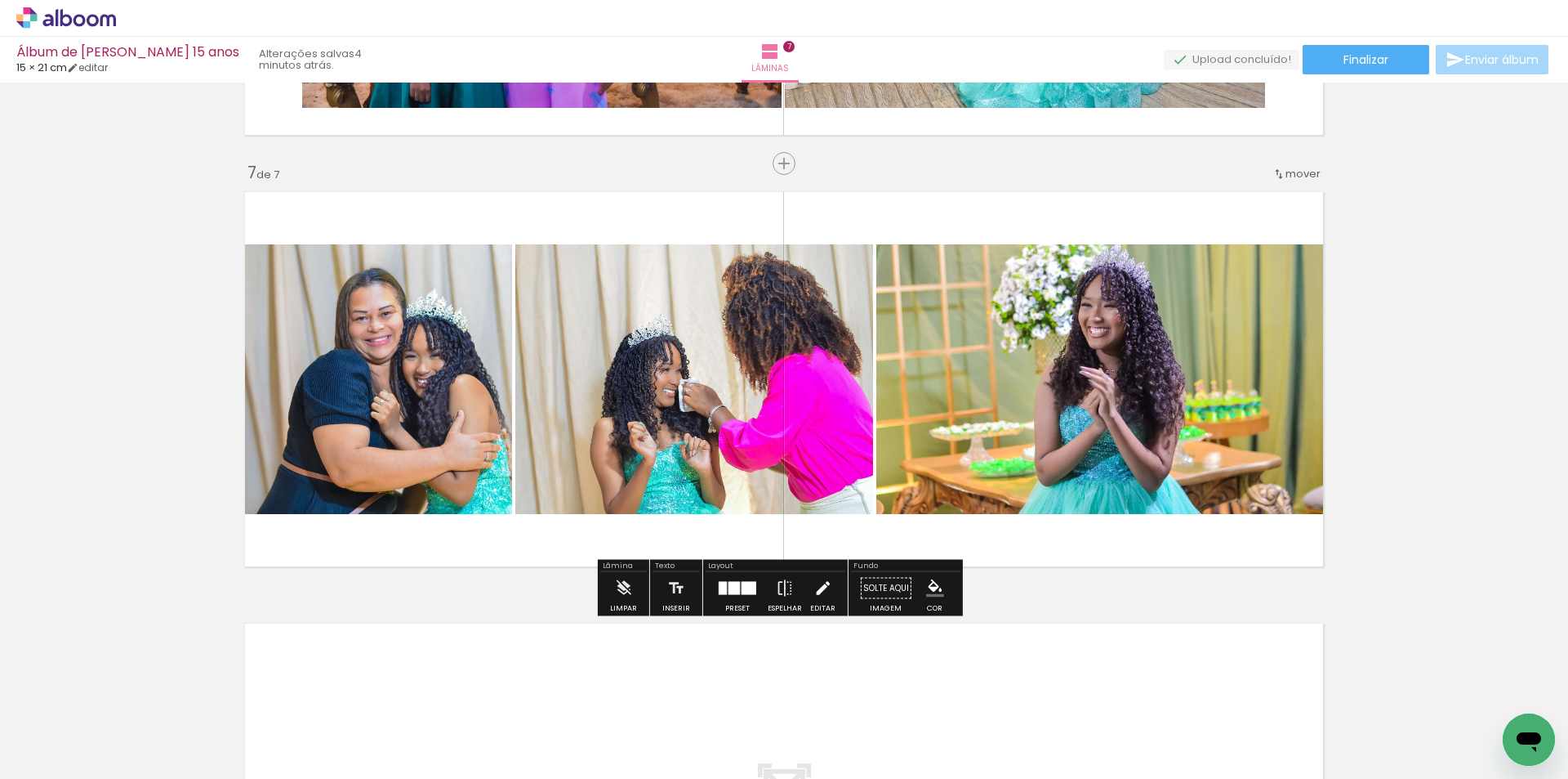
click at [814, 588] on iron-icon at bounding box center [822, 587] width 18 height 32
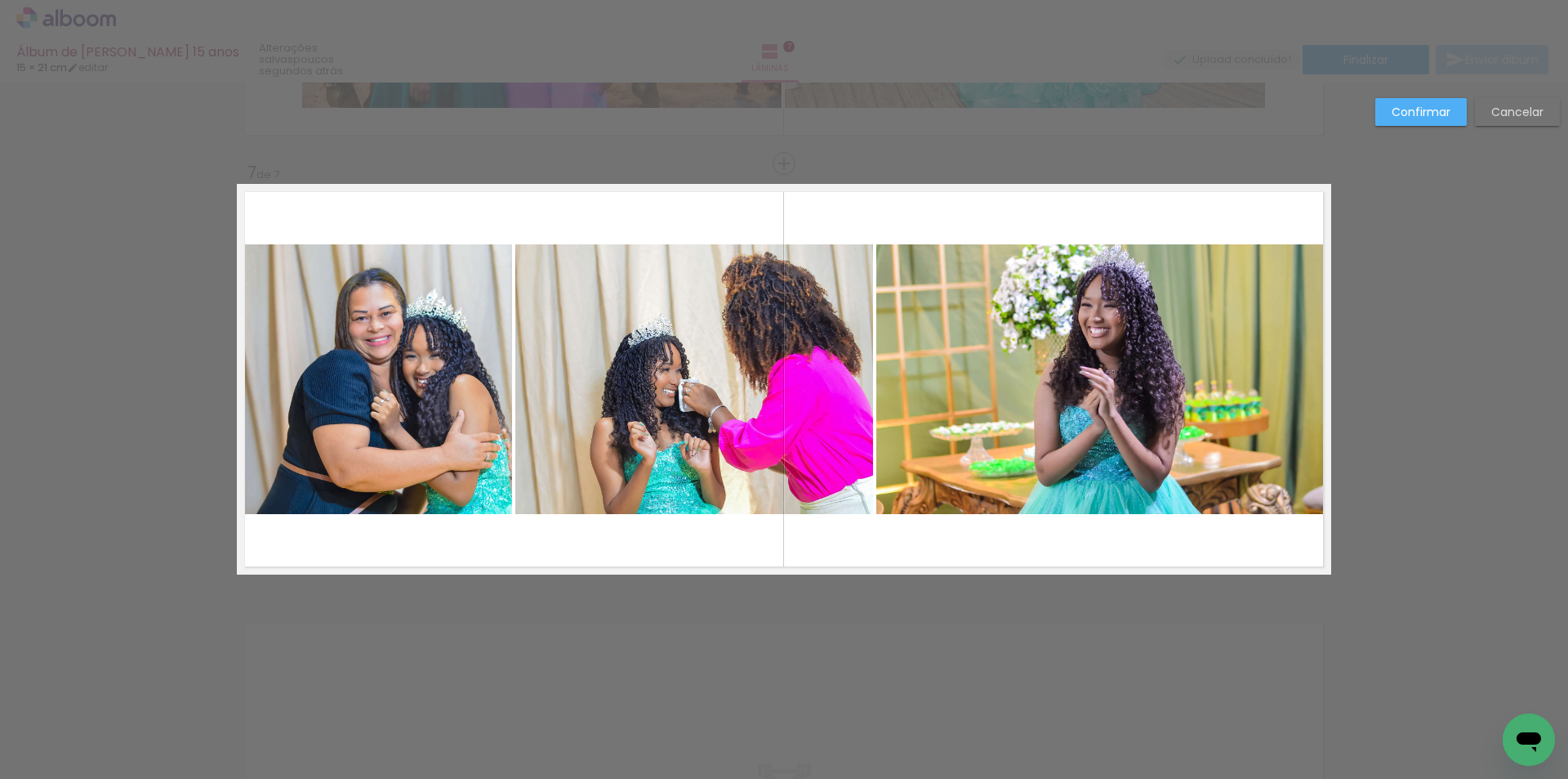
click at [1186, 362] on quentale-photo at bounding box center [1104, 379] width 455 height 270
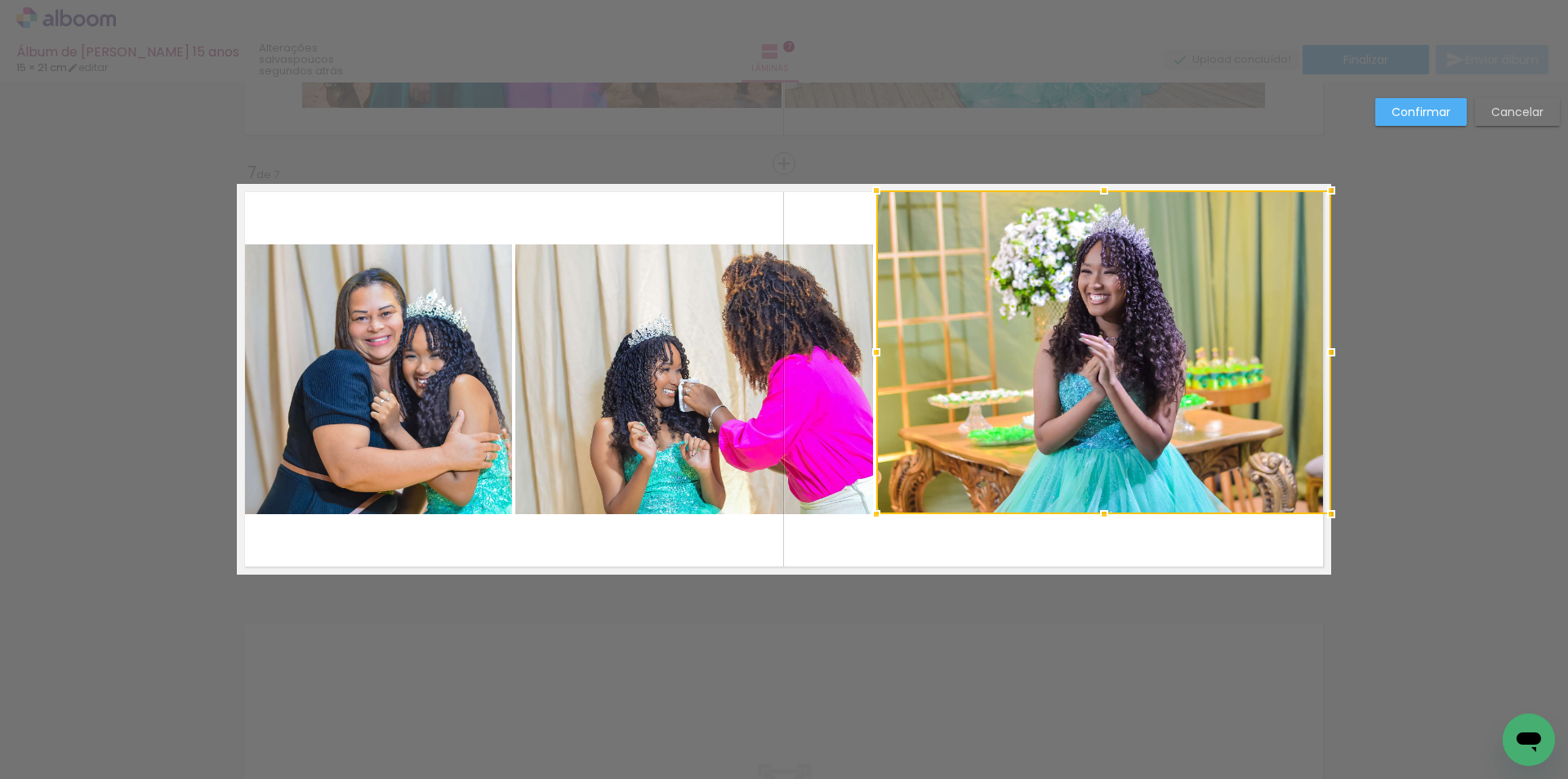
drag, startPoint x: 1102, startPoint y: 228, endPoint x: 1105, endPoint y: 187, distance: 41.1
click at [1105, 187] on div at bounding box center [1103, 190] width 32 height 32
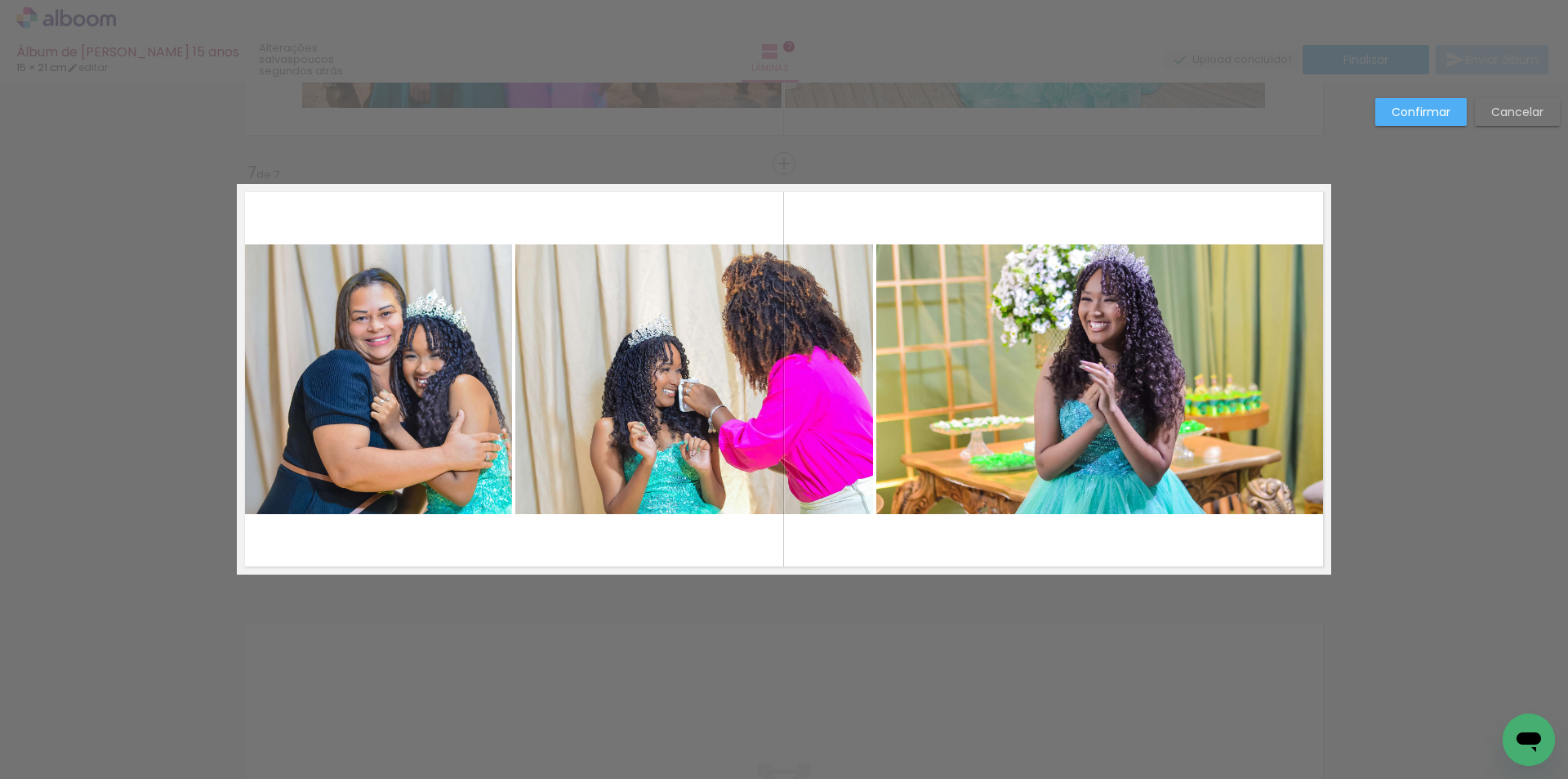
click at [1104, 278] on quentale-photo at bounding box center [1104, 379] width 455 height 270
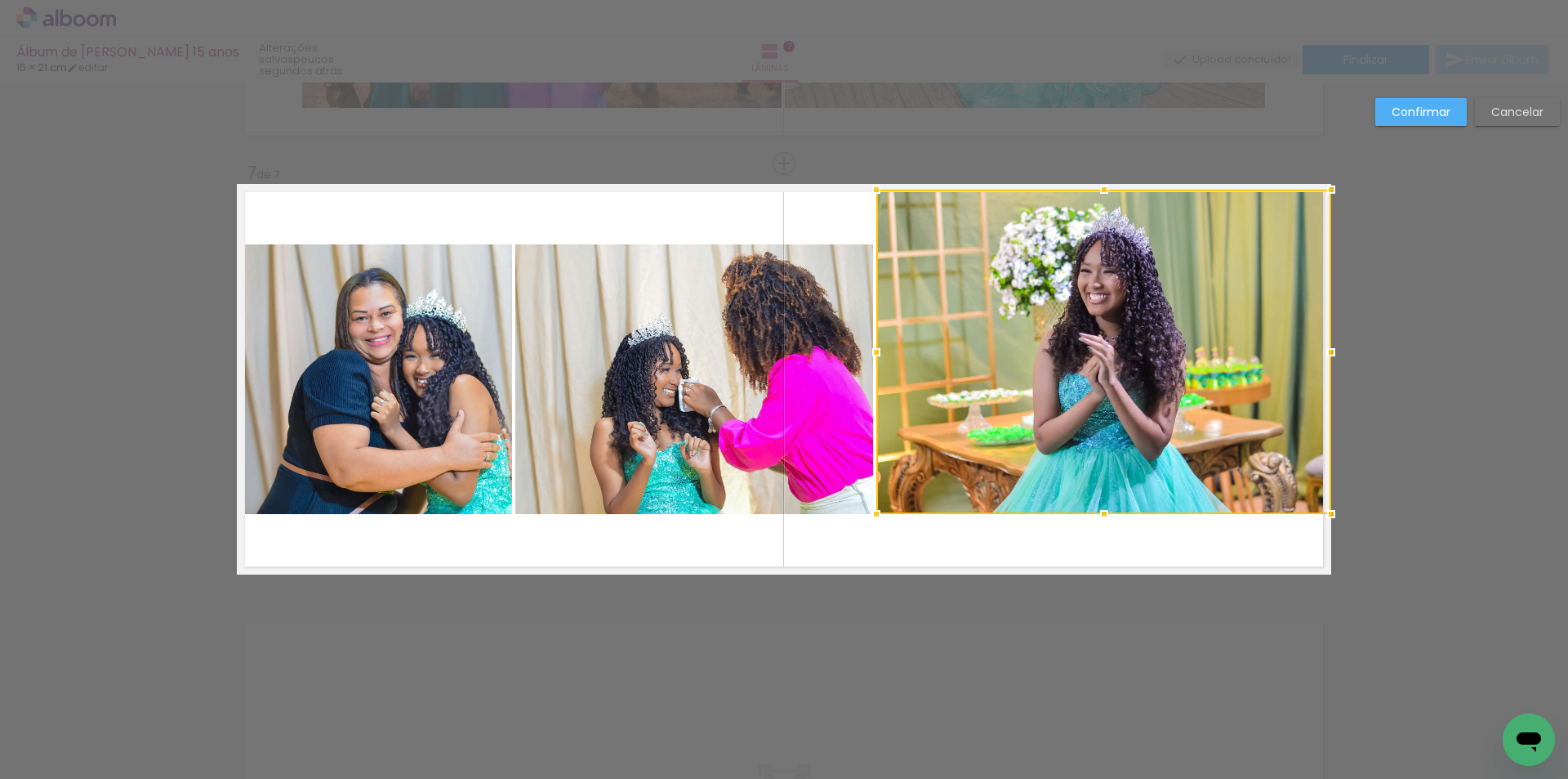
drag, startPoint x: 1102, startPoint y: 240, endPoint x: 1109, endPoint y: 188, distance: 52.5
click at [1109, 188] on div at bounding box center [1103, 189] width 32 height 32
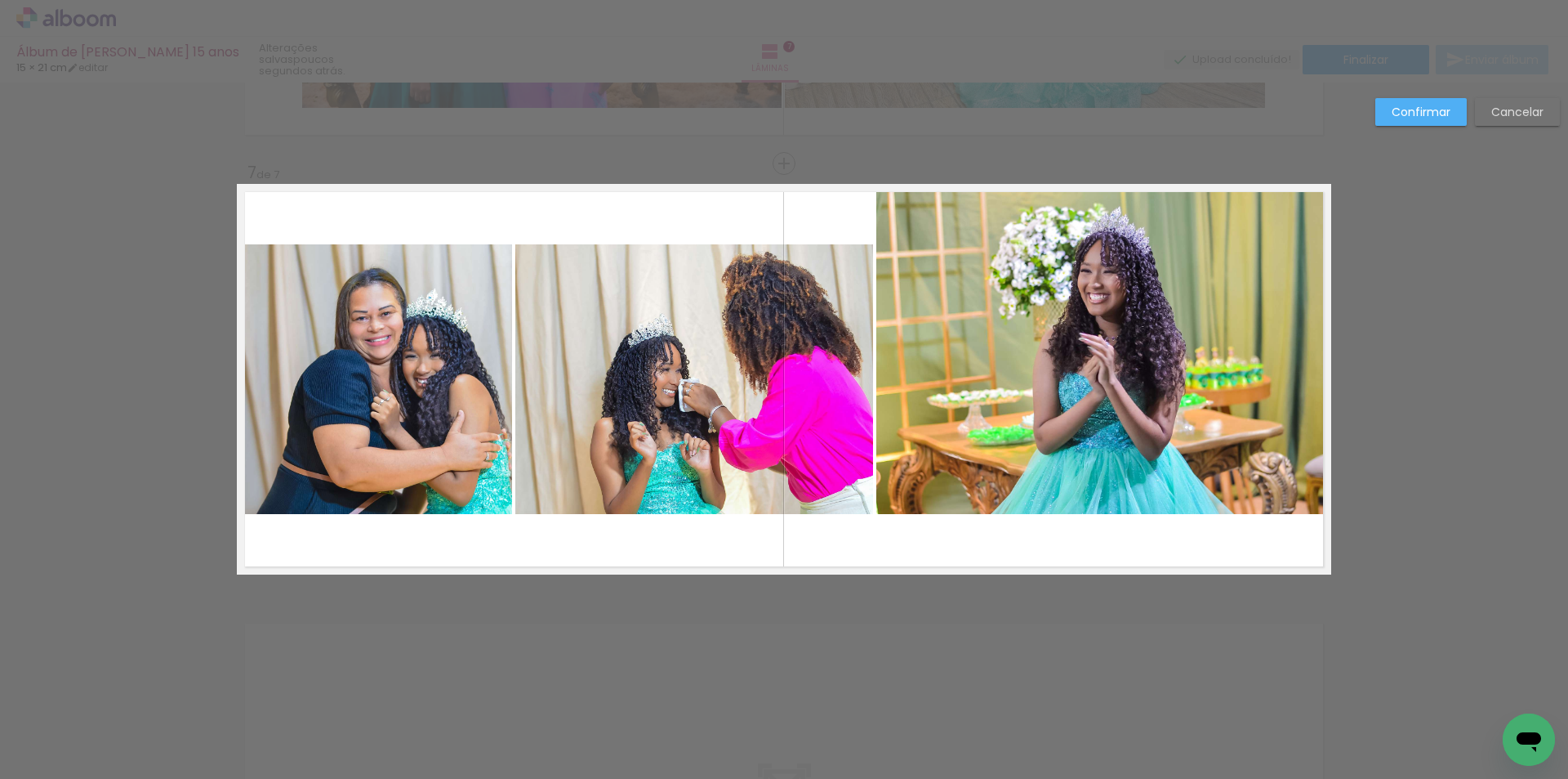
click at [1102, 471] on quentale-photo at bounding box center [1104, 352] width 455 height 325
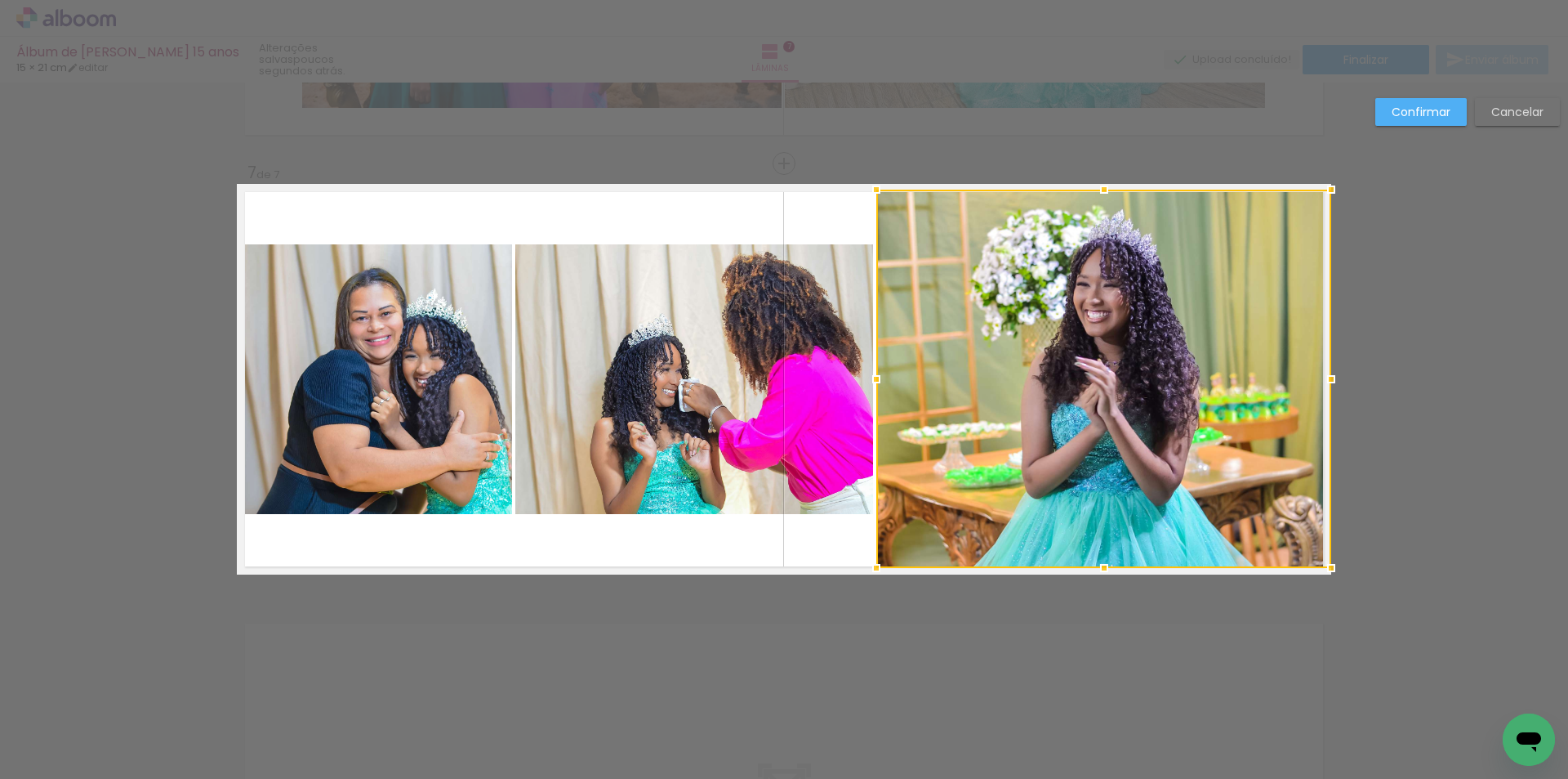
drag, startPoint x: 1099, startPoint y: 519, endPoint x: 1119, endPoint y: 562, distance: 47.4
click at [1113, 564] on div at bounding box center [1103, 567] width 32 height 32
click at [0, 0] on slot "Confirmar" at bounding box center [0, 0] width 0 height 0
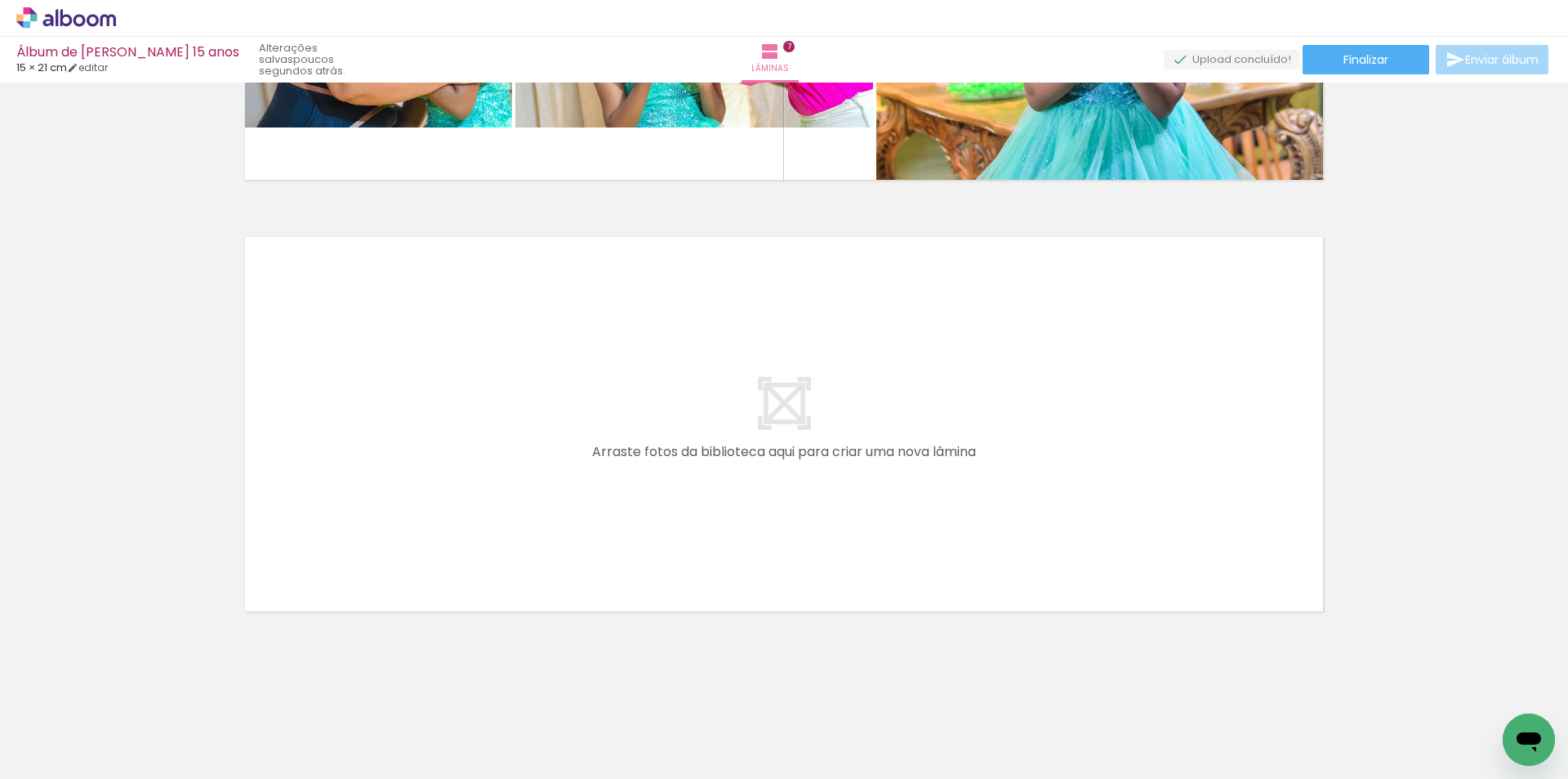
scroll to position [0, 780]
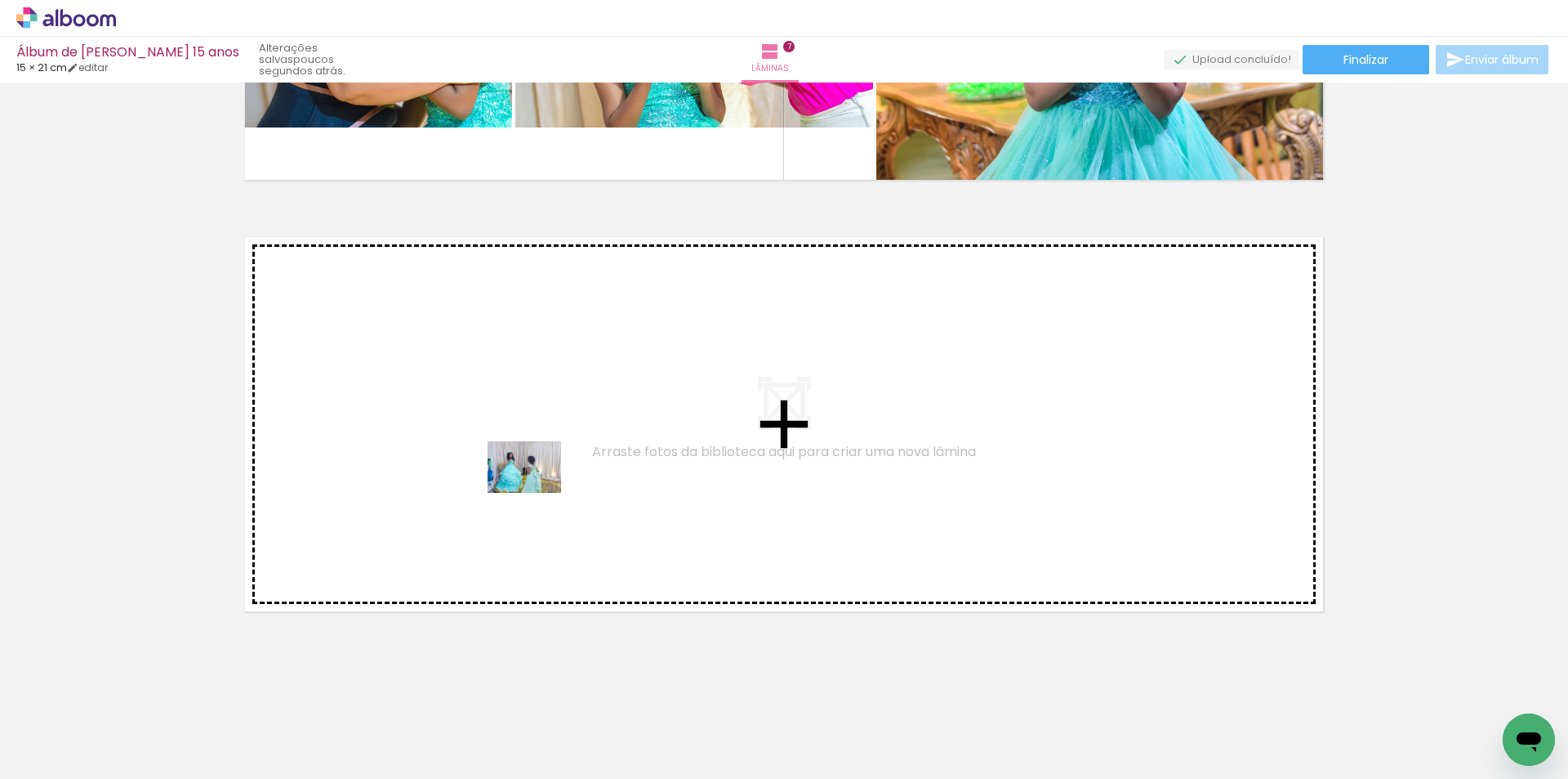
drag, startPoint x: 601, startPoint y: 609, endPoint x: 536, endPoint y: 490, distance: 135.6
click at [536, 490] on quentale-workspace at bounding box center [784, 390] width 1568 height 779
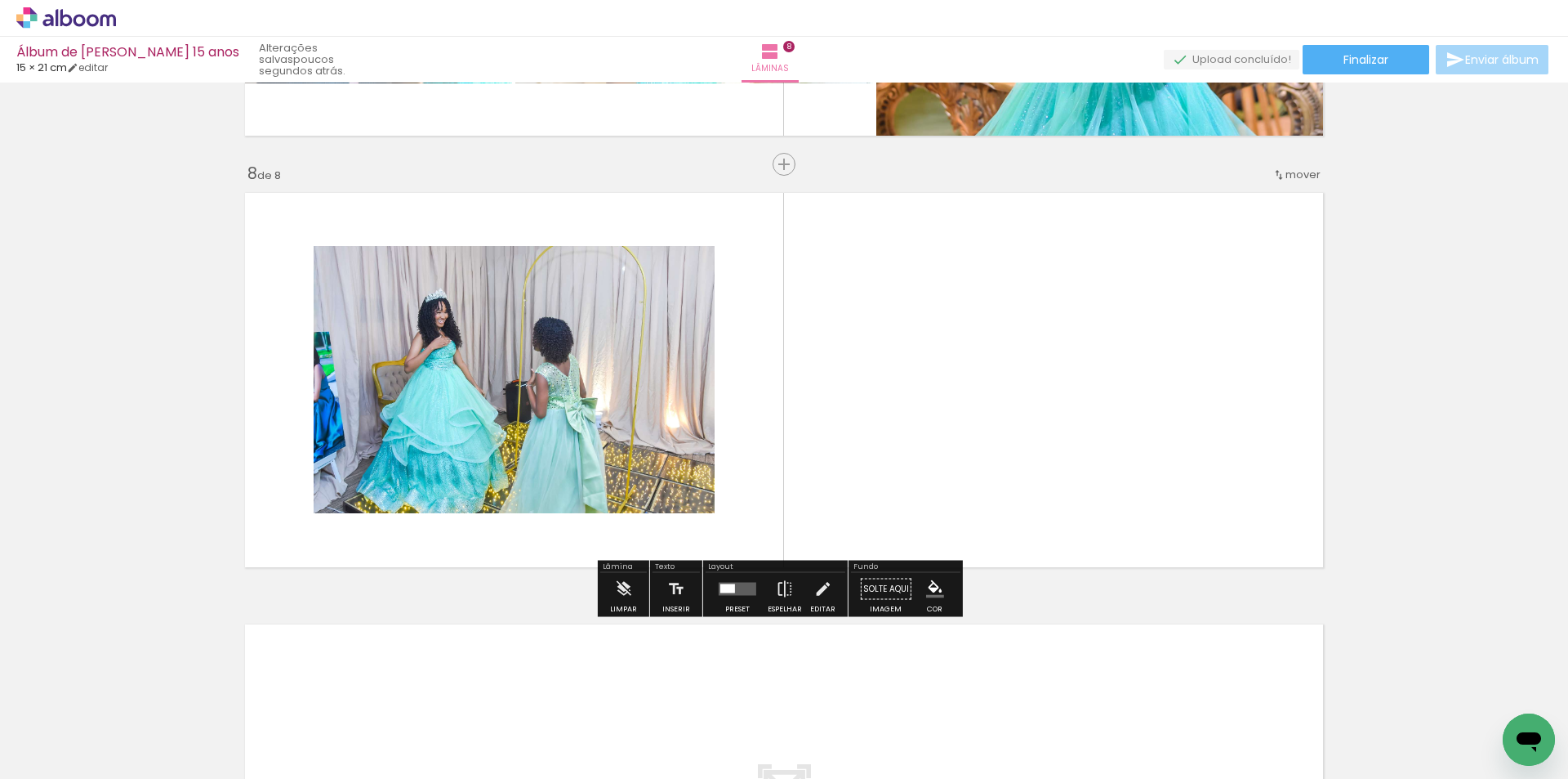
scroll to position [2965, 0]
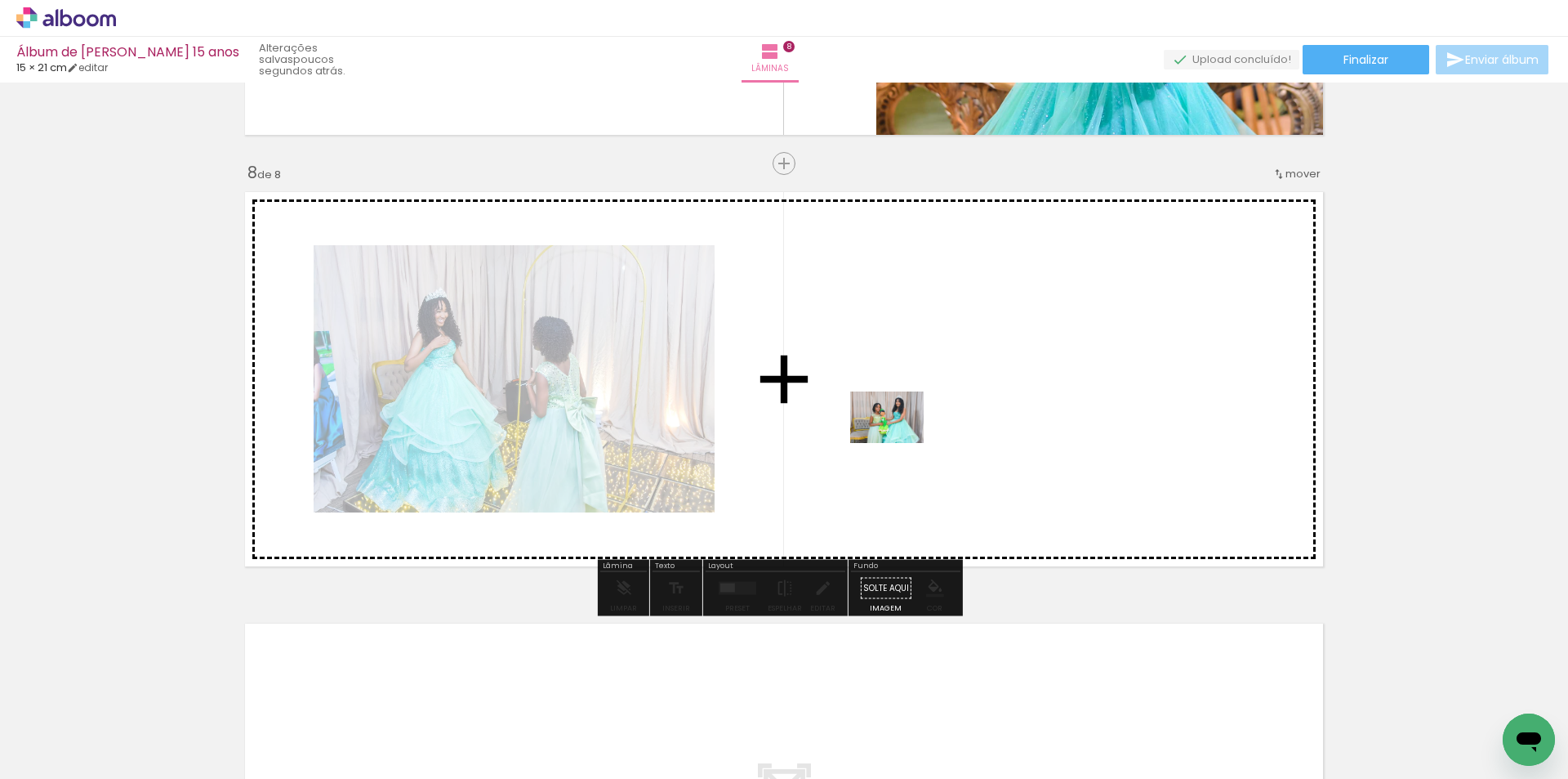
drag, startPoint x: 792, startPoint y: 625, endPoint x: 900, endPoint y: 440, distance: 214.2
click at [900, 440] on quentale-workspace at bounding box center [784, 390] width 1568 height 779
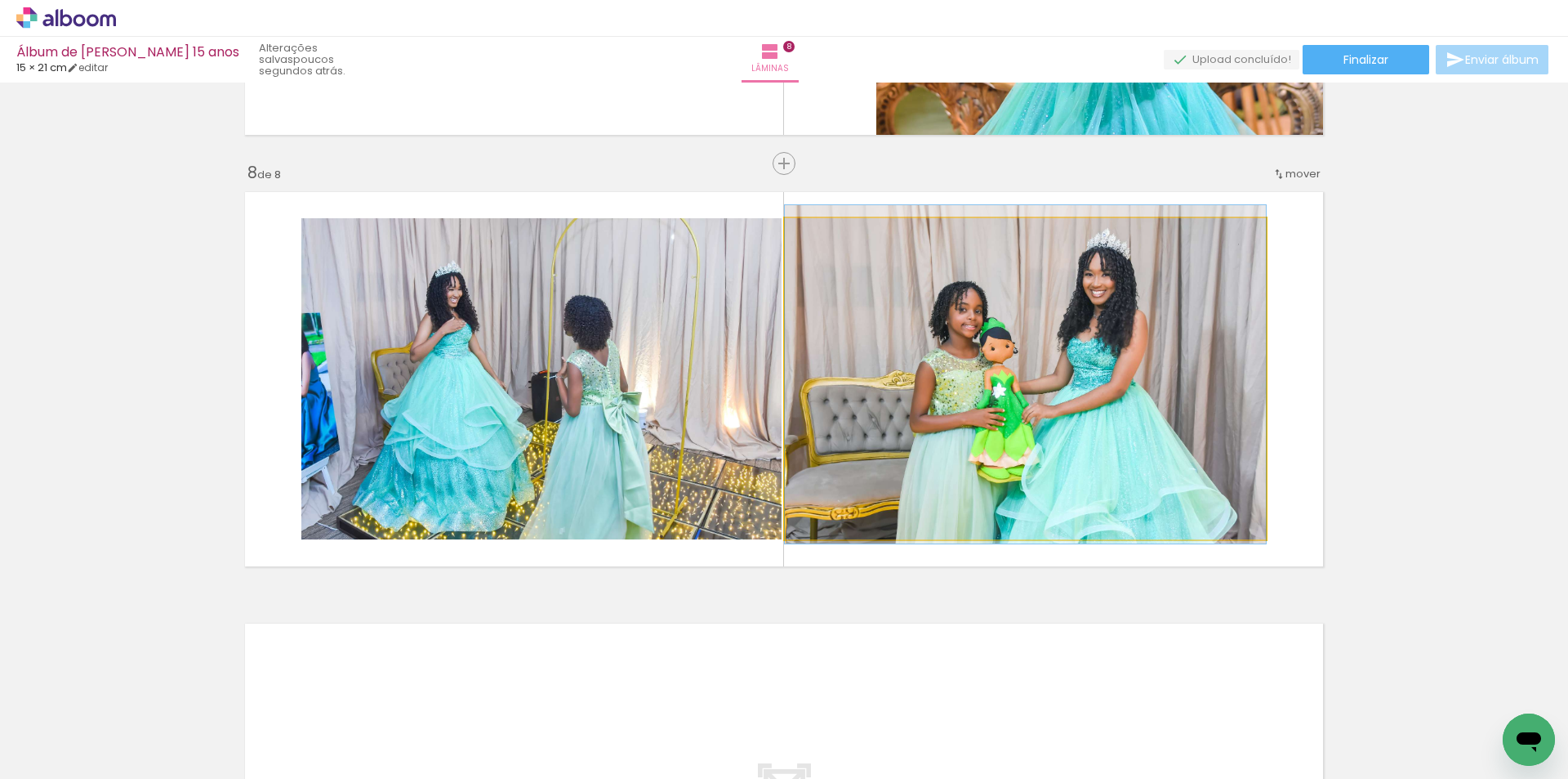
drag, startPoint x: 1110, startPoint y: 424, endPoint x: 1124, endPoint y: 419, distance: 14.9
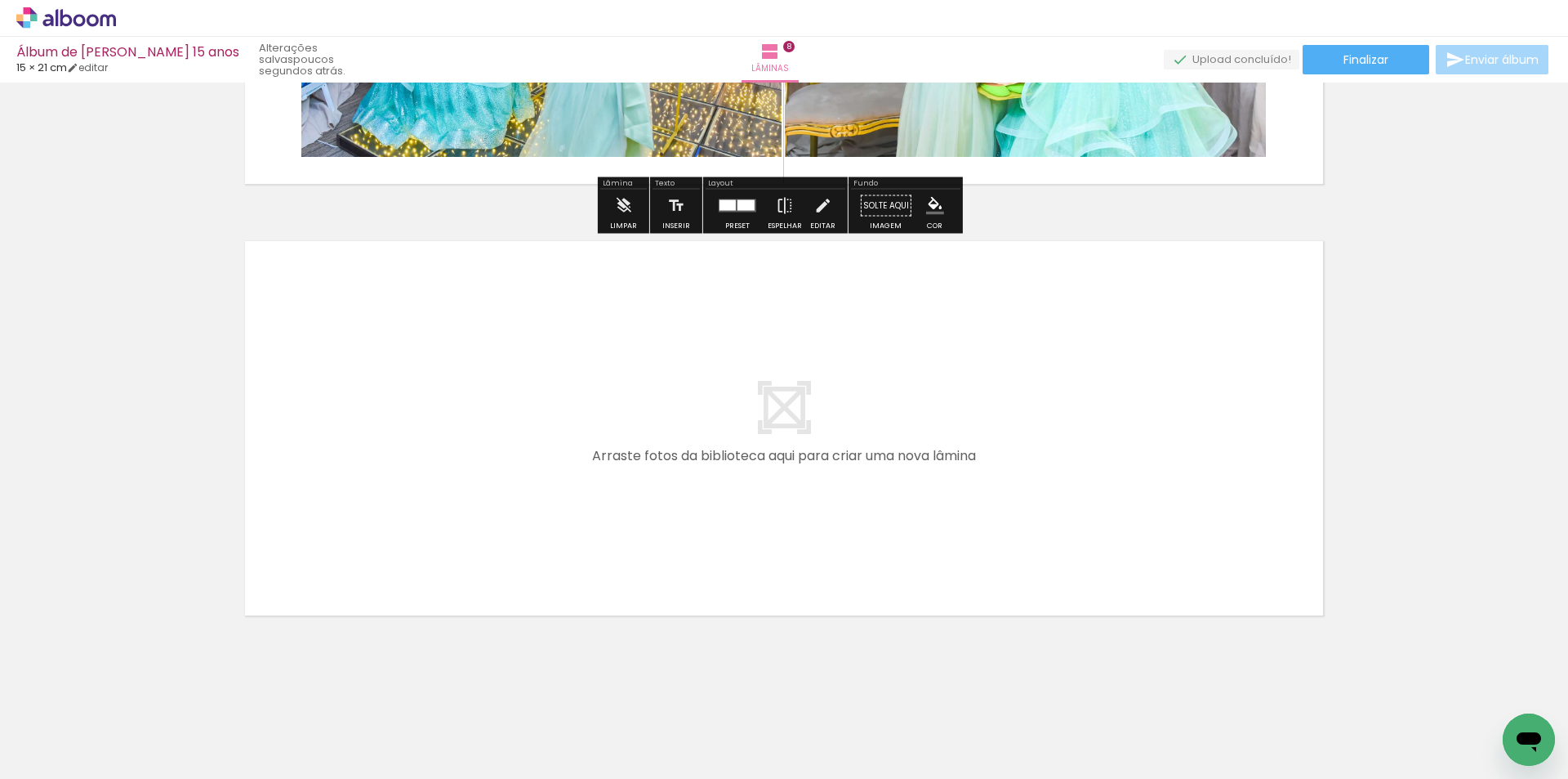
scroll to position [3352, 0]
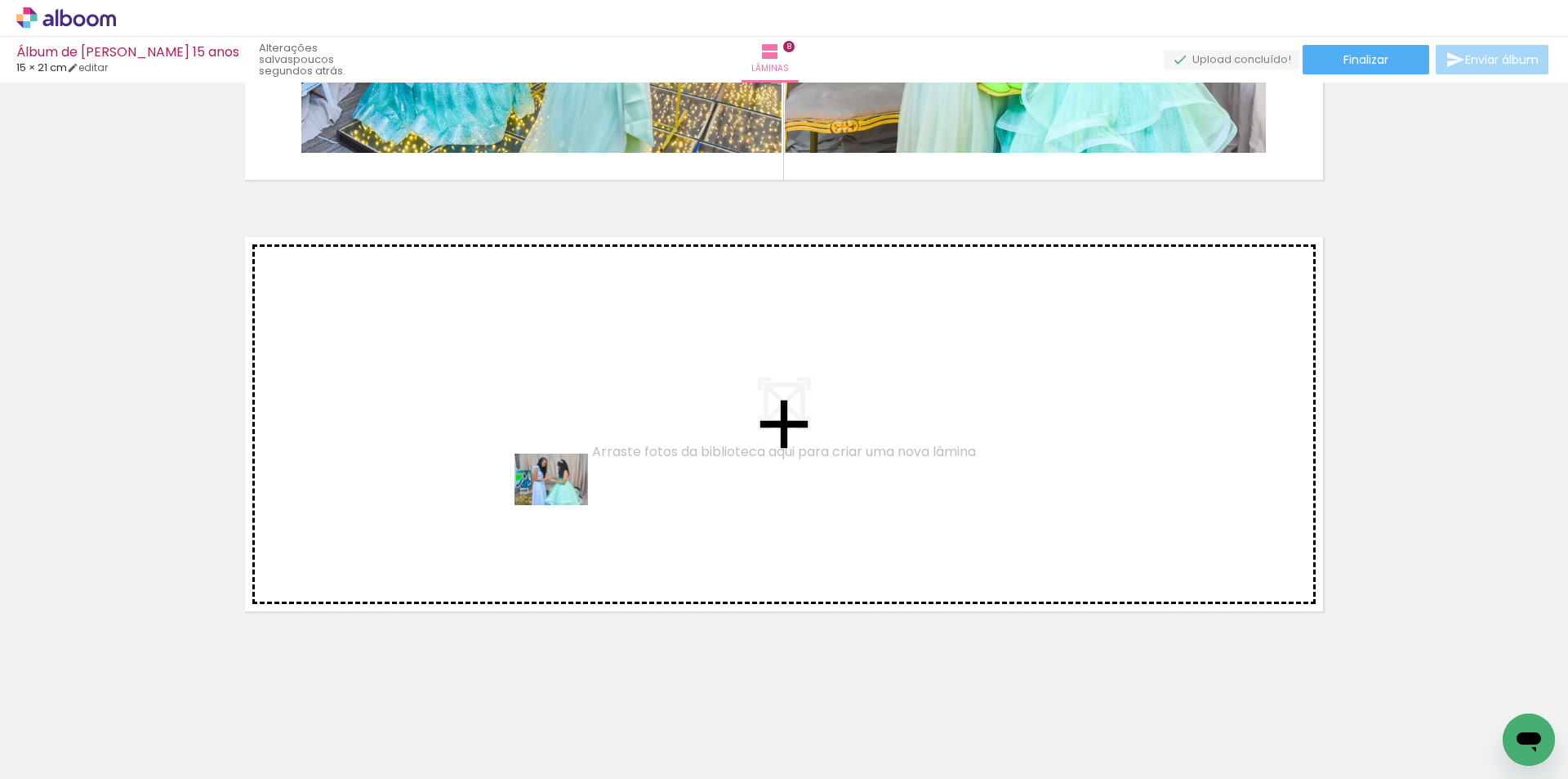
drag, startPoint x: 789, startPoint y: 659, endPoint x: 564, endPoint y: 502, distance: 274.4
click at [564, 502] on quentale-workspace at bounding box center [784, 390] width 1568 height 779
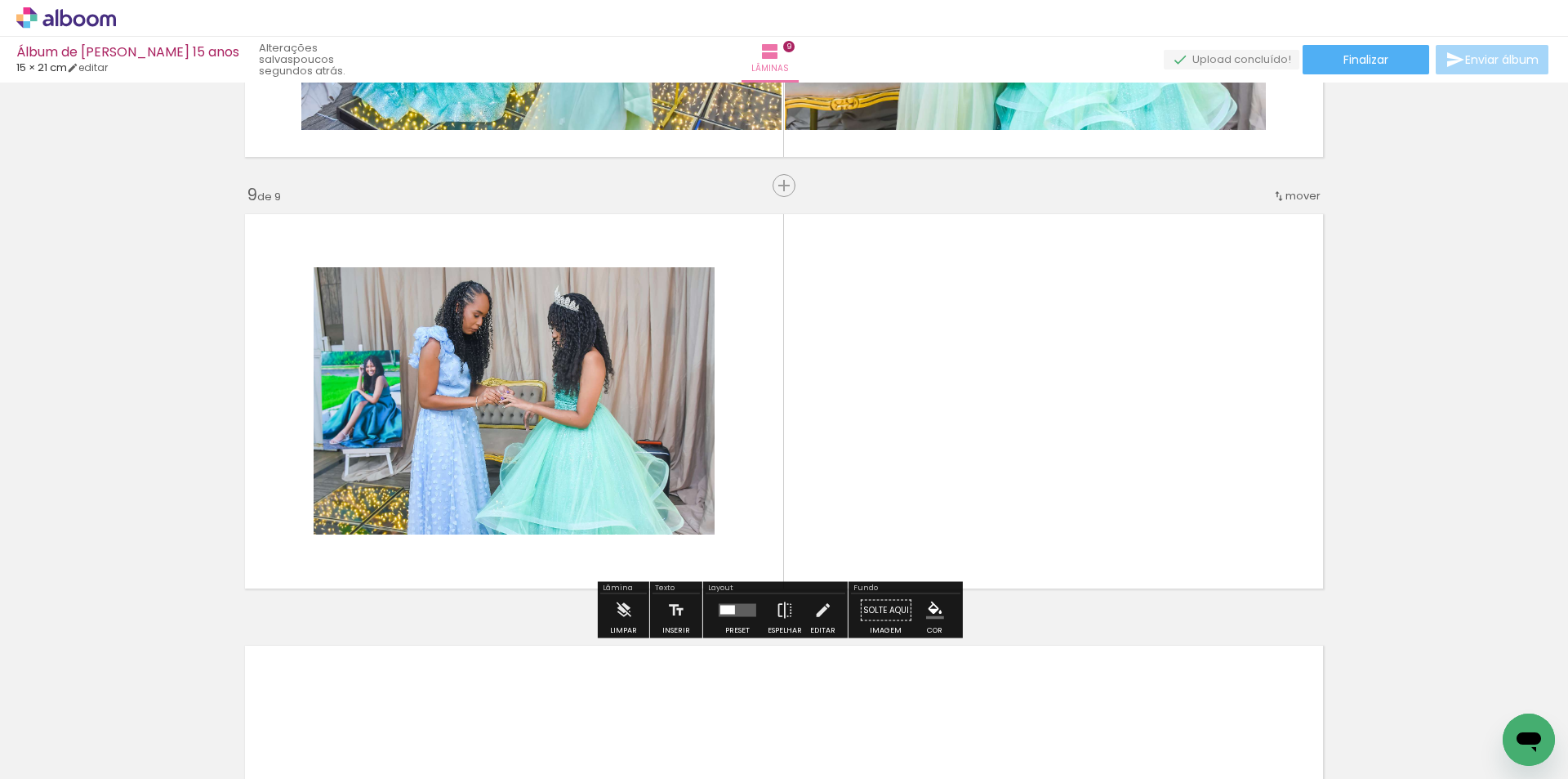
scroll to position [3397, 0]
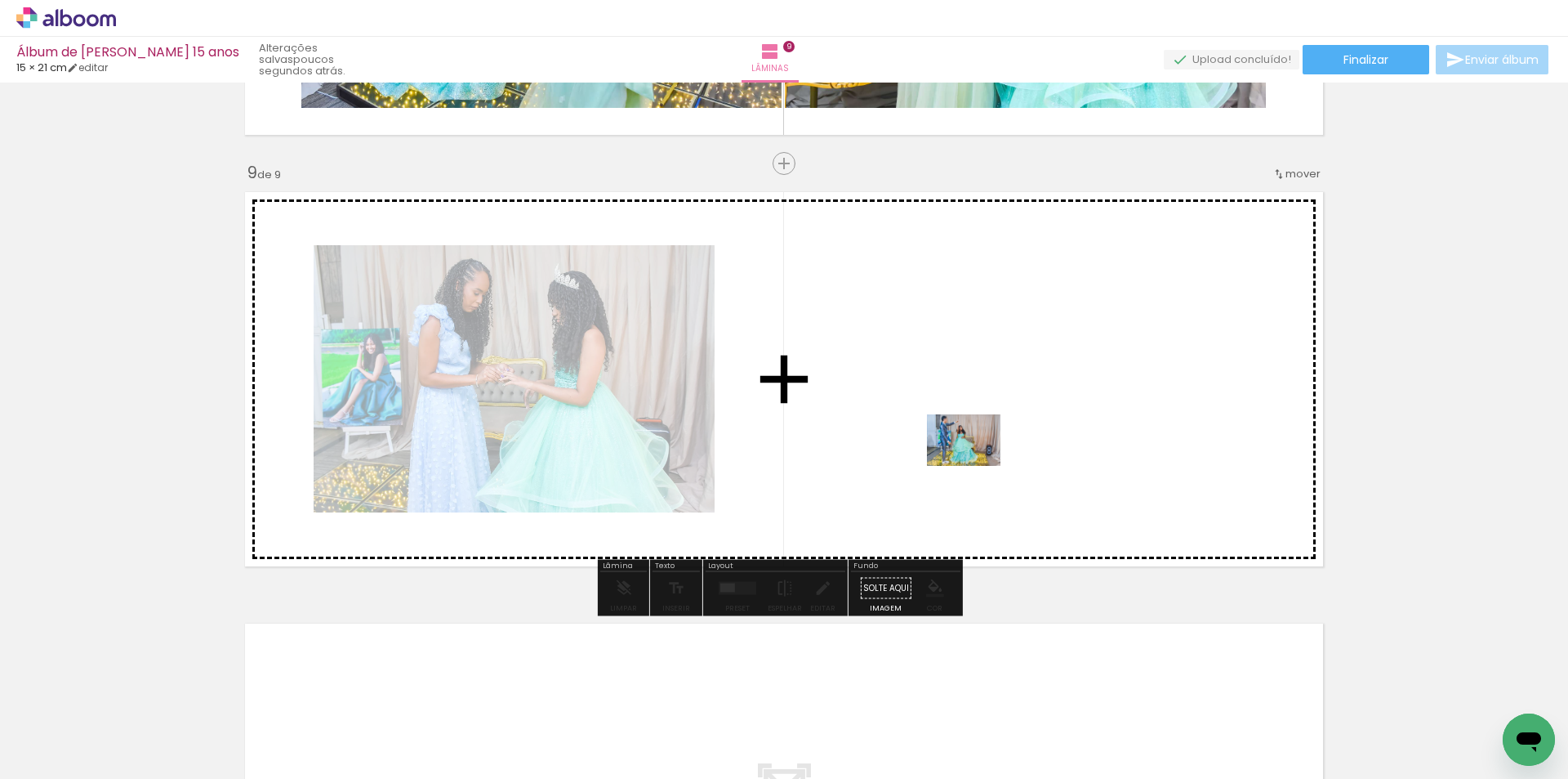
drag, startPoint x: 952, startPoint y: 725, endPoint x: 976, endPoint y: 463, distance: 263.1
click at [976, 463] on quentale-workspace at bounding box center [784, 390] width 1568 height 779
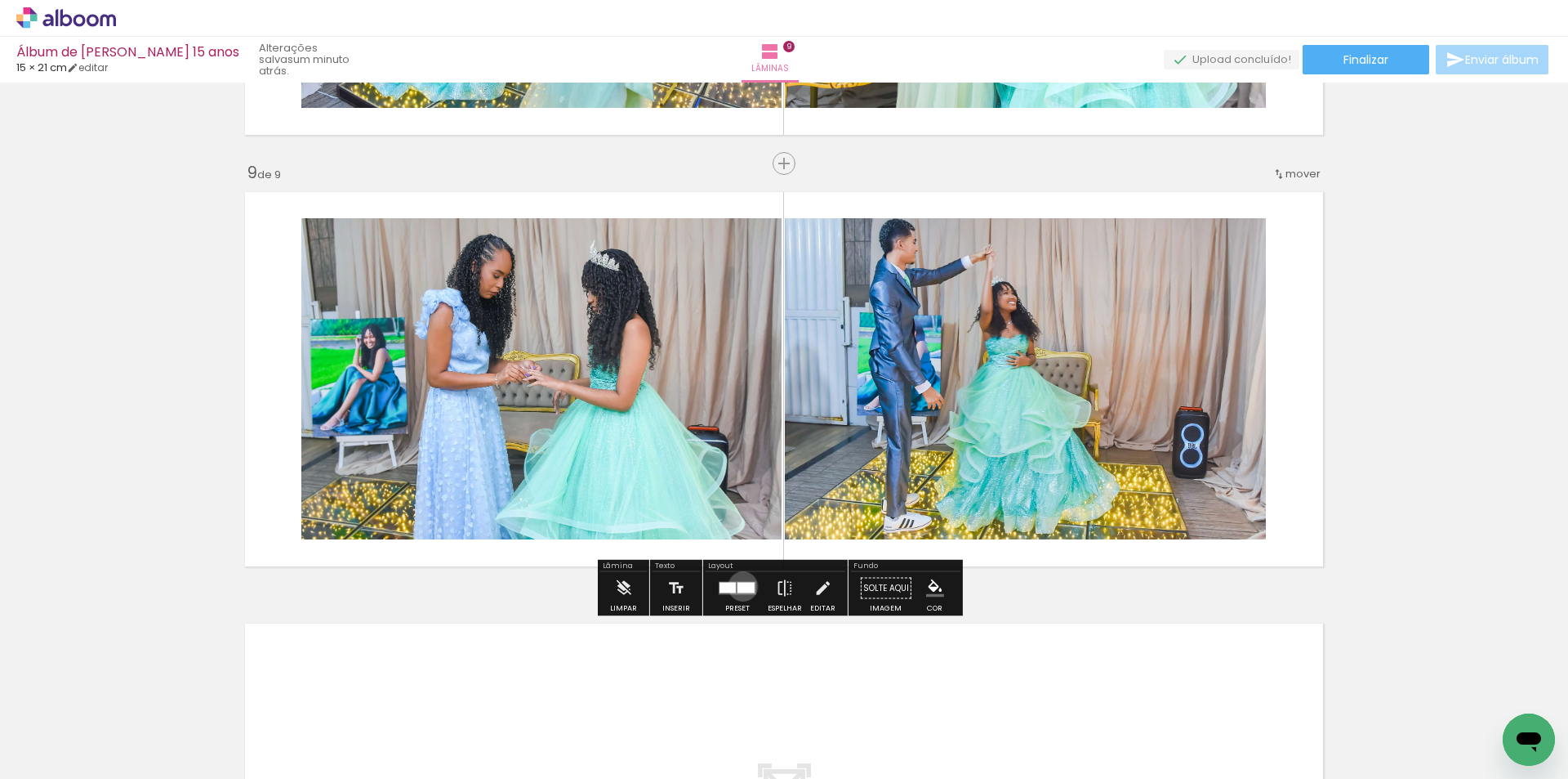
click at [738, 586] on div at bounding box center [746, 588] width 18 height 11
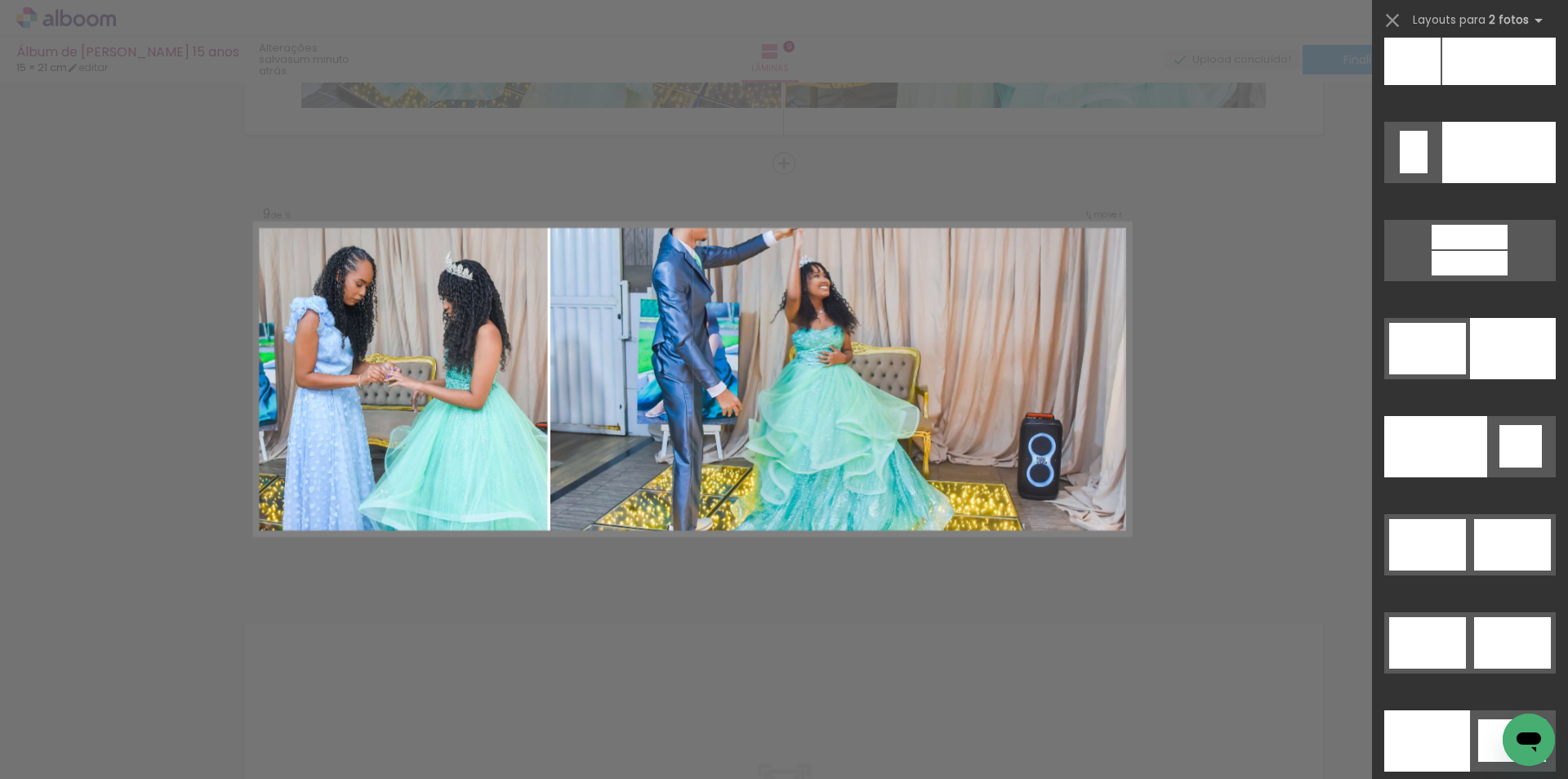
scroll to position [8007, 0]
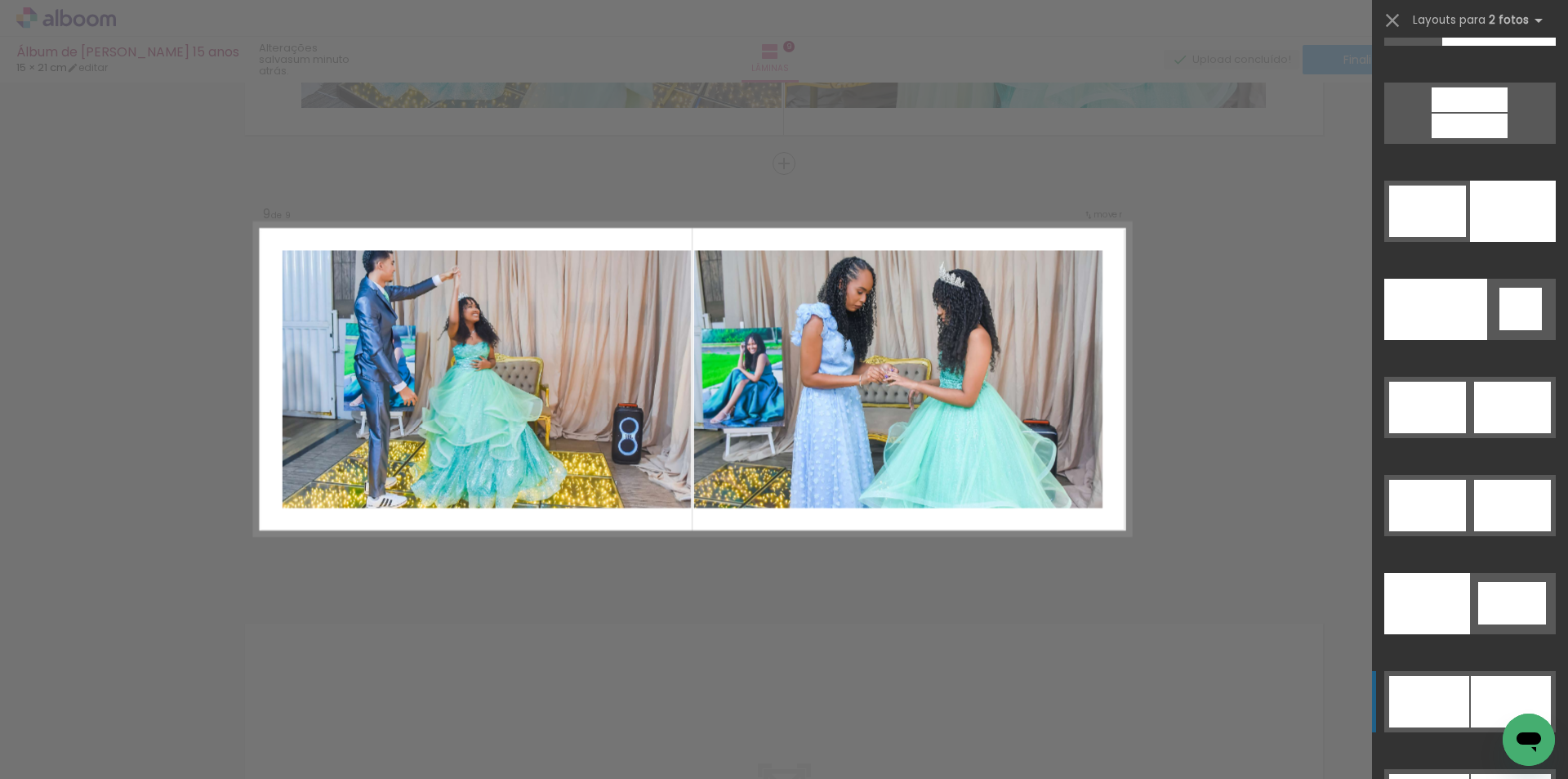
click at [1479, 684] on div at bounding box center [1510, 701] width 80 height 52
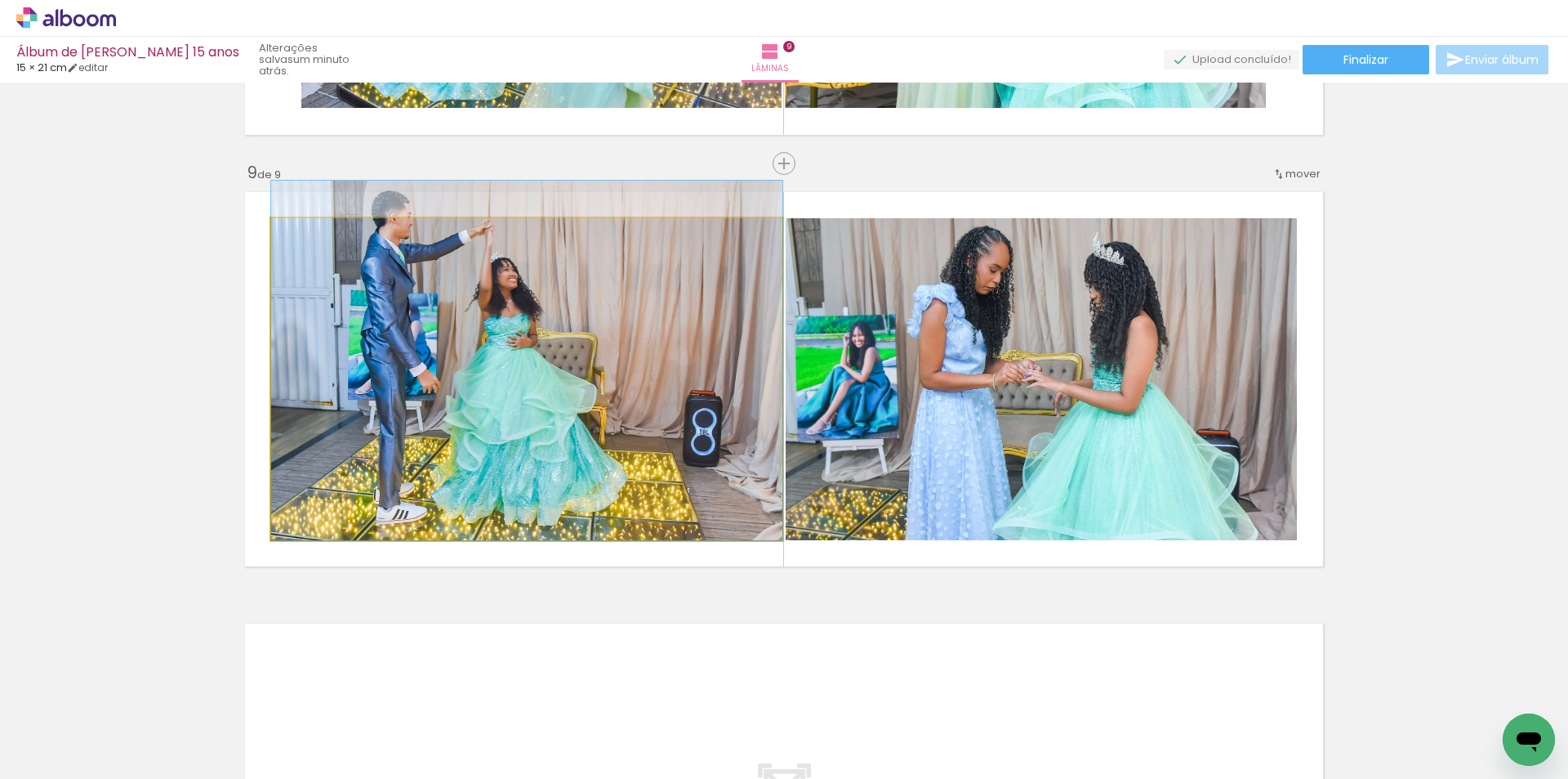
scroll to position [0, 780]
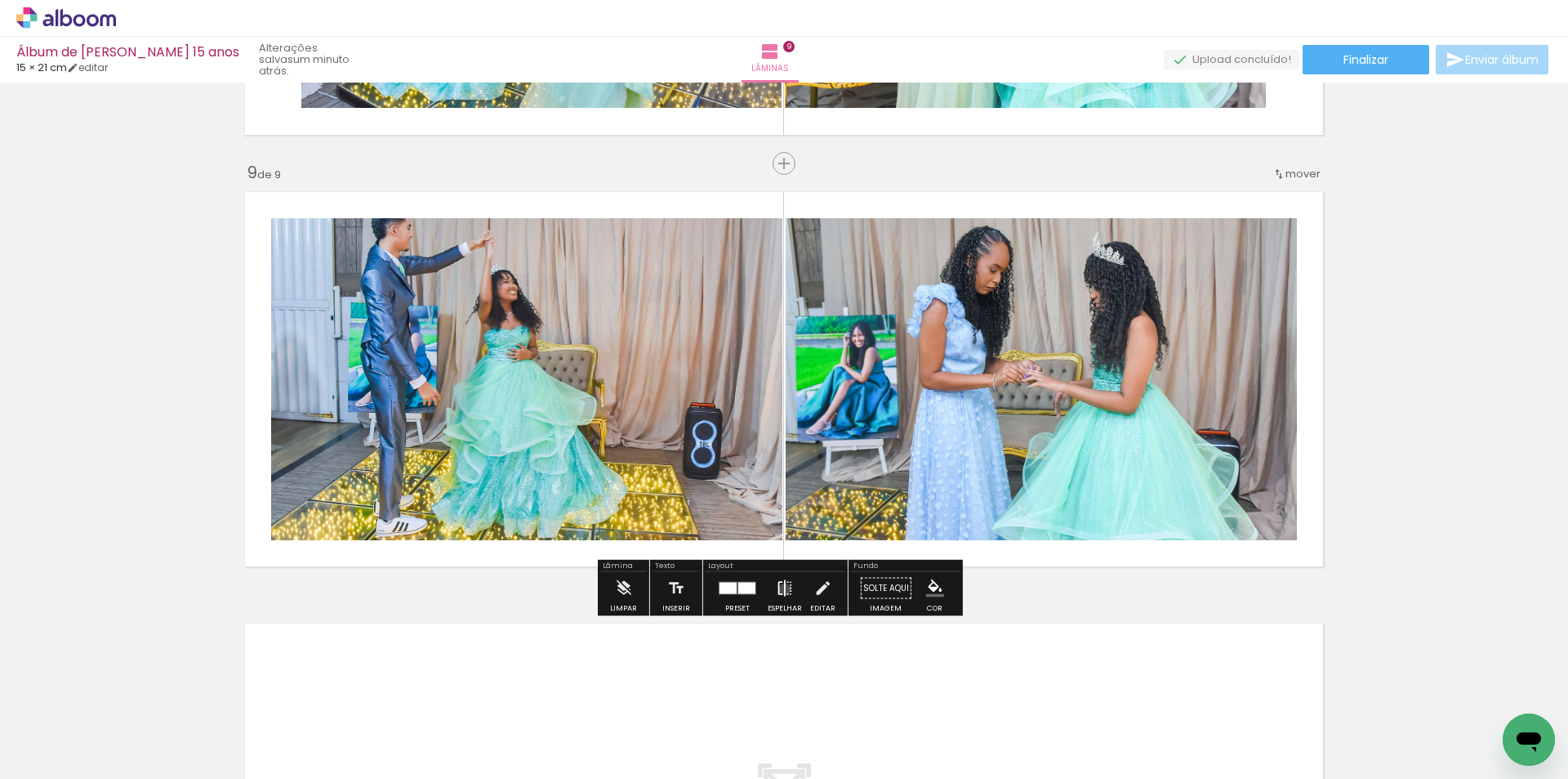
click at [780, 589] on iron-icon at bounding box center [785, 587] width 18 height 32
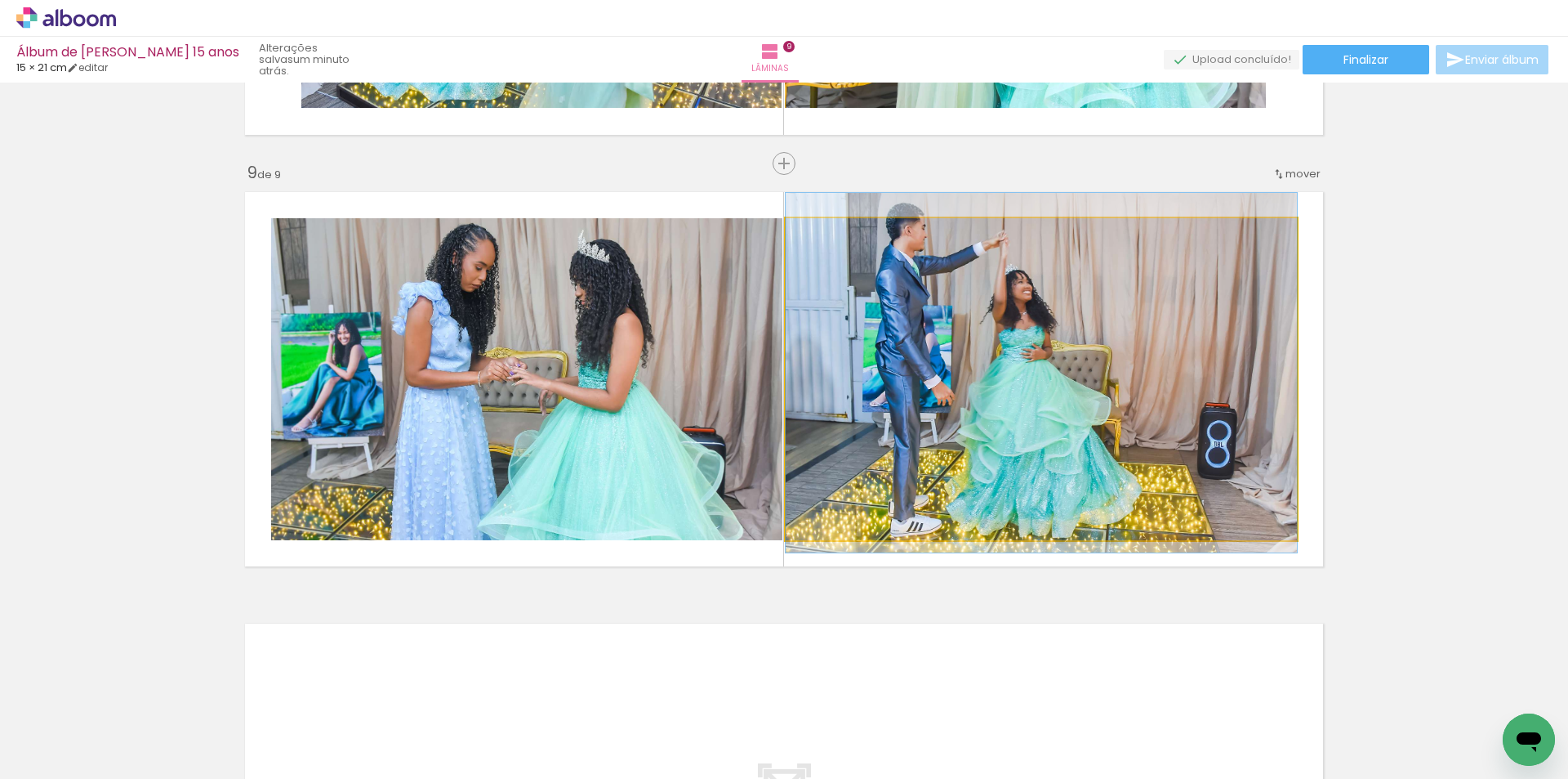
click at [997, 390] on quentale-photo at bounding box center [1041, 379] width 511 height 322
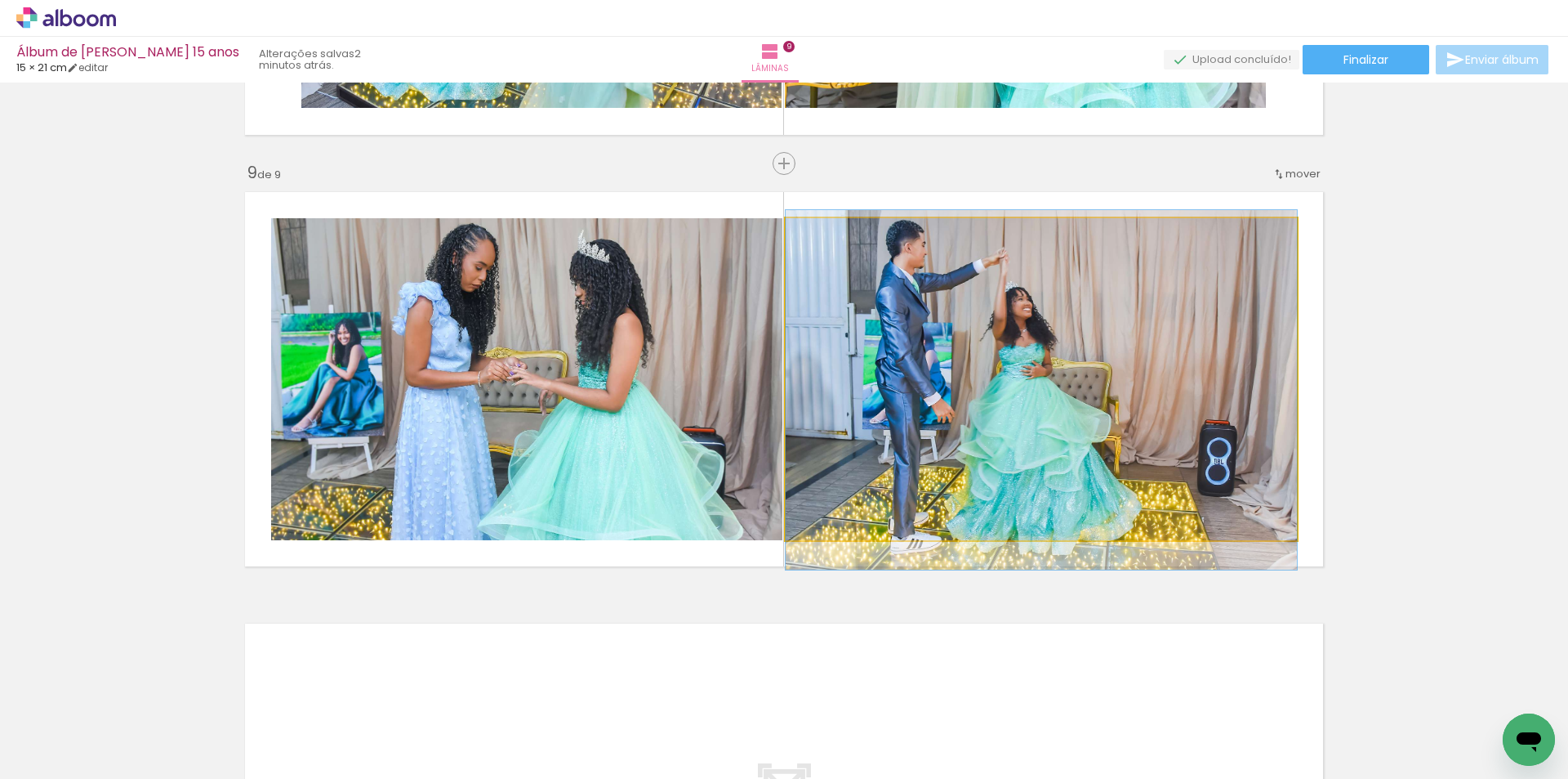
drag, startPoint x: 1000, startPoint y: 373, endPoint x: 1000, endPoint y: 390, distance: 17.0
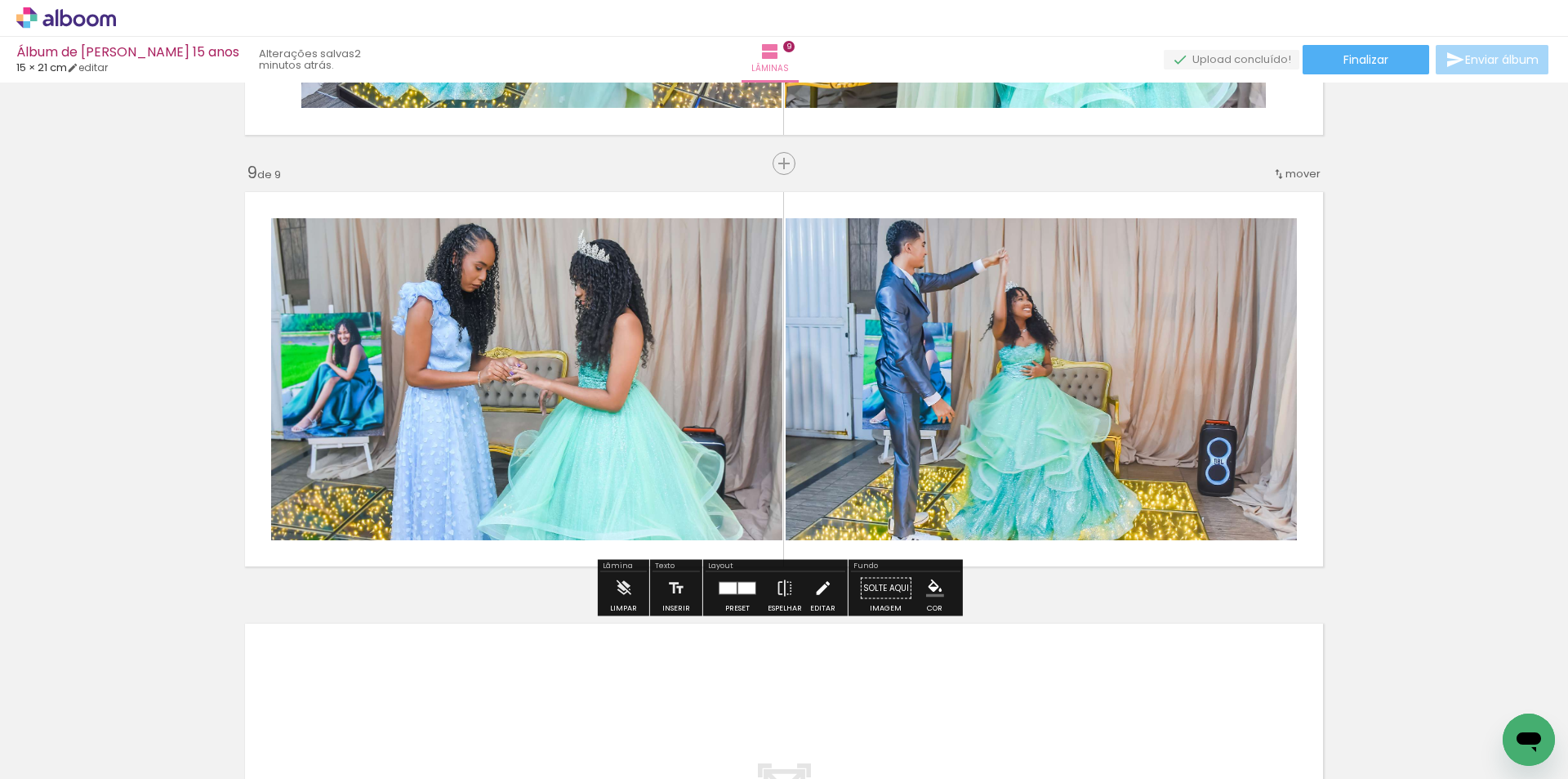
click at [814, 592] on iron-icon at bounding box center [822, 587] width 18 height 32
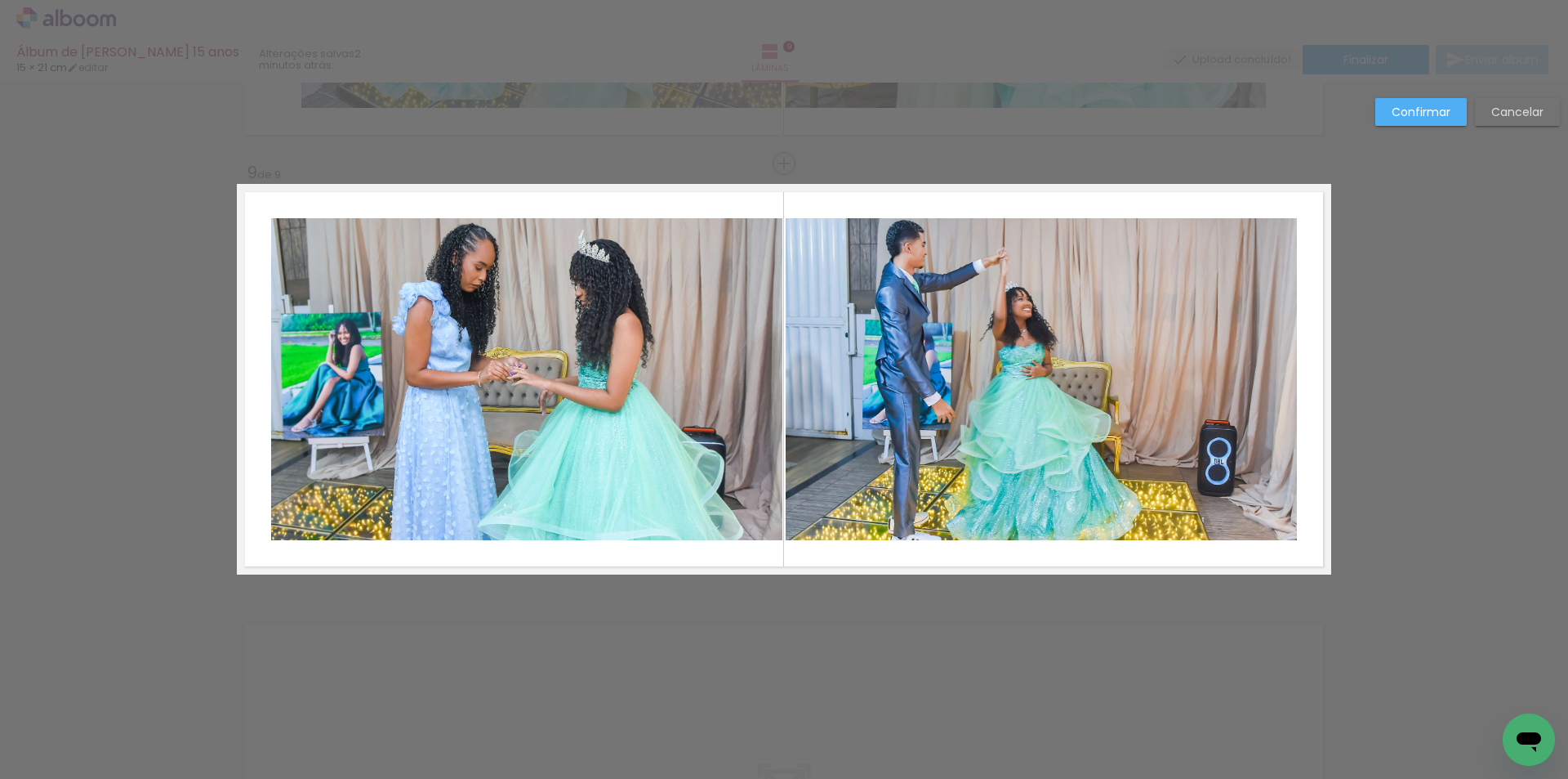
click at [947, 296] on quentale-photo at bounding box center [1041, 379] width 511 height 322
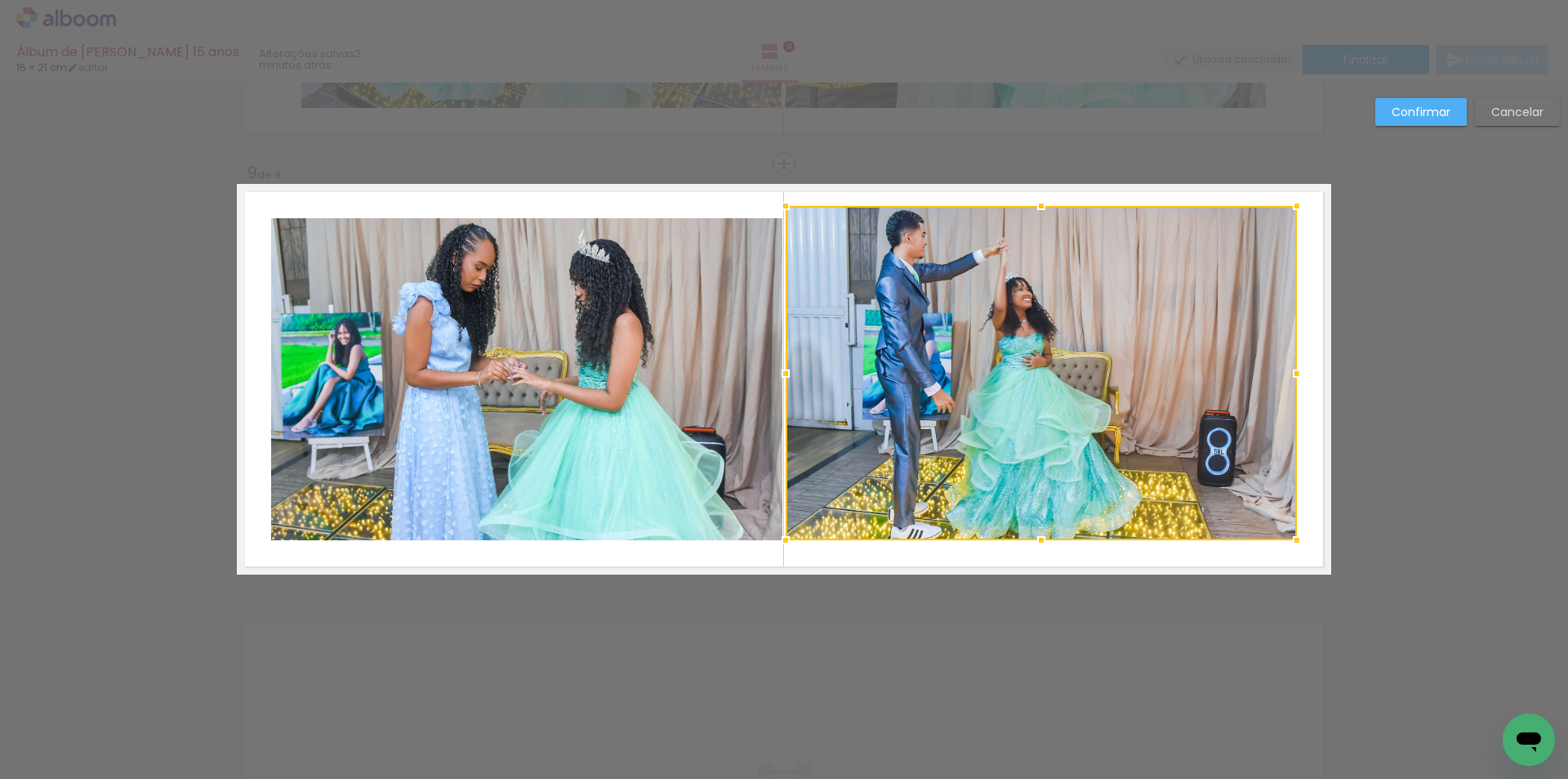
drag, startPoint x: 1037, startPoint y: 221, endPoint x: 1040, endPoint y: 208, distance: 13.3
click at [1040, 208] on div at bounding box center [1041, 206] width 32 height 32
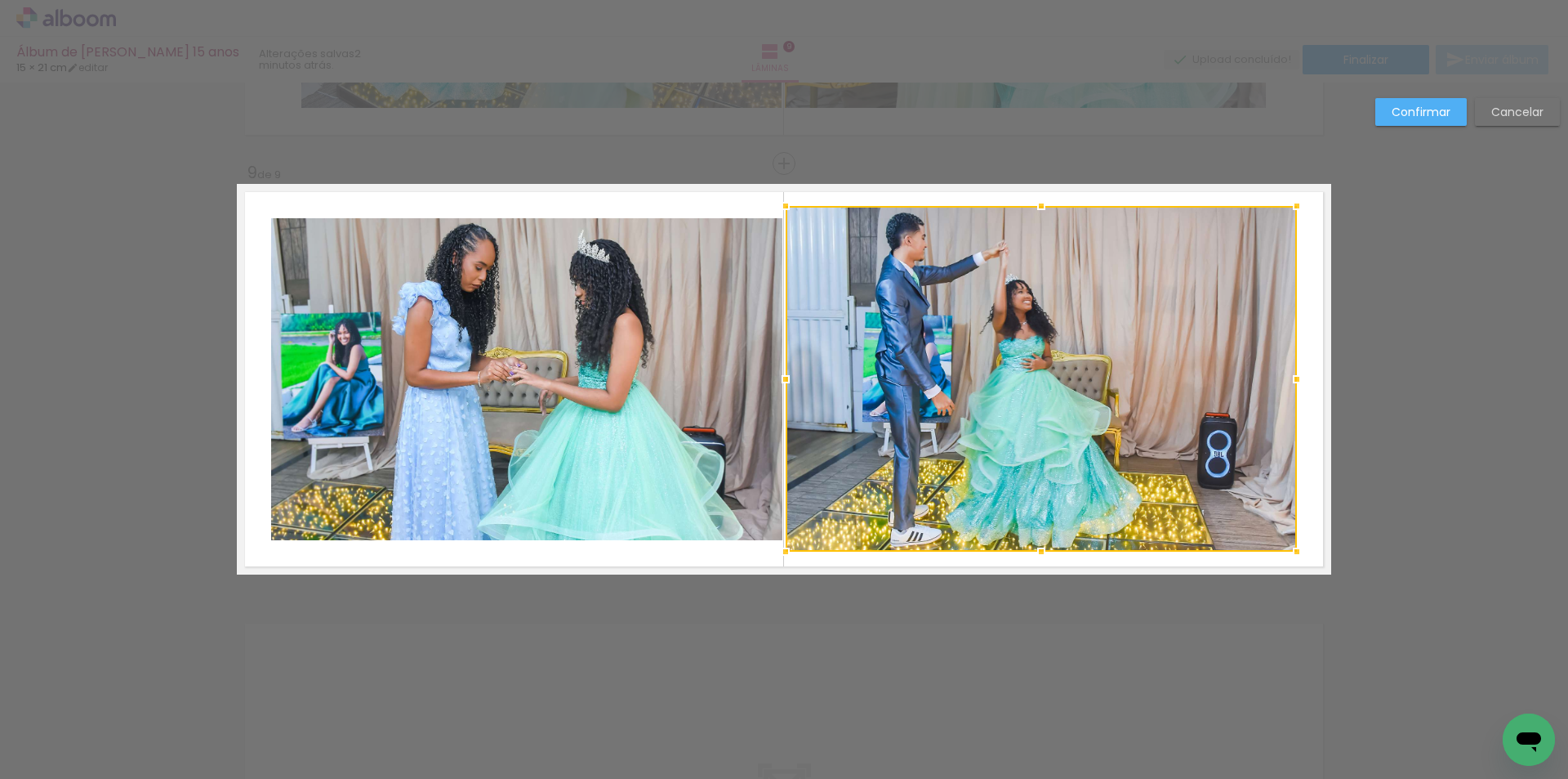
drag, startPoint x: 1038, startPoint y: 544, endPoint x: 1041, endPoint y: 551, distance: 7.6
click at [1041, 551] on div at bounding box center [1041, 551] width 32 height 32
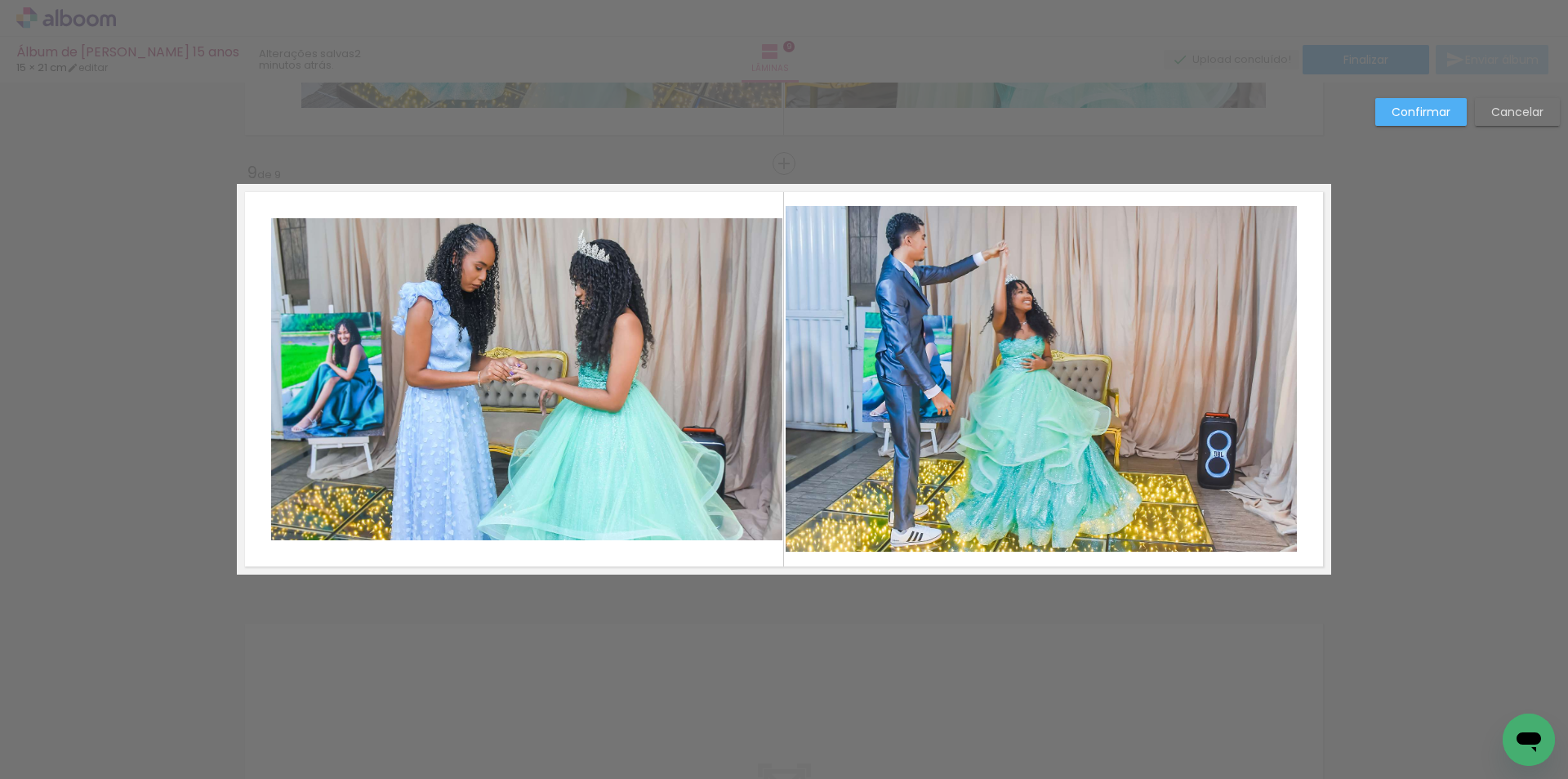
click at [0, 0] on slot "Confirmar" at bounding box center [0, 0] width 0 height 0
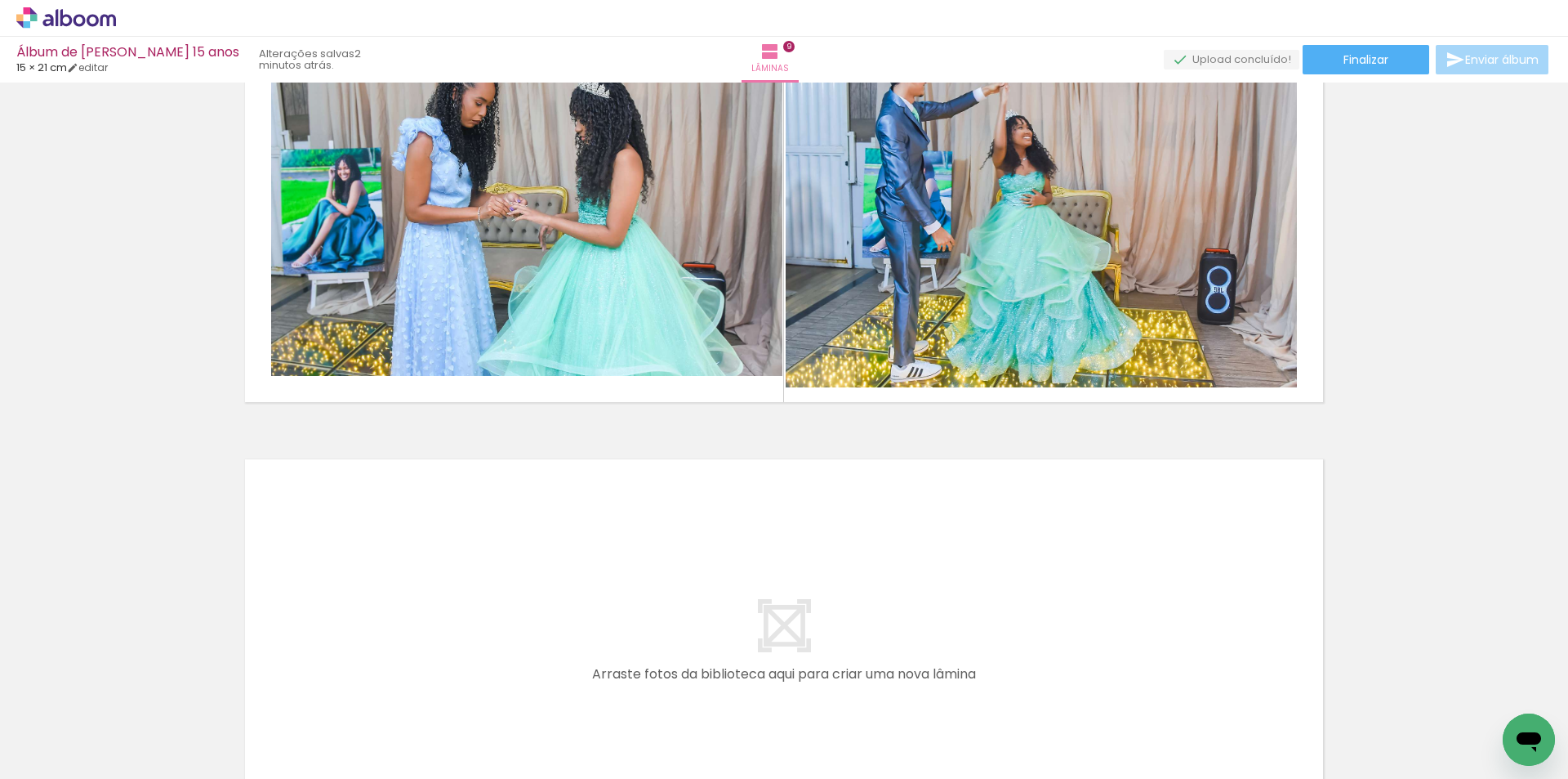
scroll to position [3784, 0]
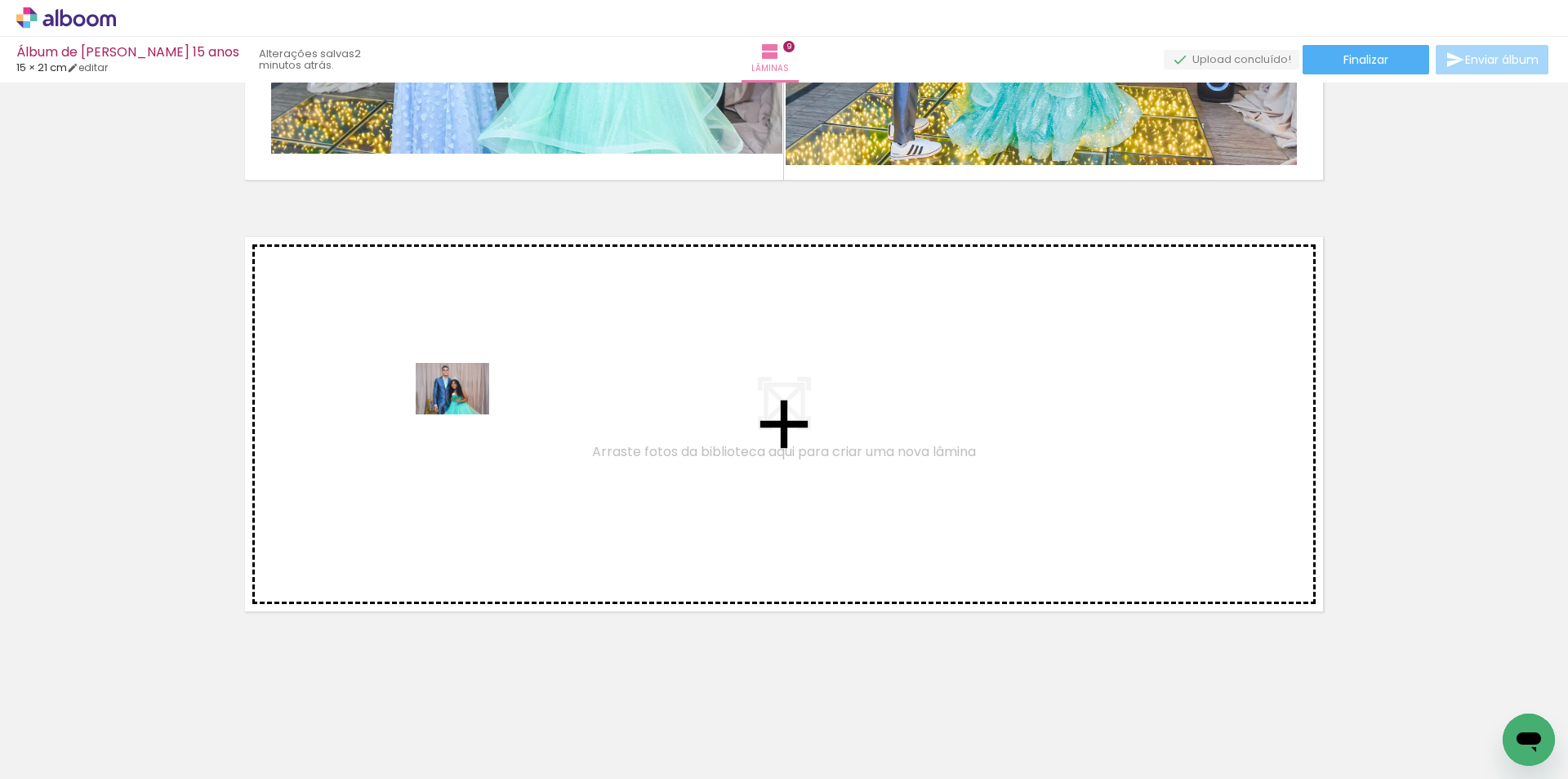
drag, startPoint x: 886, startPoint y: 606, endPoint x: 465, endPoint y: 411, distance: 464.0
click at [465, 411] on quentale-workspace at bounding box center [784, 390] width 1568 height 779
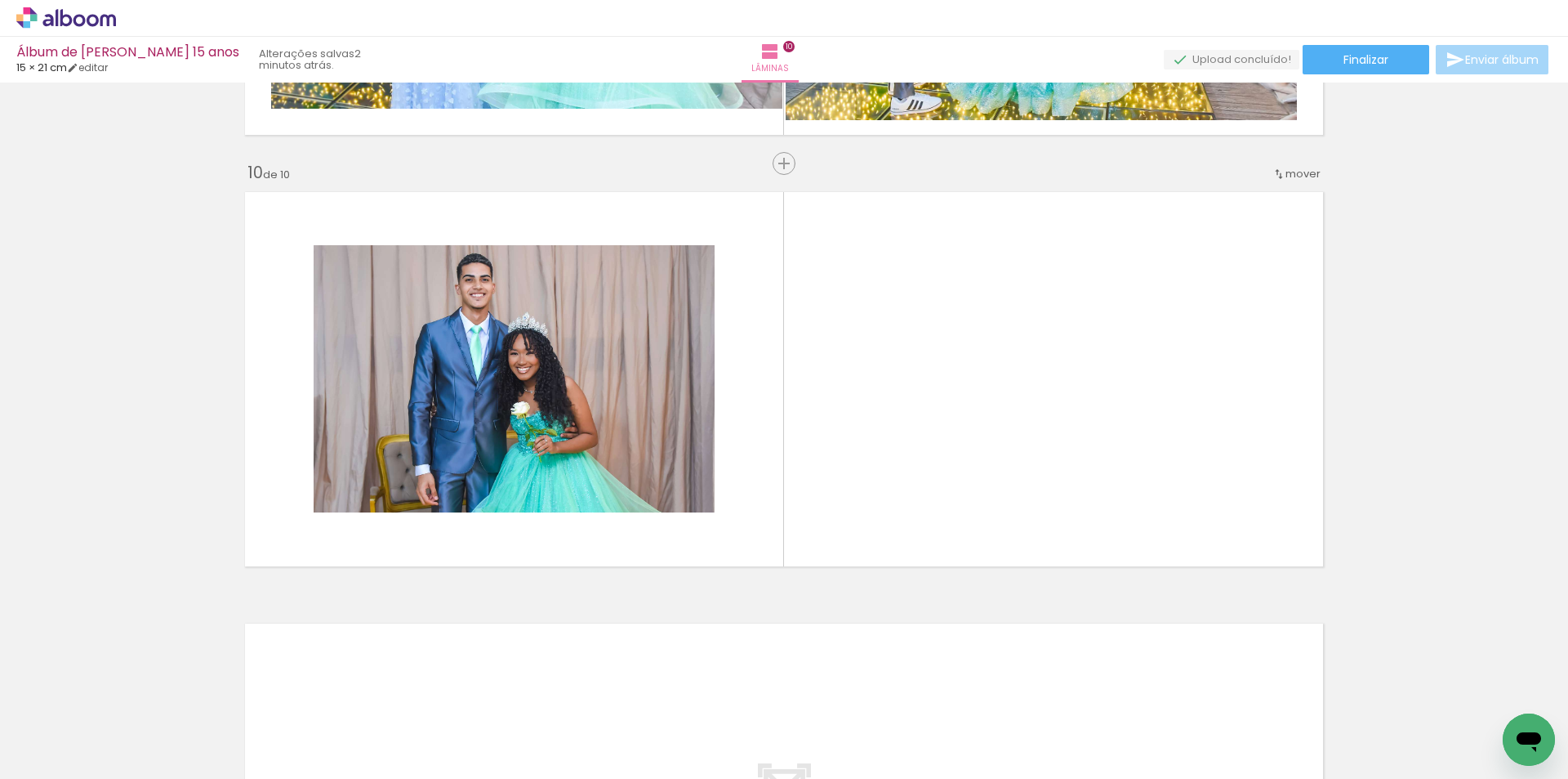
scroll to position [0, 1048]
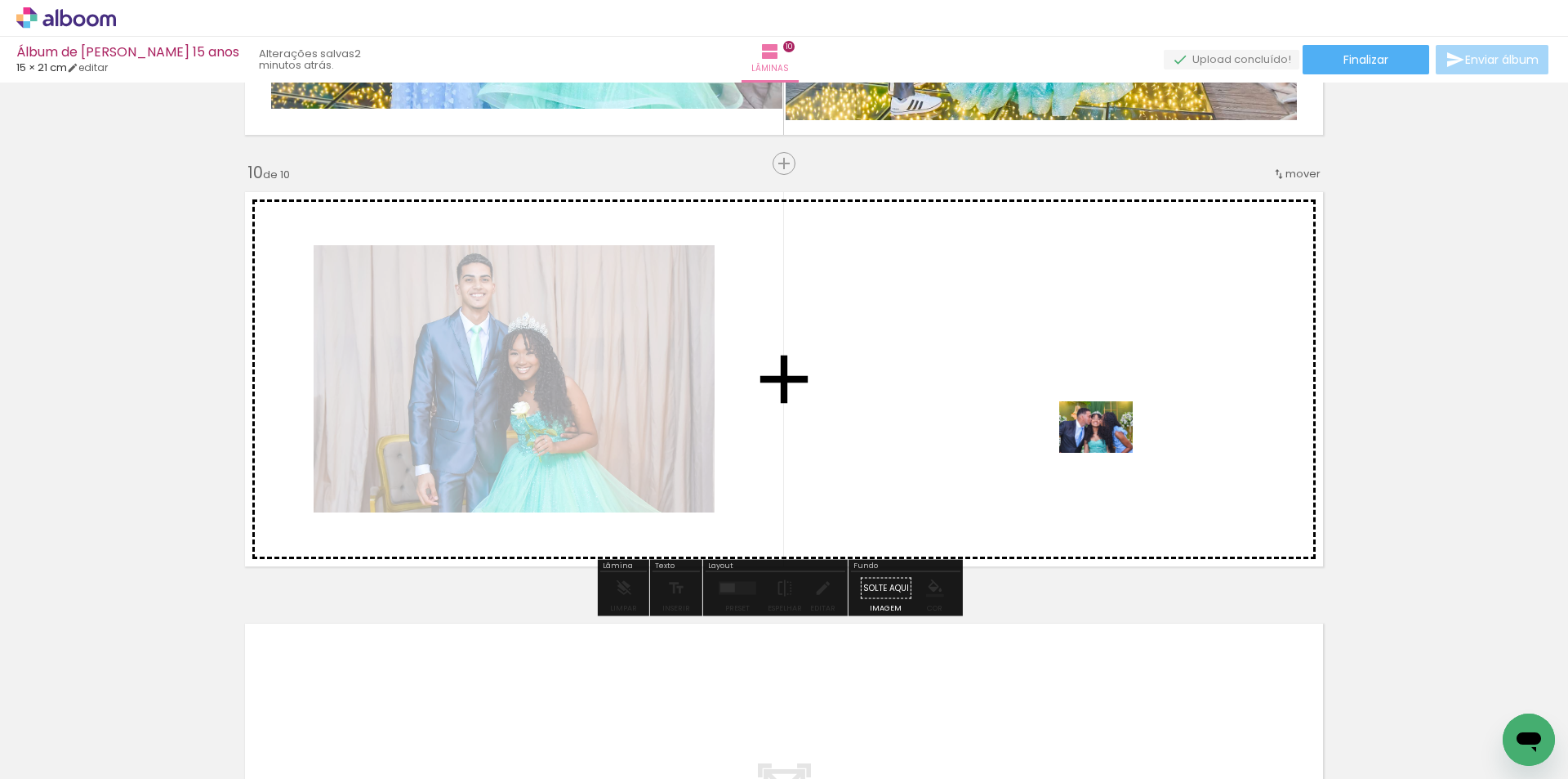
drag, startPoint x: 1069, startPoint y: 662, endPoint x: 1109, endPoint y: 450, distance: 215.7
click at [1109, 450] on quentale-workspace at bounding box center [784, 390] width 1568 height 779
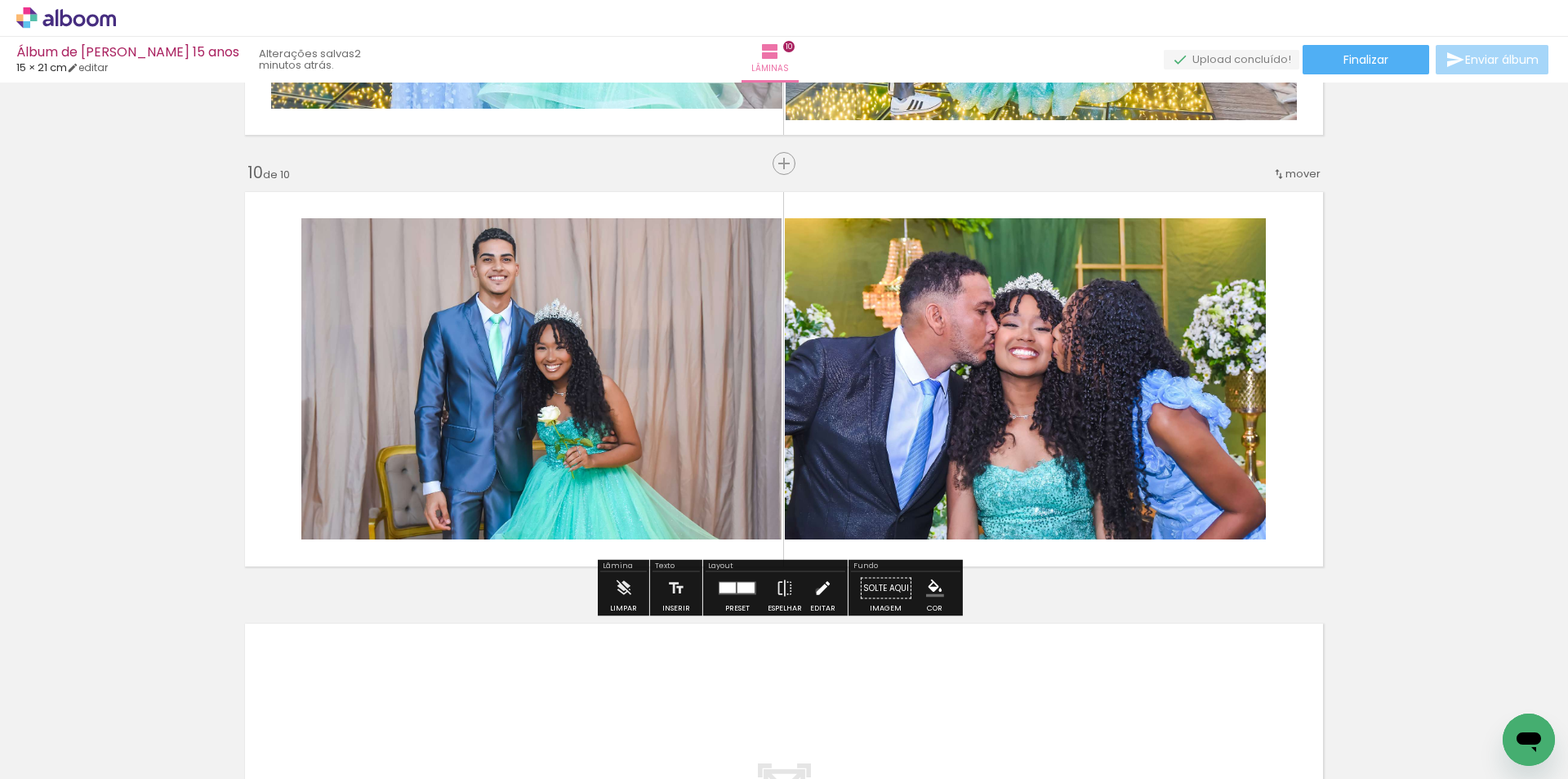
click at [815, 591] on iron-icon at bounding box center [822, 587] width 18 height 32
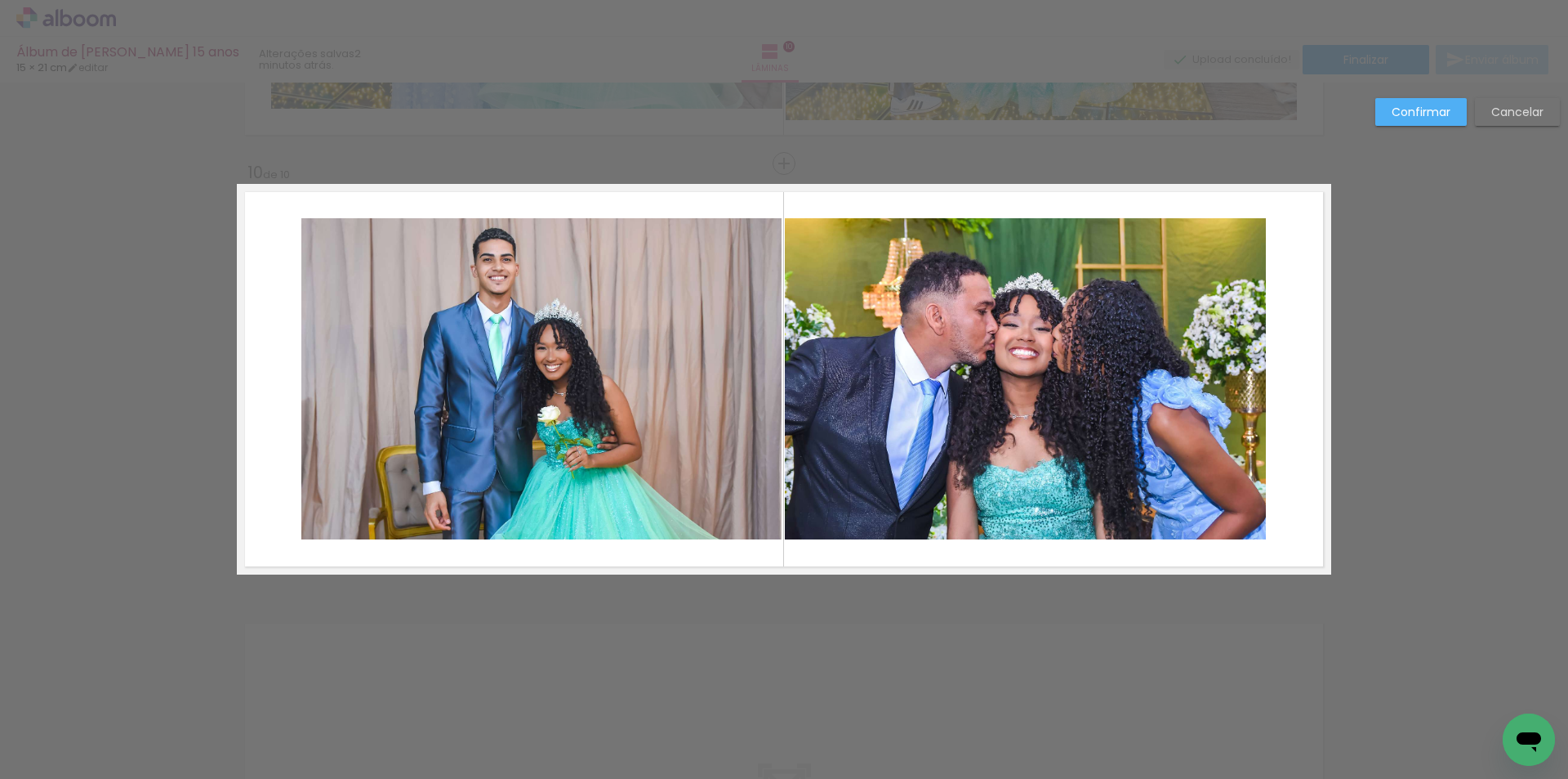
click at [1234, 373] on quentale-photo at bounding box center [1026, 378] width 481 height 321
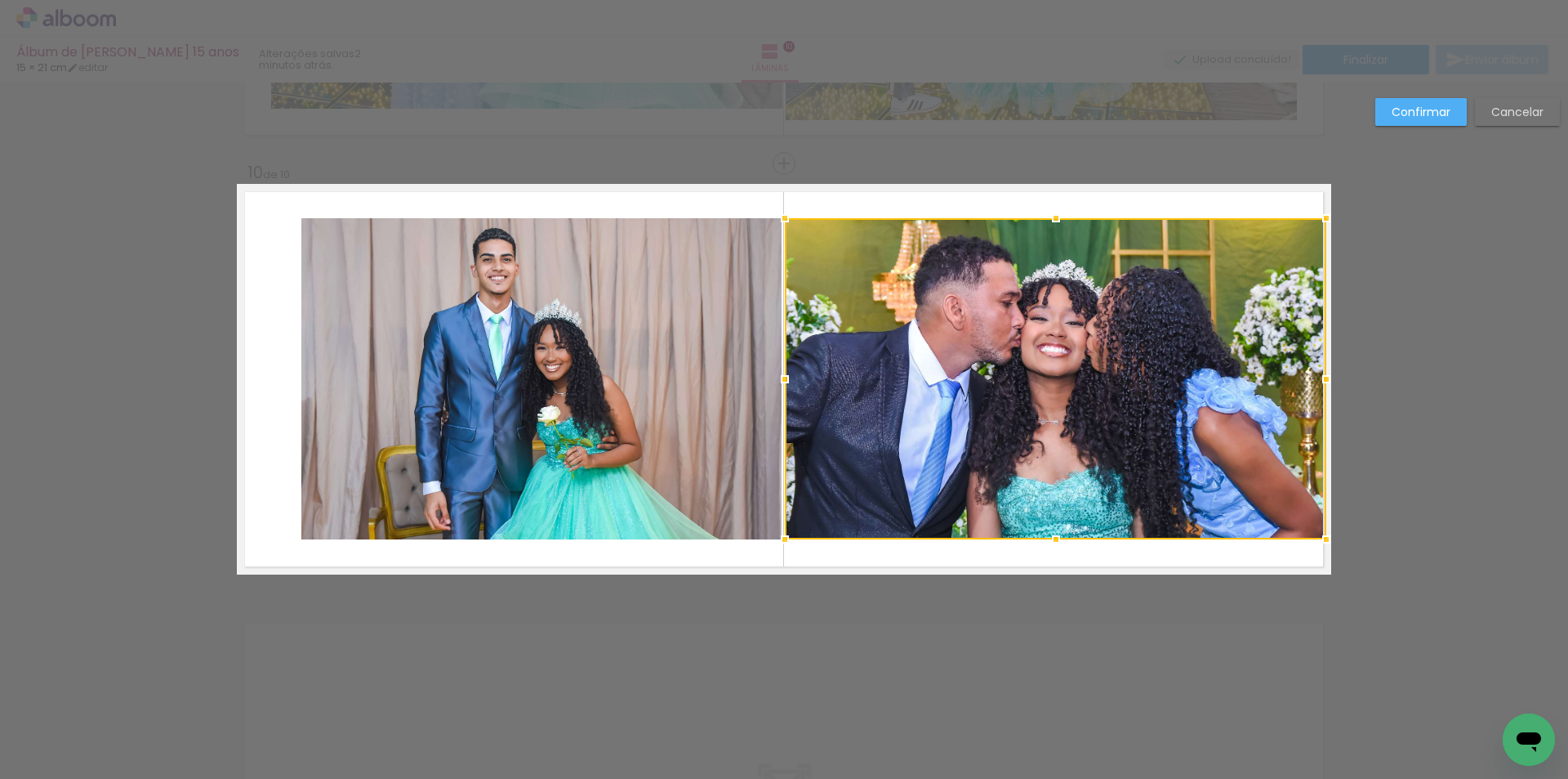
drag, startPoint x: 1265, startPoint y: 381, endPoint x: 1228, endPoint y: 302, distance: 87.2
click at [1320, 378] on div at bounding box center [1326, 378] width 32 height 32
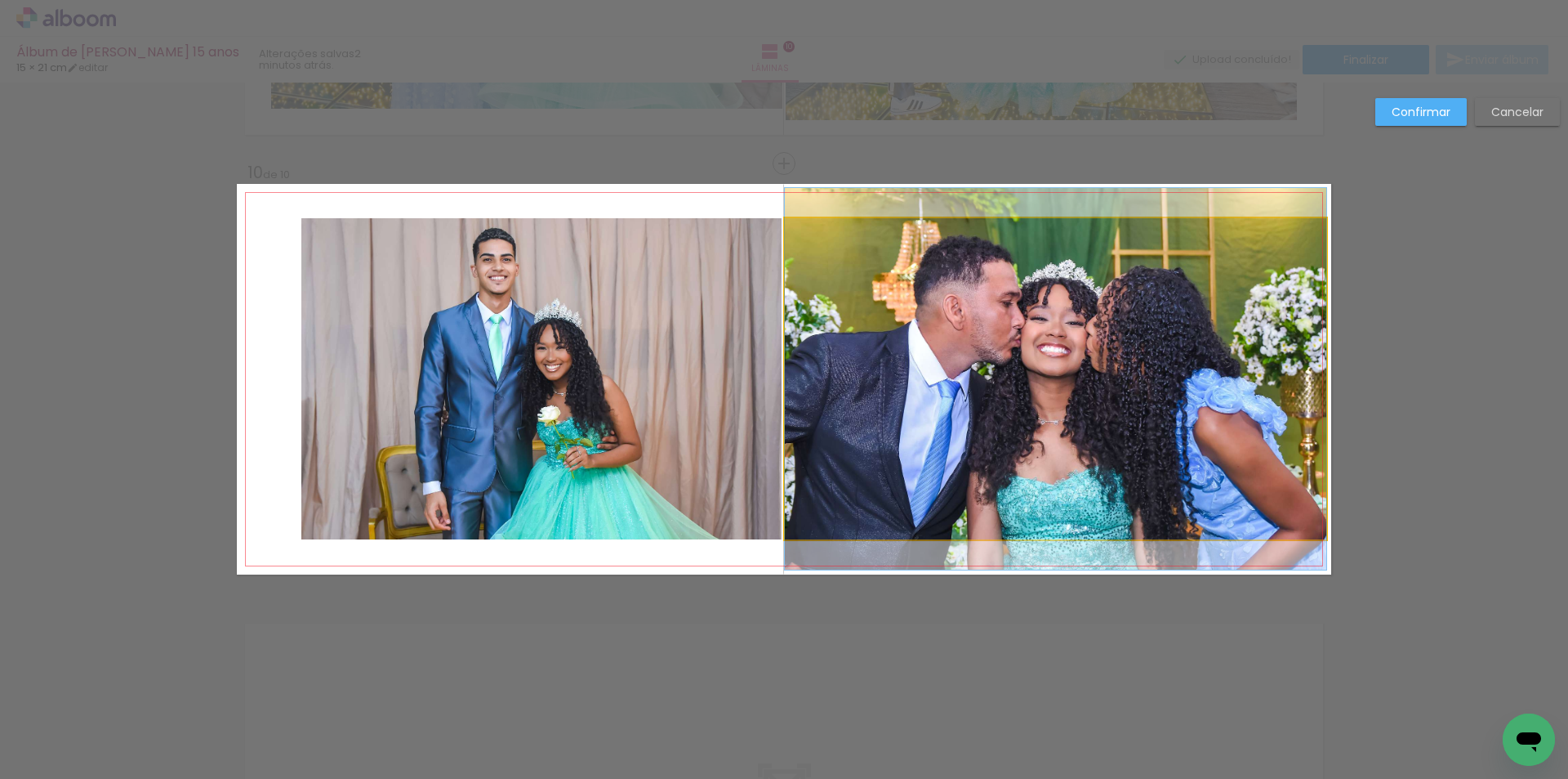
click at [1074, 228] on quentale-photo at bounding box center [1055, 378] width 542 height 321
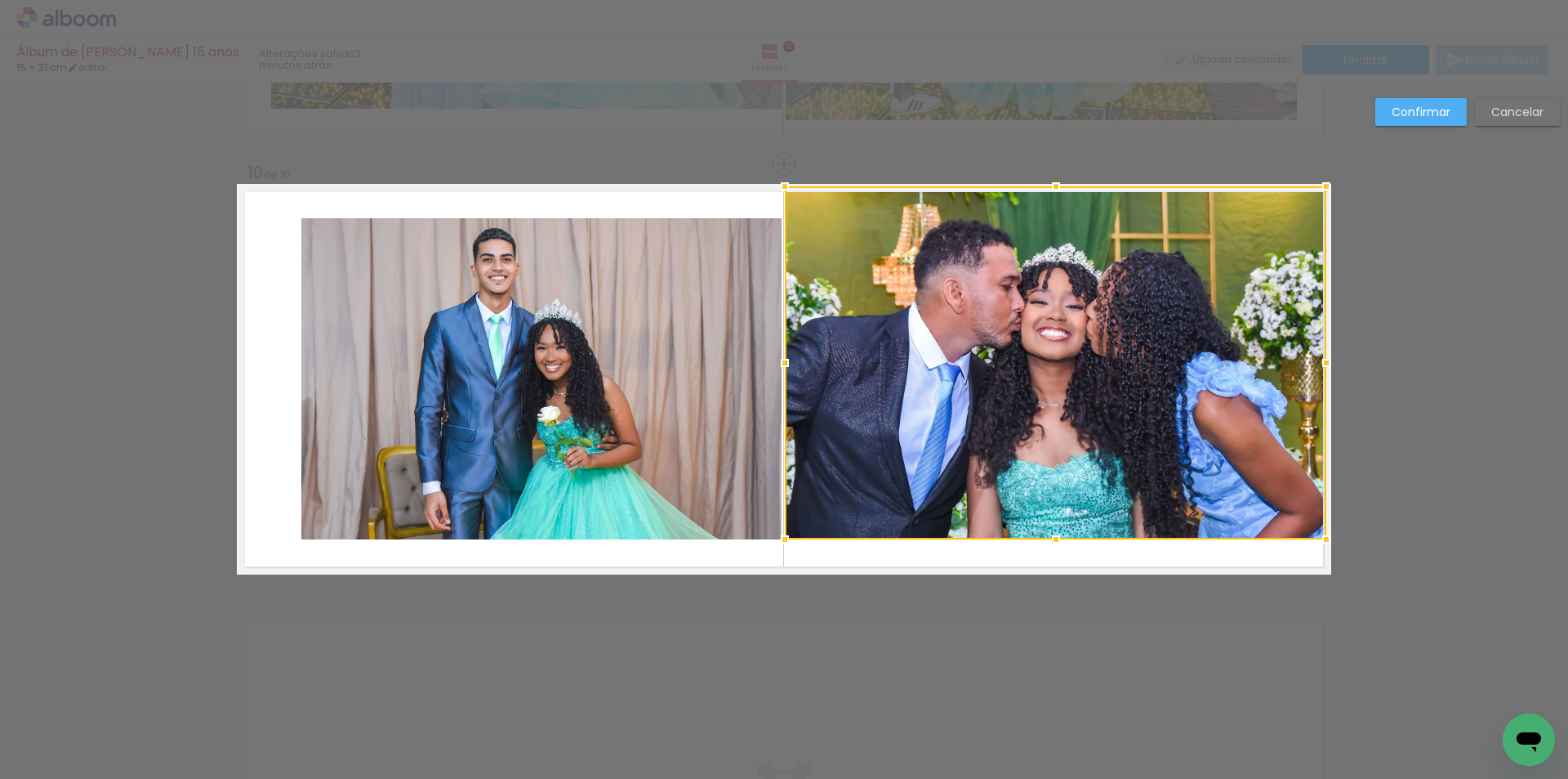
drag, startPoint x: 1056, startPoint y: 215, endPoint x: 1057, endPoint y: 190, distance: 25.0
click at [1057, 190] on div at bounding box center [1055, 186] width 32 height 32
click at [1029, 433] on div at bounding box center [1055, 362] width 542 height 353
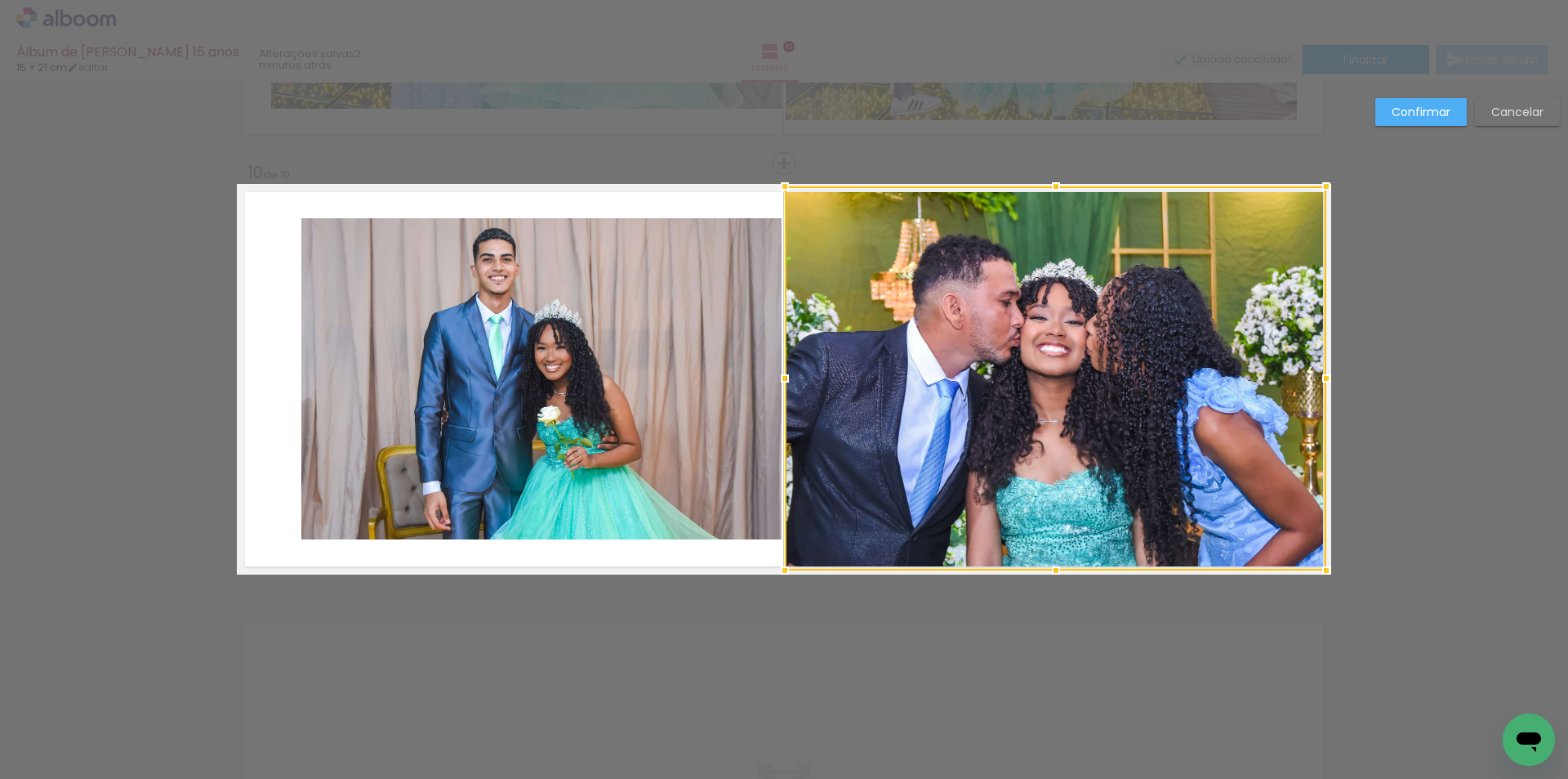
drag, startPoint x: 1053, startPoint y: 540, endPoint x: 1063, endPoint y: 565, distance: 26.9
click at [1063, 565] on div at bounding box center [1055, 570] width 32 height 32
click at [0, 0] on slot "Confirmar" at bounding box center [0, 0] width 0 height 0
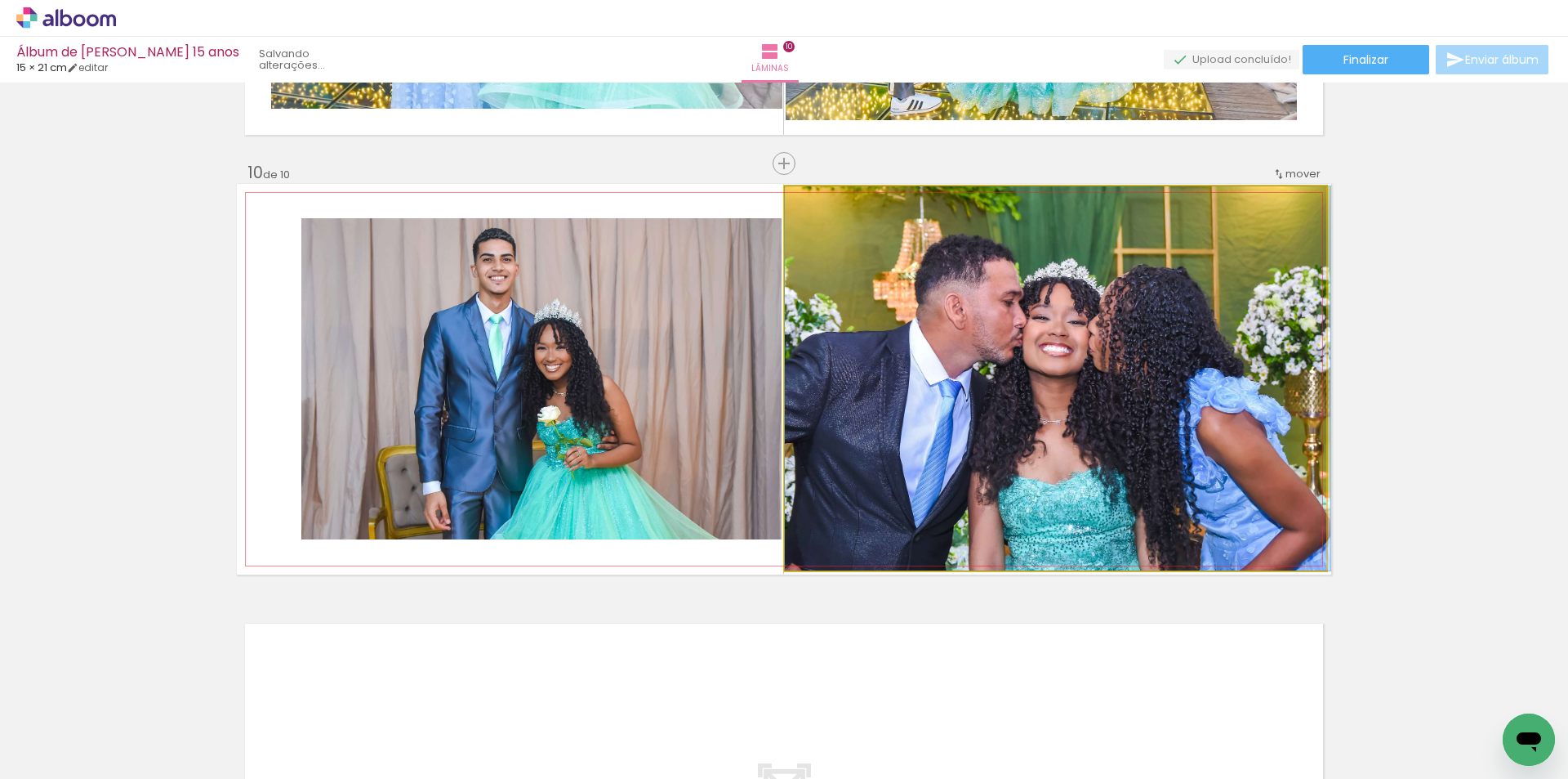
drag, startPoint x: 1072, startPoint y: 375, endPoint x: 1074, endPoint y: 354, distance: 21.1
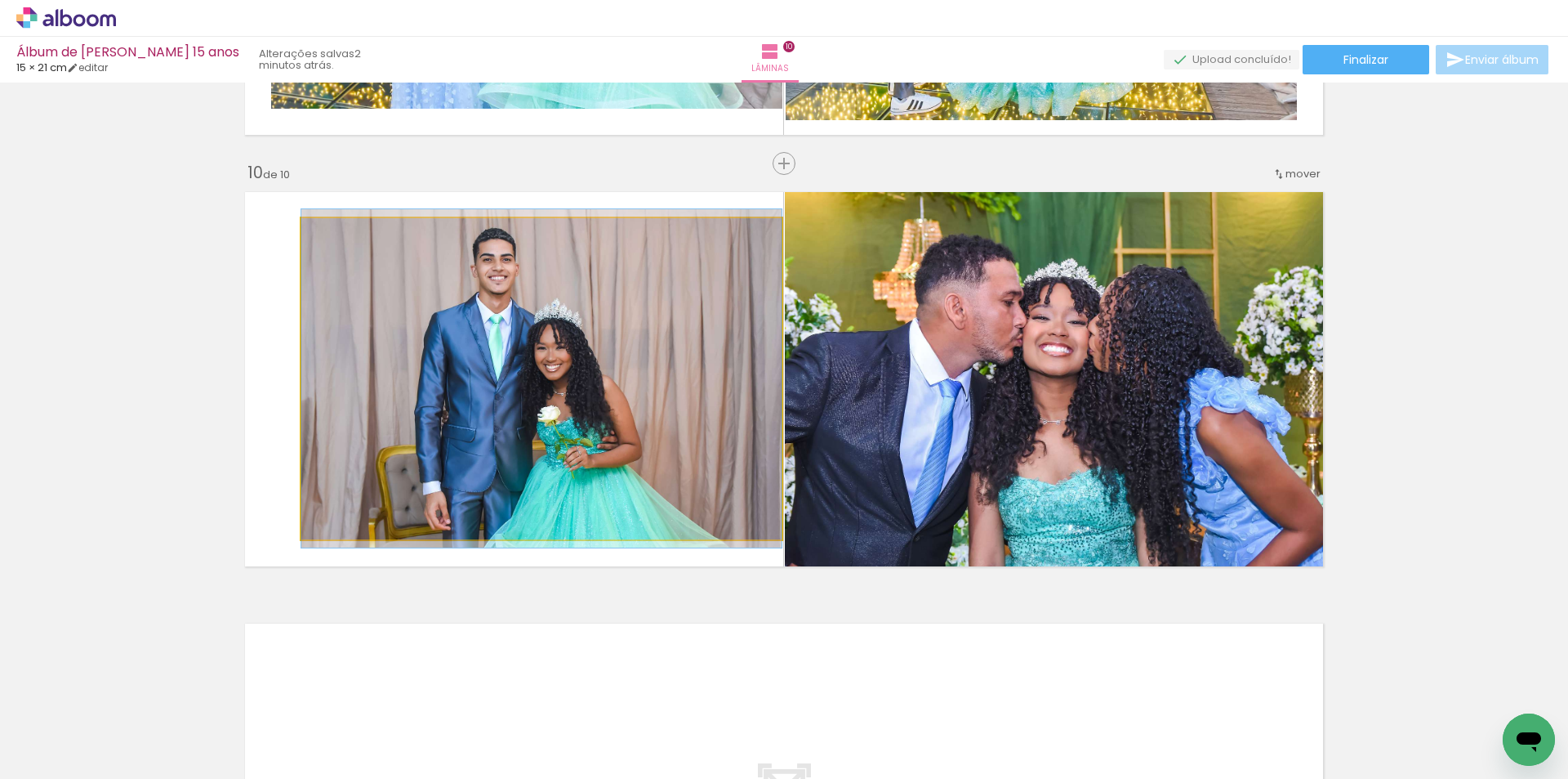
drag, startPoint x: 678, startPoint y: 410, endPoint x: 668, endPoint y: 410, distance: 10.0
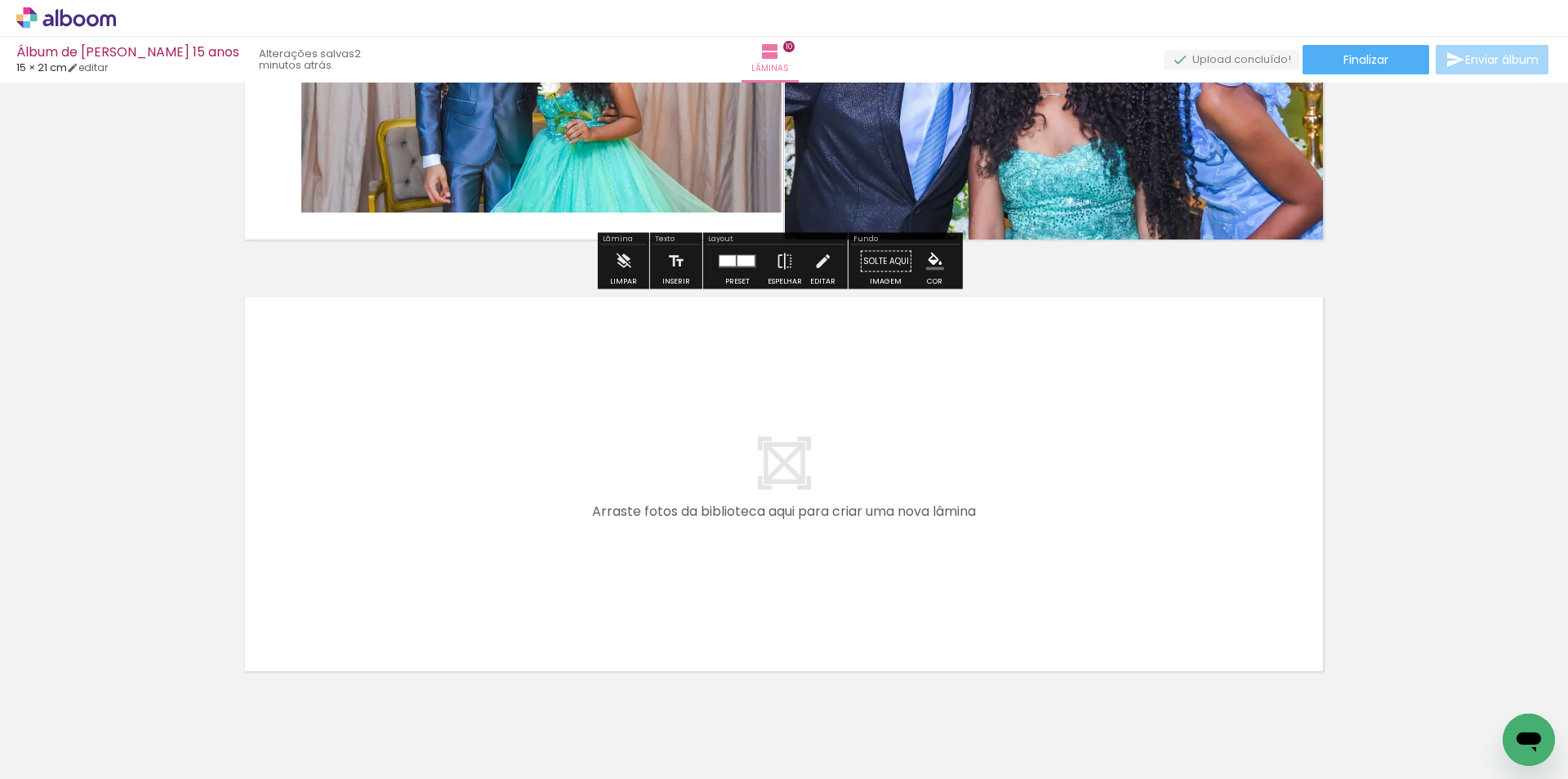
scroll to position [4215, 0]
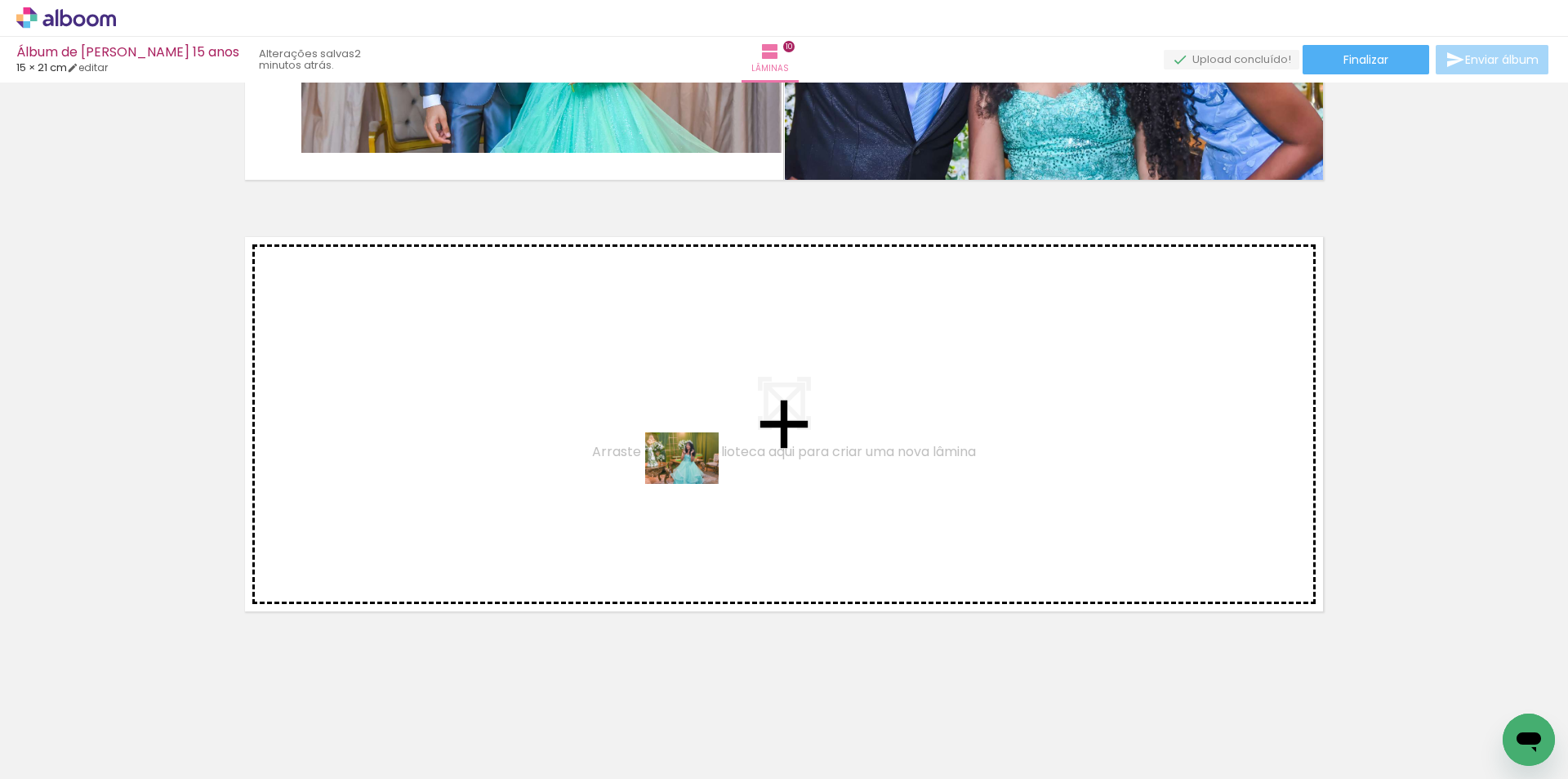
drag, startPoint x: 874, startPoint y: 738, endPoint x: 694, endPoint y: 481, distance: 313.8
click at [694, 481] on quentale-workspace at bounding box center [784, 390] width 1568 height 779
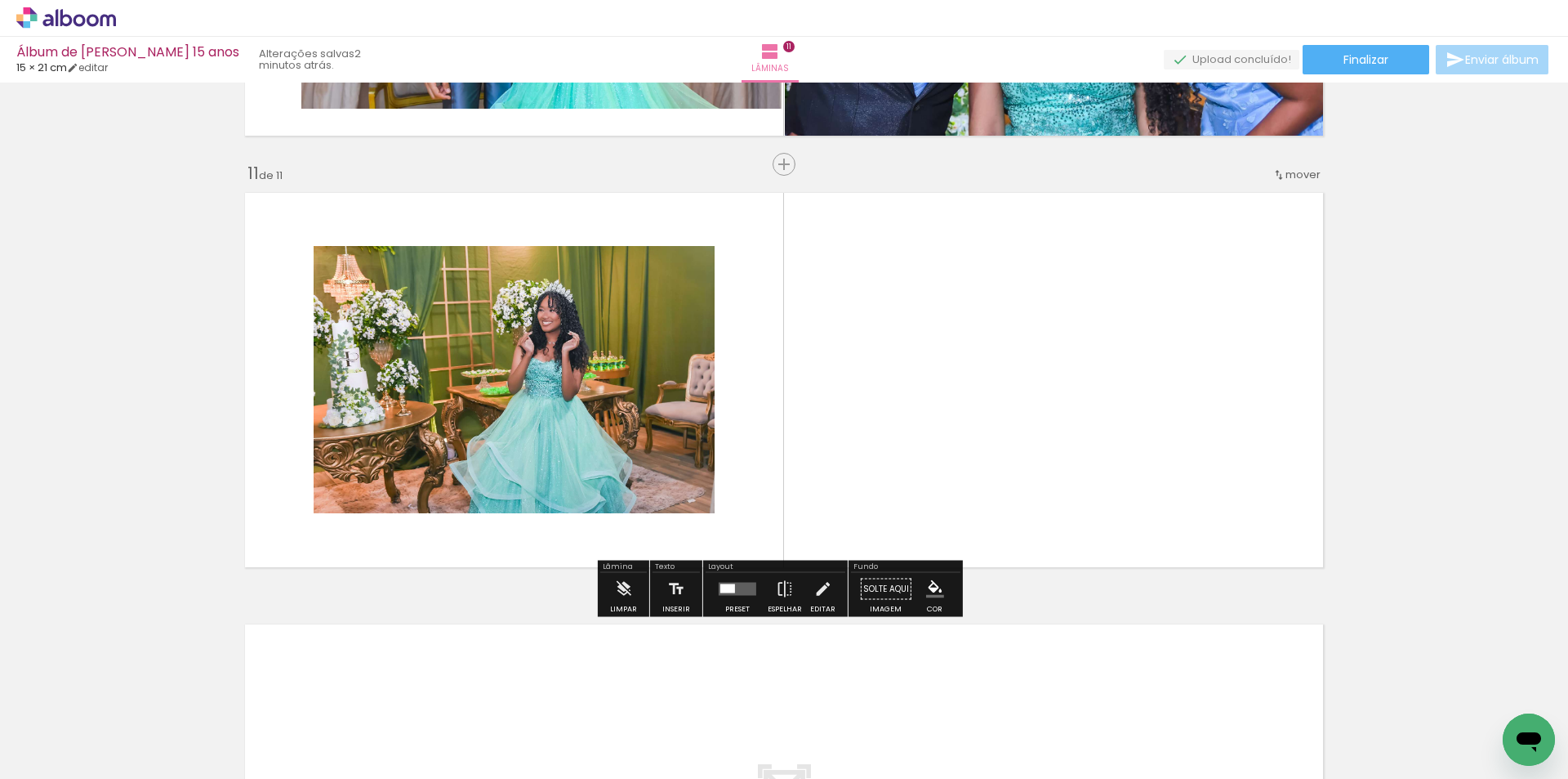
scroll to position [4260, 0]
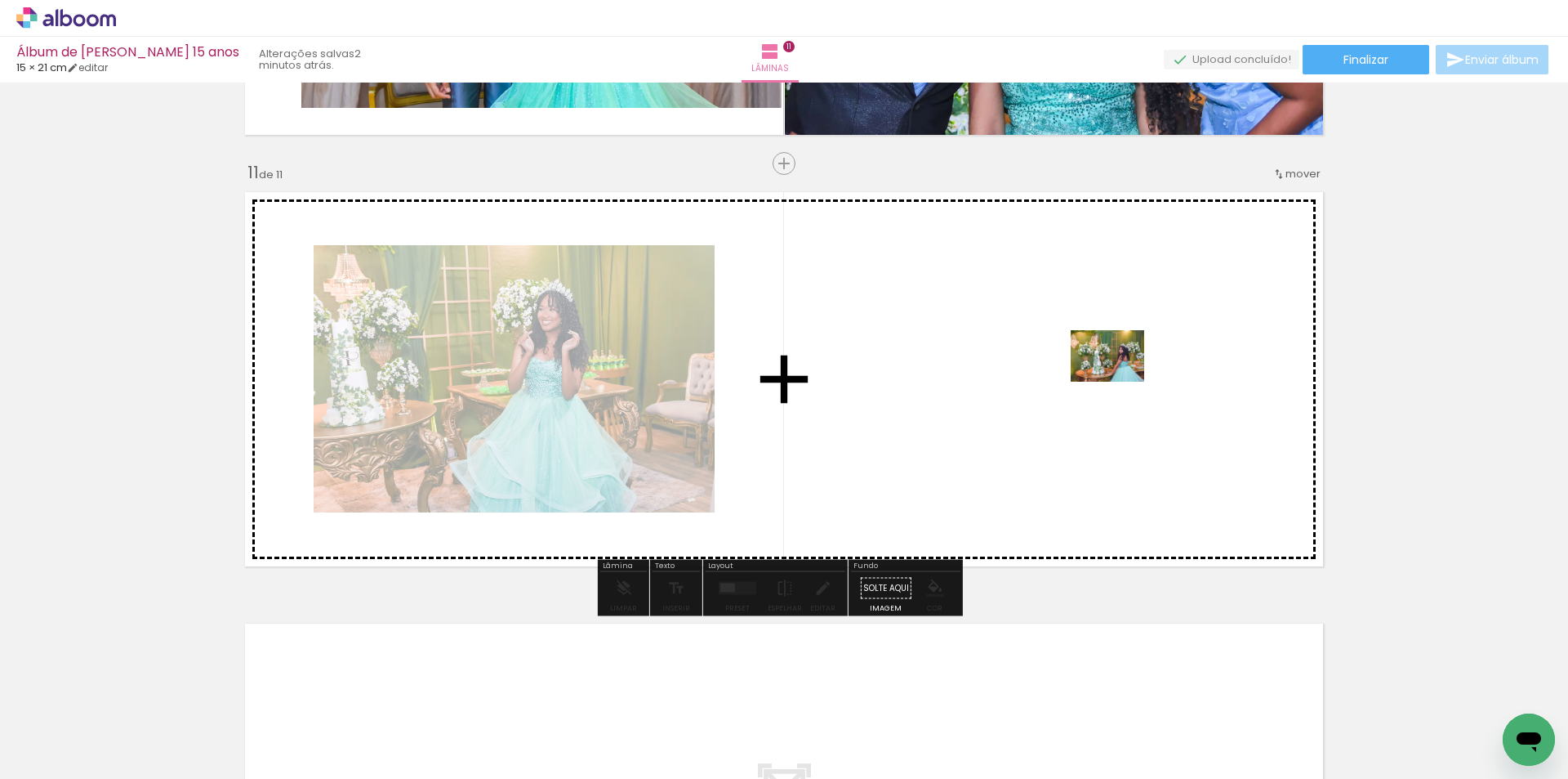
drag, startPoint x: 957, startPoint y: 722, endPoint x: 1118, endPoint y: 377, distance: 380.7
click at [1118, 377] on quentale-workspace at bounding box center [784, 390] width 1568 height 779
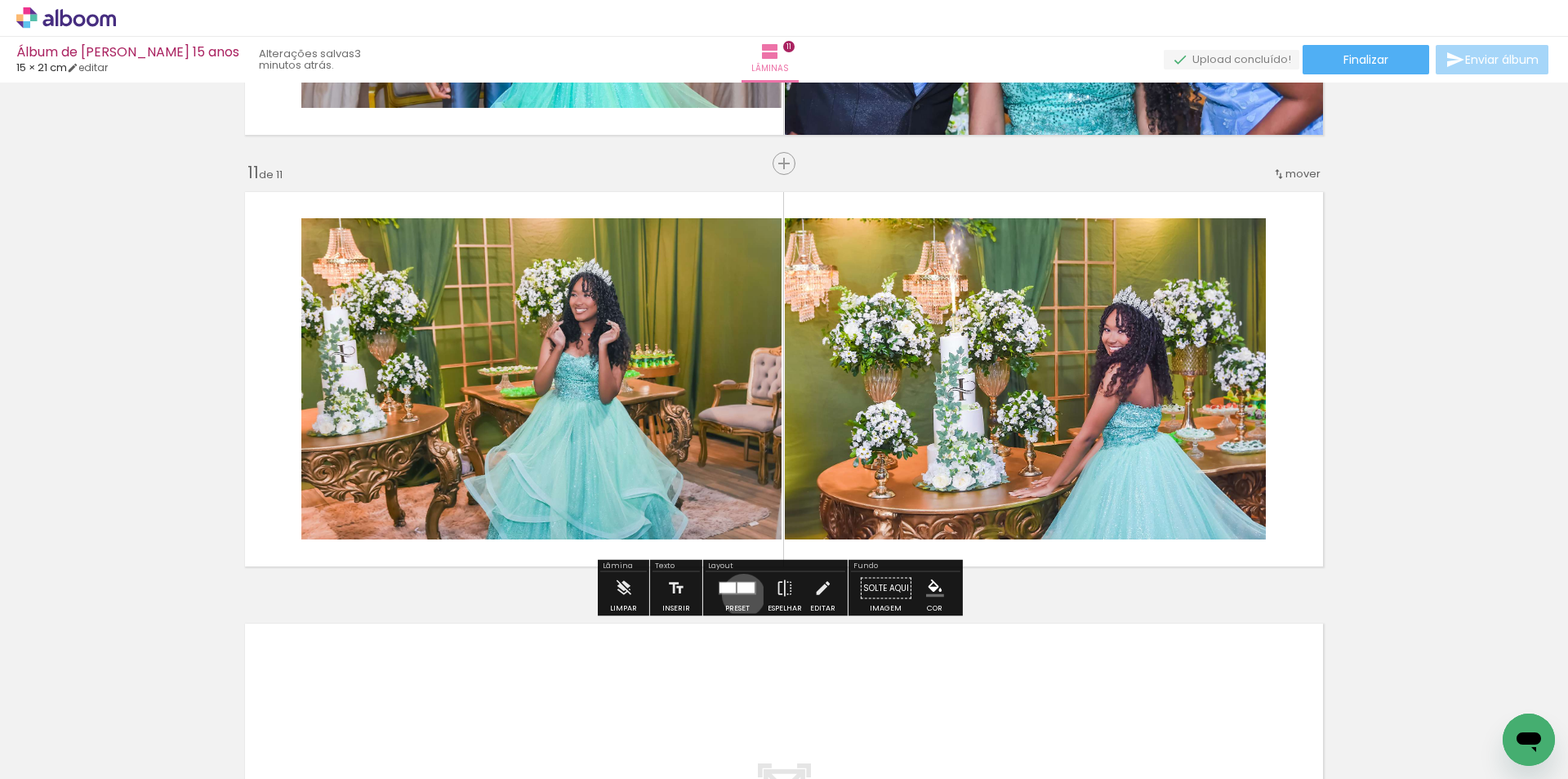
click at [740, 595] on div at bounding box center [738, 587] width 44 height 32
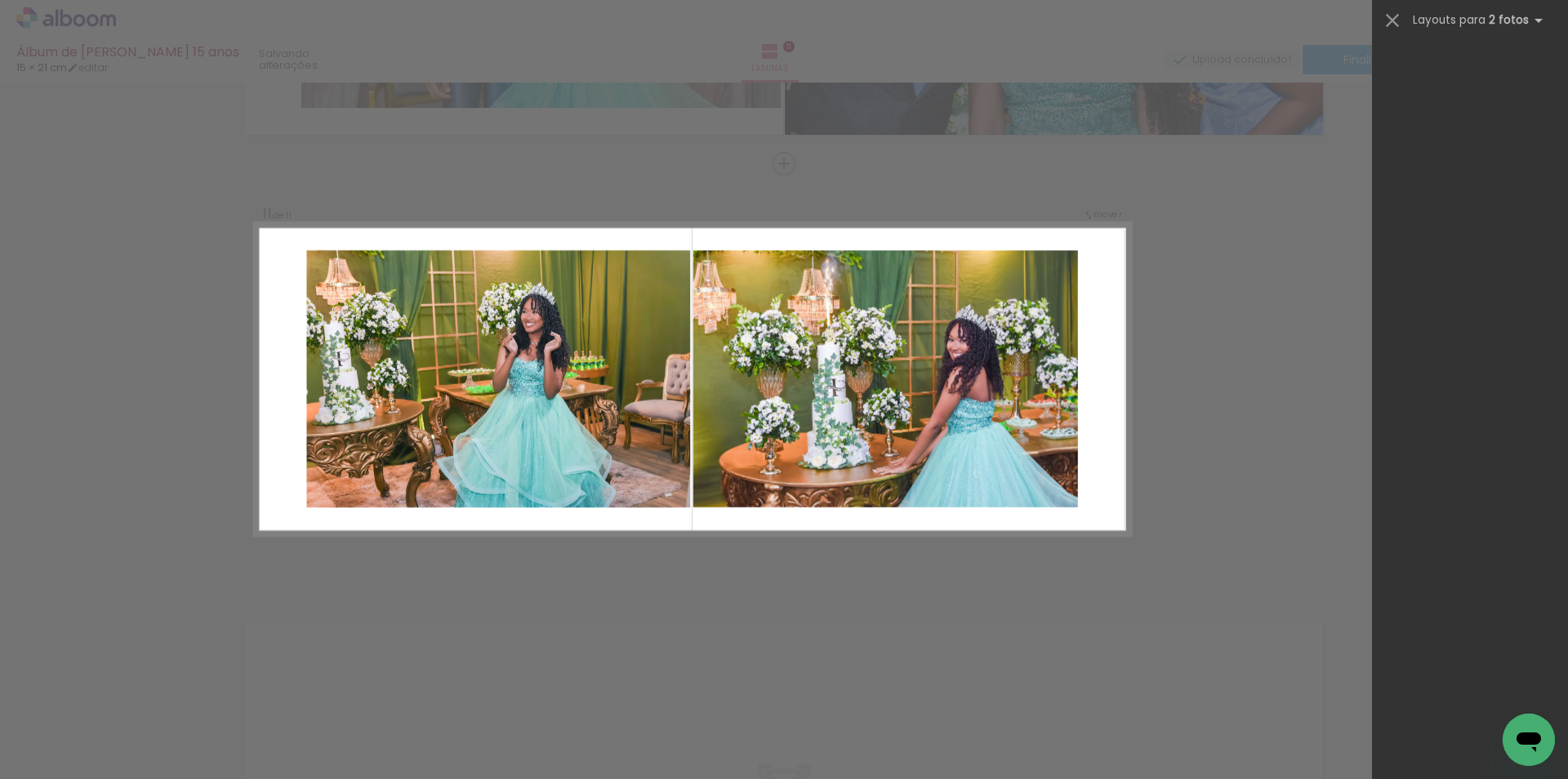
scroll to position [0, 0]
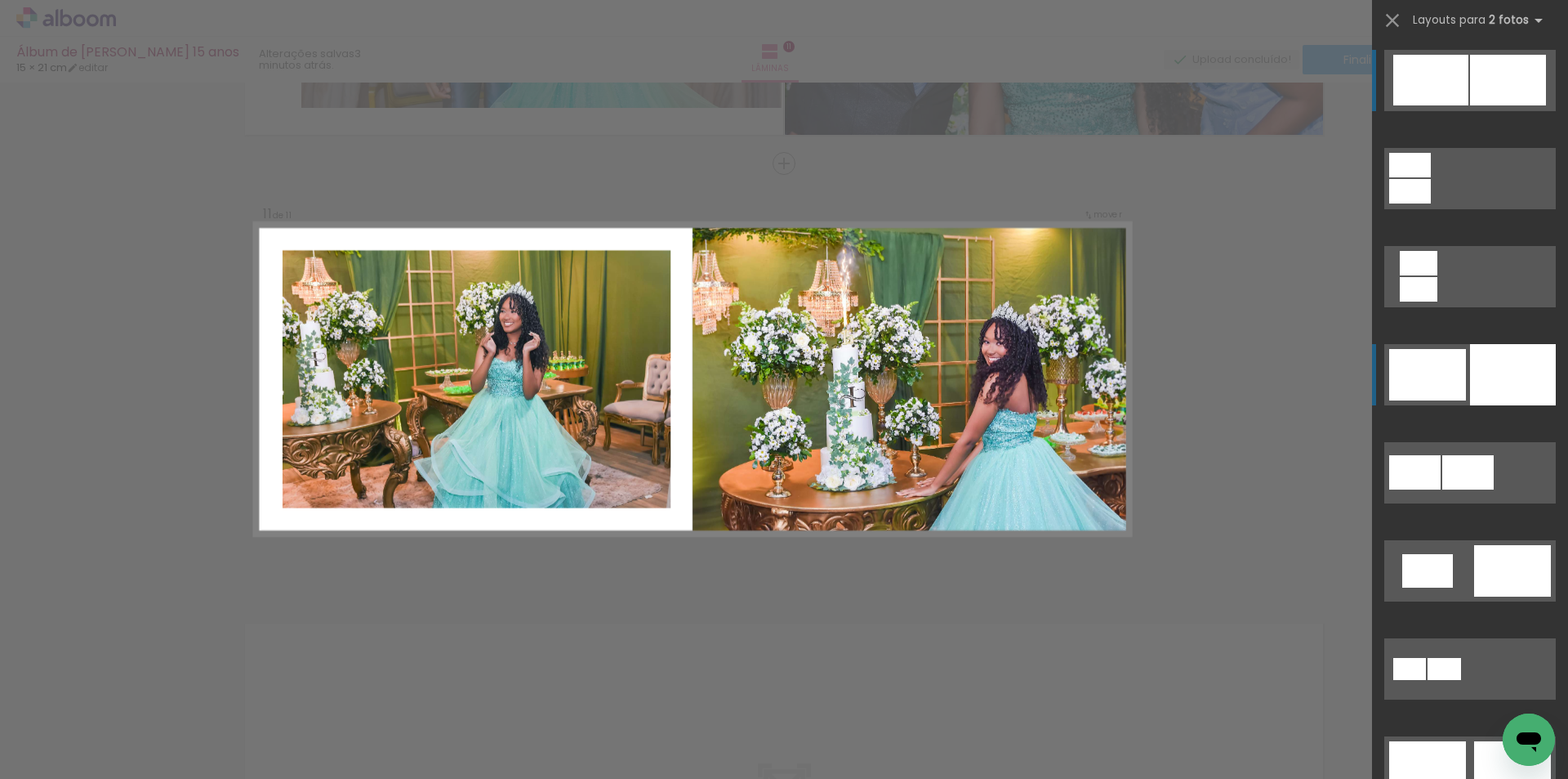
click at [1502, 362] on div at bounding box center [1513, 375] width 86 height 61
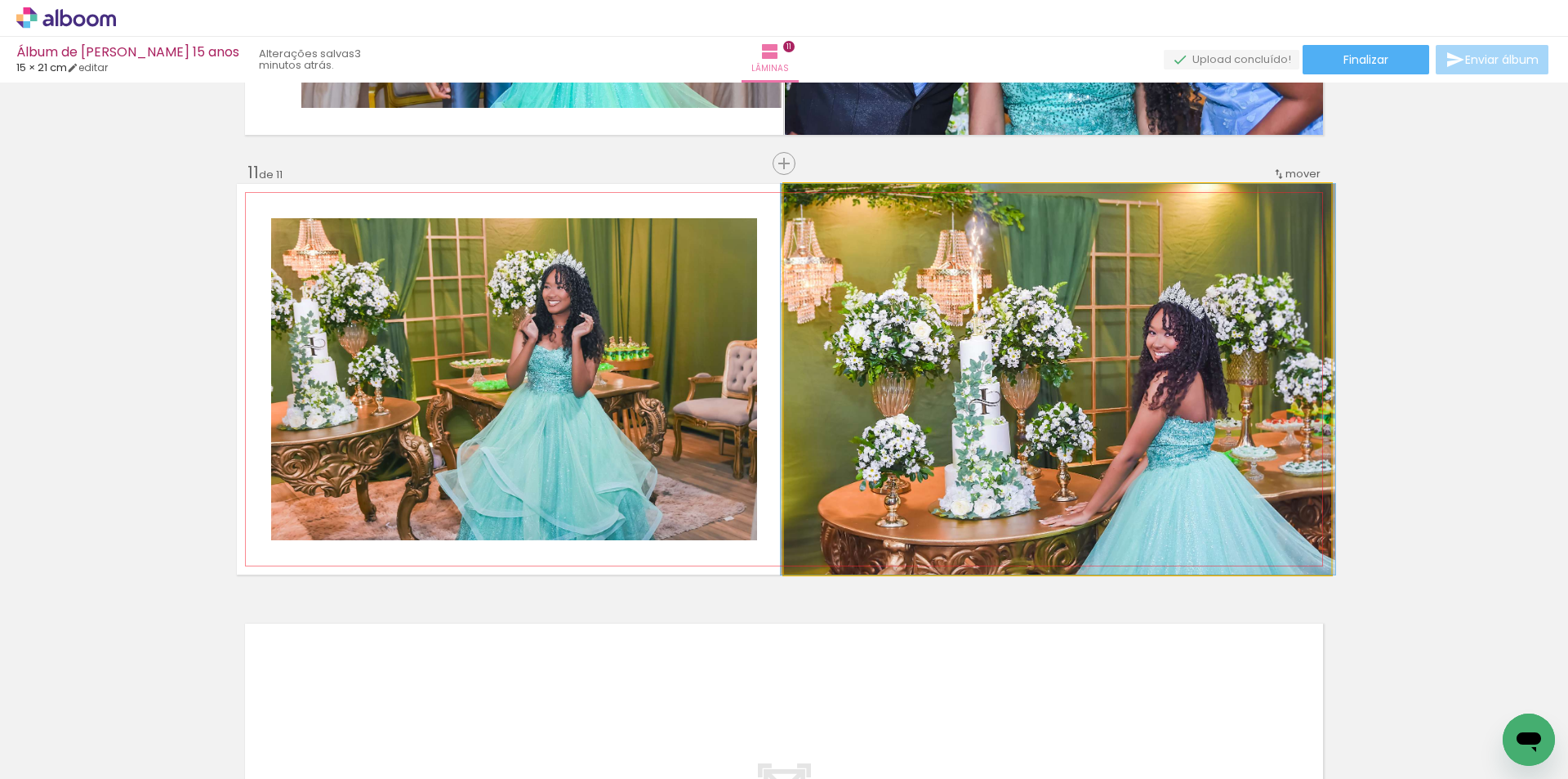
drag, startPoint x: 1062, startPoint y: 424, endPoint x: 1062, endPoint y: 410, distance: 14.0
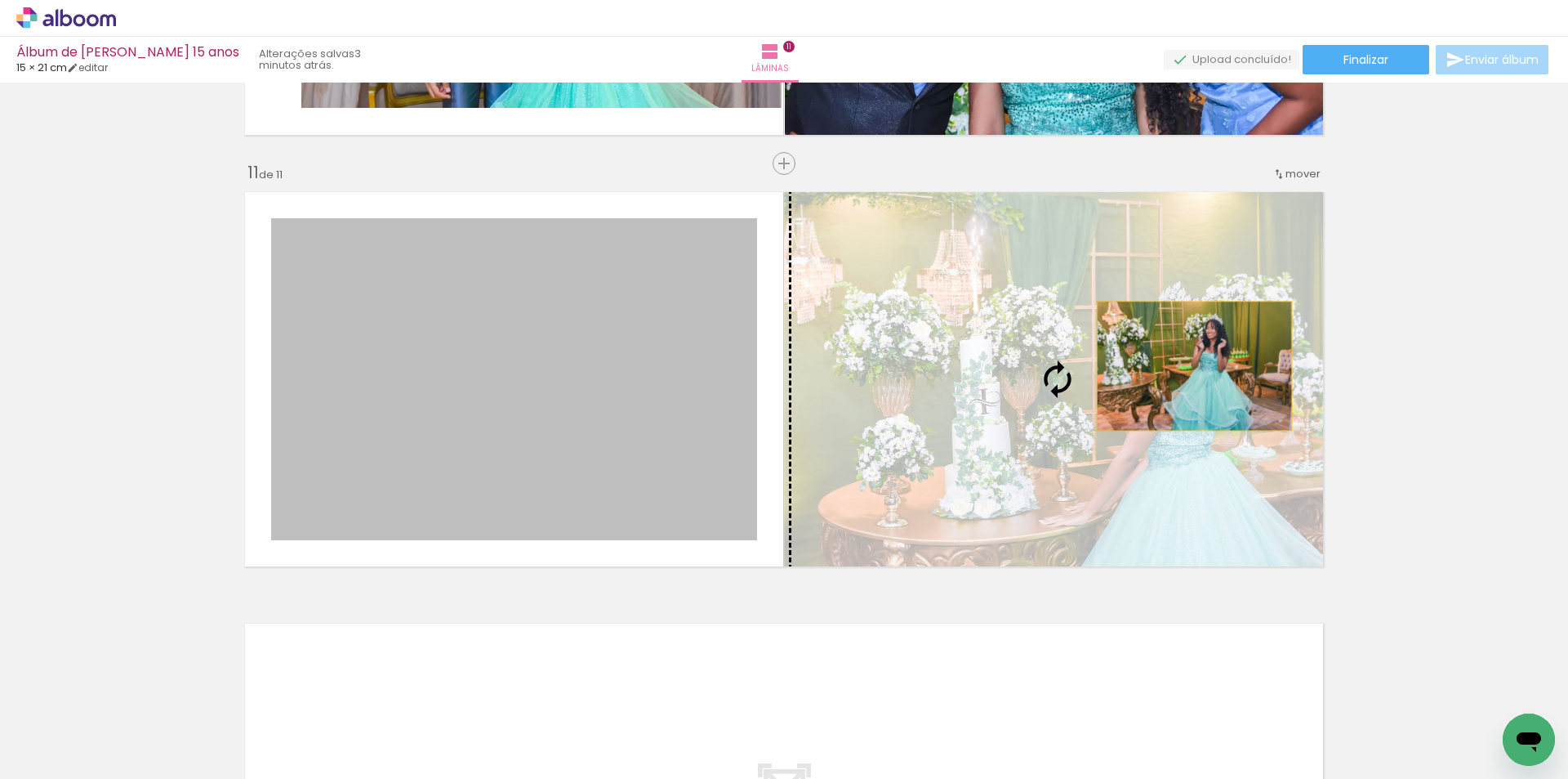
drag, startPoint x: 766, startPoint y: 390, endPoint x: 1188, endPoint y: 366, distance: 422.7
click at [0, 0] on slot at bounding box center [0, 0] width 0 height 0
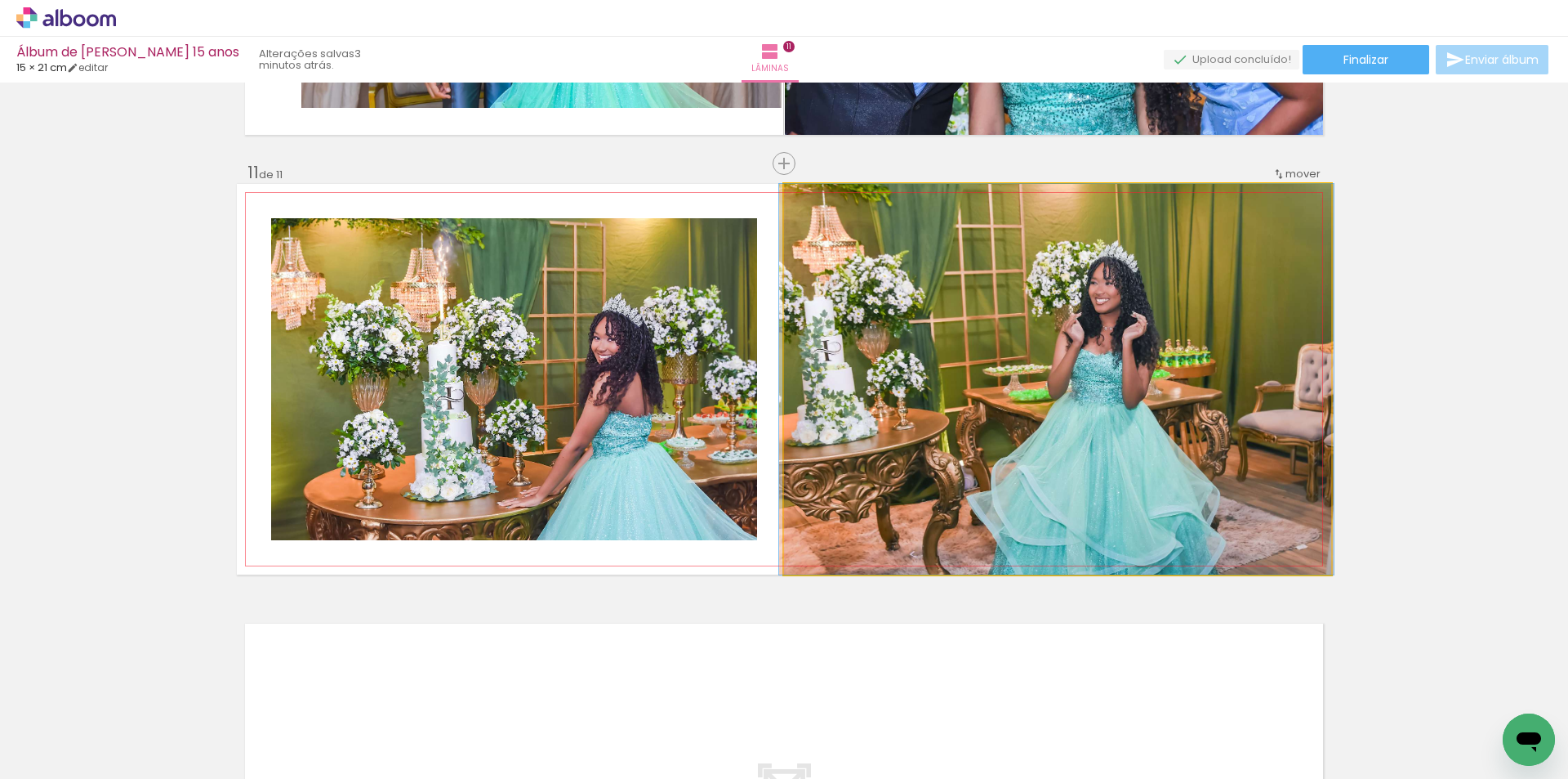
drag, startPoint x: 1132, startPoint y: 399, endPoint x: 1131, endPoint y: 378, distance: 21.0
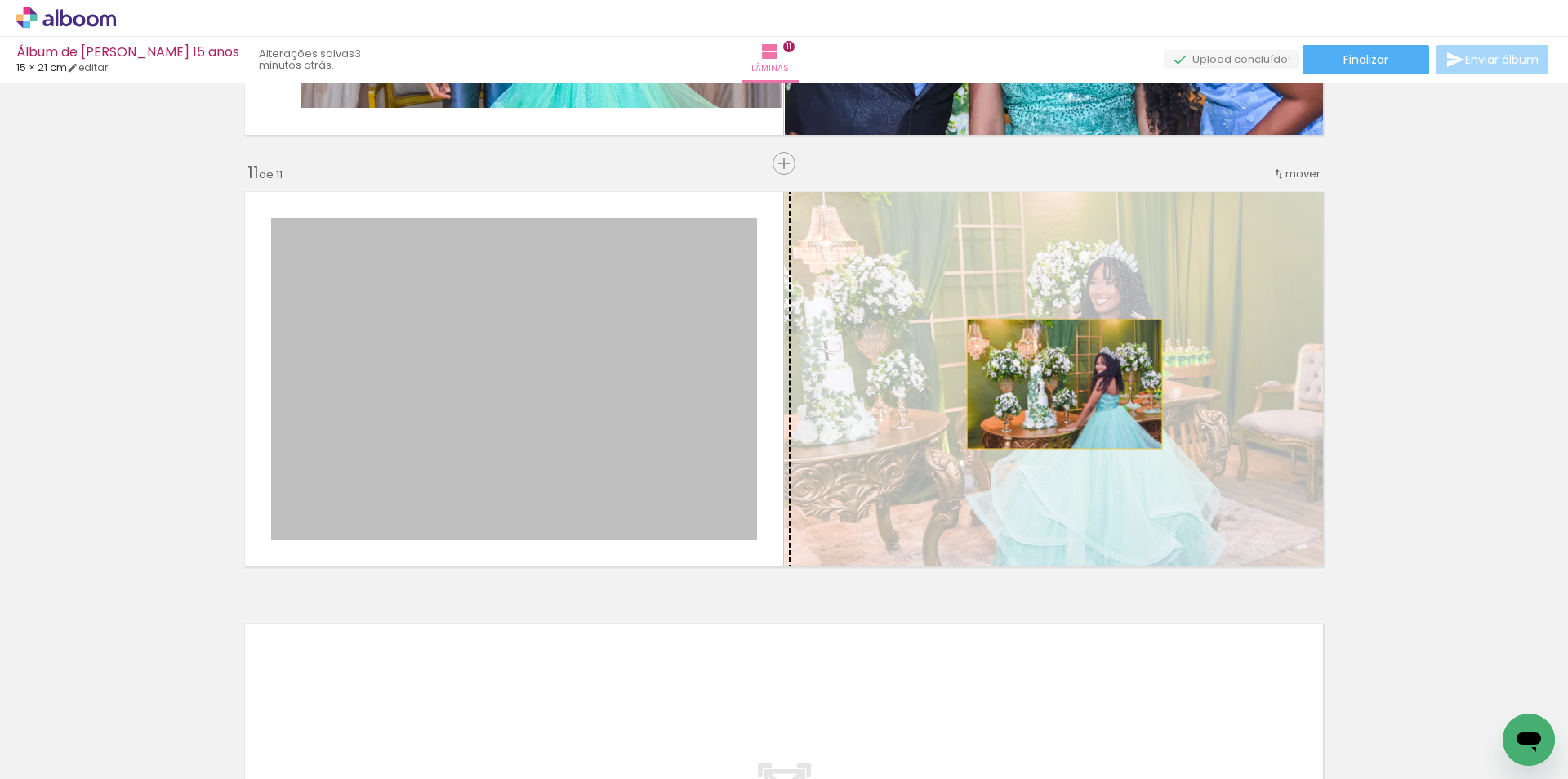
drag, startPoint x: 493, startPoint y: 387, endPoint x: 1065, endPoint y: 383, distance: 572.0
click at [0, 0] on slot at bounding box center [0, 0] width 0 height 0
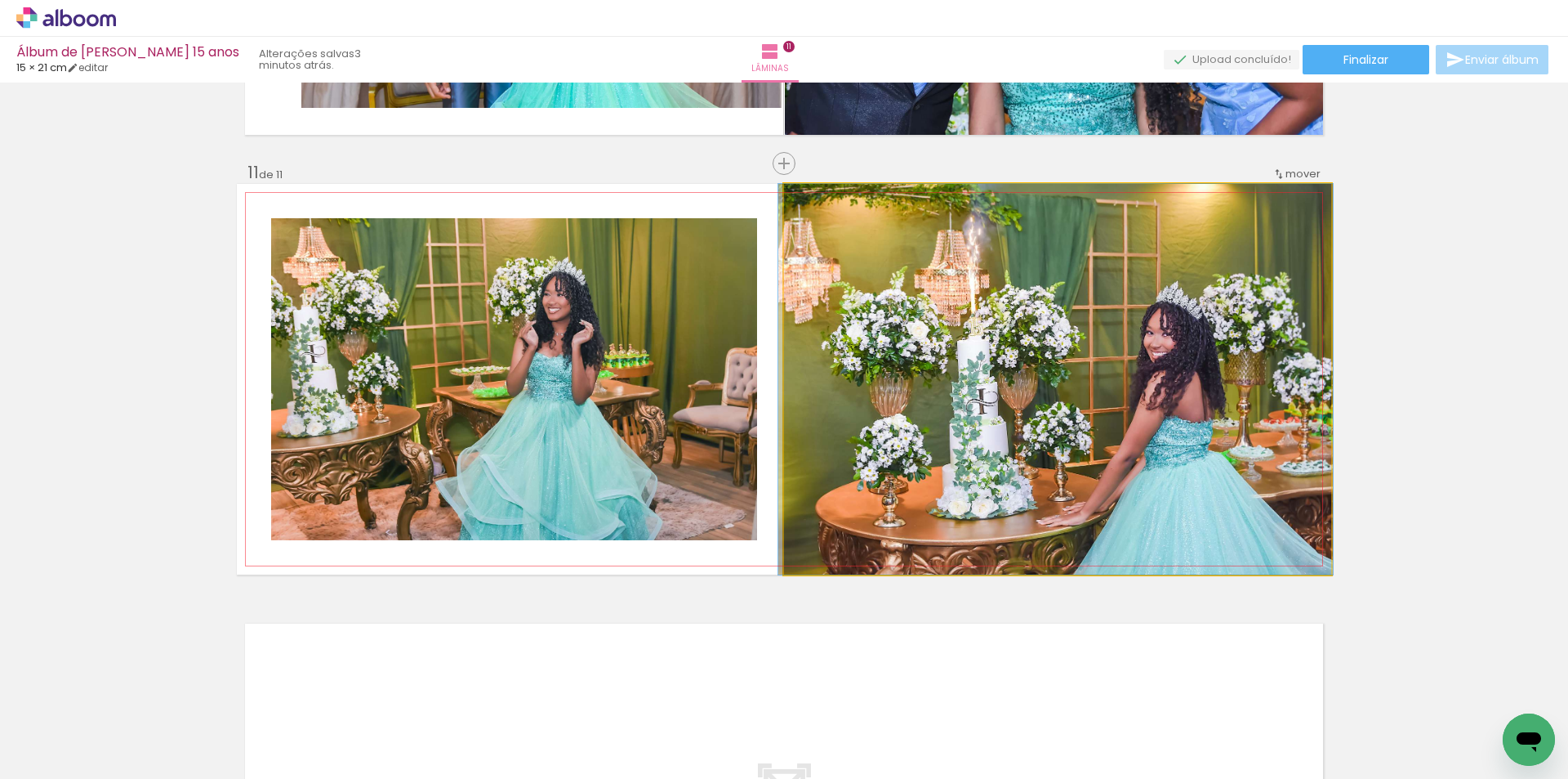
drag, startPoint x: 992, startPoint y: 388, endPoint x: 990, endPoint y: 375, distance: 13.2
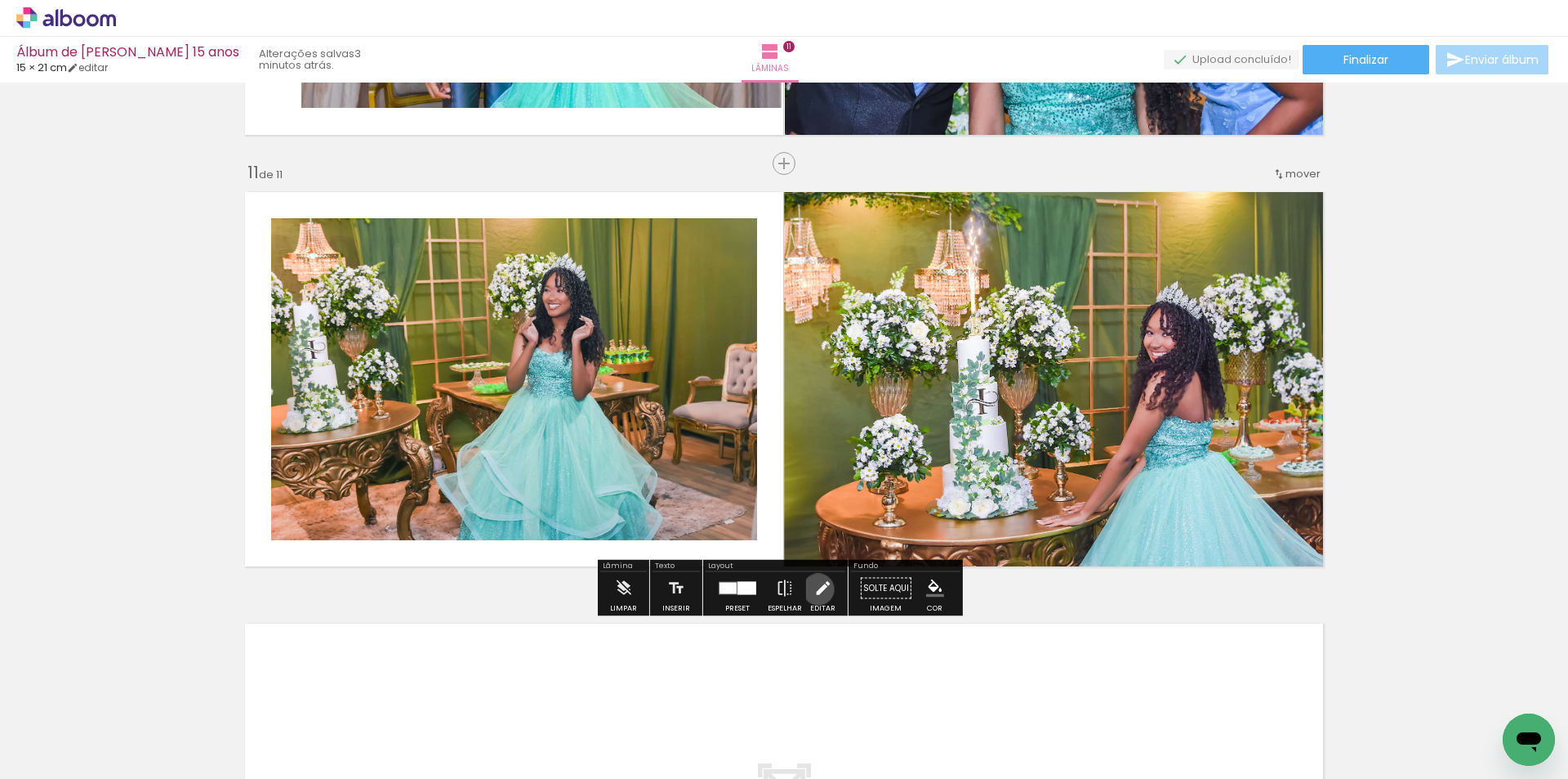
click at [815, 589] on iron-icon at bounding box center [822, 587] width 18 height 32
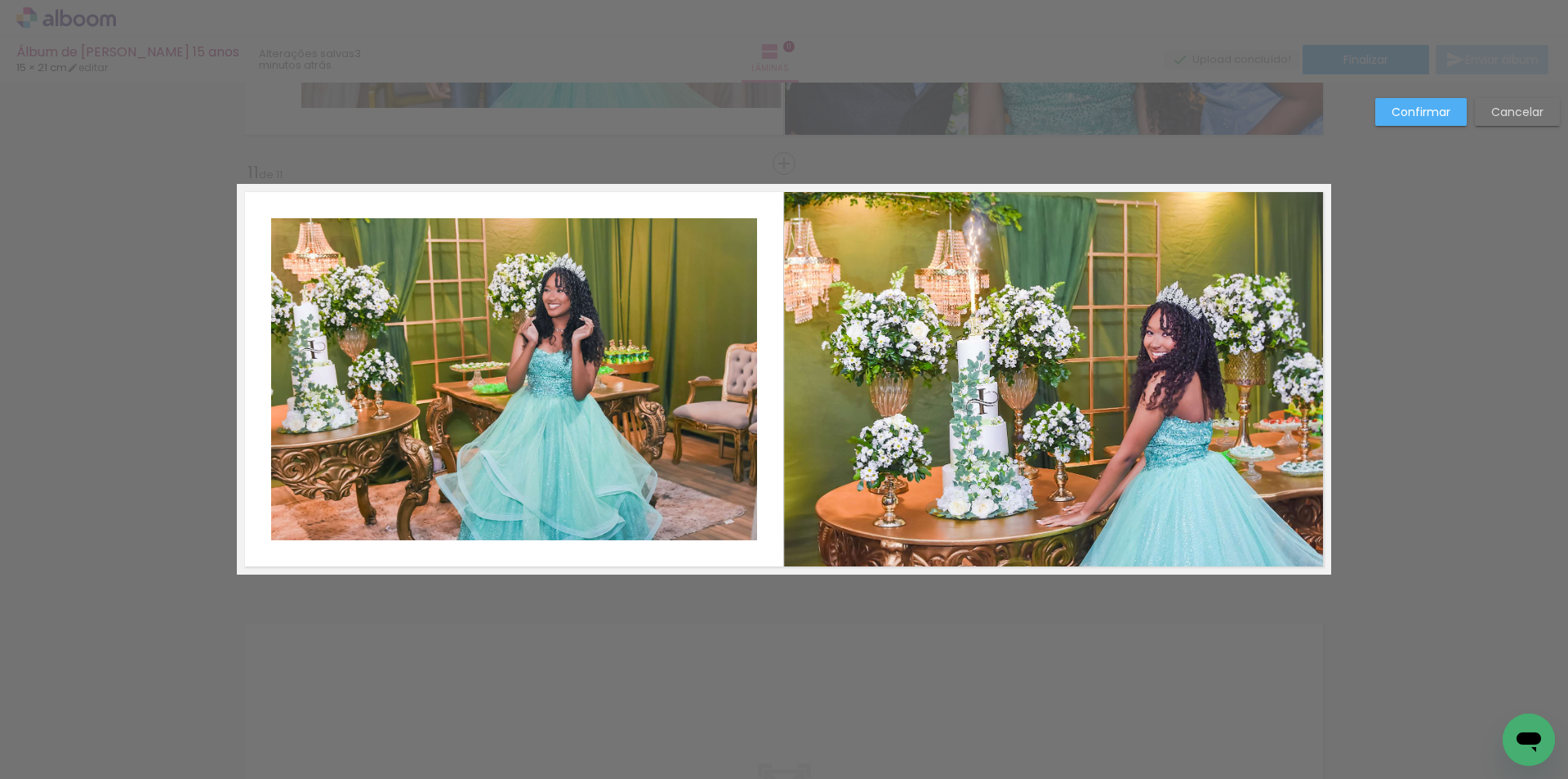
click at [623, 464] on quentale-photo at bounding box center [514, 379] width 486 height 322
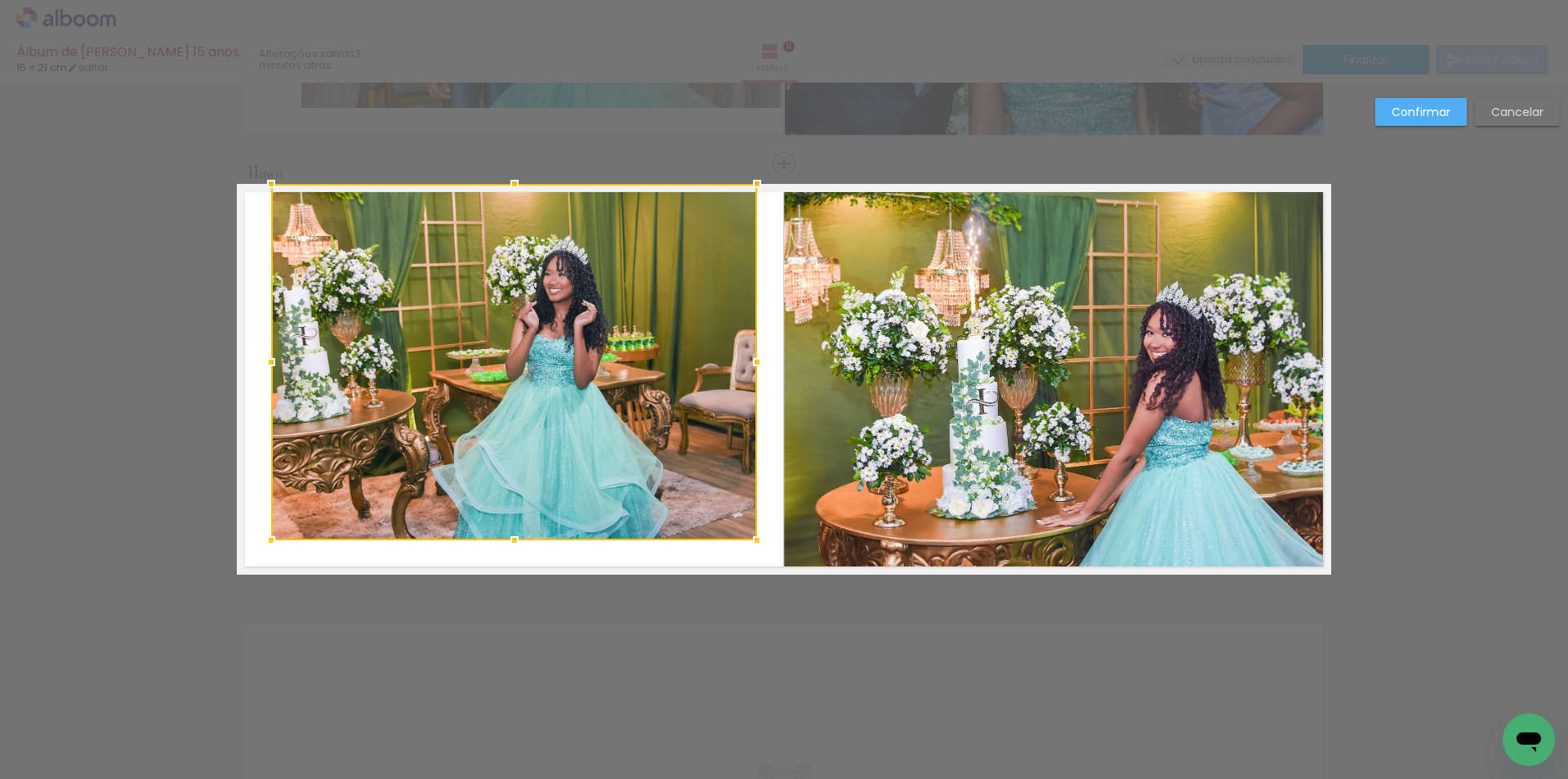
drag, startPoint x: 511, startPoint y: 218, endPoint x: 518, endPoint y: 188, distance: 30.8
click at [518, 188] on div at bounding box center [514, 183] width 32 height 32
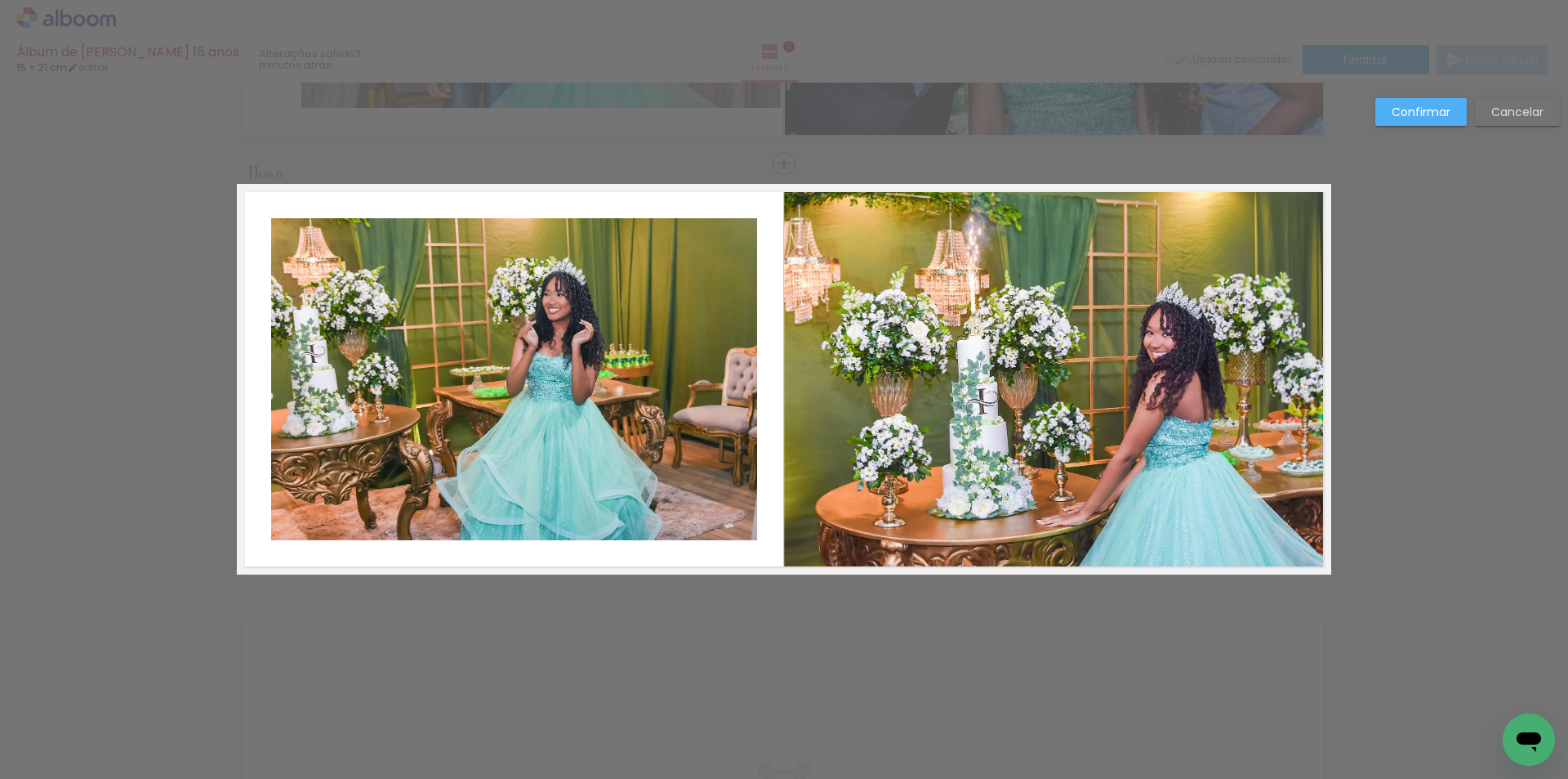
click at [508, 244] on quentale-photo at bounding box center [514, 379] width 486 height 322
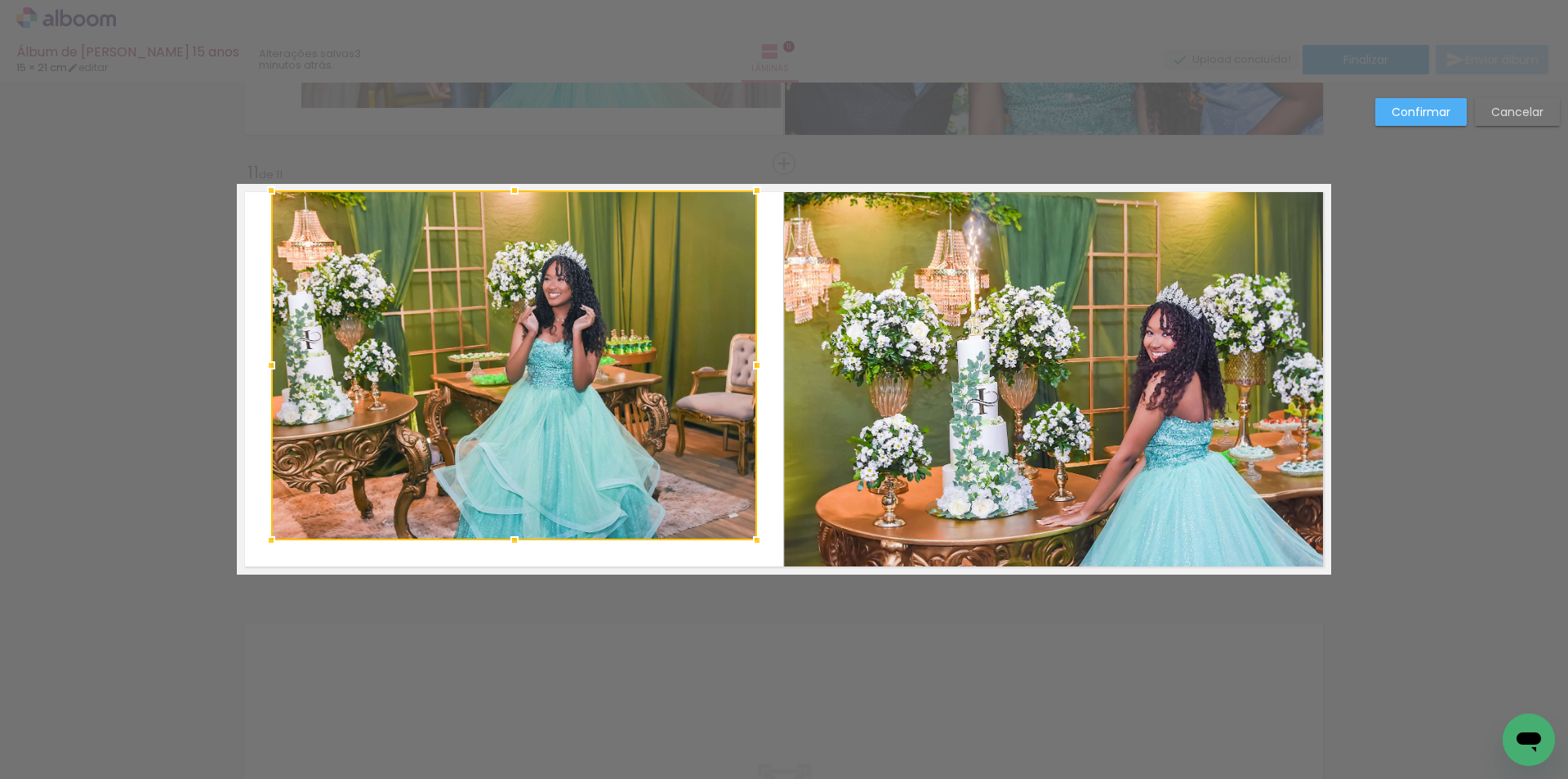
drag, startPoint x: 509, startPoint y: 215, endPoint x: 519, endPoint y: 186, distance: 30.7
click at [519, 186] on div at bounding box center [514, 190] width 32 height 32
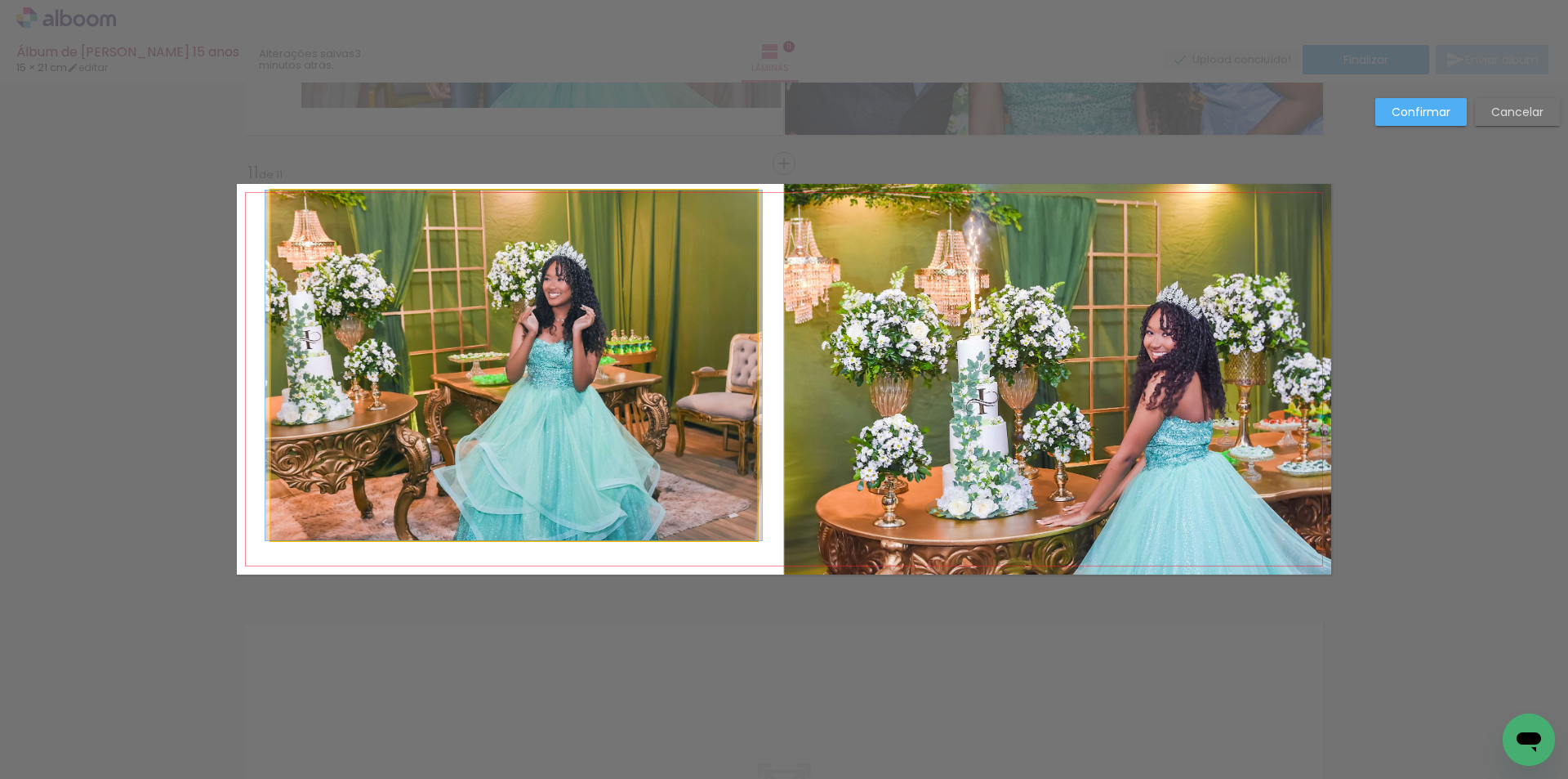
click at [540, 488] on quentale-photo at bounding box center [514, 365] width 486 height 350
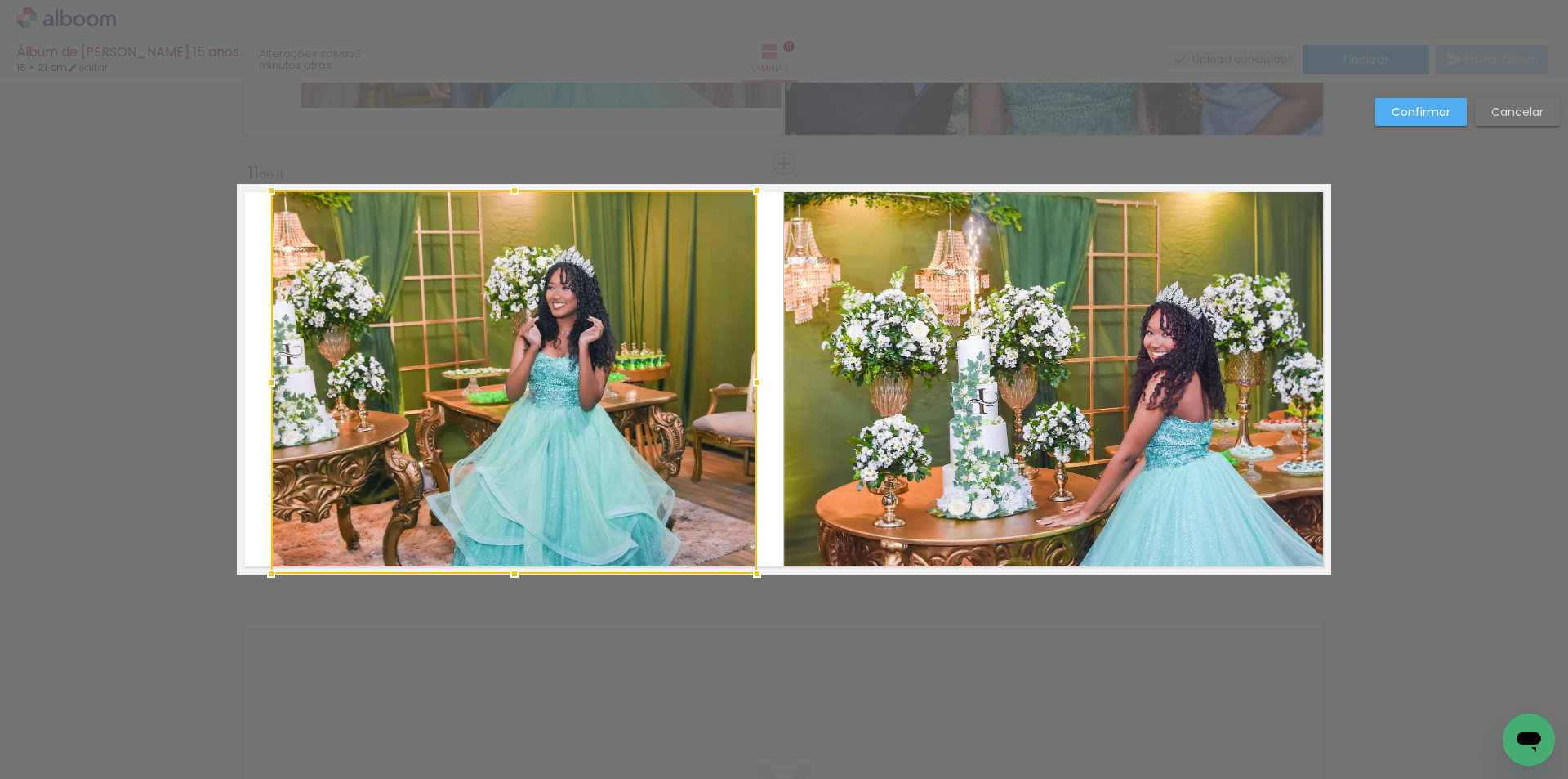
drag, startPoint x: 503, startPoint y: 543, endPoint x: 510, endPoint y: 568, distance: 26.0
click at [510, 568] on div at bounding box center [514, 573] width 32 height 32
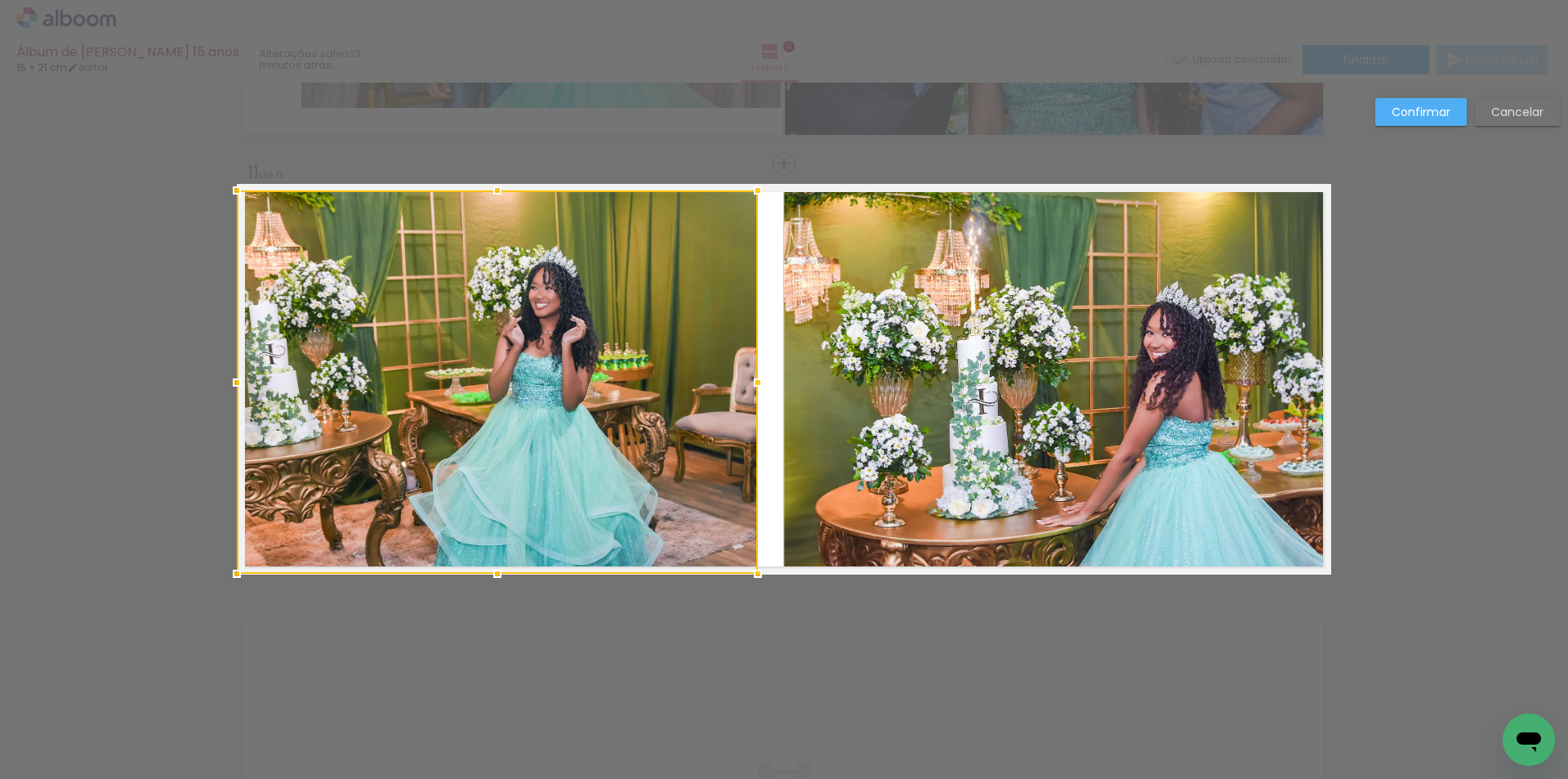
drag, startPoint x: 265, startPoint y: 381, endPoint x: 239, endPoint y: 381, distance: 26.0
click at [239, 381] on div at bounding box center [236, 382] width 32 height 32
click at [0, 0] on slot "Confirmar" at bounding box center [0, 0] width 0 height 0
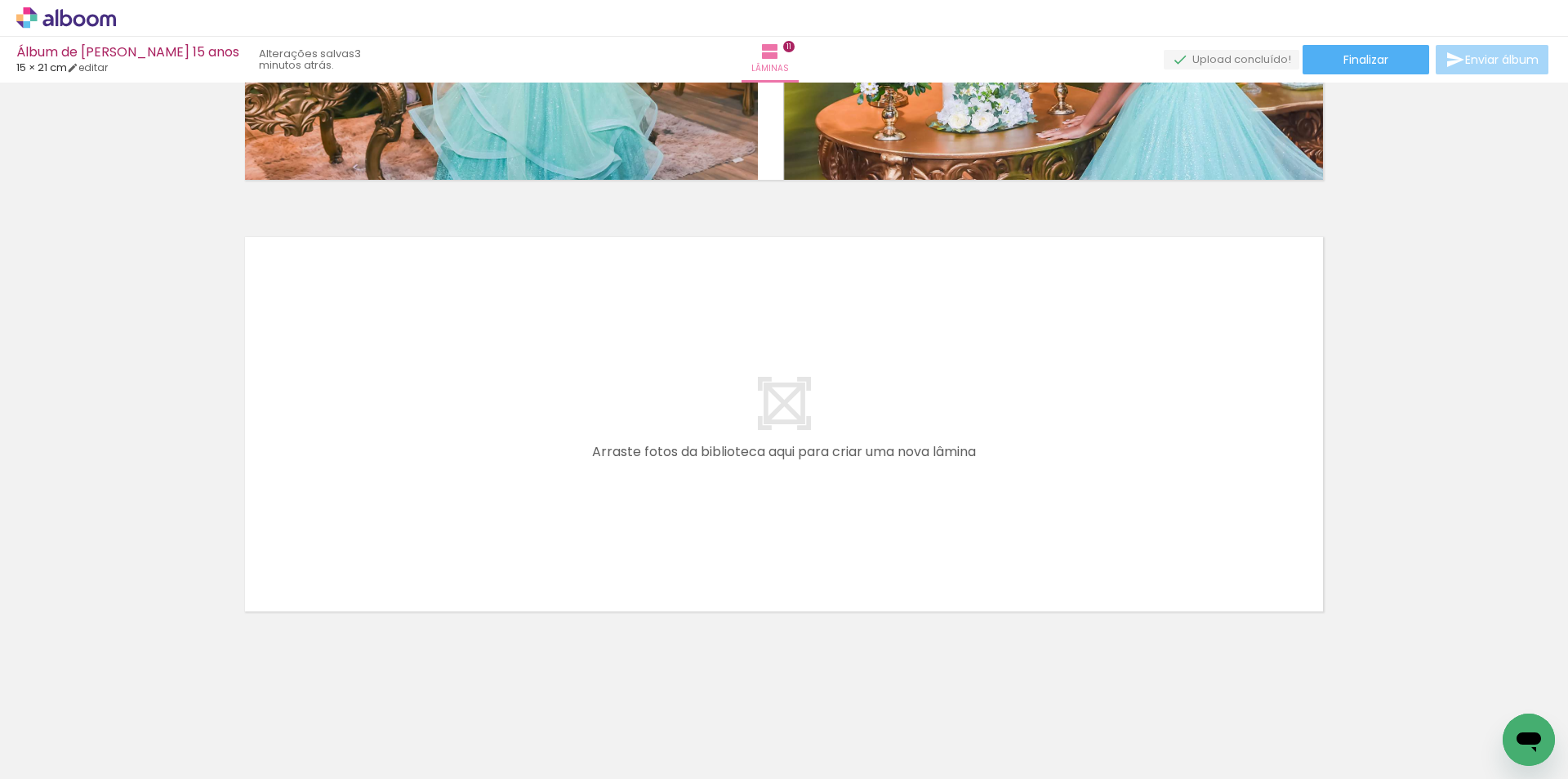
scroll to position [0, 1251]
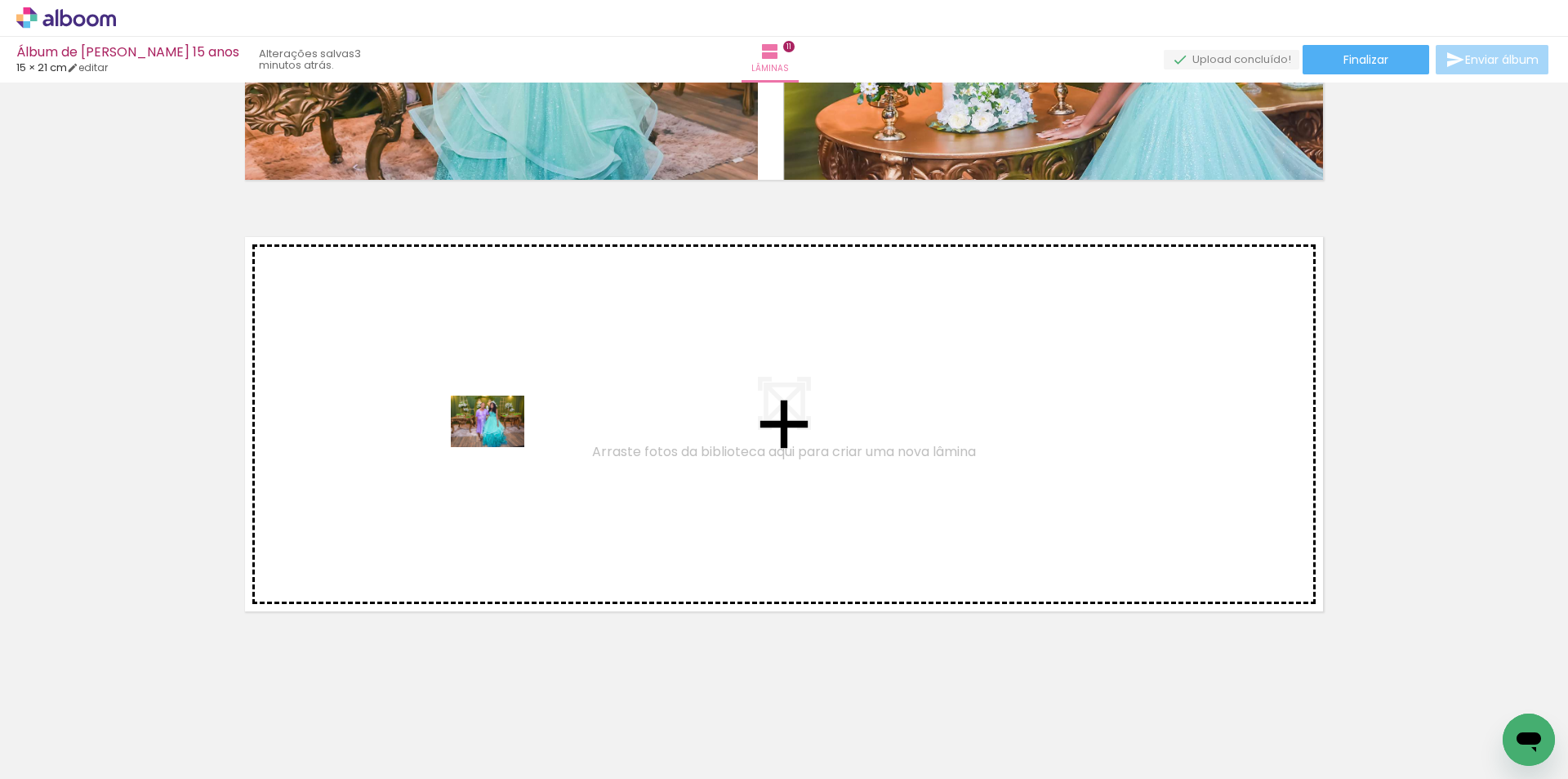
drag, startPoint x: 920, startPoint y: 732, endPoint x: 500, endPoint y: 445, distance: 508.7
click at [500, 445] on quentale-workspace at bounding box center [784, 390] width 1568 height 779
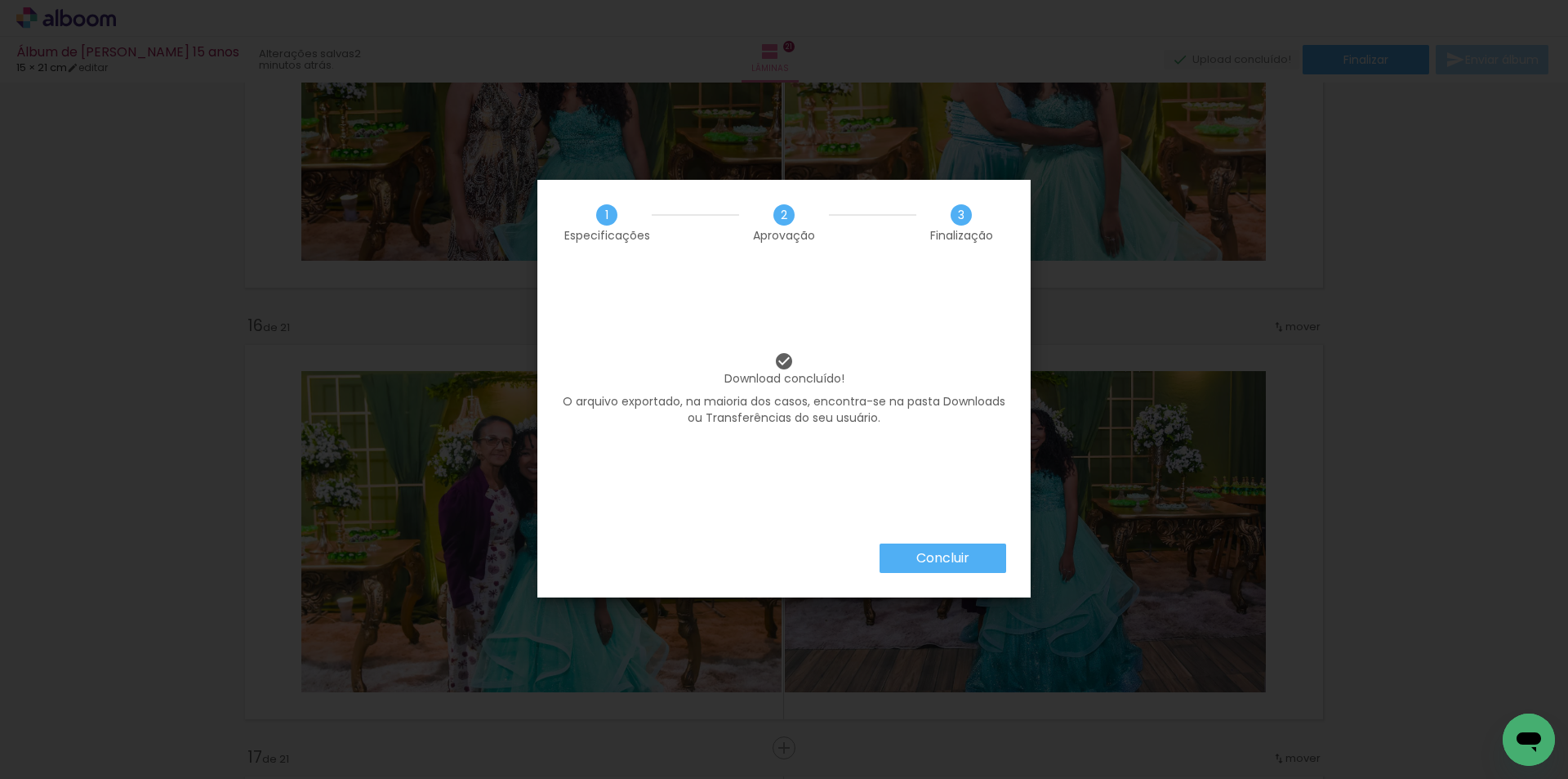
scroll to position [7843, 0]
click at [0, 0] on slot "Concluir" at bounding box center [0, 0] width 0 height 0
